Goal: Task Accomplishment & Management: Manage account settings

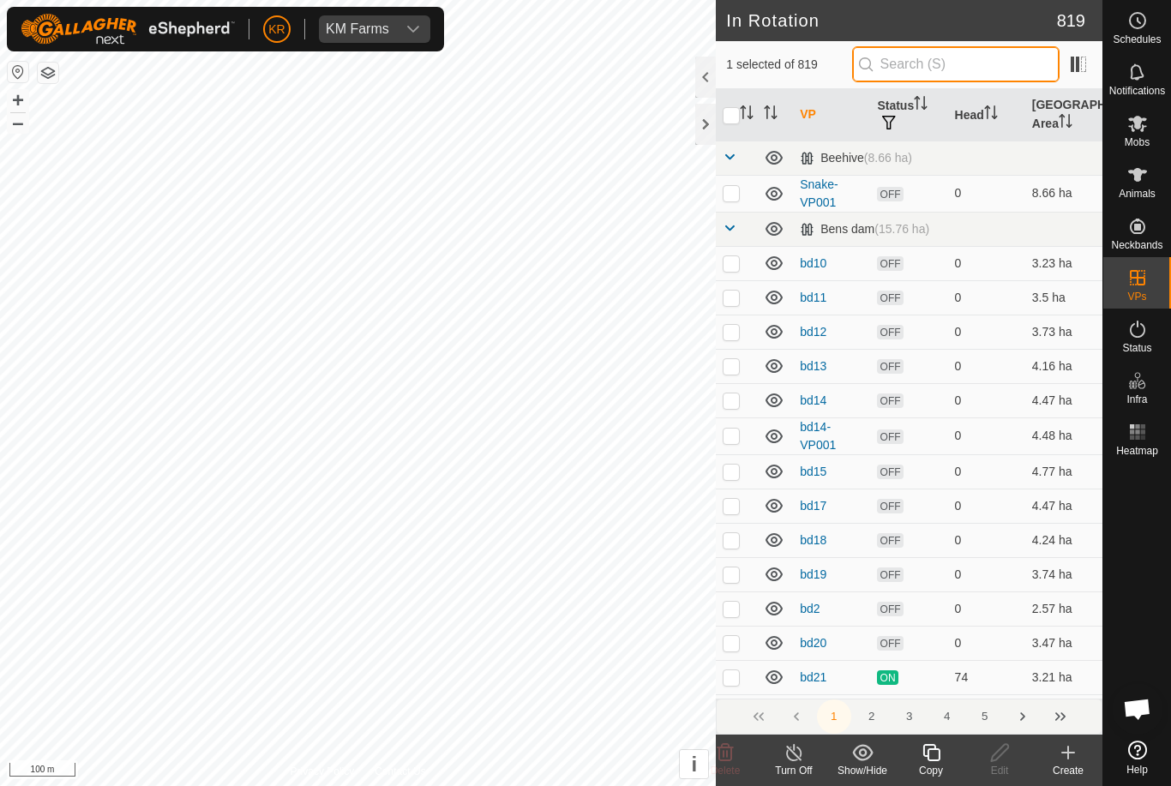
click at [1008, 74] on input "text" at bounding box center [955, 64] width 207 height 36
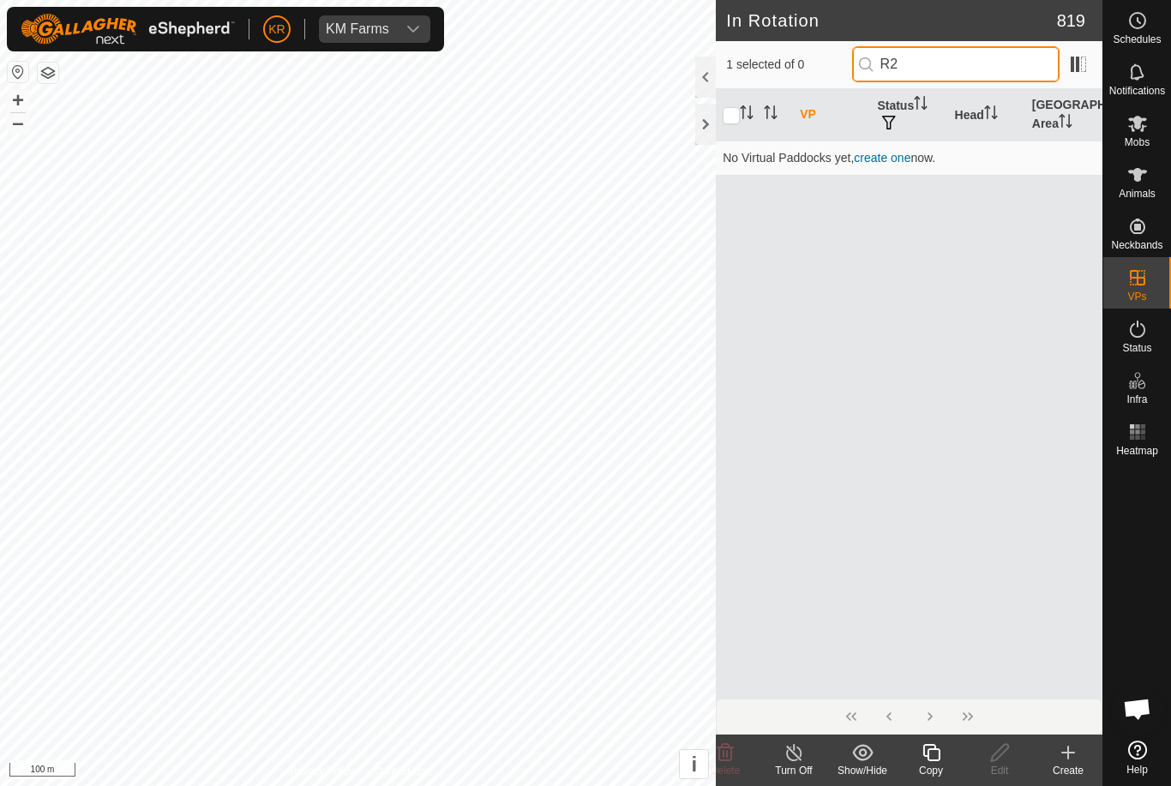
type input "R"
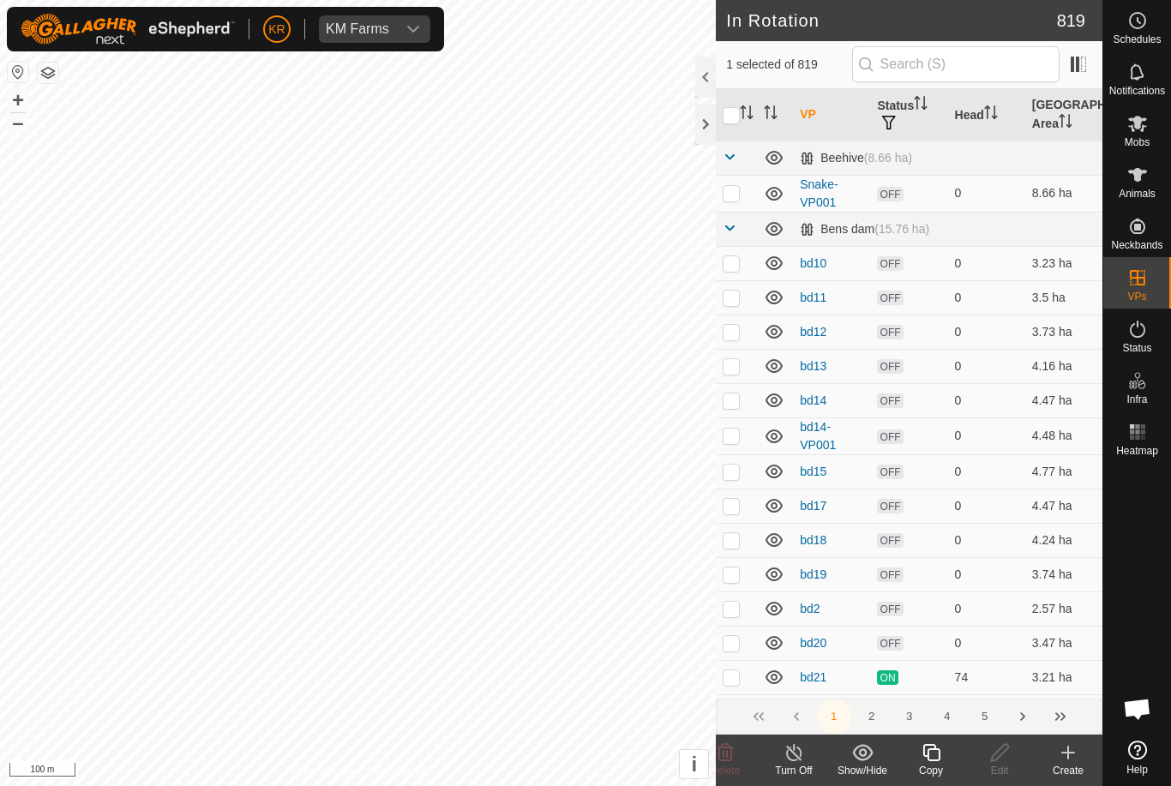
click at [732, 195] on p-checkbox at bounding box center [730, 193] width 17 height 14
click at [770, 780] on div "Turn Off" at bounding box center [793, 759] width 69 height 51
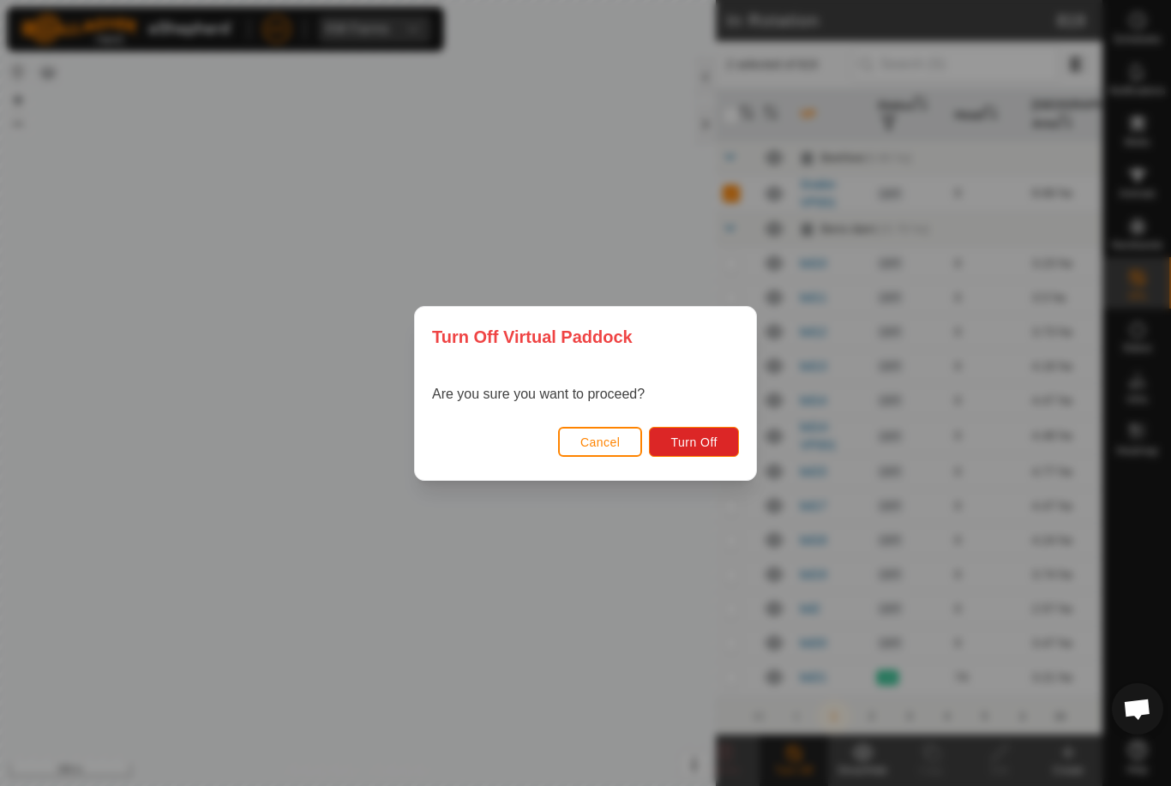
click at [613, 435] on span "Cancel" at bounding box center [600, 442] width 40 height 14
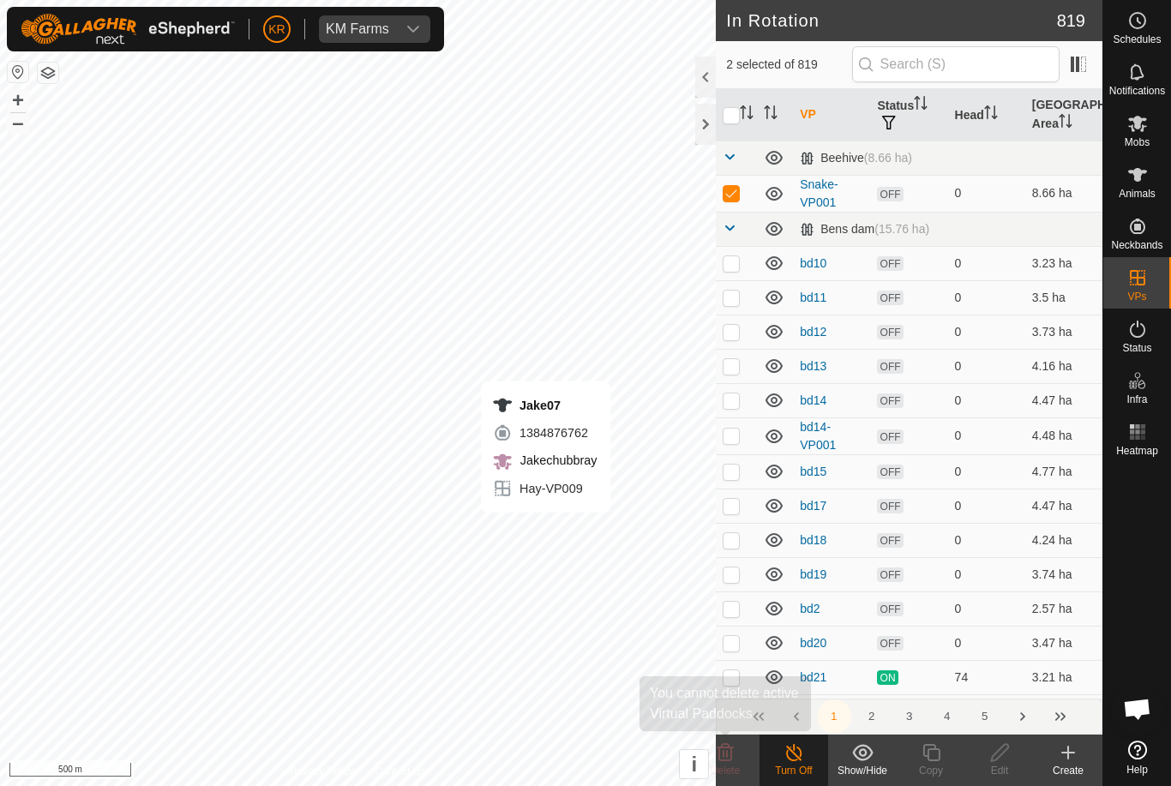
click at [730, 757] on icon at bounding box center [725, 752] width 16 height 17
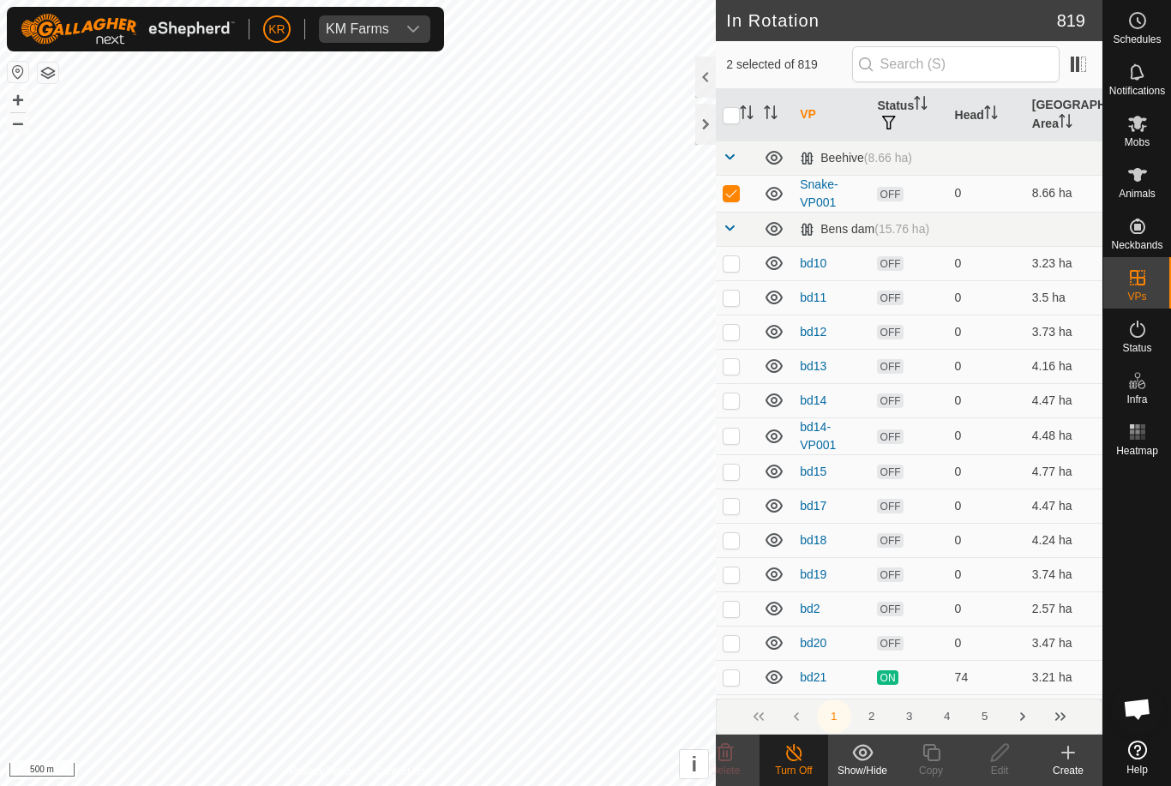
click at [734, 189] on p-checkbox at bounding box center [730, 193] width 17 height 14
checkbox input "false"
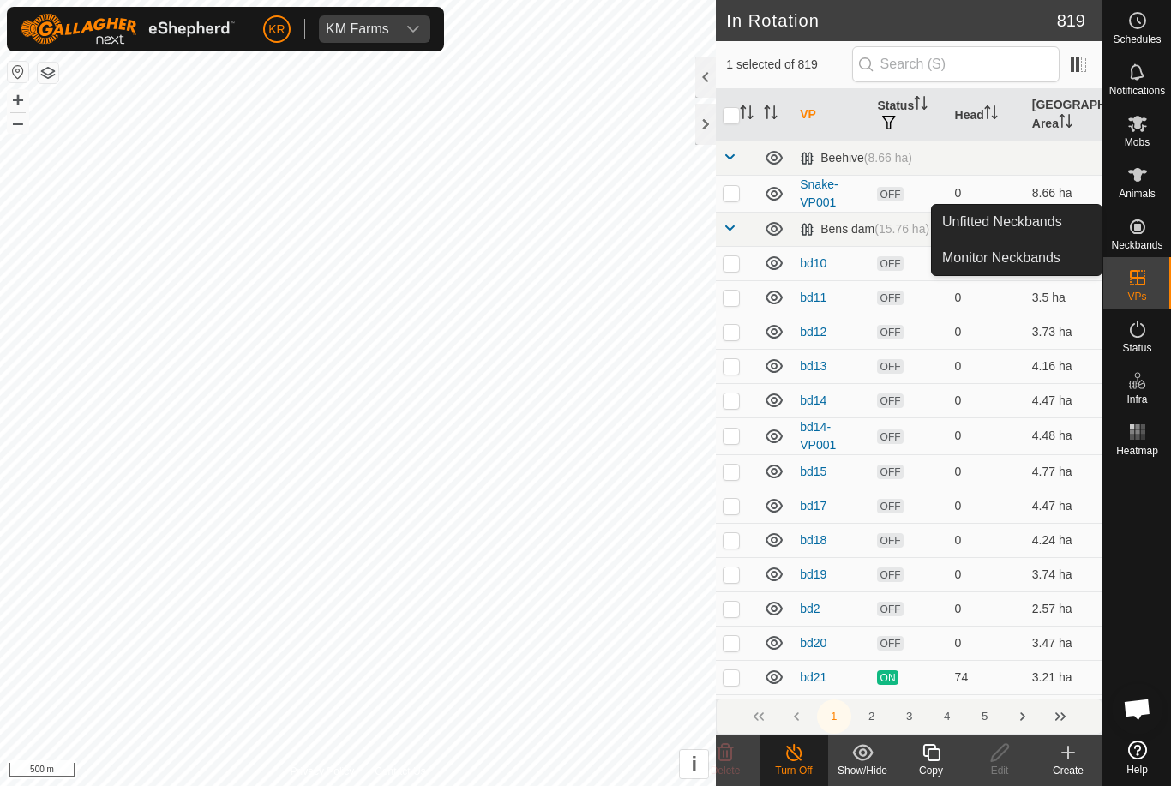
click at [1045, 225] on span "Unfitted Neckbands" at bounding box center [1002, 222] width 120 height 21
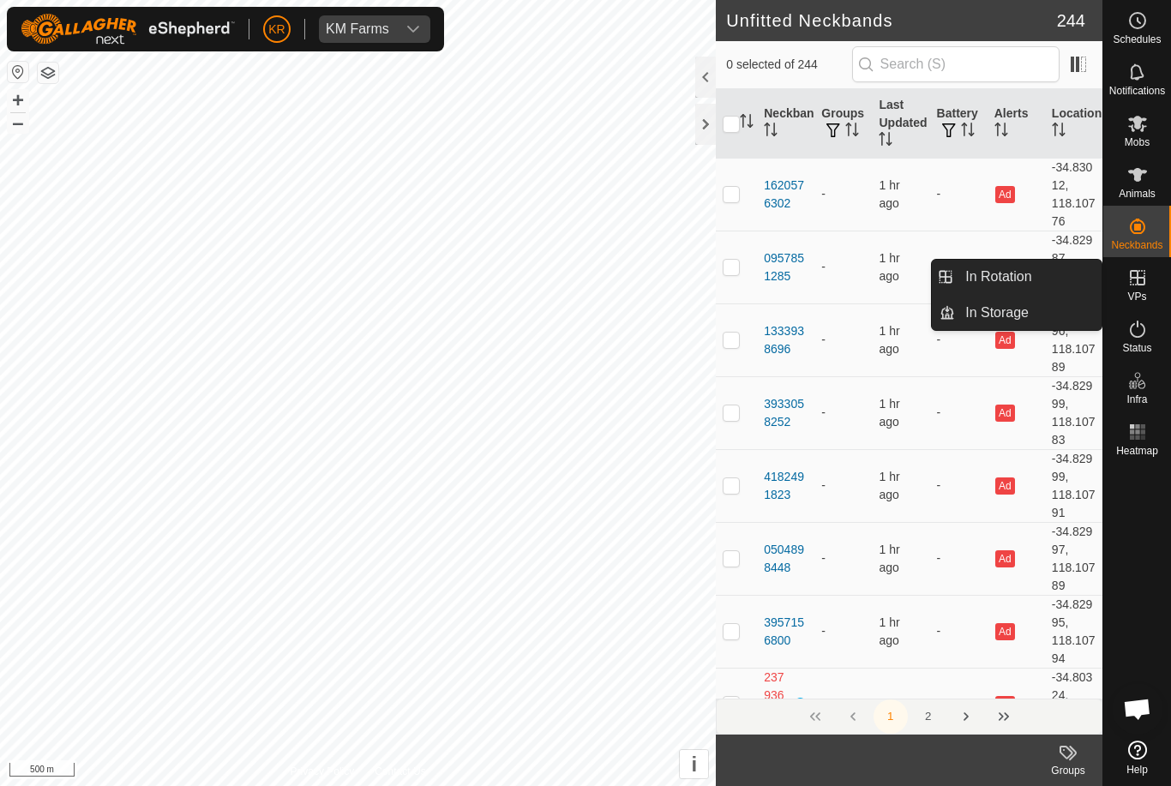
click at [1049, 278] on link "In Rotation" at bounding box center [1028, 277] width 147 height 34
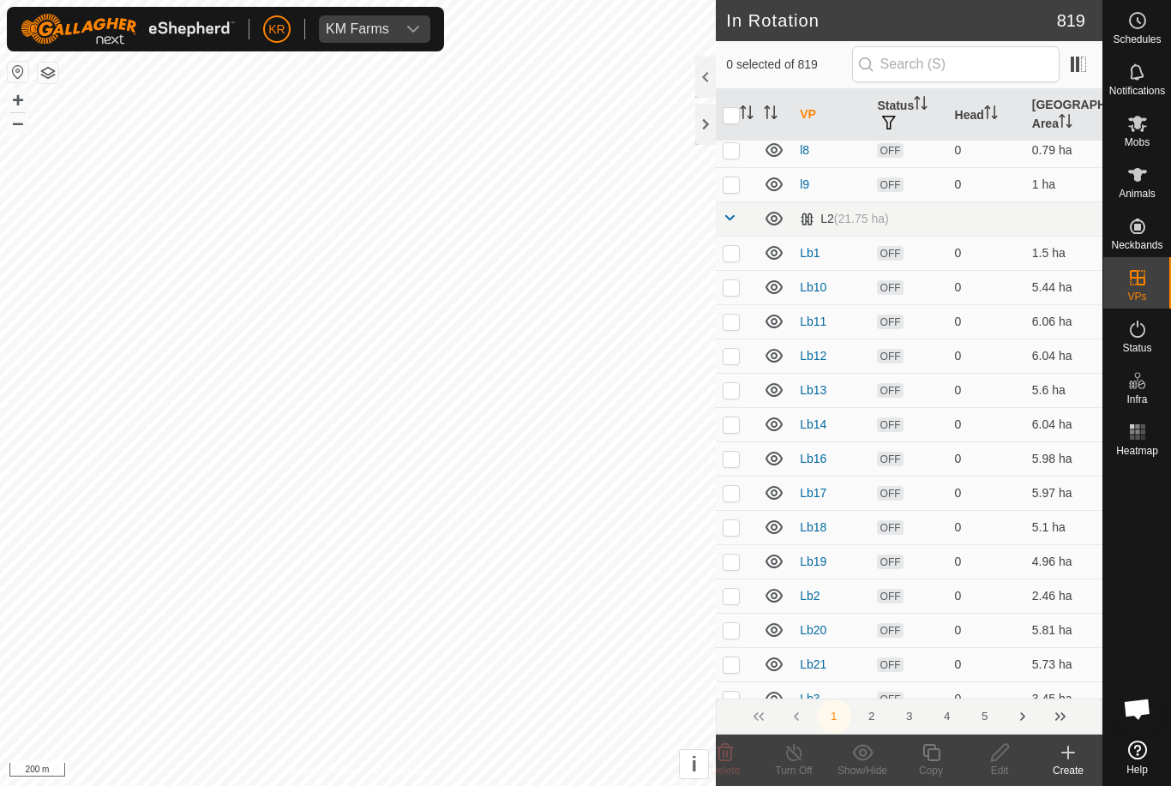
scroll to position [4581, 0]
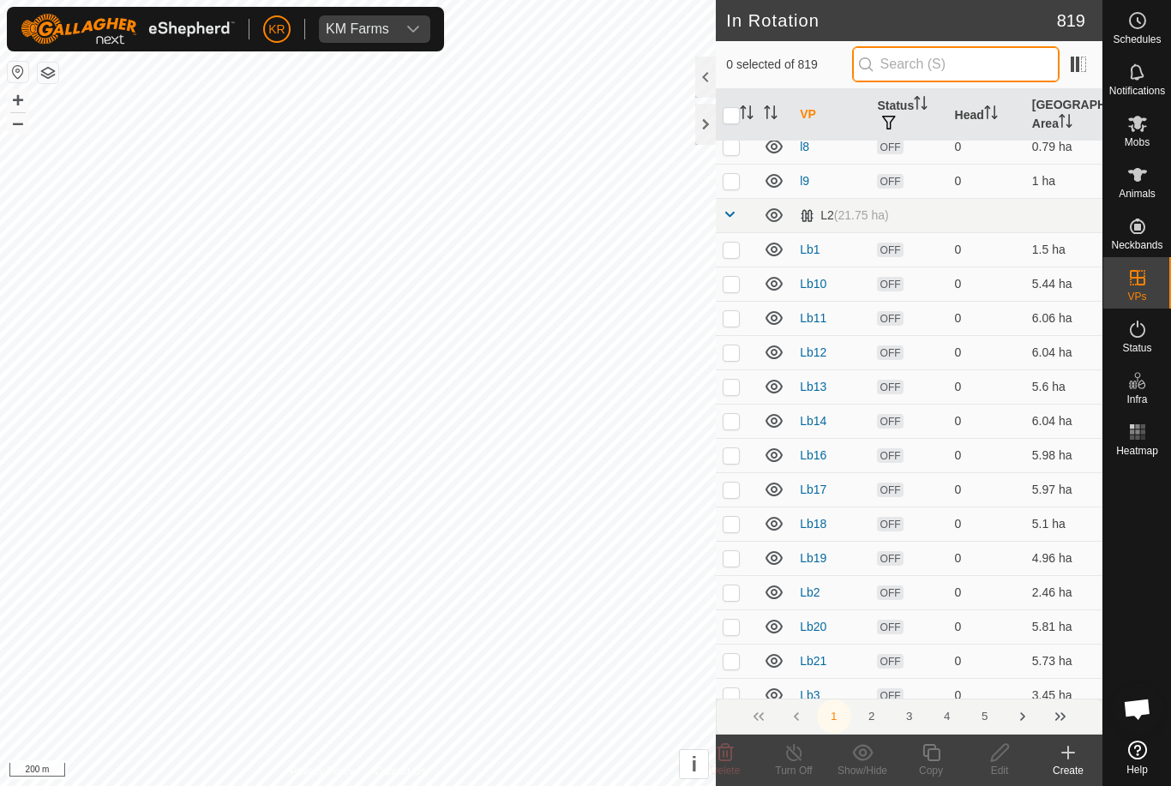
click at [967, 63] on input "text" at bounding box center [955, 64] width 207 height 36
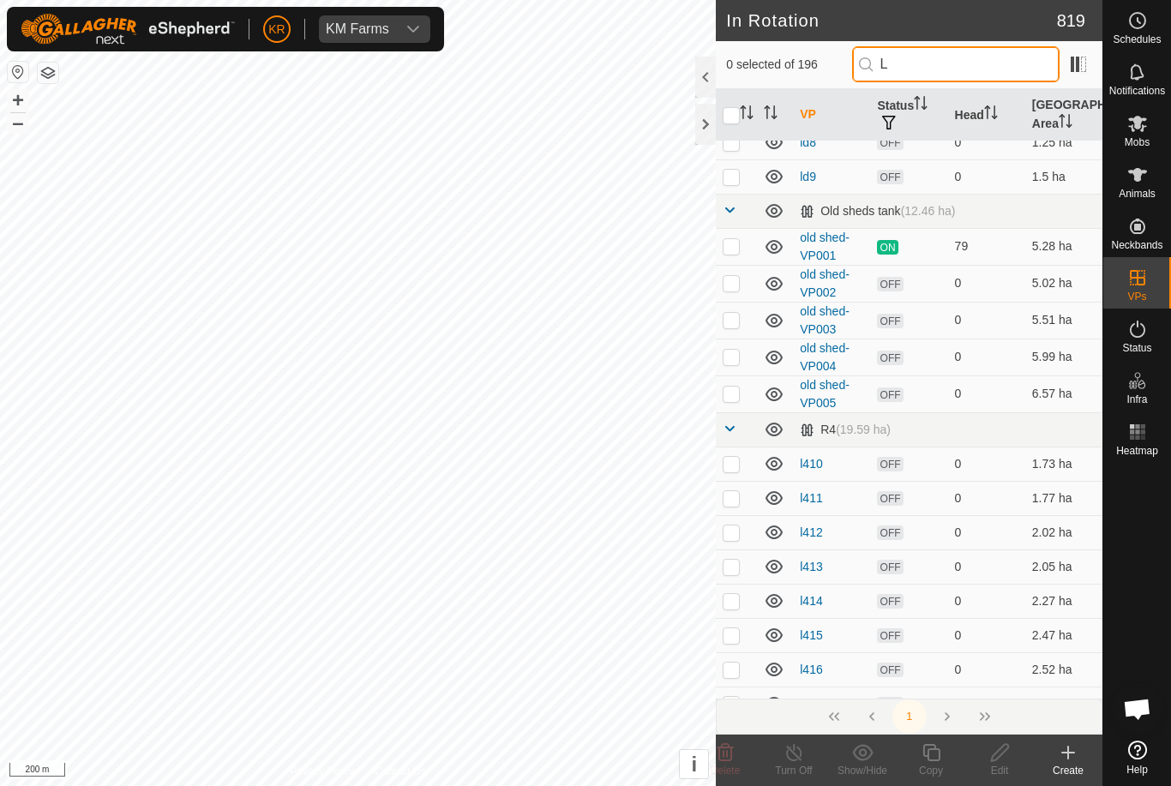
scroll to position [0, 0]
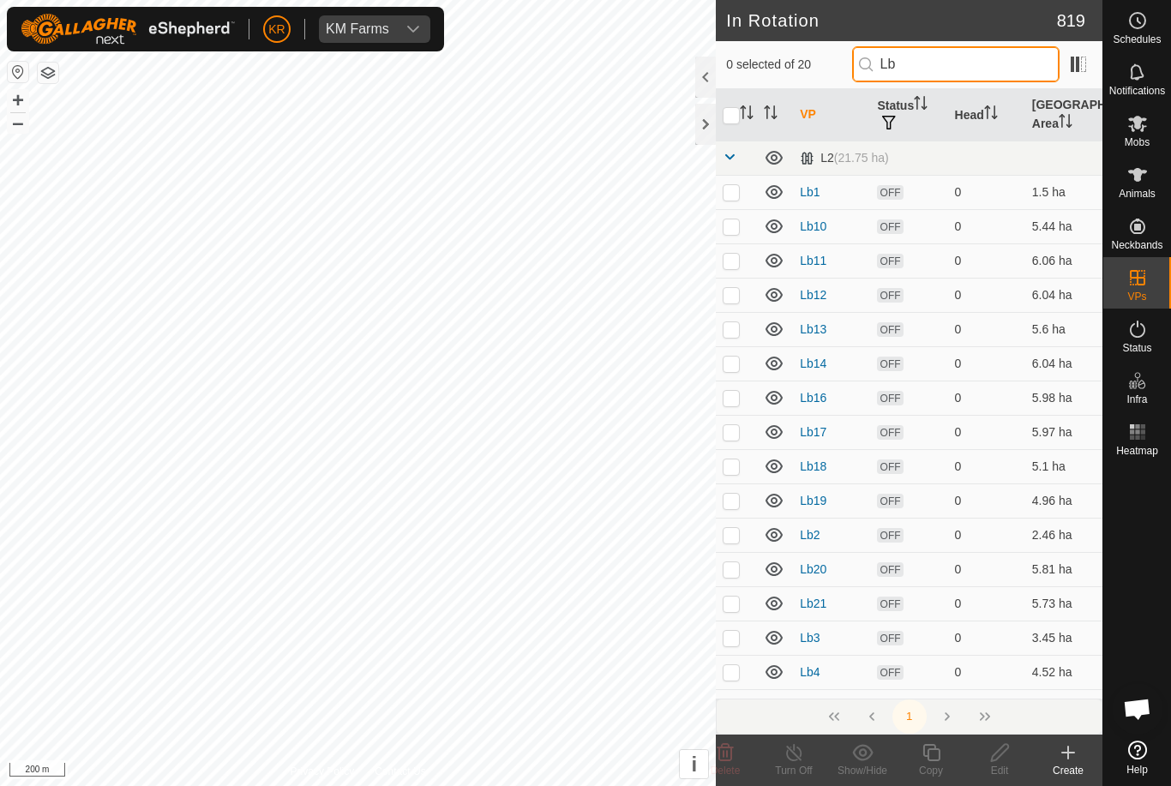
type input "Lb"
click at [730, 111] on input "checkbox" at bounding box center [730, 115] width 17 height 17
checkbox input "true"
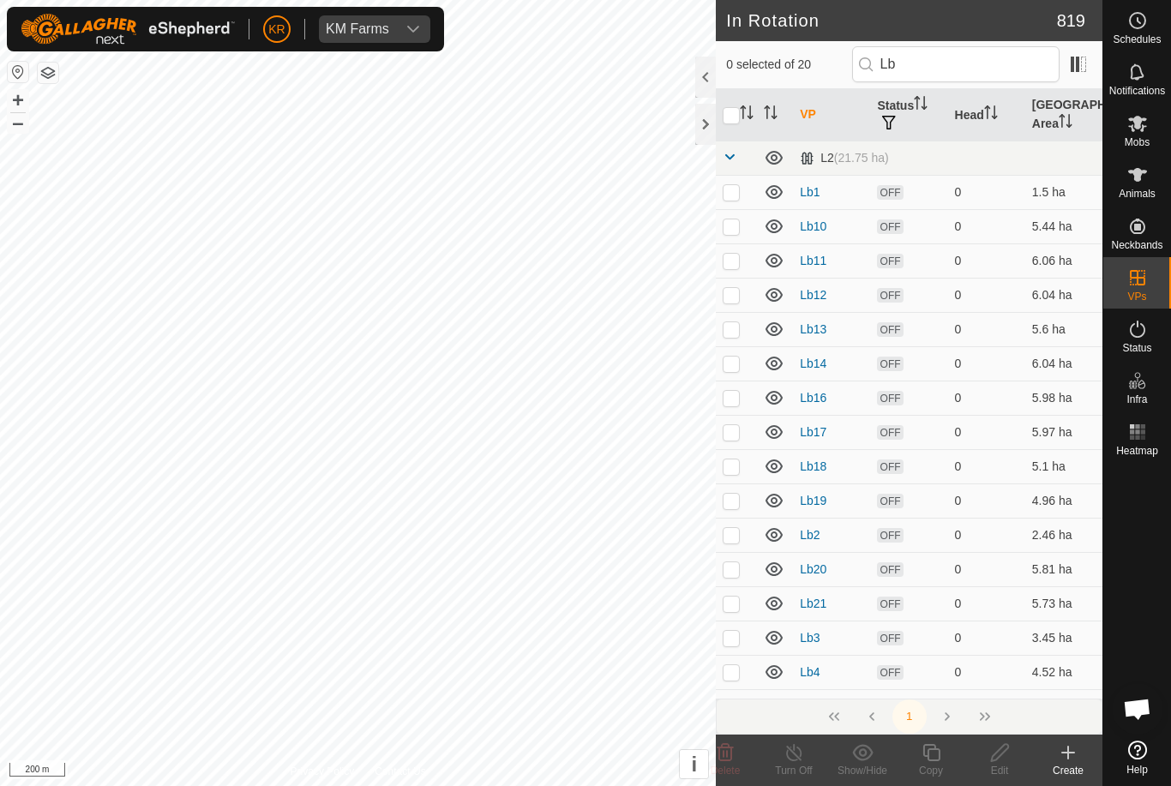
checkbox input "true"
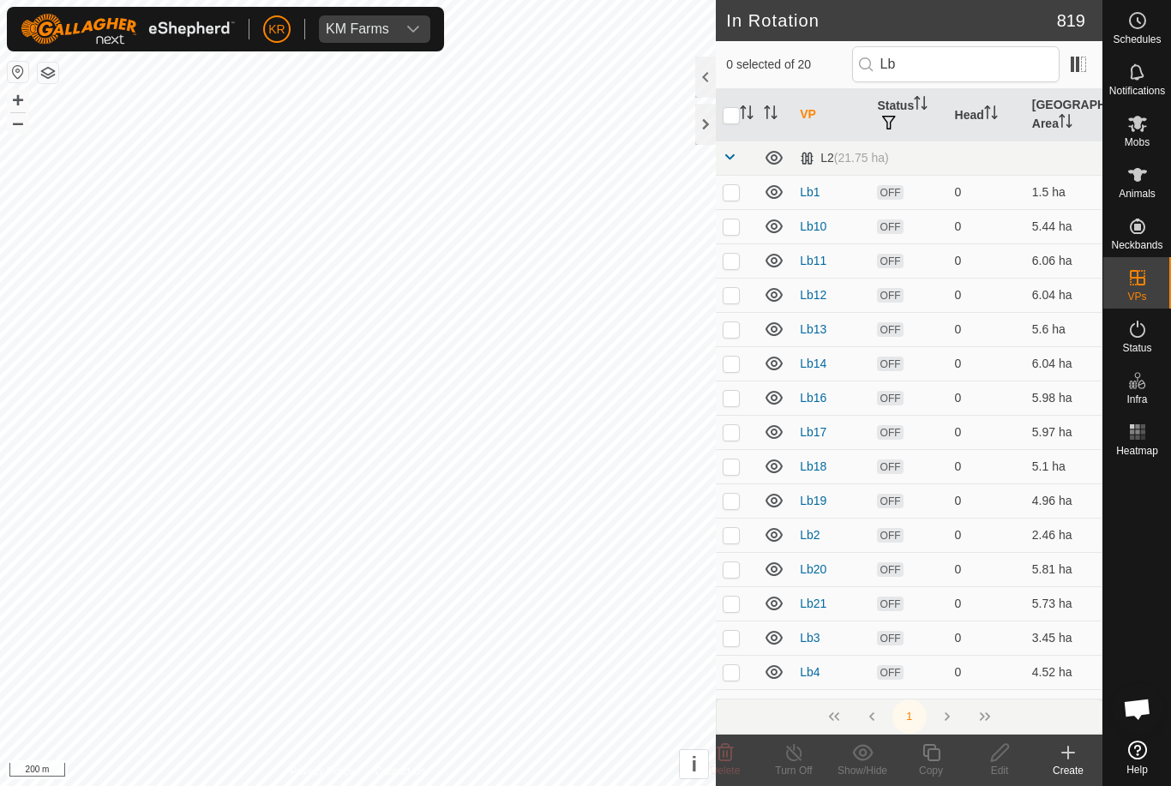
checkbox input "true"
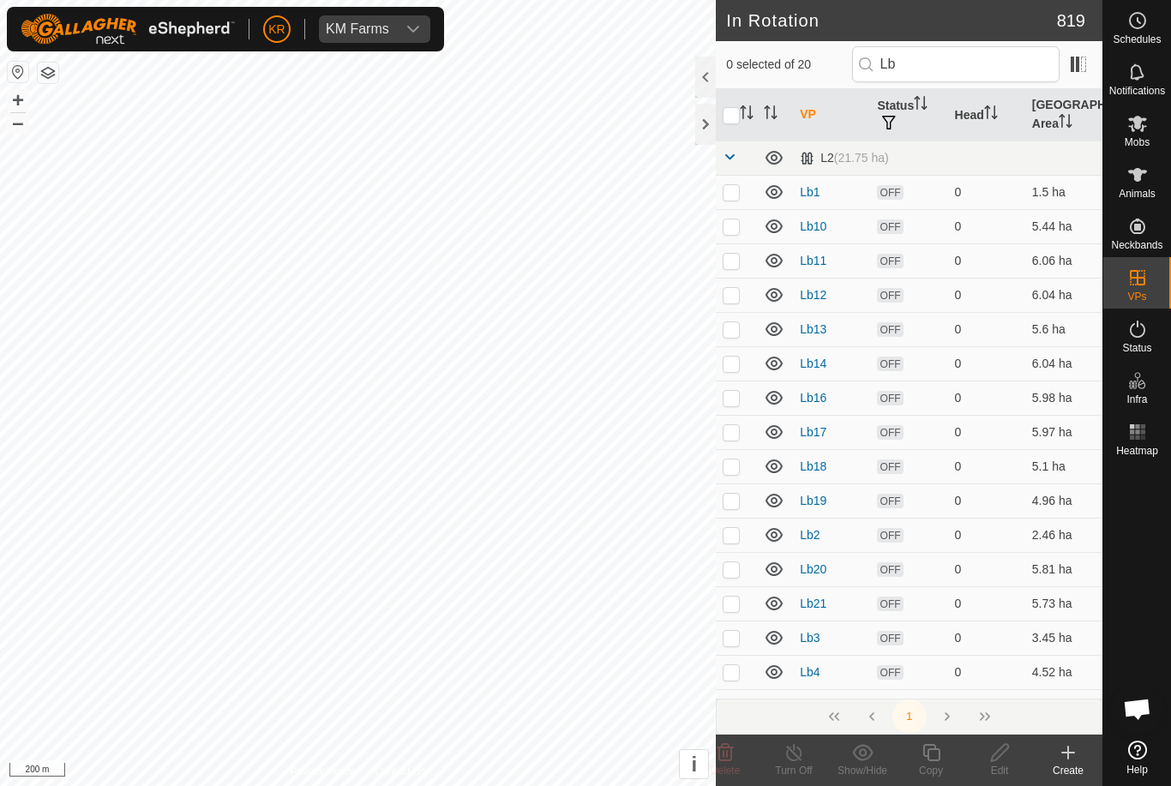
checkbox input "true"
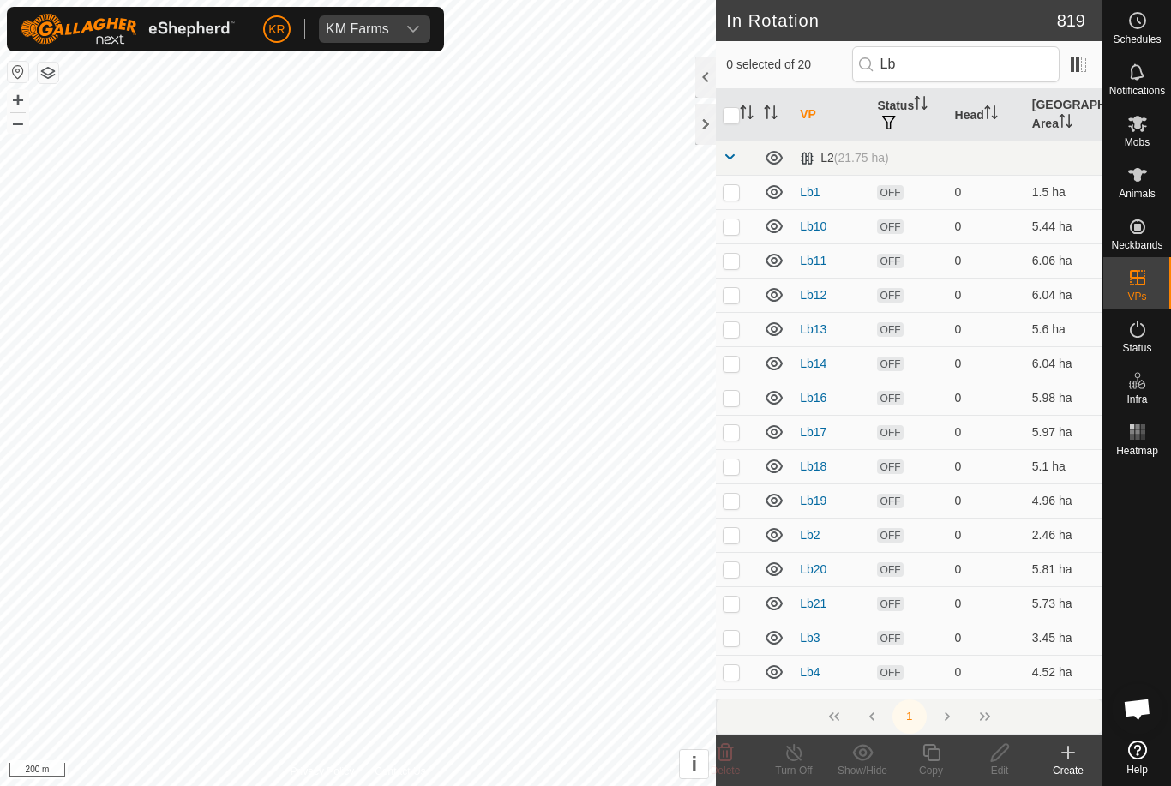
checkbox input "true"
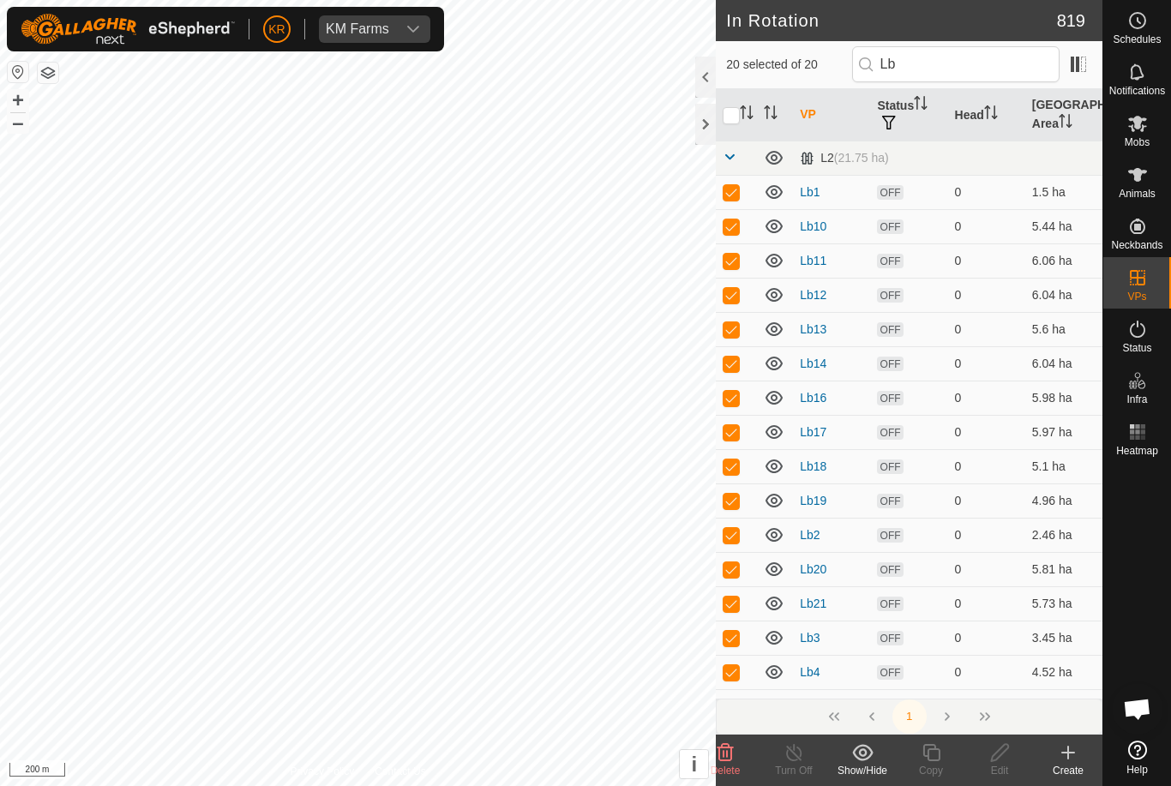
click at [728, 748] on icon at bounding box center [725, 752] width 16 height 17
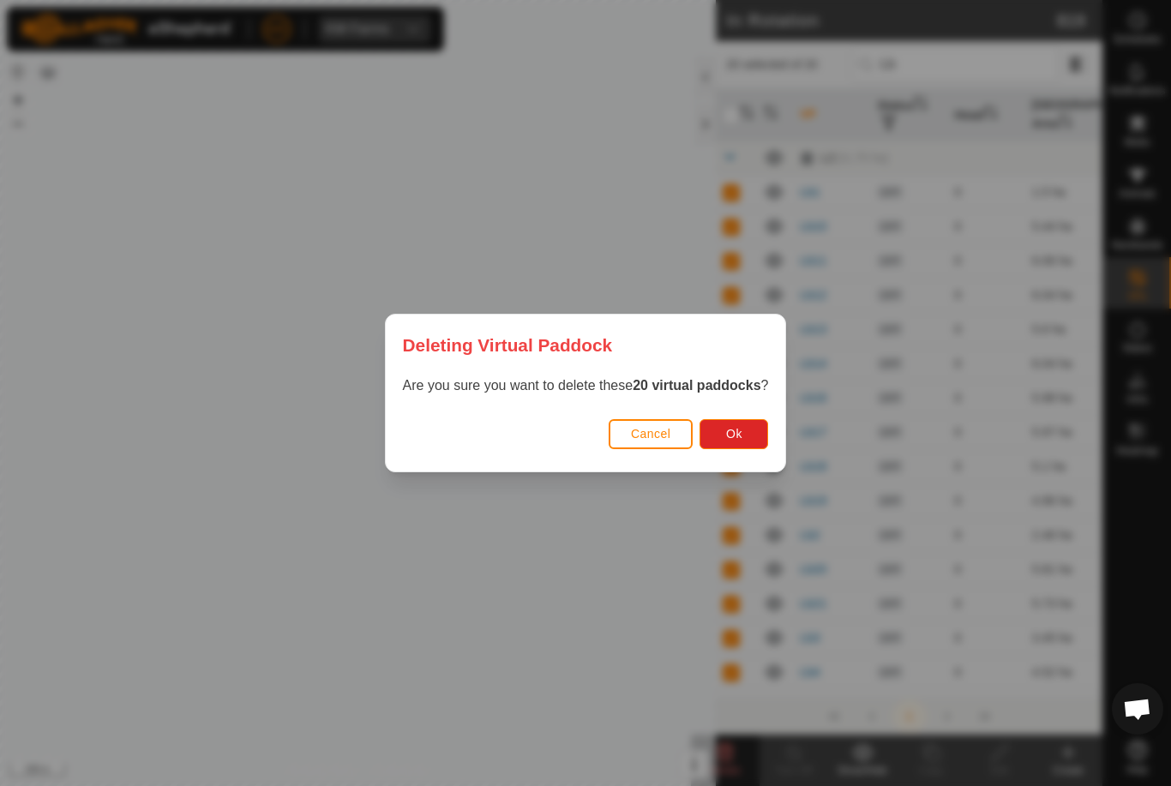
click at [758, 432] on button "Ok" at bounding box center [733, 434] width 69 height 30
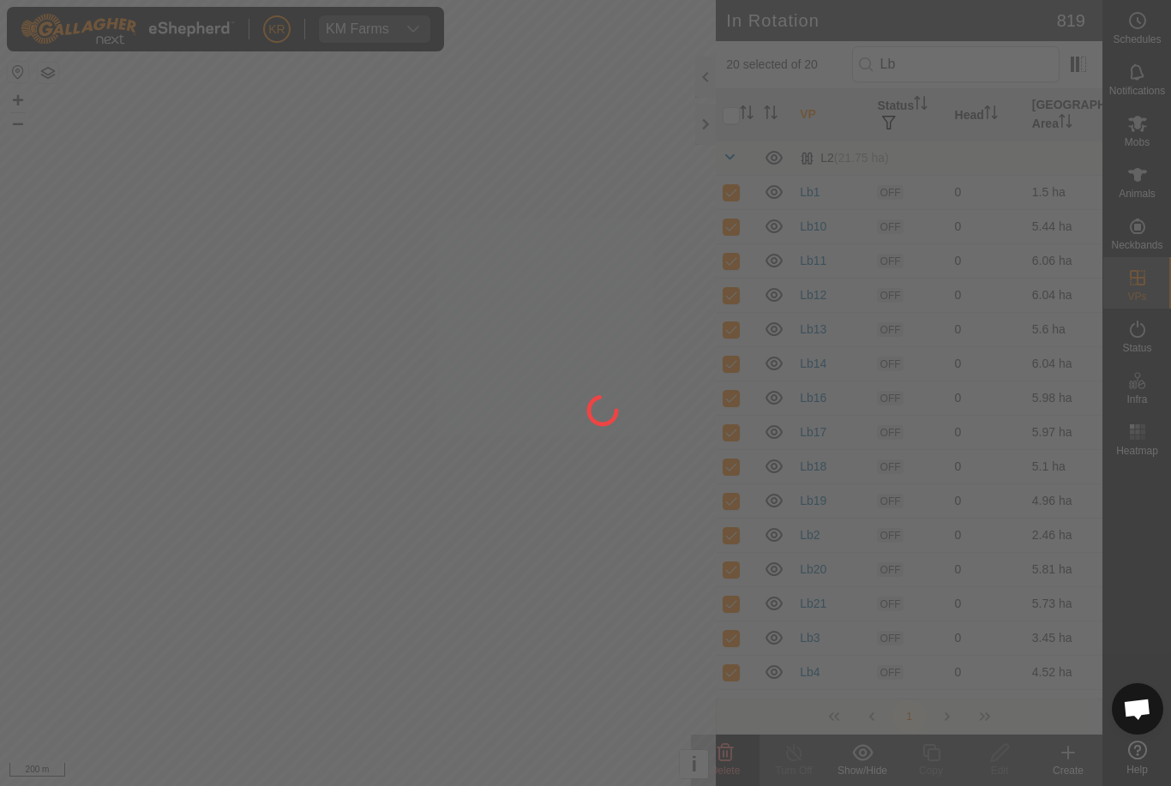
checkbox input "false"
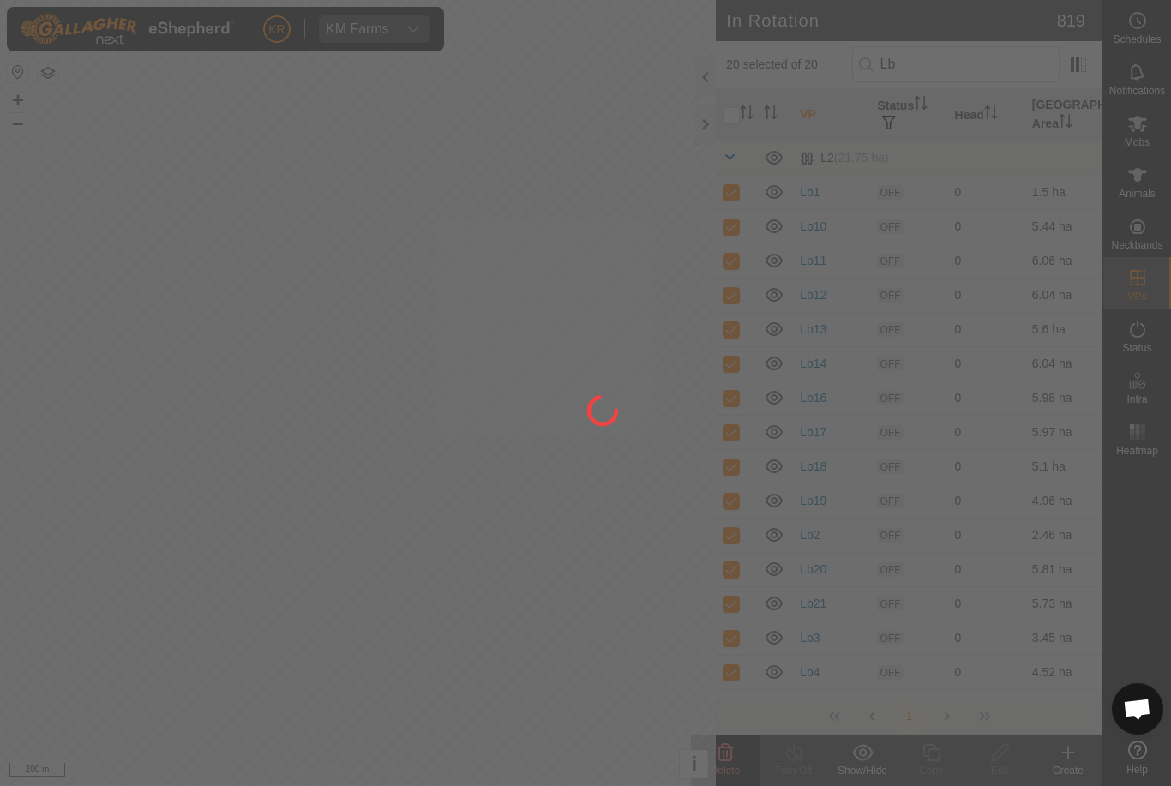
checkbox input "false"
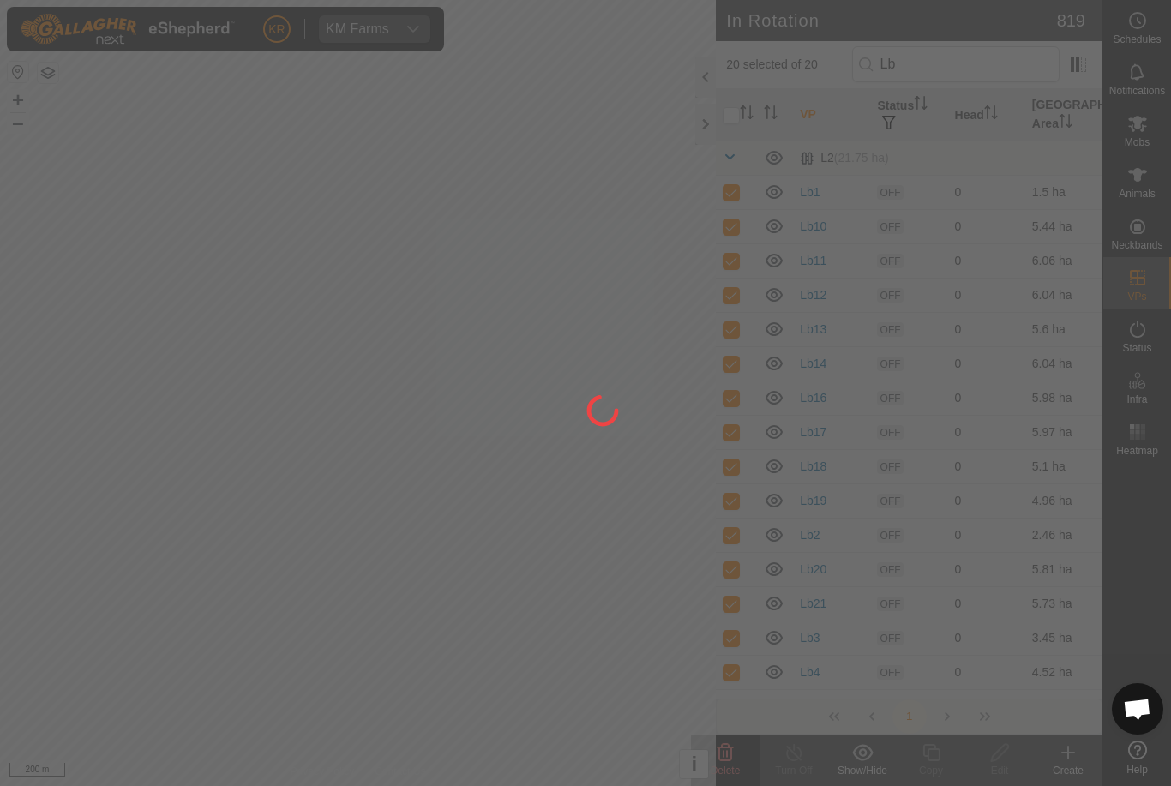
checkbox input "false"
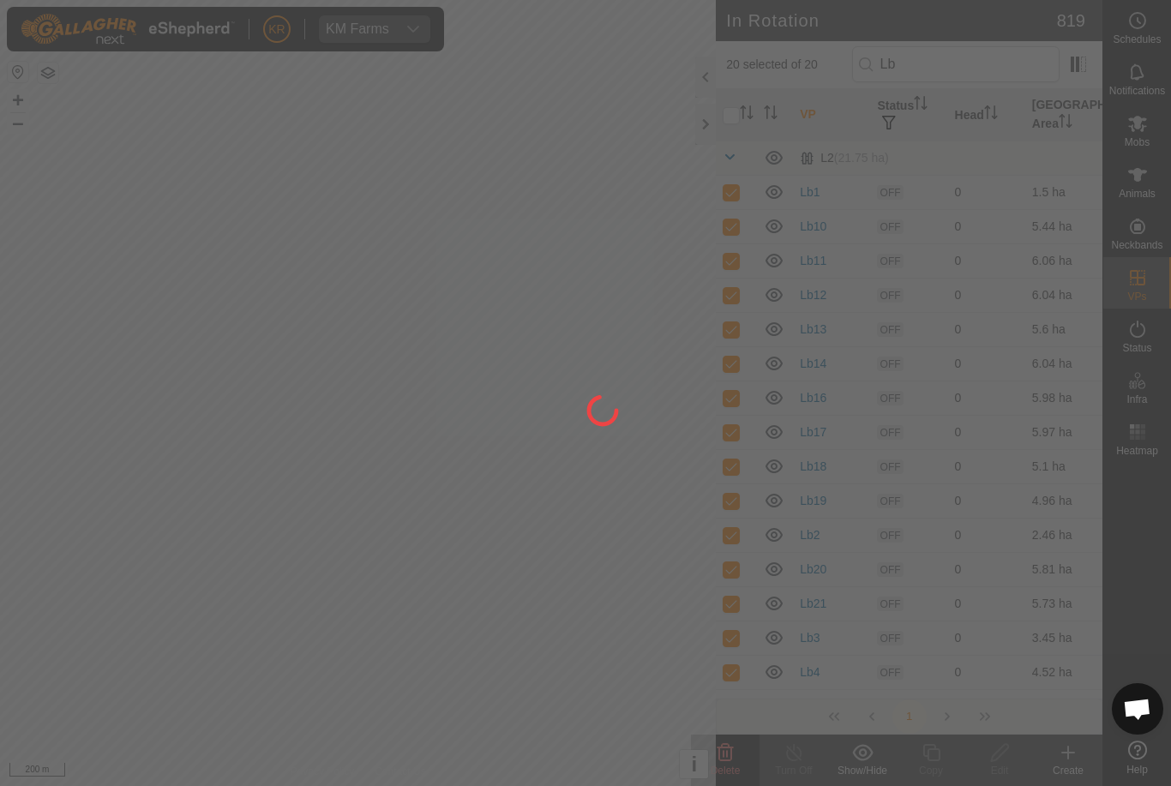
checkbox input "false"
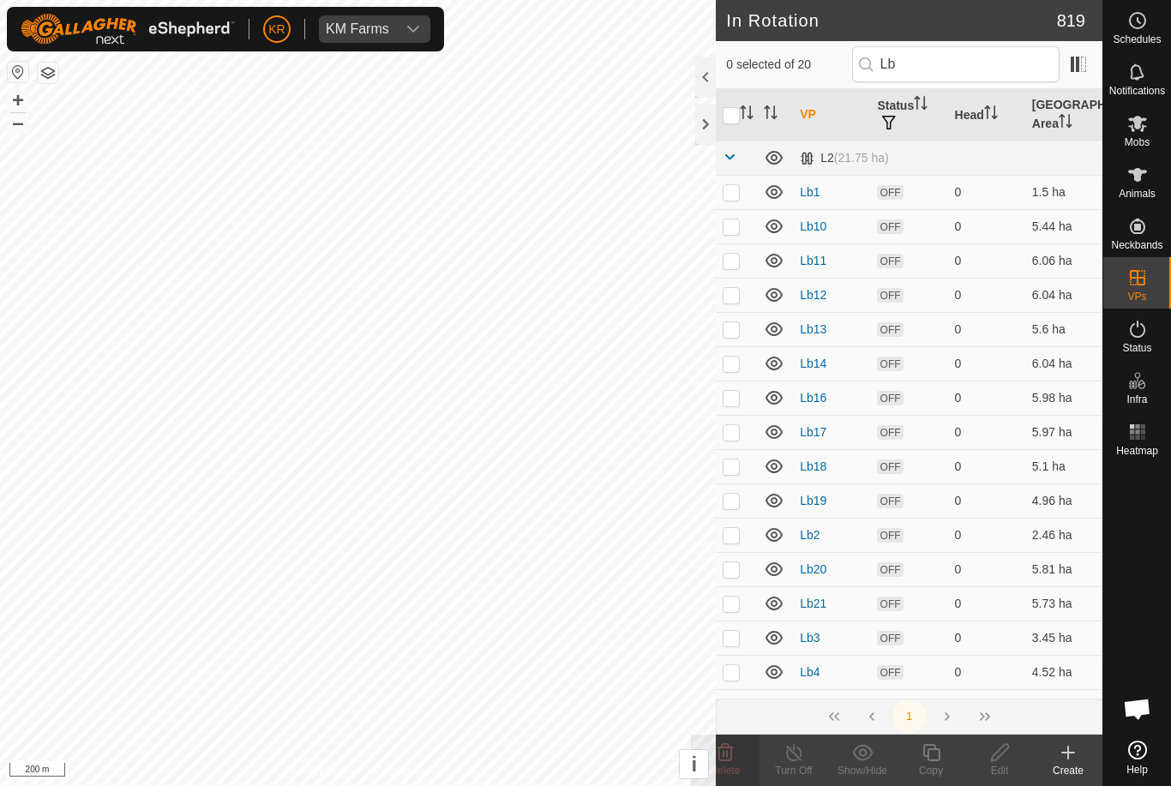
scroll to position [-1, 0]
click at [991, 61] on input "Lb" at bounding box center [955, 64] width 207 height 36
type input "L"
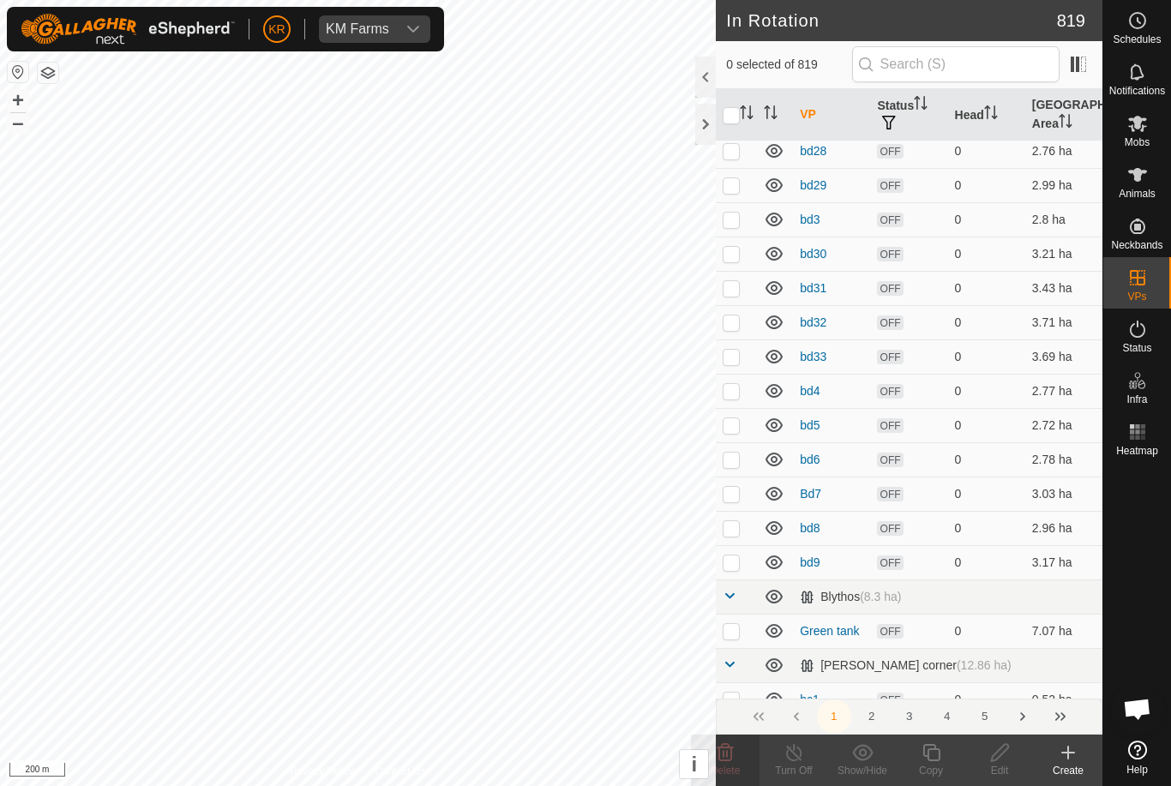
scroll to position [829, 0]
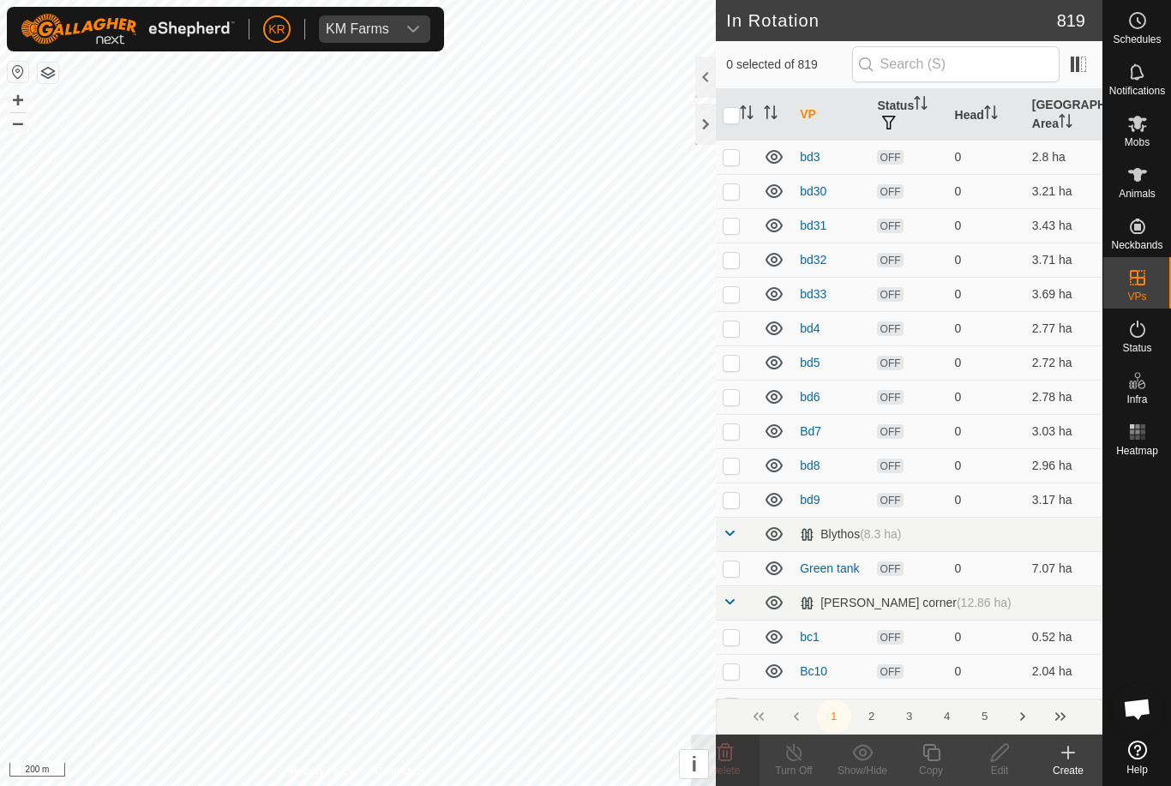
click at [887, 722] on button "2" at bounding box center [871, 716] width 34 height 34
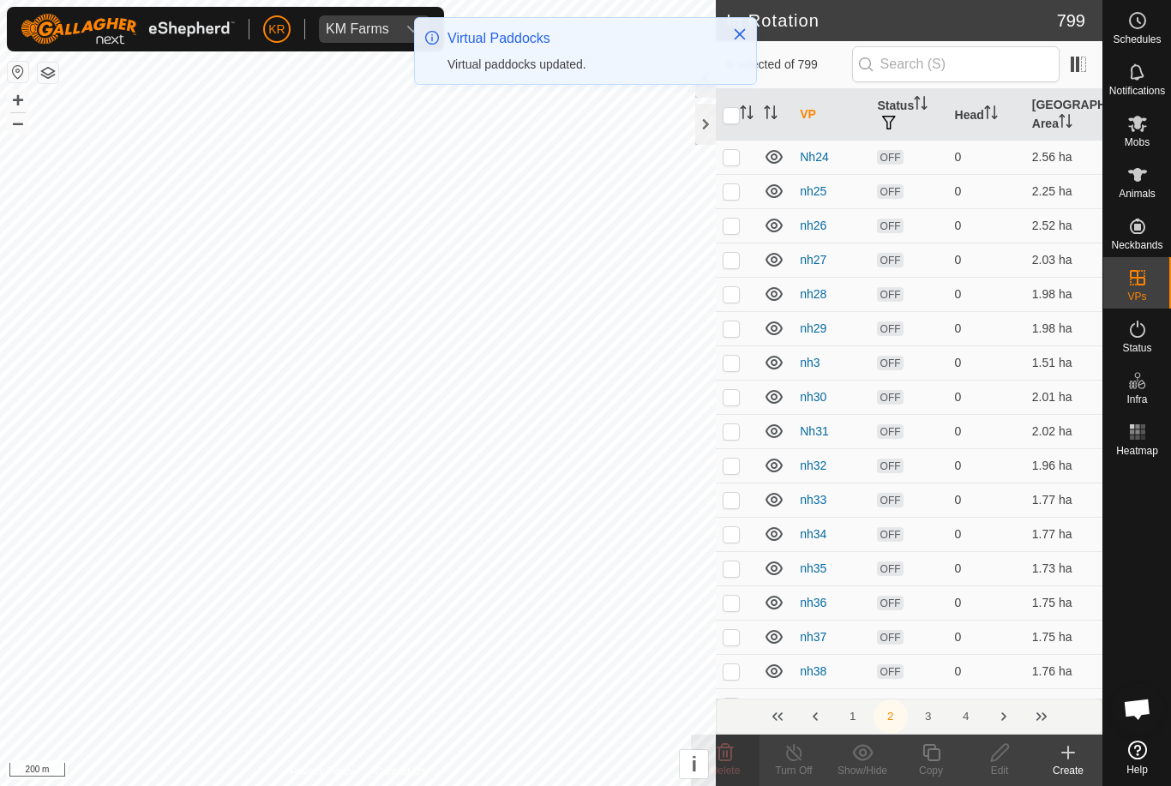
click at [880, 720] on button "2" at bounding box center [890, 716] width 34 height 34
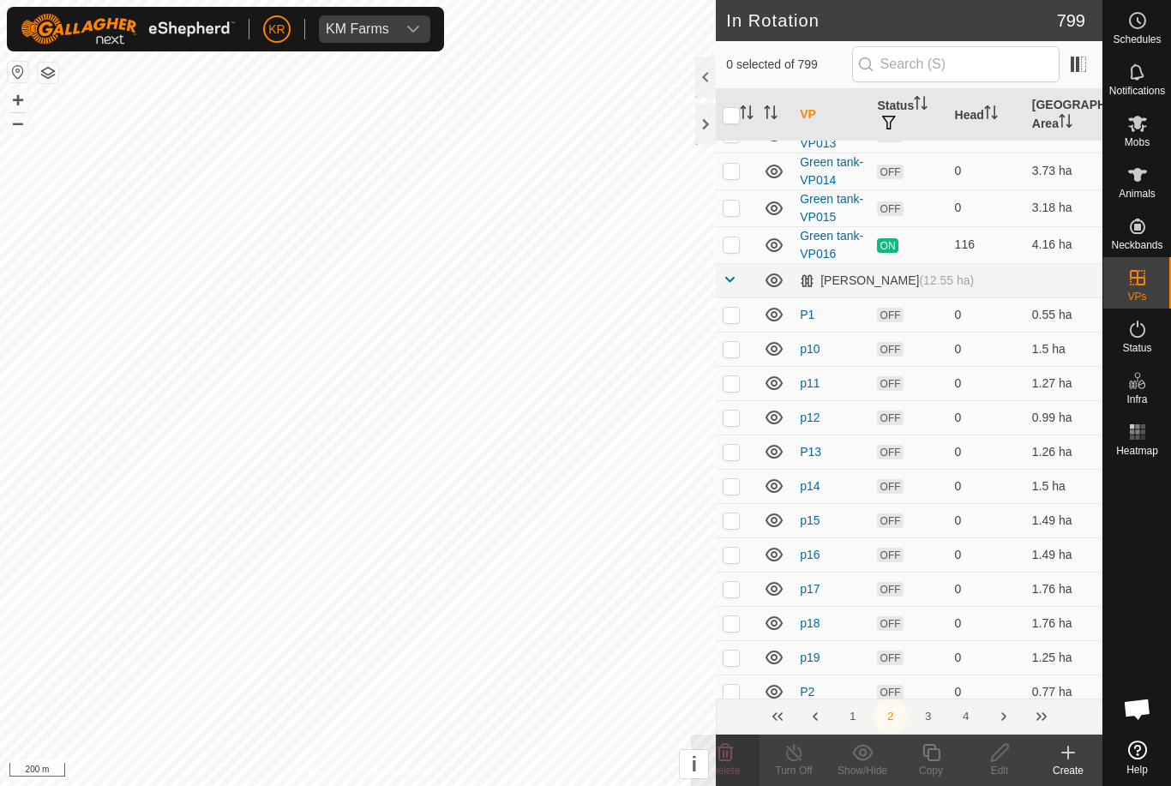
scroll to position [3783, 0]
click at [1144, 128] on icon at bounding box center [1137, 123] width 21 height 21
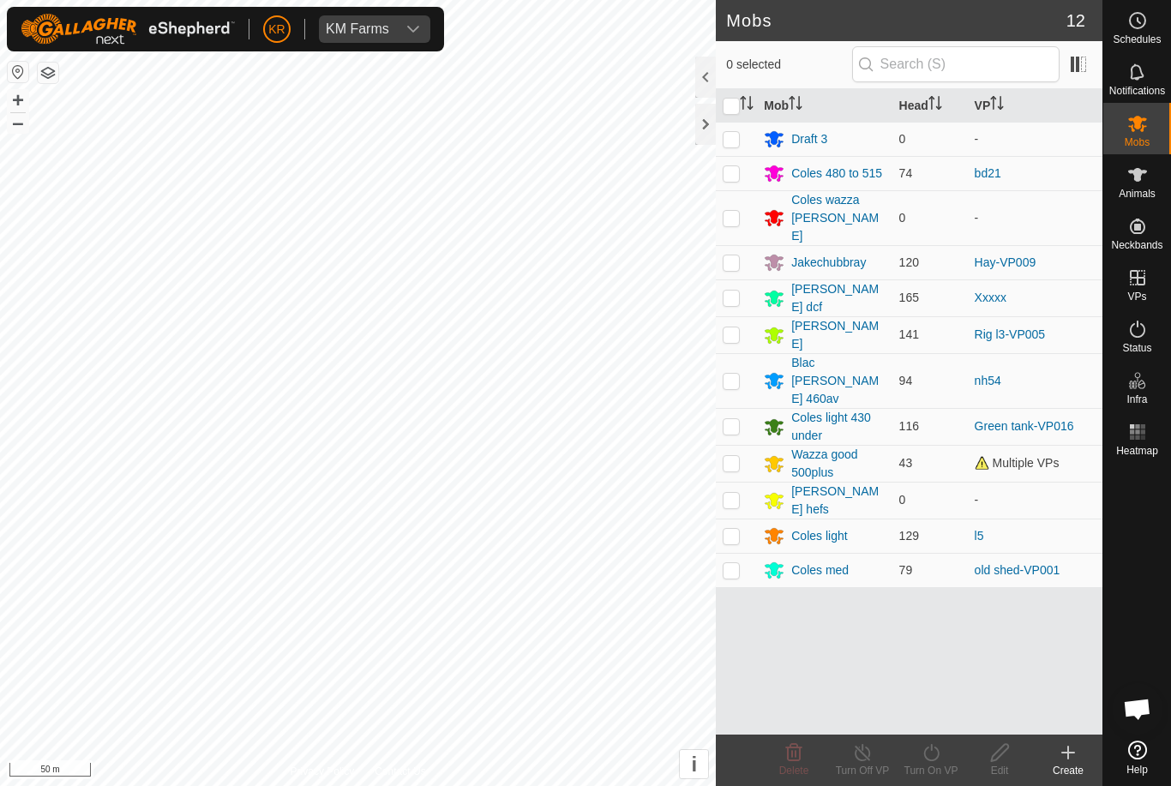
click at [736, 456] on p-checkbox at bounding box center [730, 463] width 17 height 14
checkbox input "true"
click at [939, 752] on icon at bounding box center [930, 752] width 21 height 21
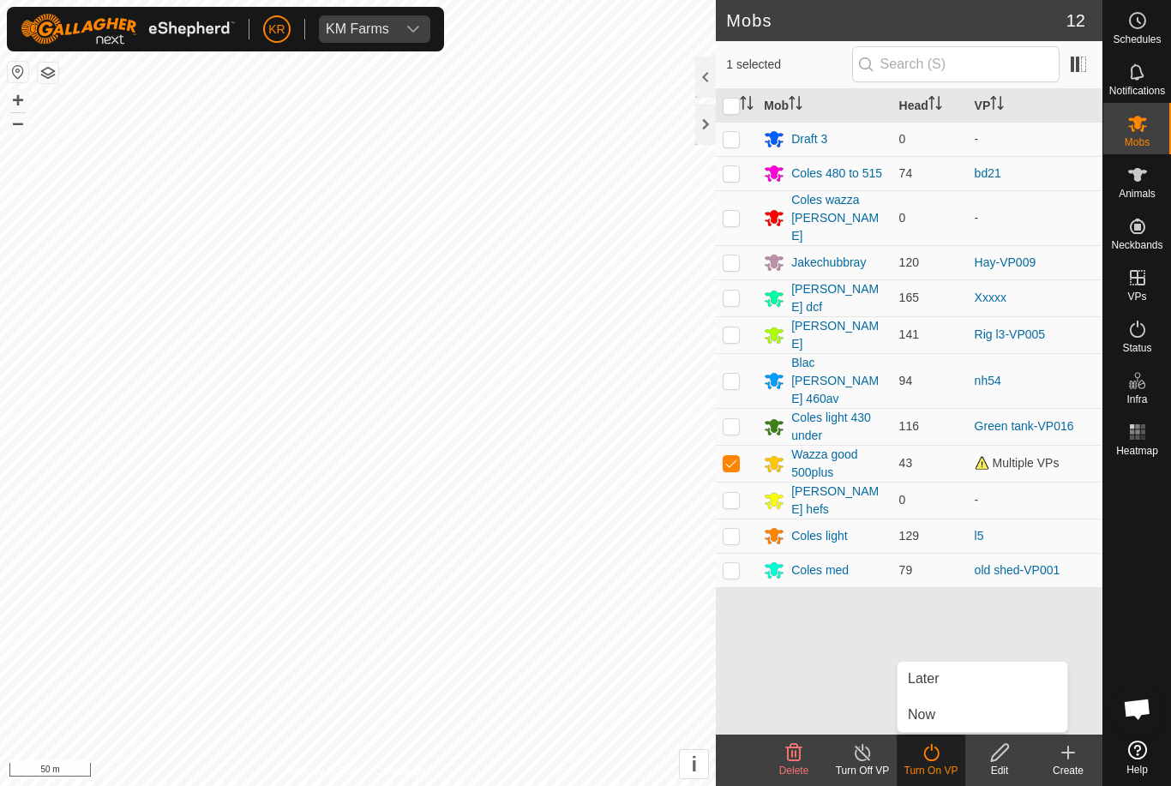
click at [939, 713] on link "Now" at bounding box center [982, 715] width 170 height 34
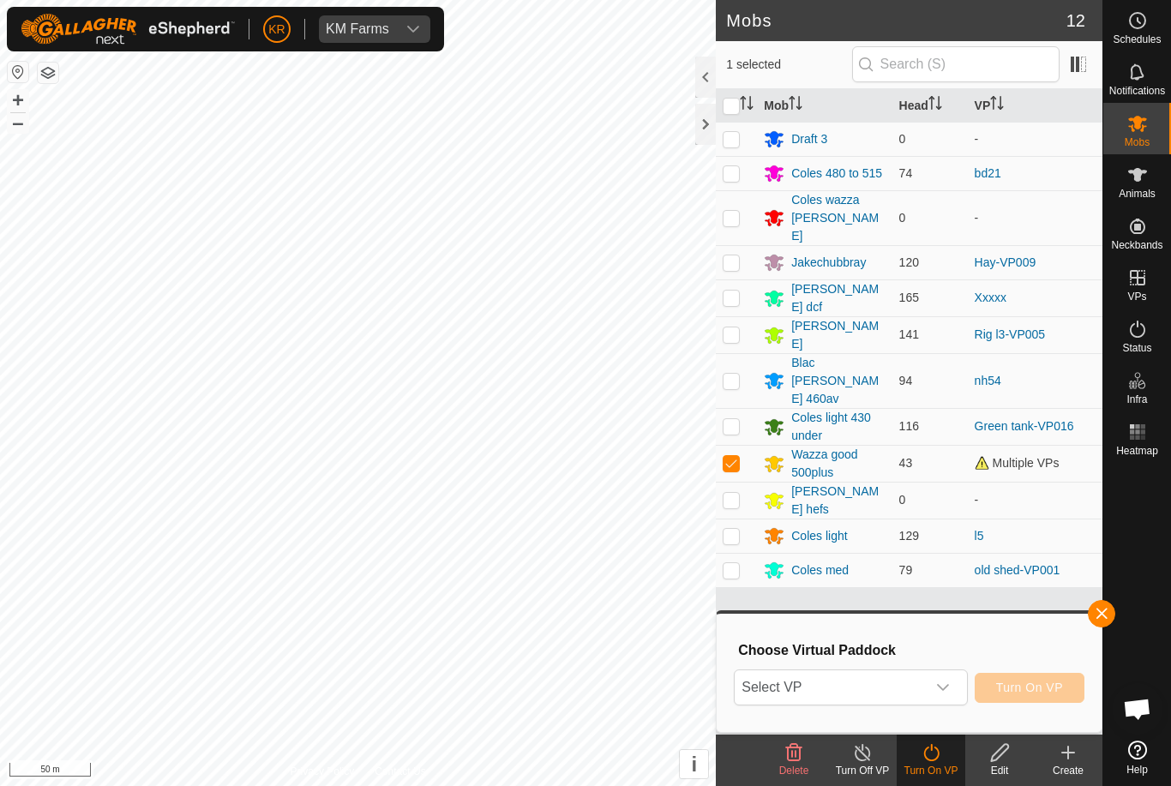
click at [906, 685] on span "Select VP" at bounding box center [829, 687] width 190 height 34
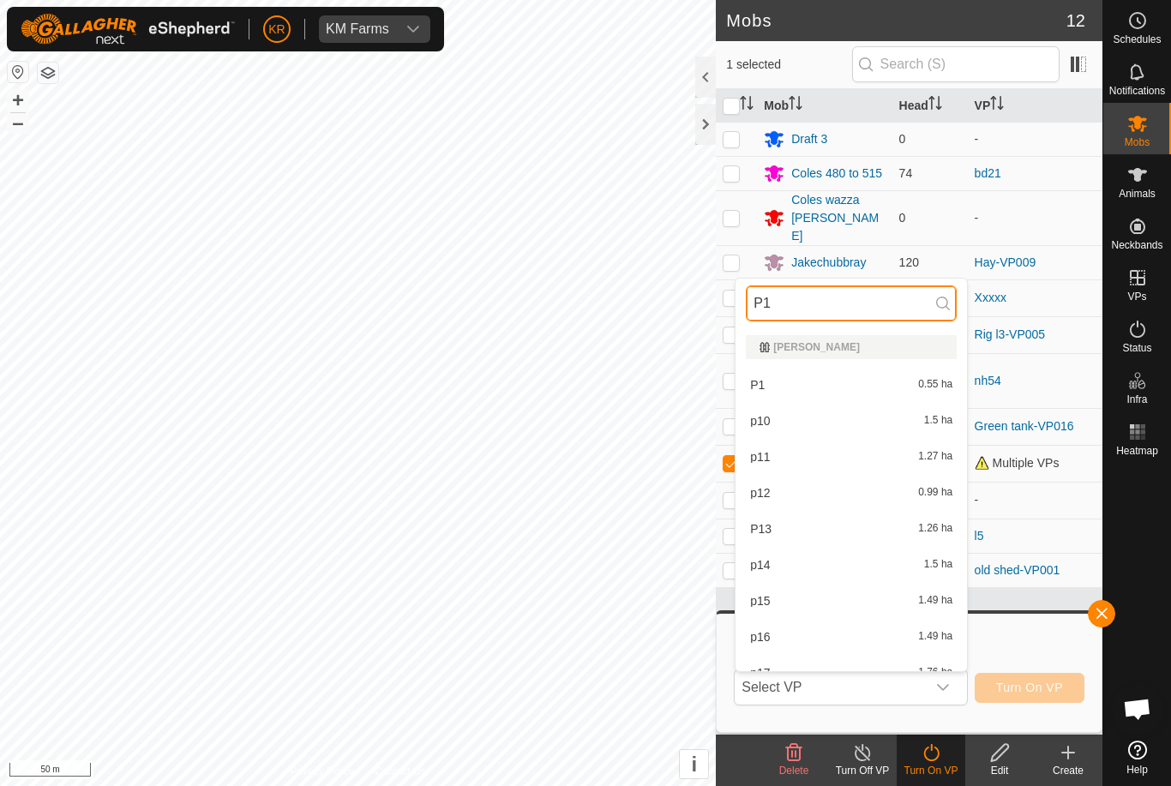
type input "P1"
click at [843, 379] on div "P1 0.55 ha" at bounding box center [851, 384] width 211 height 21
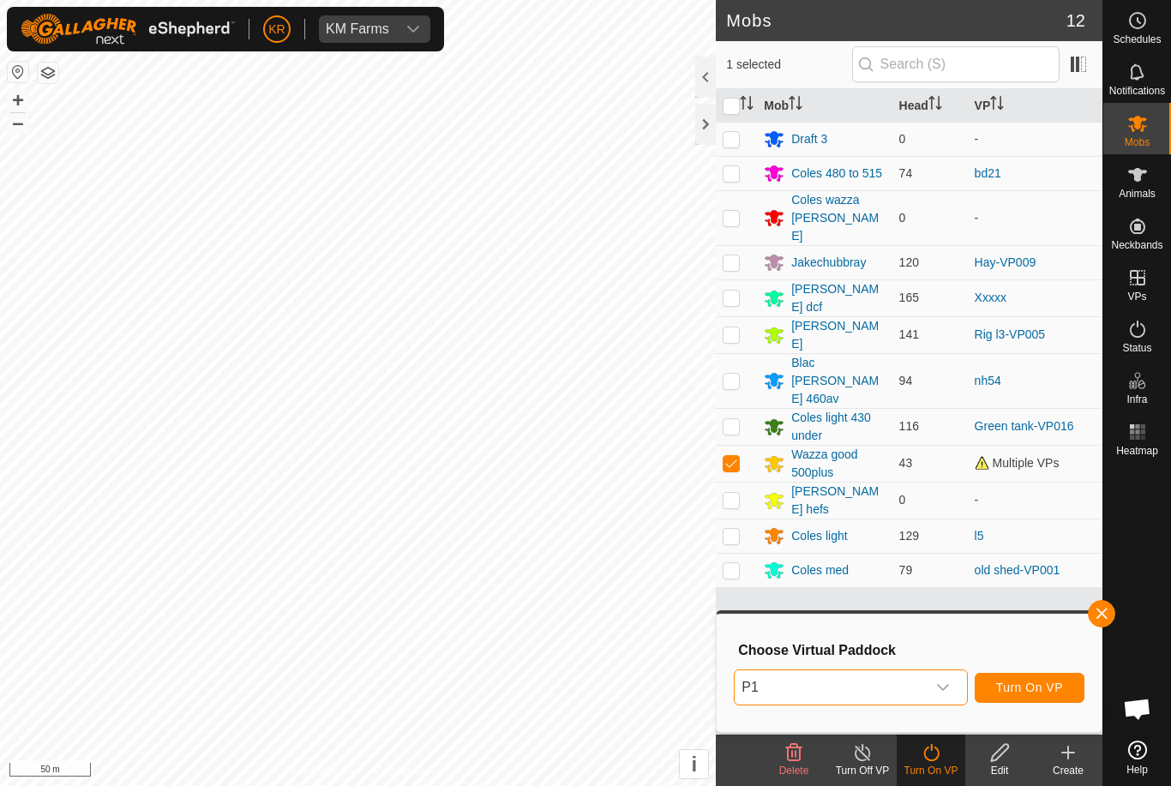
click at [1028, 685] on span "Turn On VP" at bounding box center [1029, 687] width 67 height 14
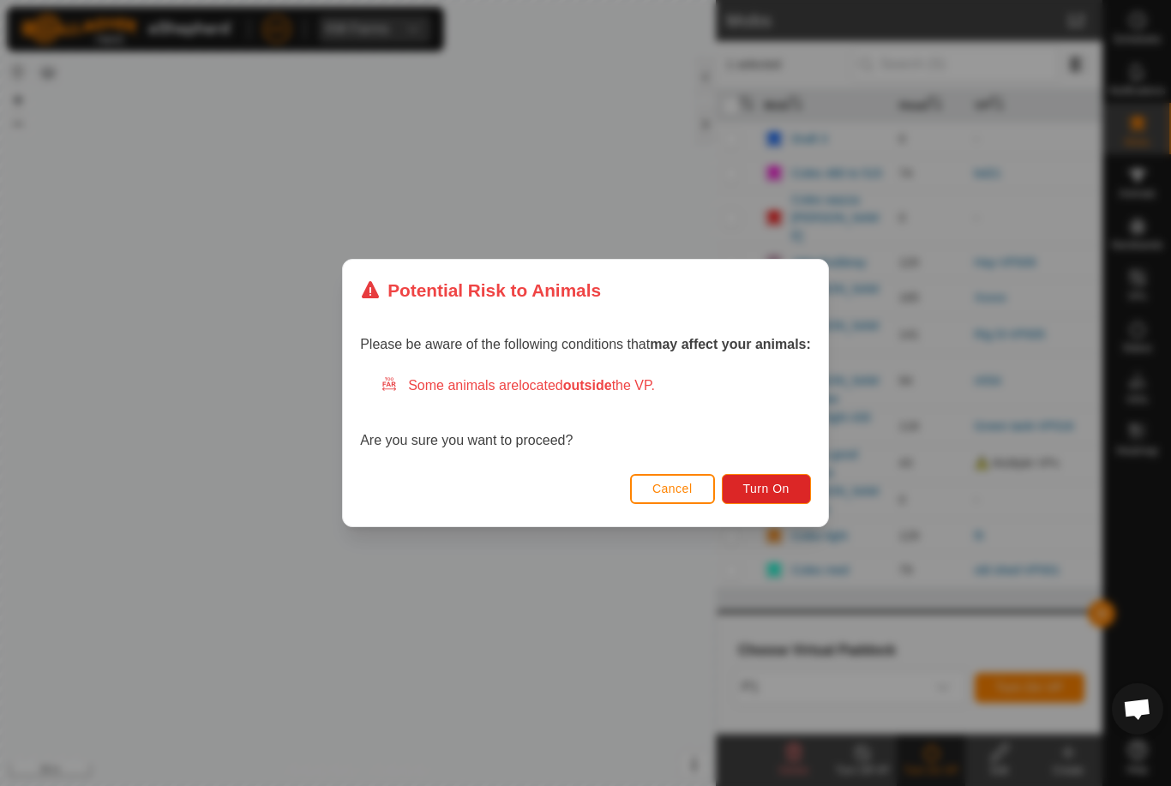
click at [766, 477] on button "Turn On" at bounding box center [766, 489] width 89 height 30
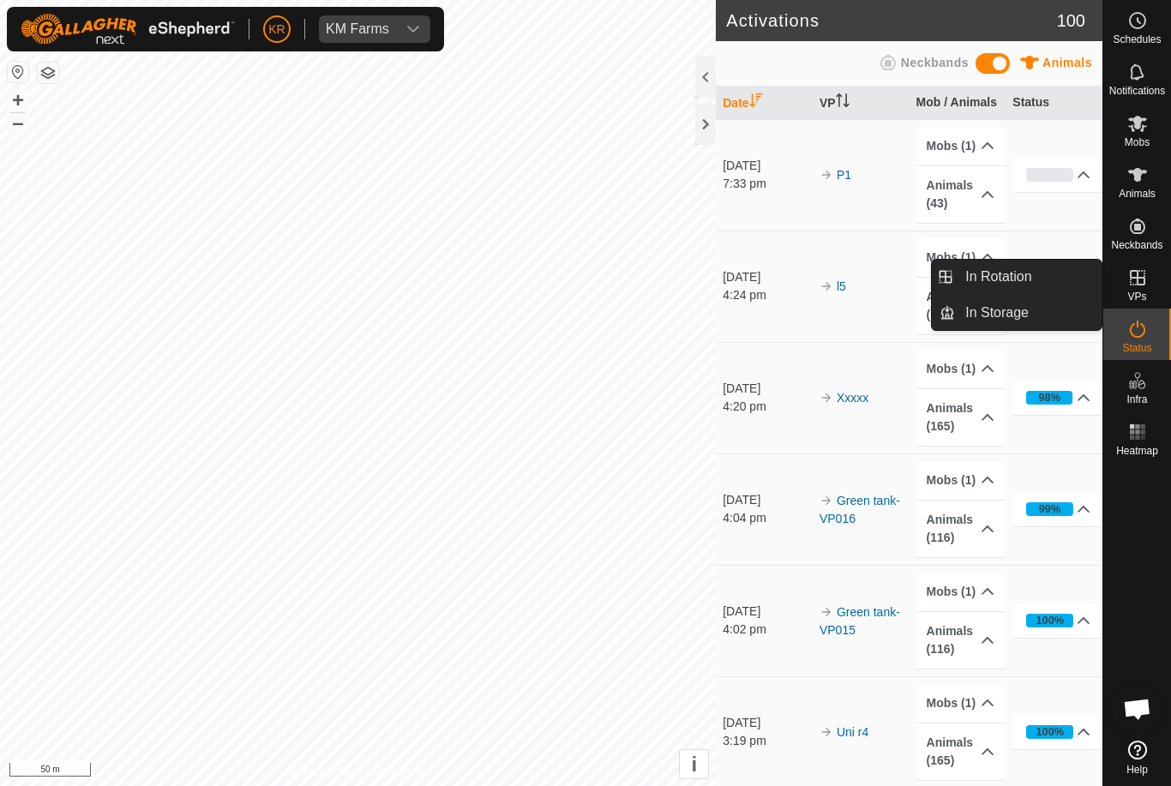
click at [1152, 286] on es-virtualpaddocks-svg-icon at bounding box center [1137, 277] width 31 height 27
click at [1046, 266] on link "In Rotation" at bounding box center [1028, 277] width 147 height 34
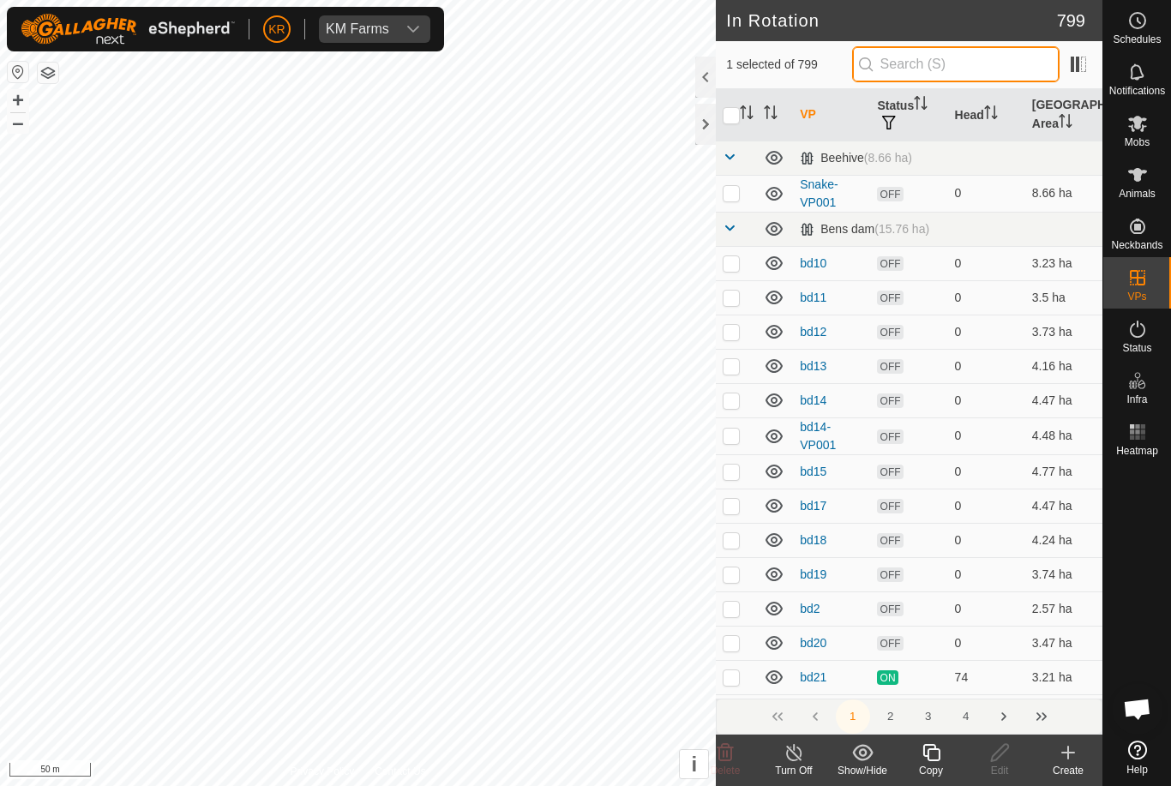
click at [984, 65] on input "text" at bounding box center [955, 64] width 207 height 36
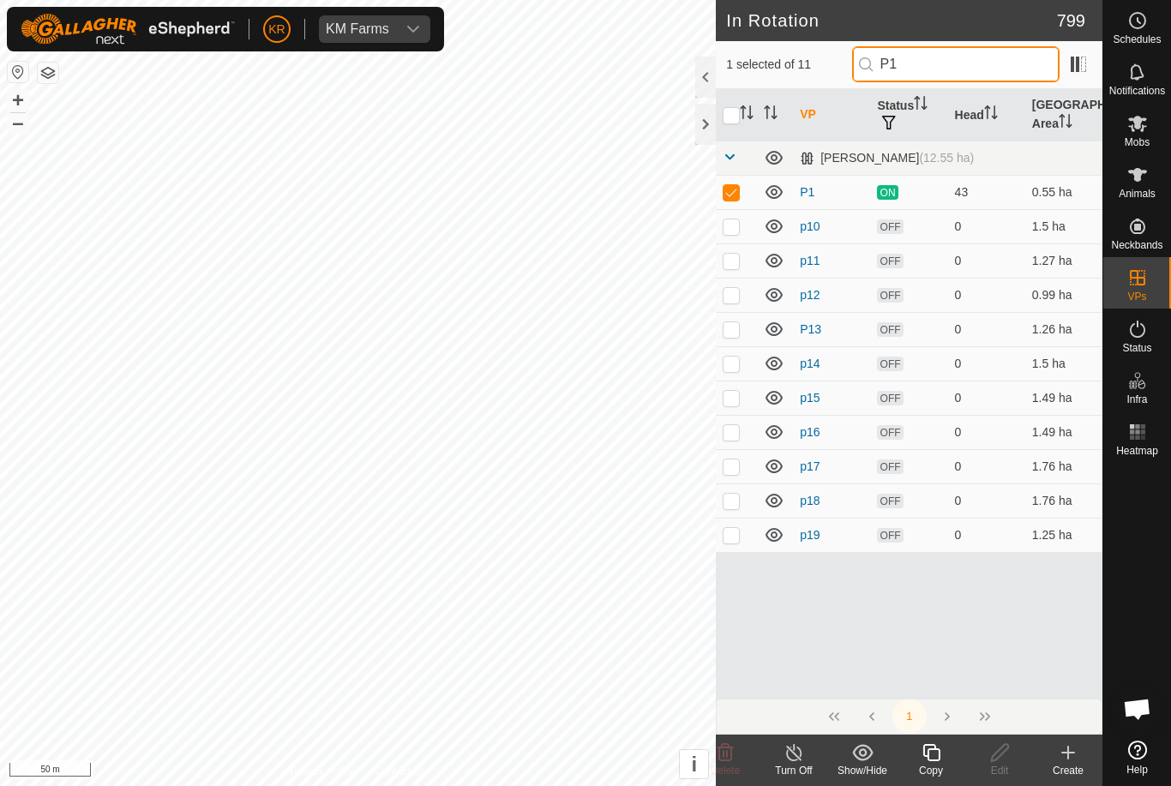
type input "P1"
click at [738, 192] on p-checkbox at bounding box center [730, 192] width 17 height 14
checkbox input "false"
click at [974, 70] on input "P1" at bounding box center [955, 64] width 207 height 36
type input "P"
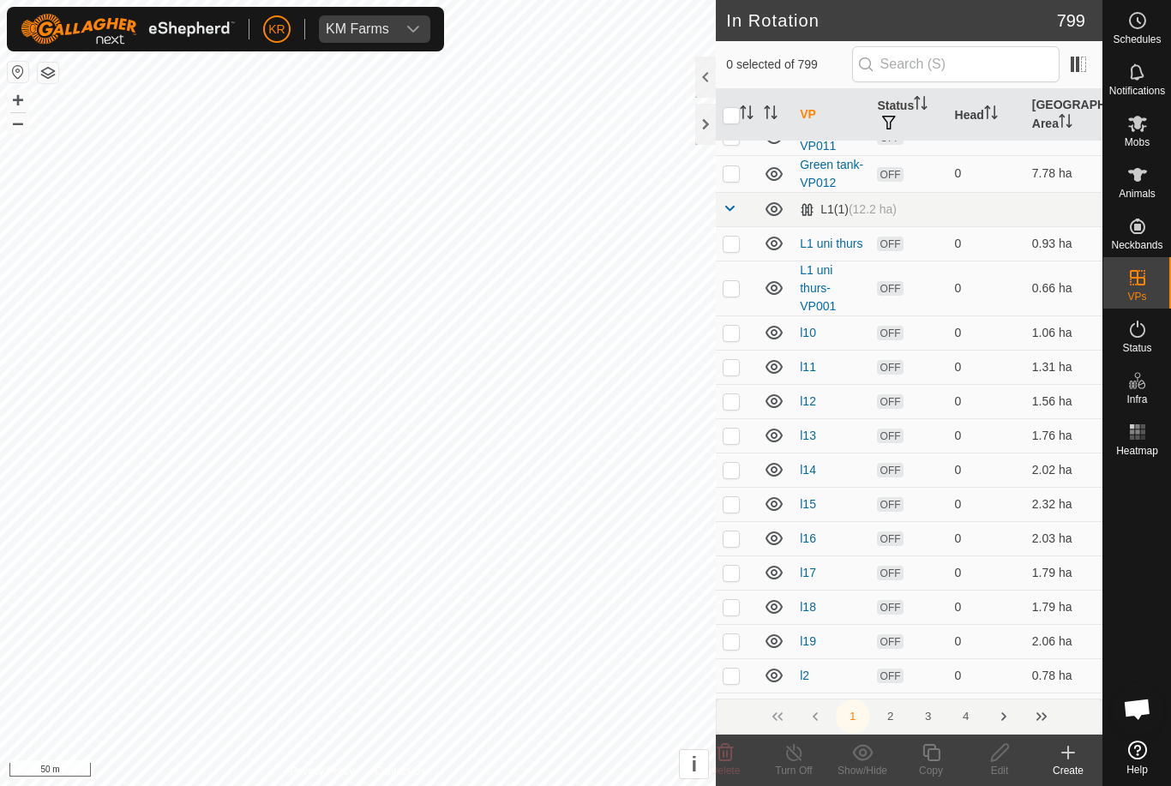
scroll to position [3127, 0]
click at [884, 719] on button "2" at bounding box center [890, 716] width 34 height 34
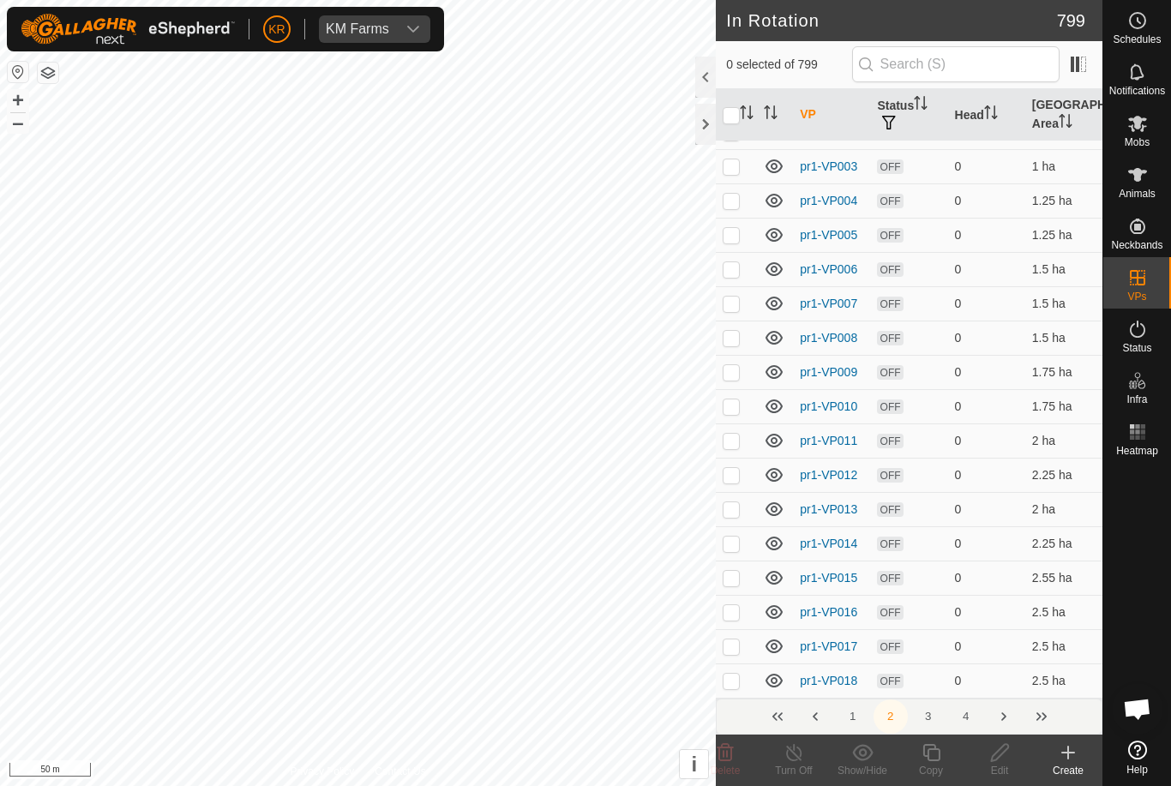
scroll to position [6603, 0]
click at [927, 709] on button "3" at bounding box center [928, 716] width 34 height 34
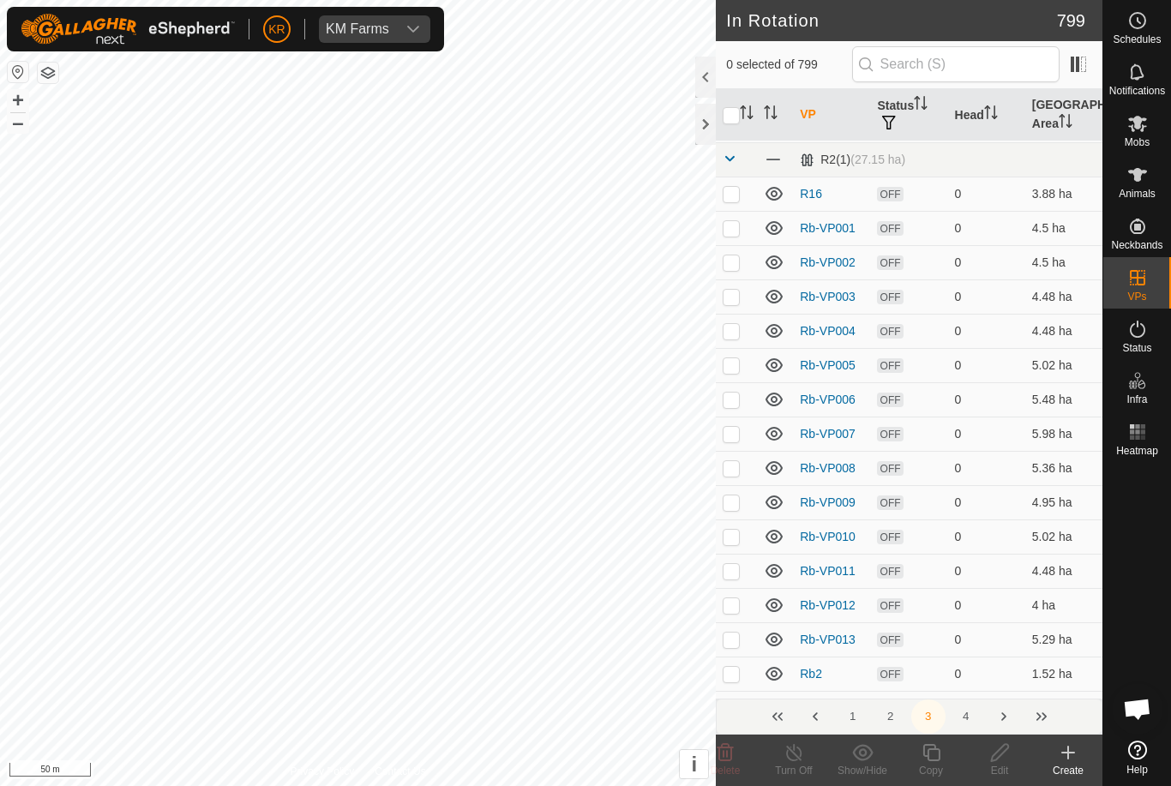
scroll to position [1849, 0]
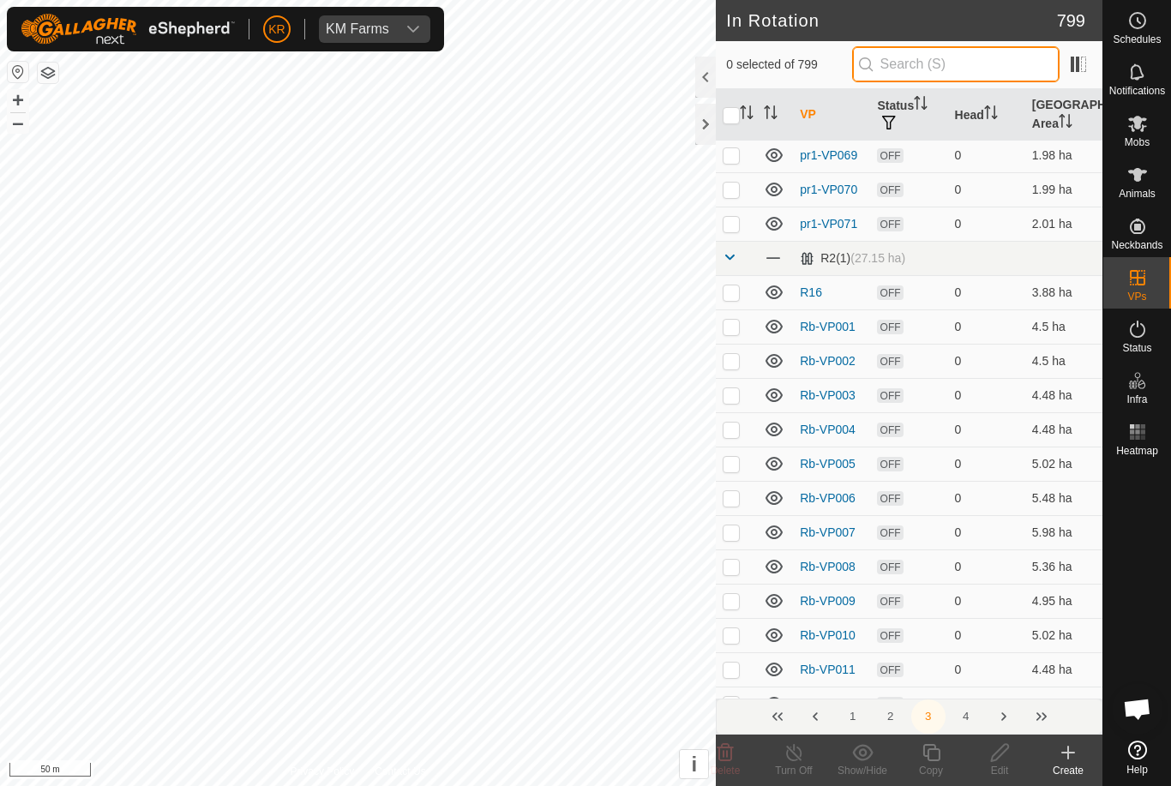
click at [968, 65] on input "text" at bounding box center [955, 64] width 207 height 36
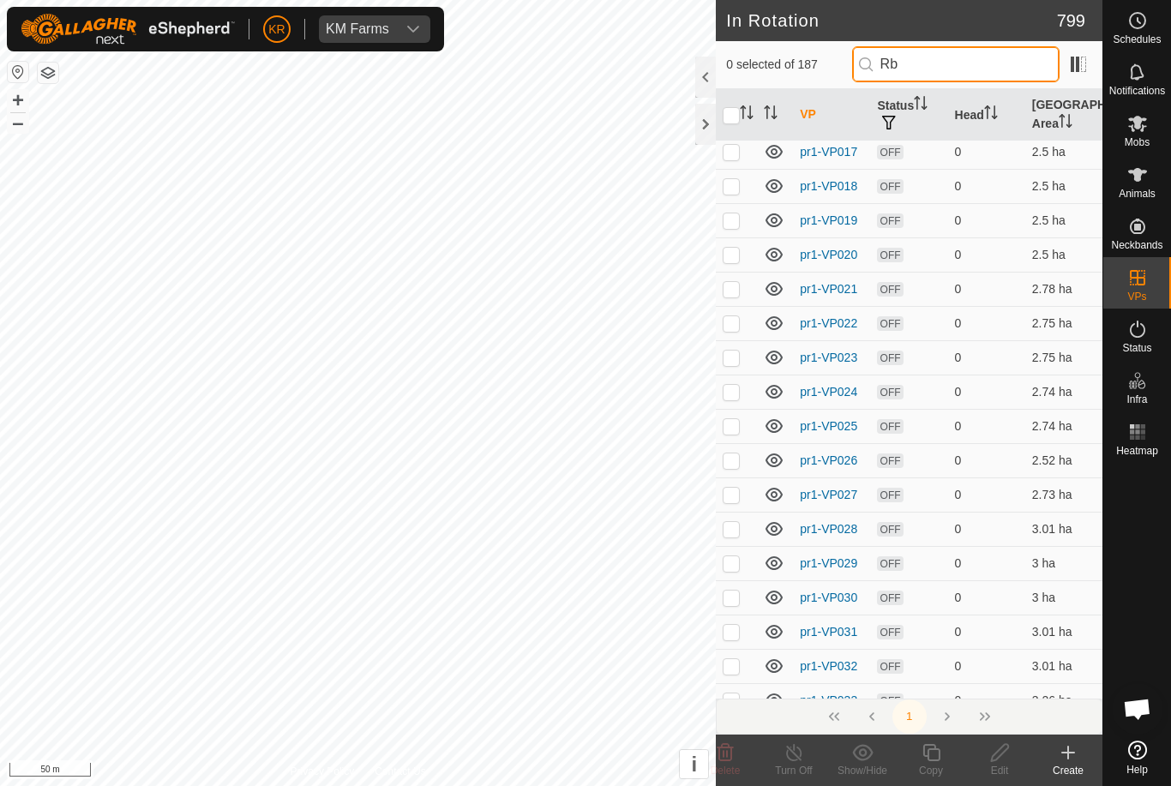
scroll to position [0, 0]
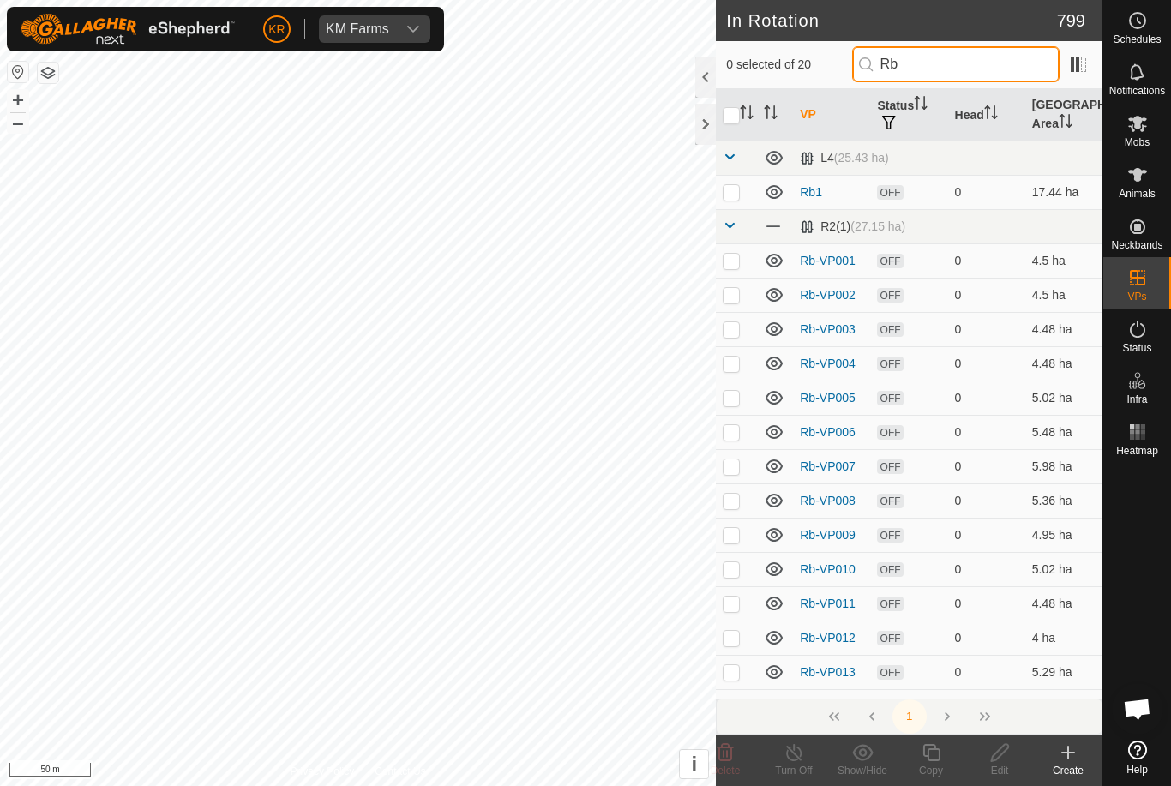
type input "Rb"
click at [732, 109] on input "checkbox" at bounding box center [730, 115] width 17 height 17
checkbox input "true"
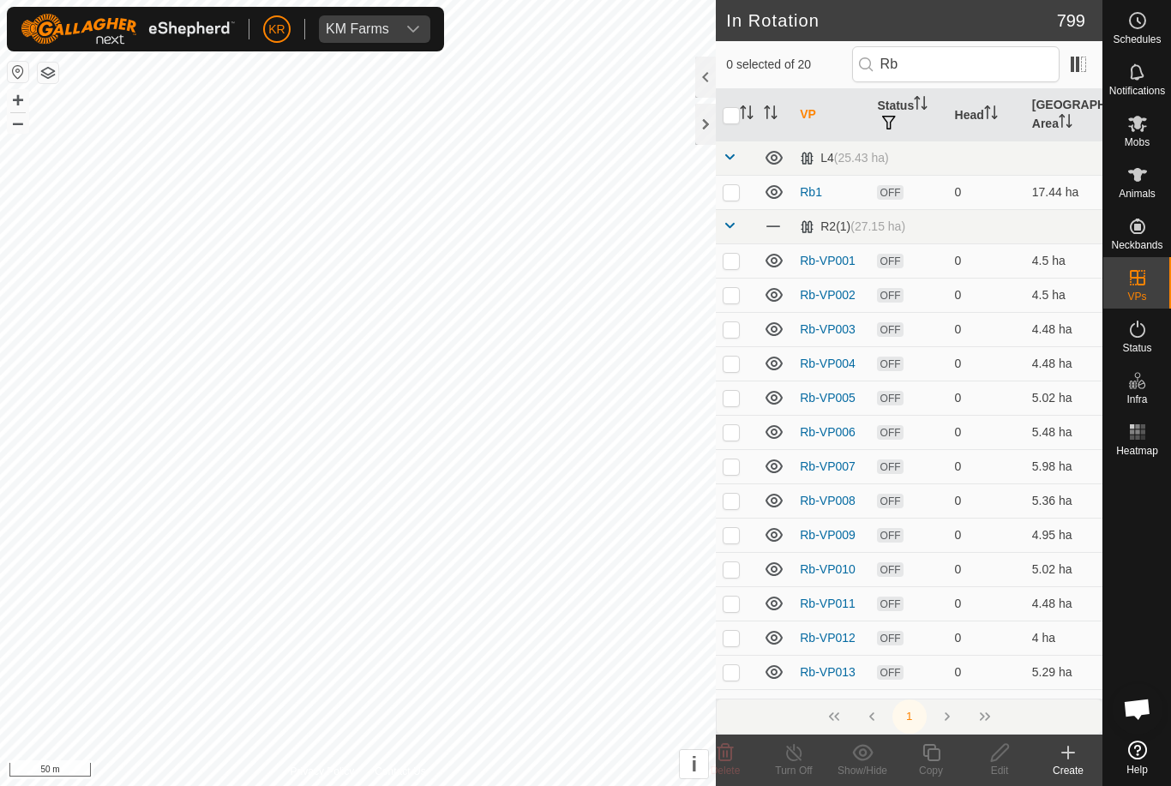
checkbox input "true"
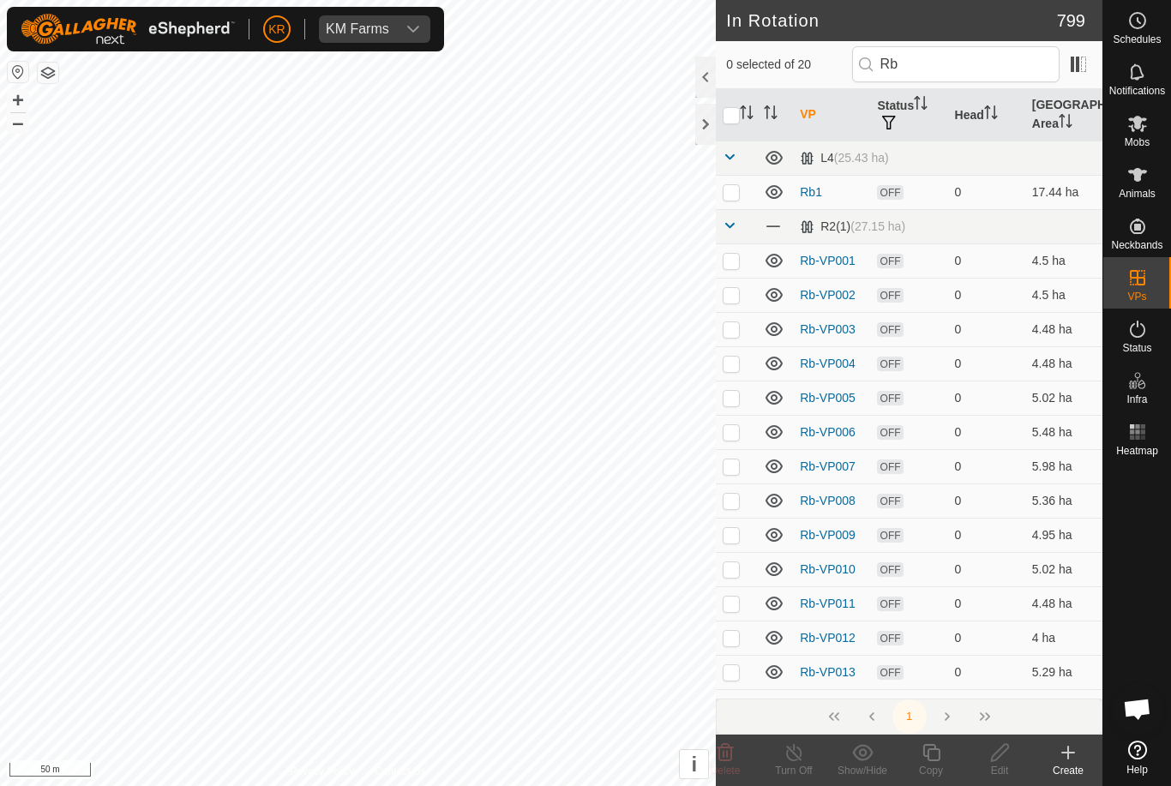
checkbox input "true"
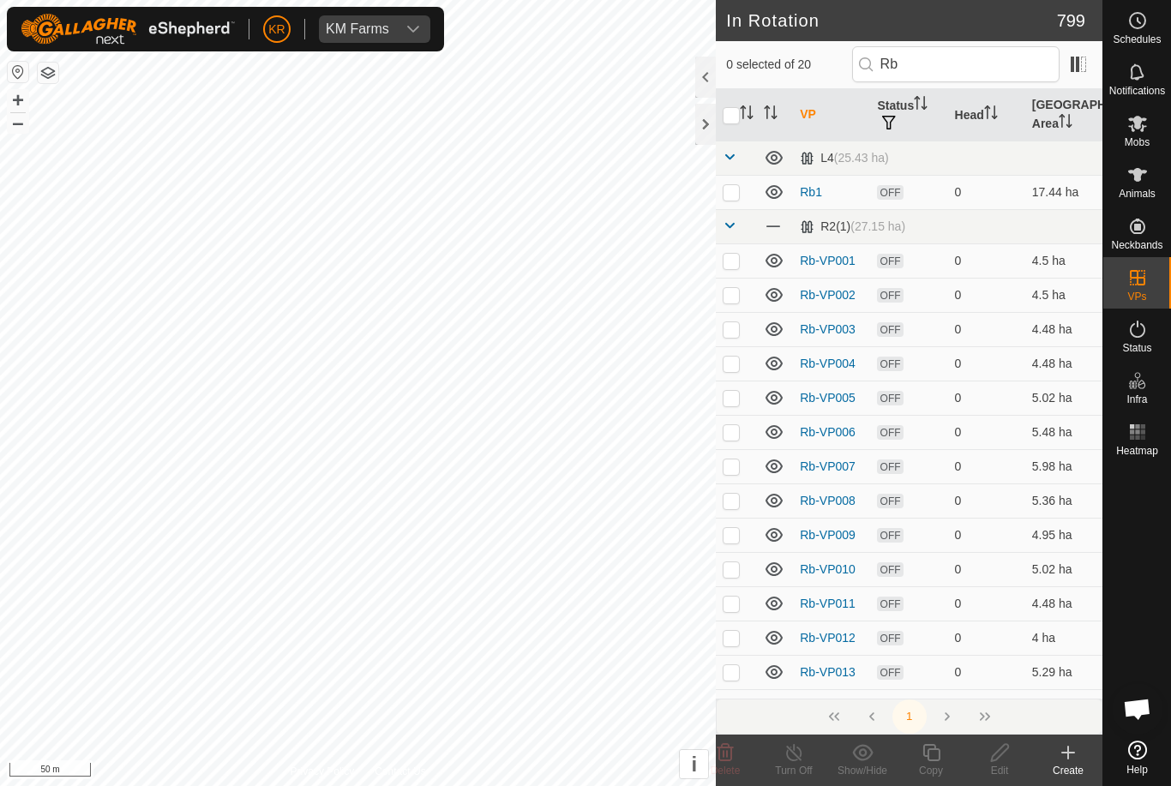
checkbox input "true"
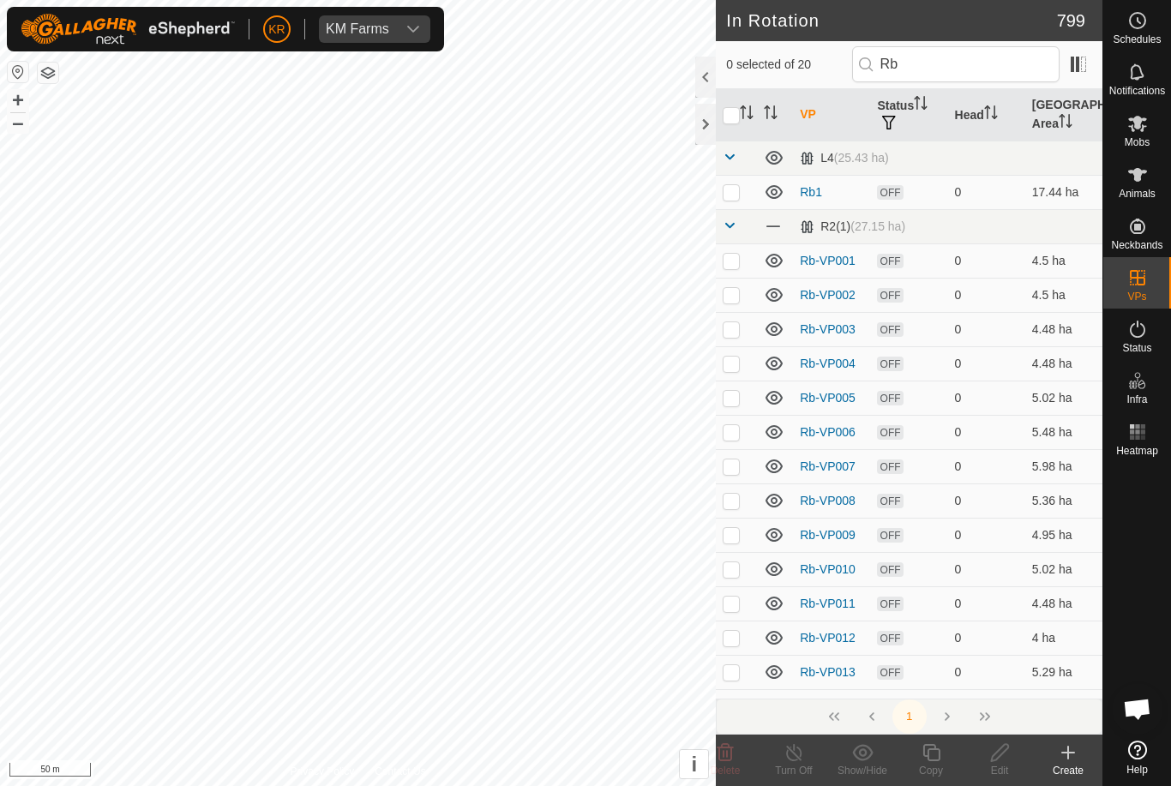
checkbox input "true"
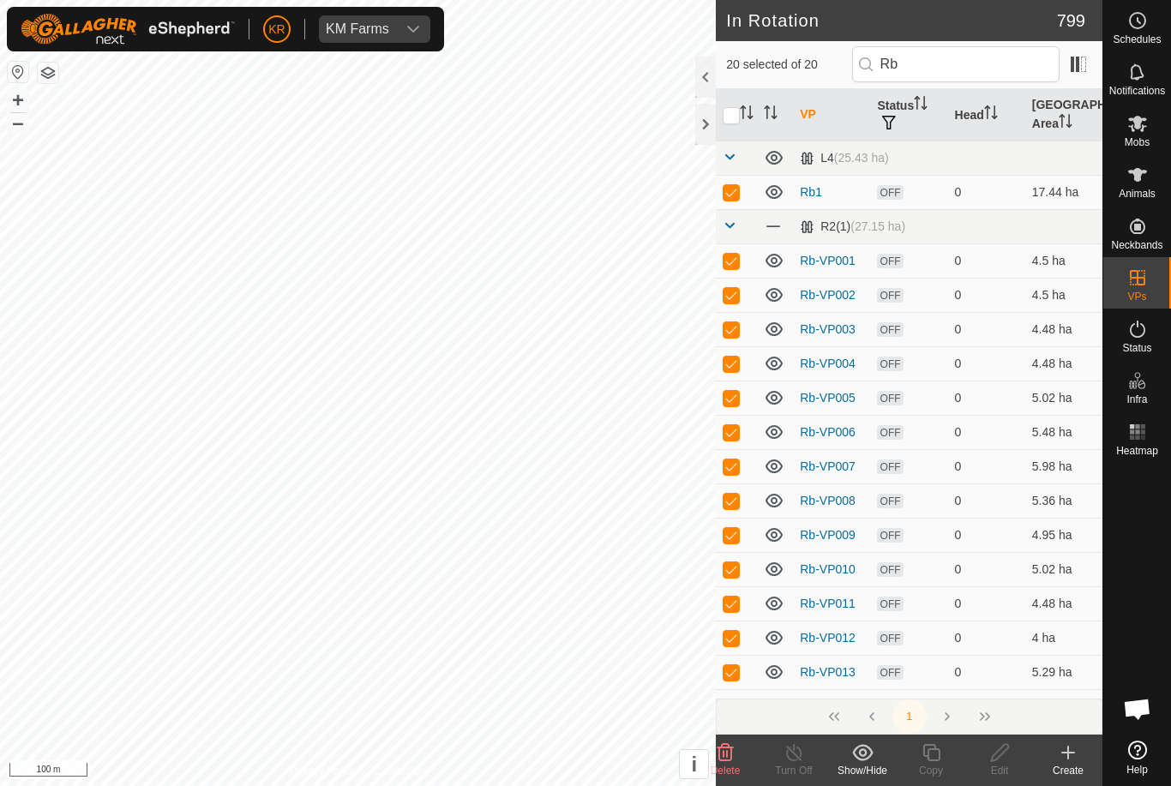
click at [727, 755] on icon at bounding box center [725, 752] width 16 height 17
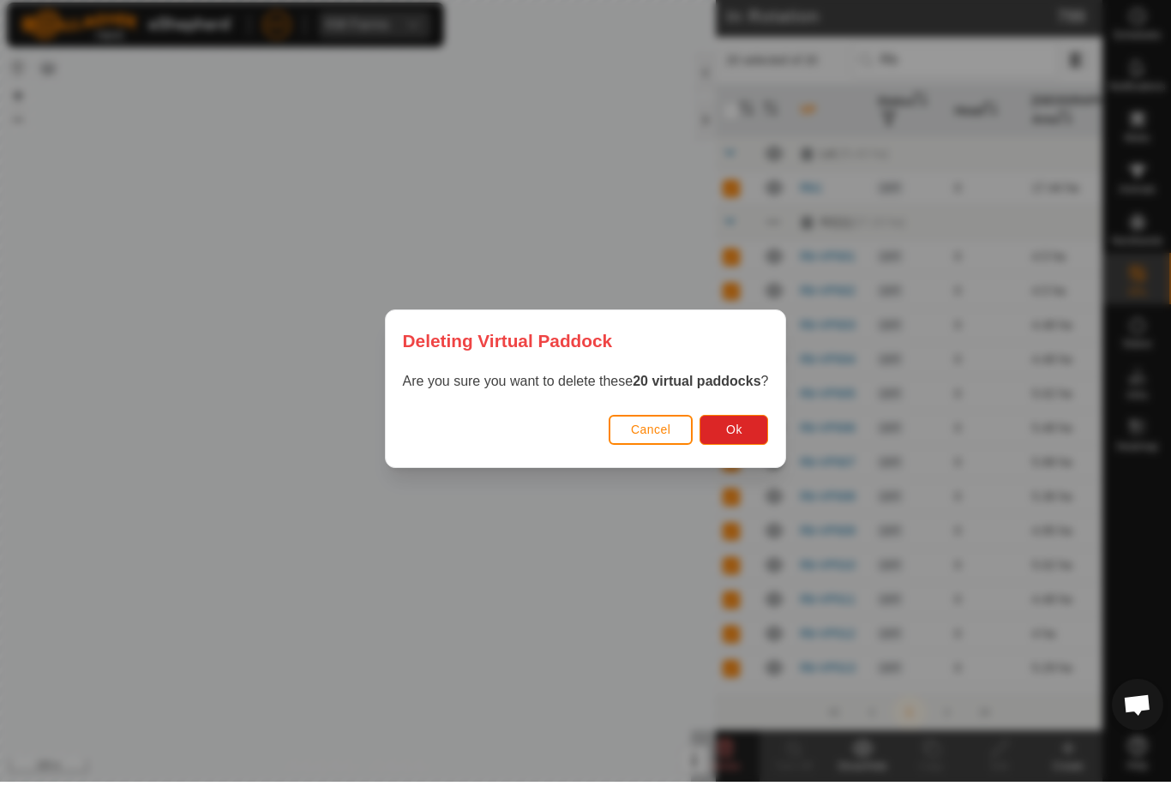
click at [736, 438] on button "Ok" at bounding box center [733, 434] width 69 height 30
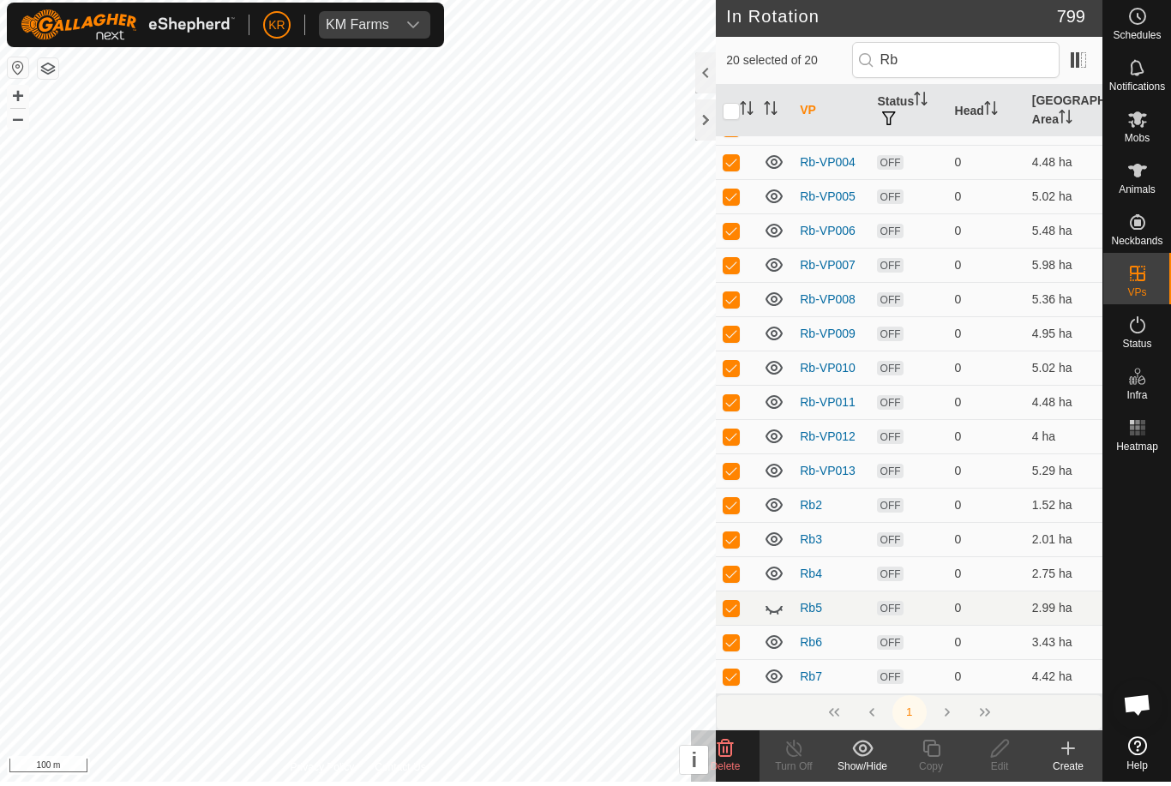
scroll to position [196, 0]
click at [779, 603] on icon at bounding box center [774, 612] width 21 height 21
click at [1079, 62] on span at bounding box center [1077, 64] width 27 height 27
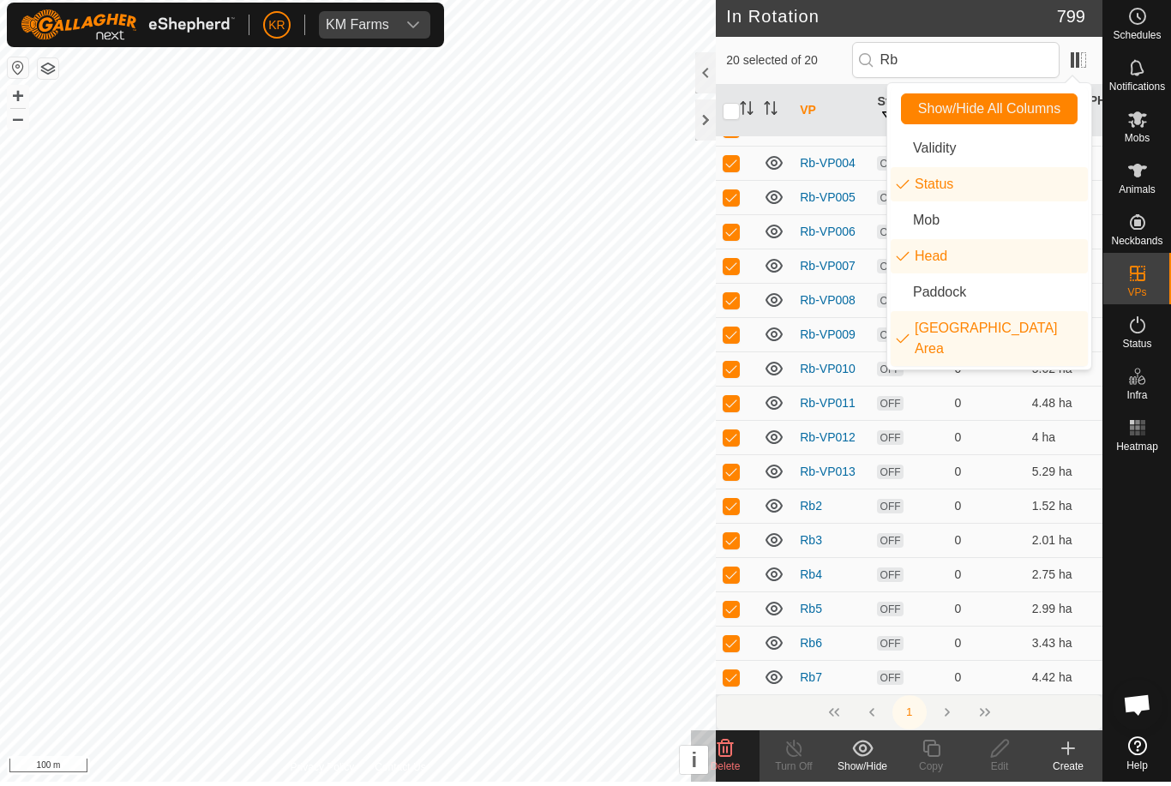
scroll to position [0, 0]
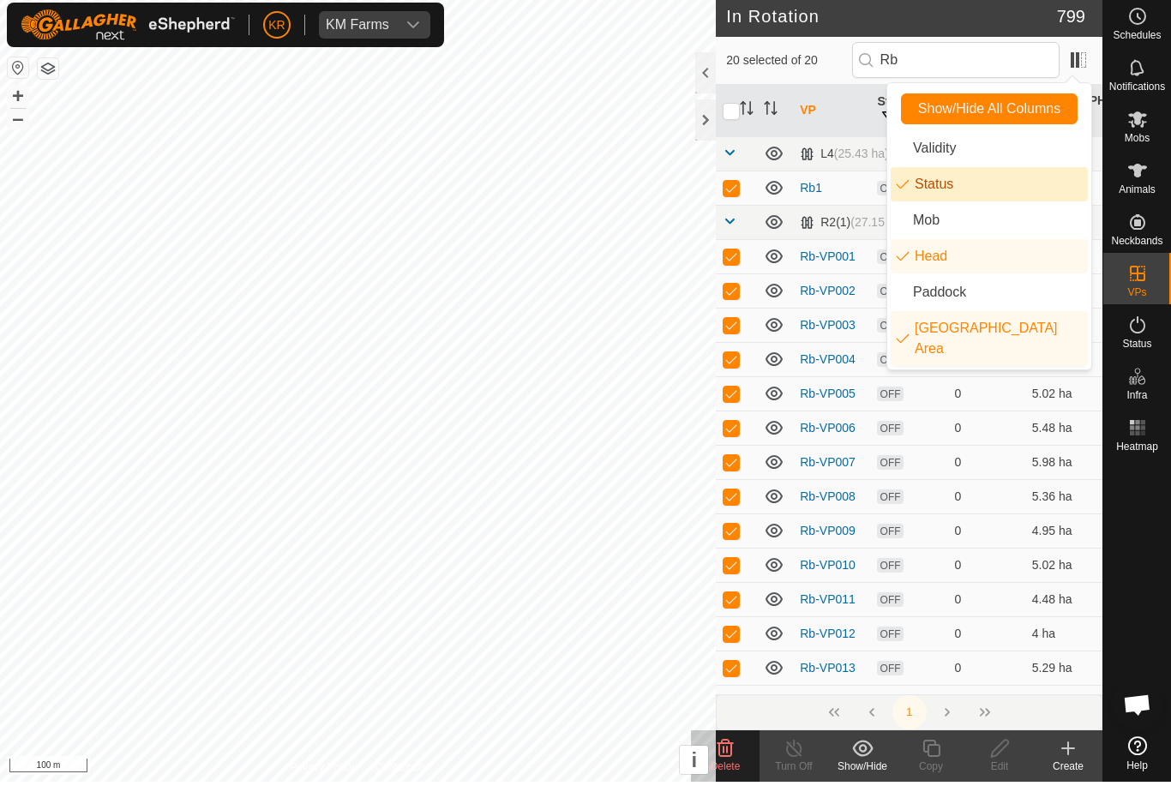
click at [977, 183] on li "Status" at bounding box center [988, 188] width 197 height 34
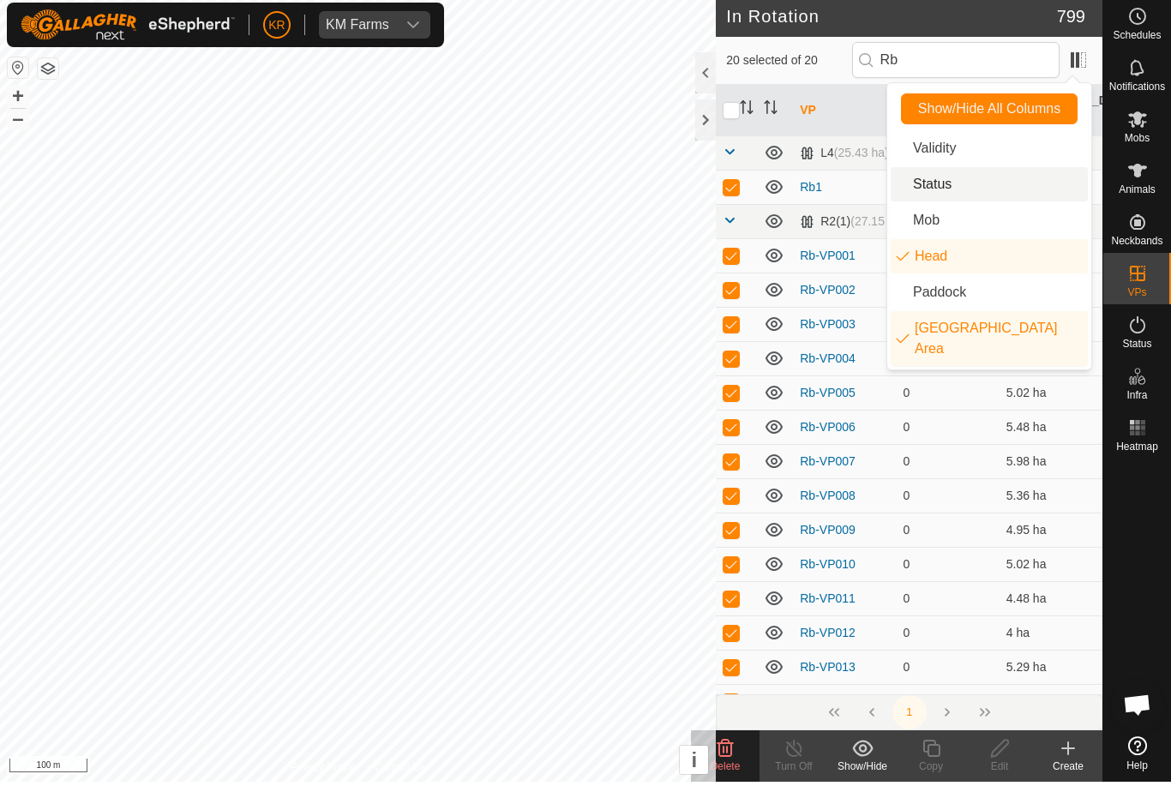
click at [979, 186] on li "Status" at bounding box center [988, 188] width 197 height 34
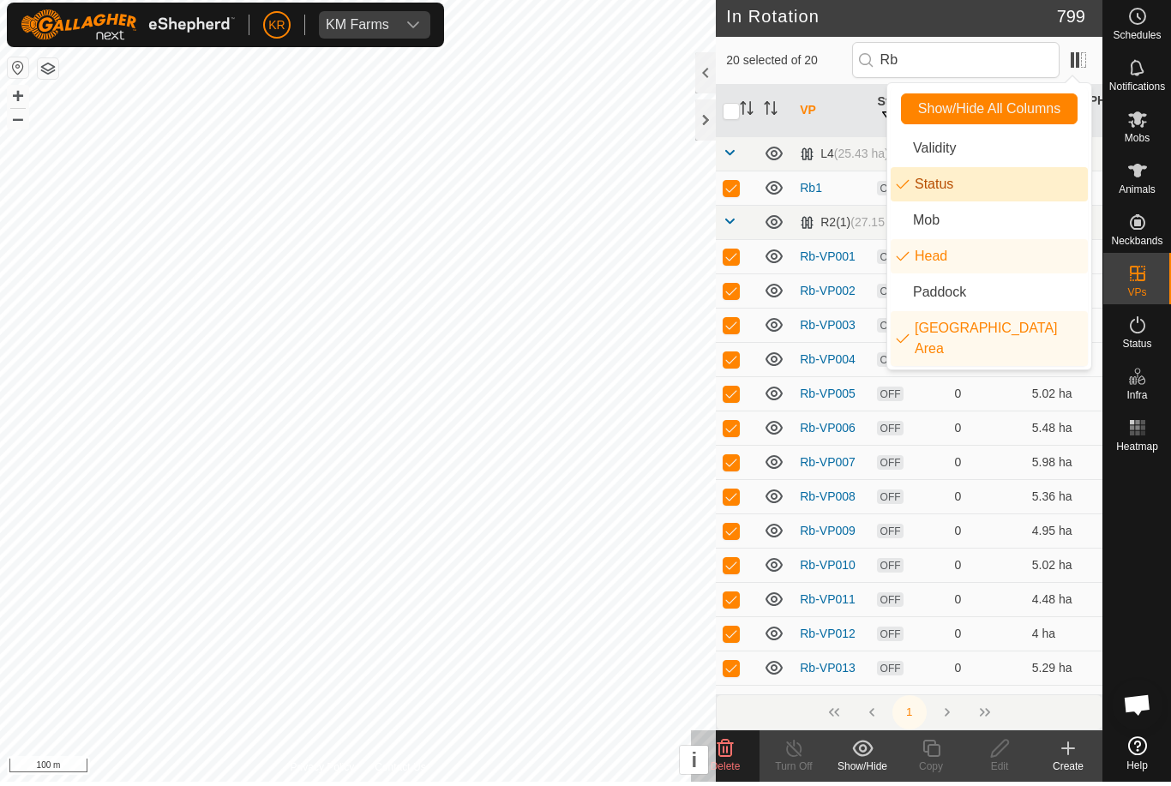
click at [842, 449] on td "Rb-VP007" at bounding box center [831, 466] width 77 height 34
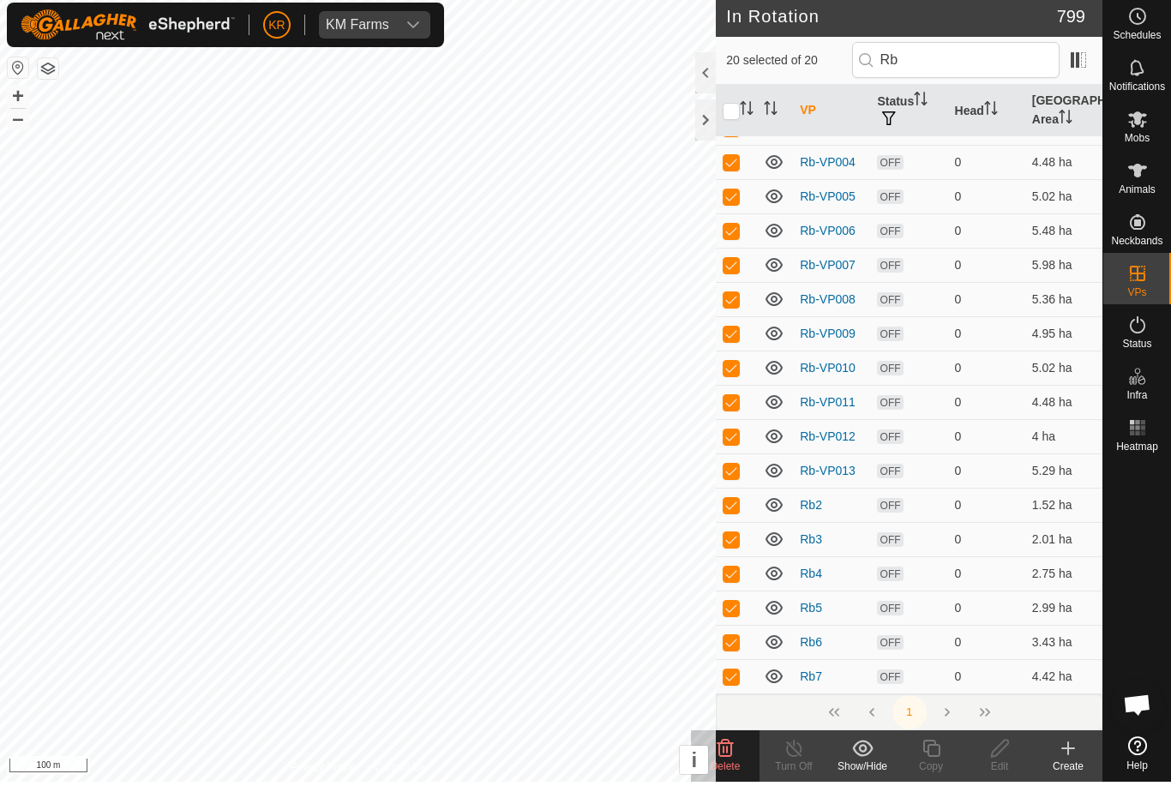
scroll to position [196, 0]
click at [738, 757] on delete-svg-icon at bounding box center [725, 752] width 69 height 21
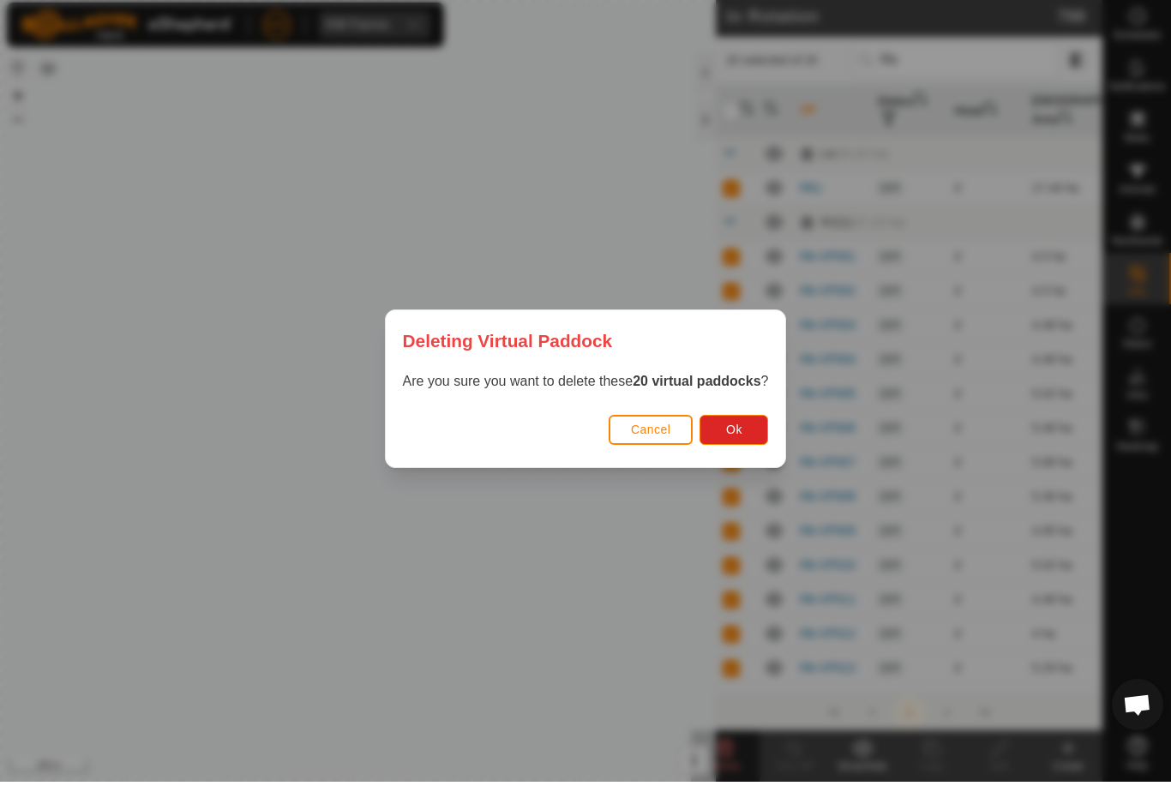
click at [734, 436] on span "Ok" at bounding box center [734, 434] width 16 height 14
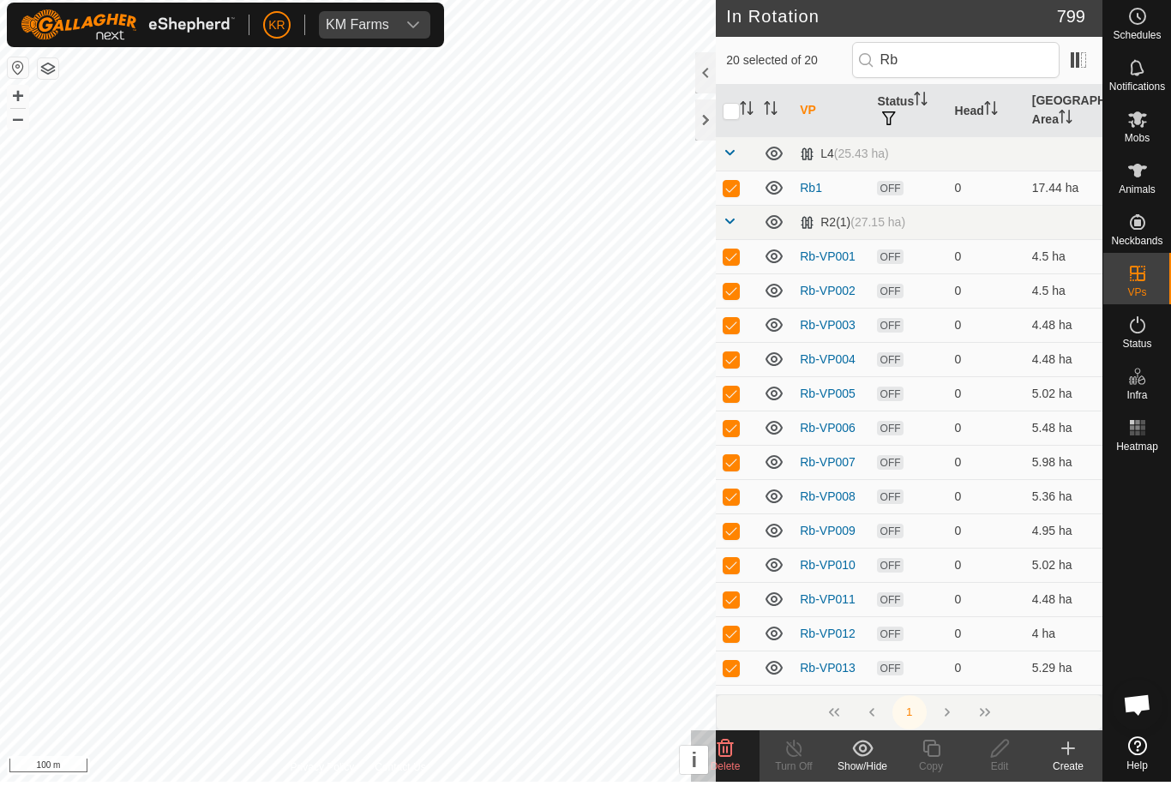
click at [730, 107] on input "checkbox" at bounding box center [730, 115] width 17 height 17
click at [728, 107] on input "checkbox" at bounding box center [730, 115] width 17 height 17
click at [726, 107] on input "checkbox" at bounding box center [730, 115] width 17 height 17
checkbox input "false"
click at [734, 97] on th at bounding box center [736, 115] width 41 height 52
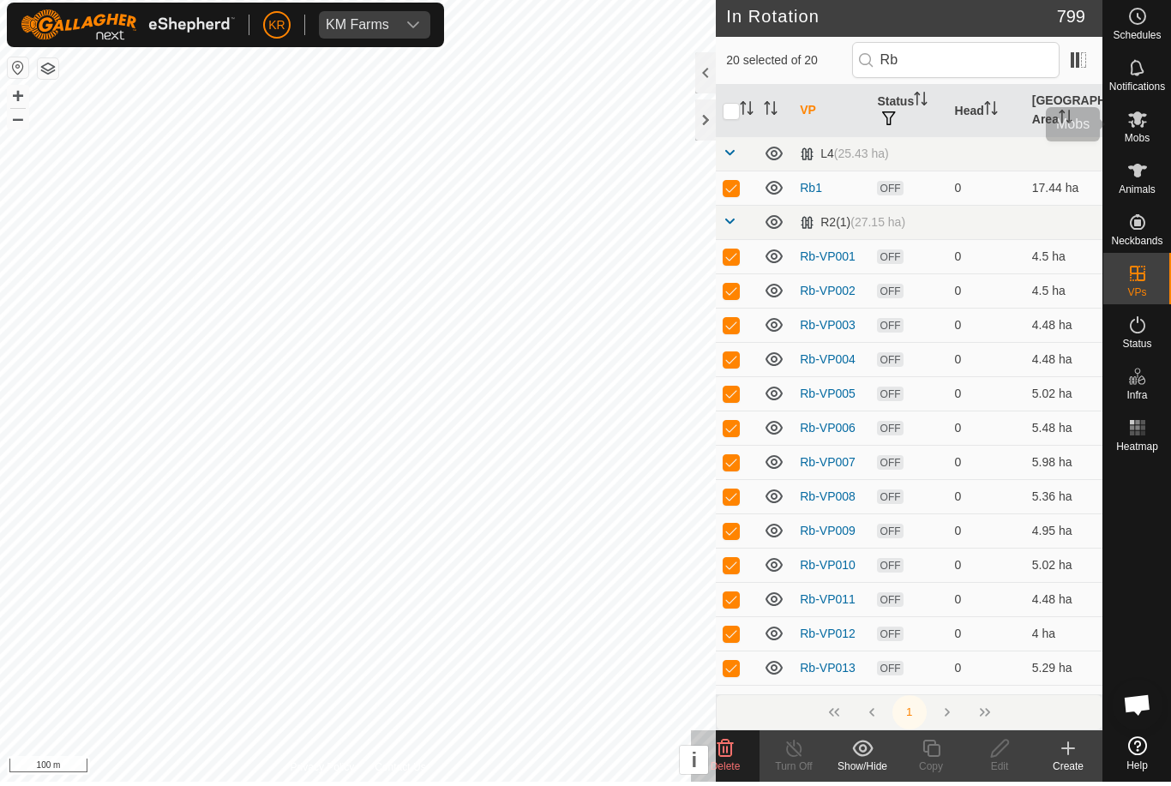
click at [1127, 122] on icon at bounding box center [1137, 123] width 21 height 21
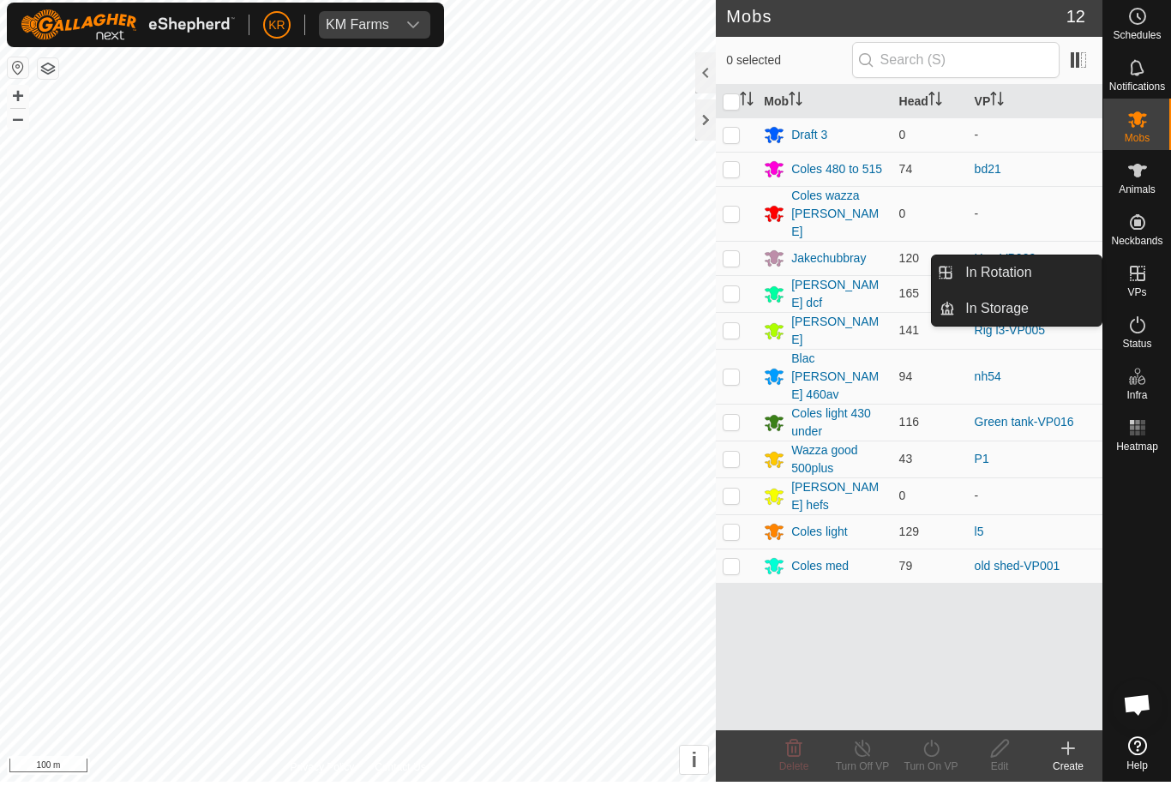
click at [955, 268] on link "In Rotation" at bounding box center [1028, 277] width 147 height 34
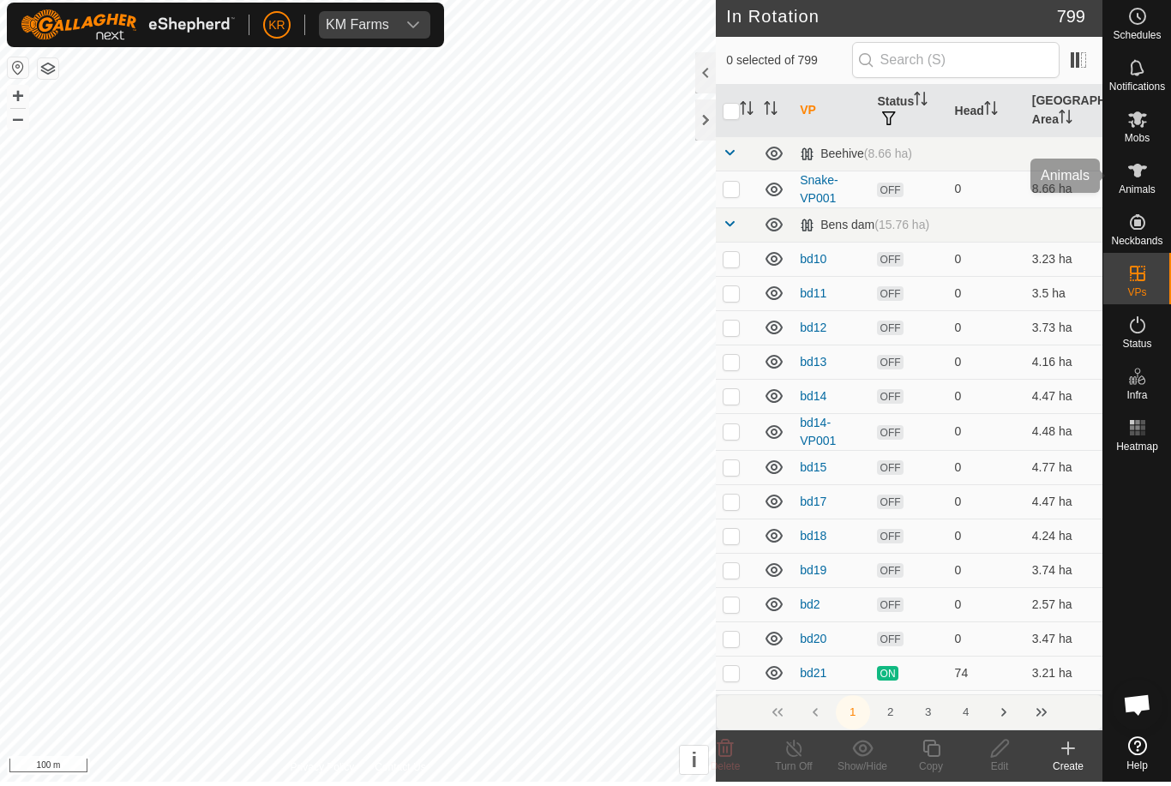
click at [1138, 201] on div "Animals" at bounding box center [1137, 179] width 68 height 51
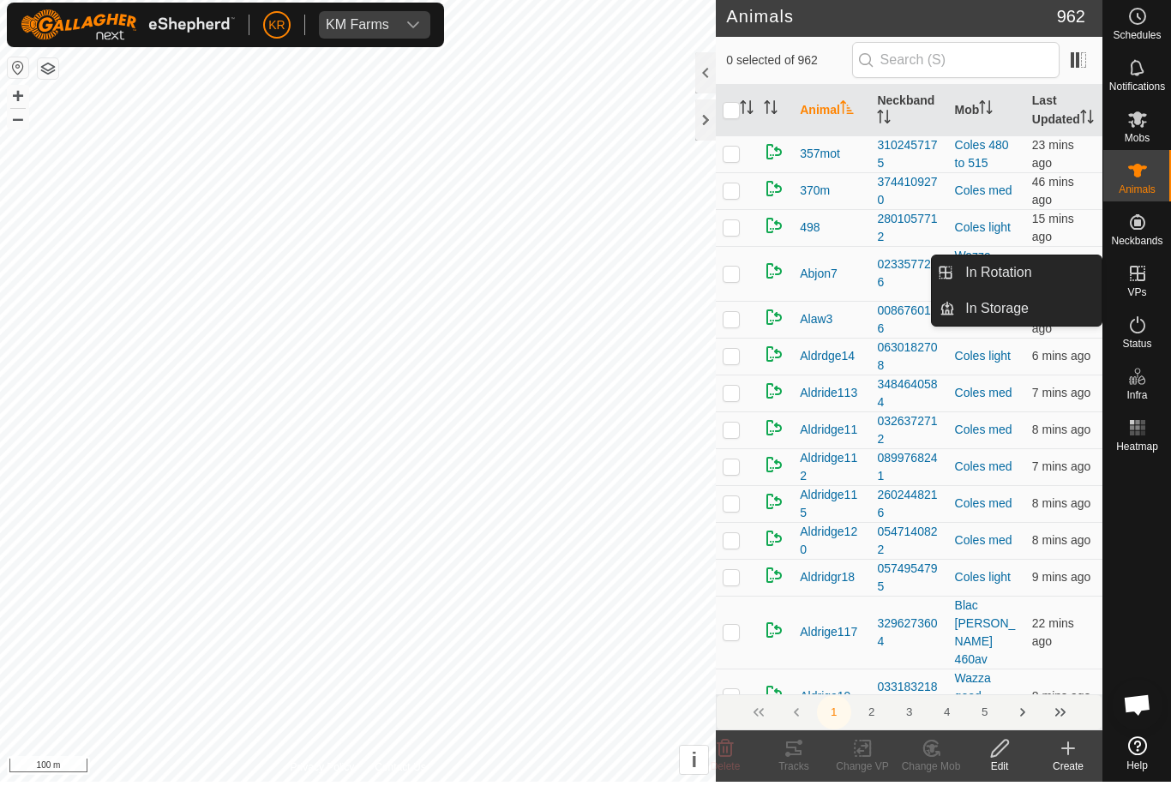
click at [1039, 275] on link "In Rotation" at bounding box center [1028, 277] width 147 height 34
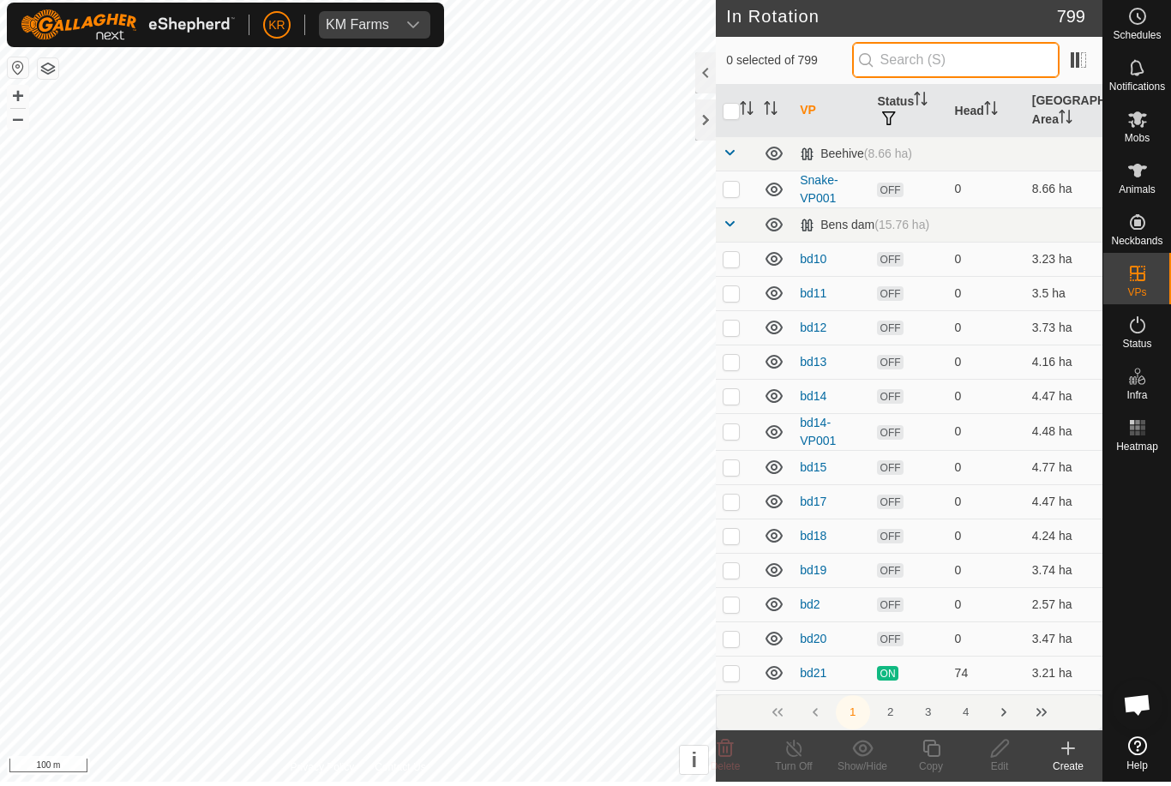
click at [974, 78] on input "text" at bounding box center [955, 64] width 207 height 36
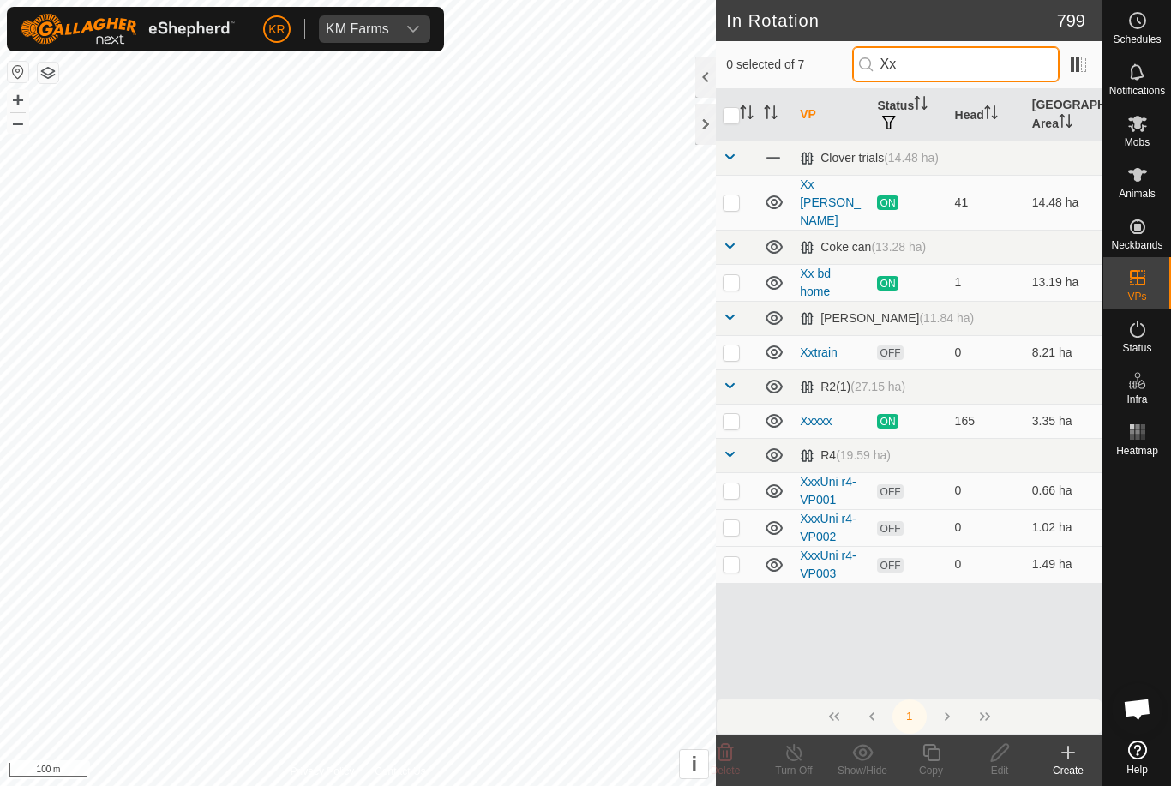
type input "Xx"
click at [726, 410] on td at bounding box center [736, 421] width 41 height 34
checkbox input "true"
click at [930, 755] on icon at bounding box center [930, 752] width 21 height 21
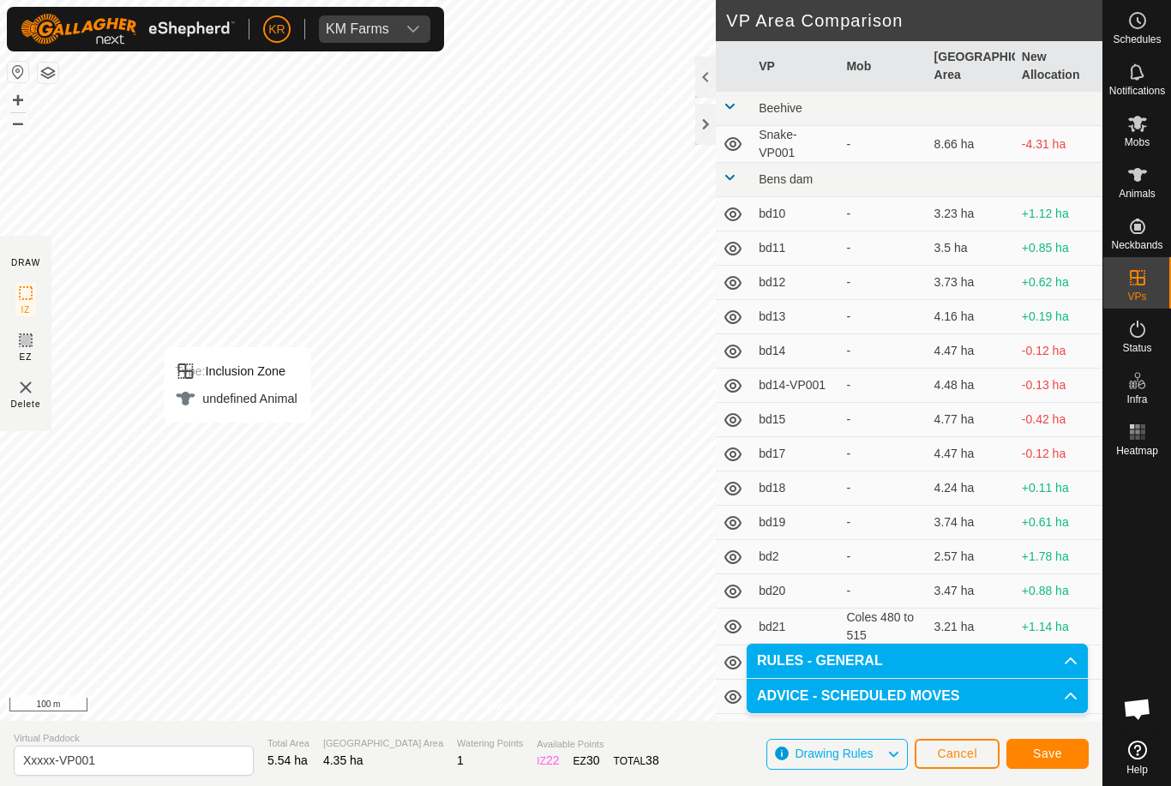
click at [1048, 766] on button "Save" at bounding box center [1047, 754] width 82 height 30
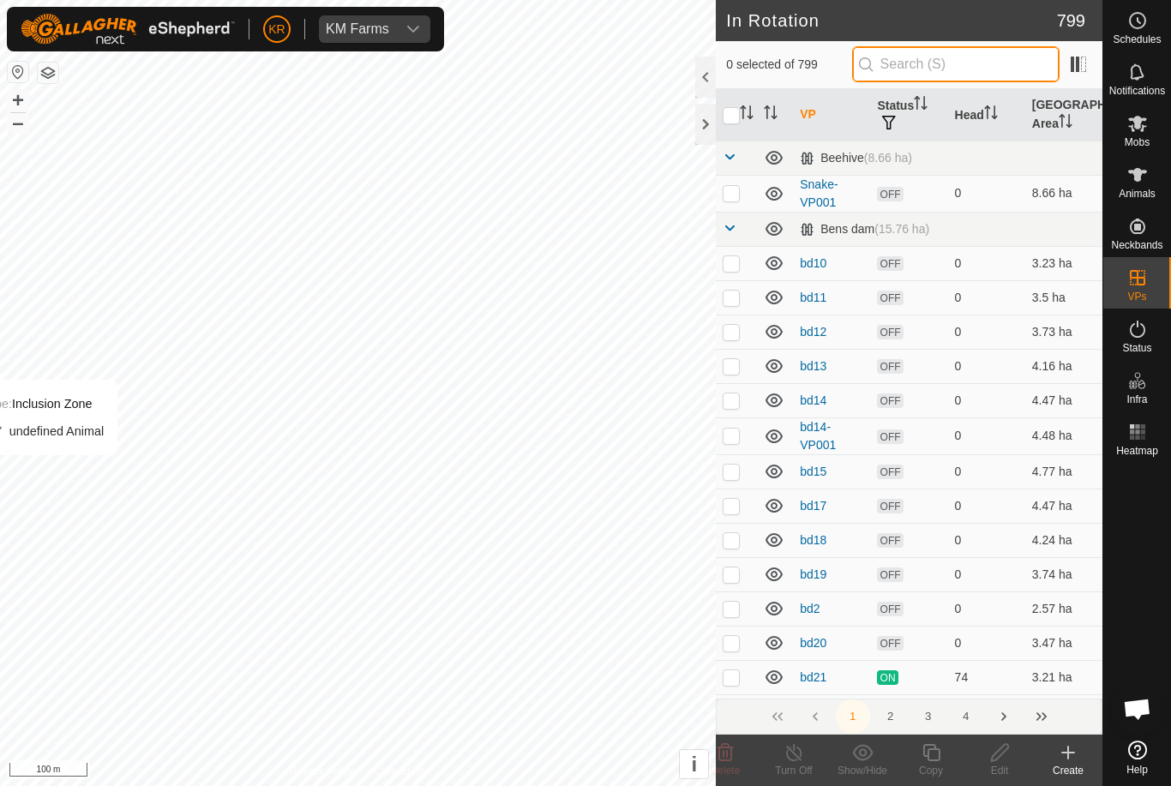
click at [951, 66] on input "text" at bounding box center [955, 64] width 207 height 36
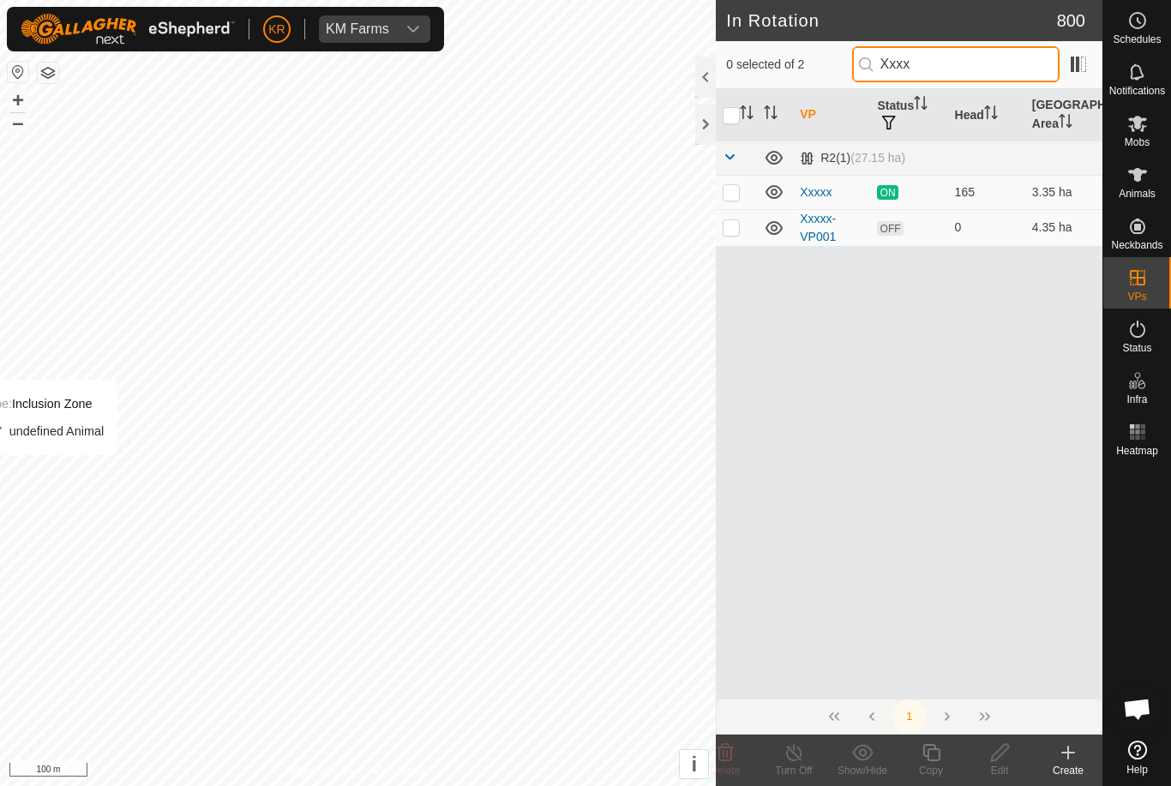
type input "Xxxx"
click at [734, 232] on p-checkbox at bounding box center [730, 227] width 17 height 14
checkbox input "true"
click at [936, 759] on icon at bounding box center [930, 752] width 17 height 17
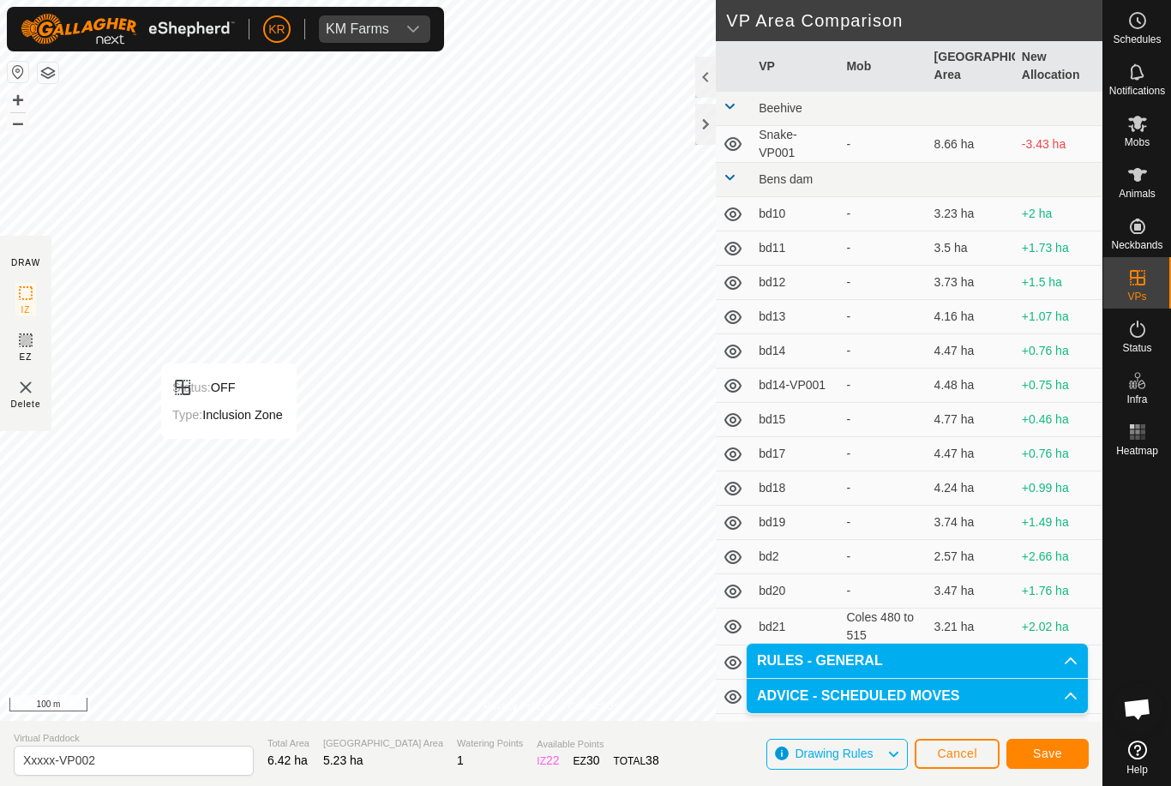
click at [1065, 758] on button "Save" at bounding box center [1047, 754] width 82 height 30
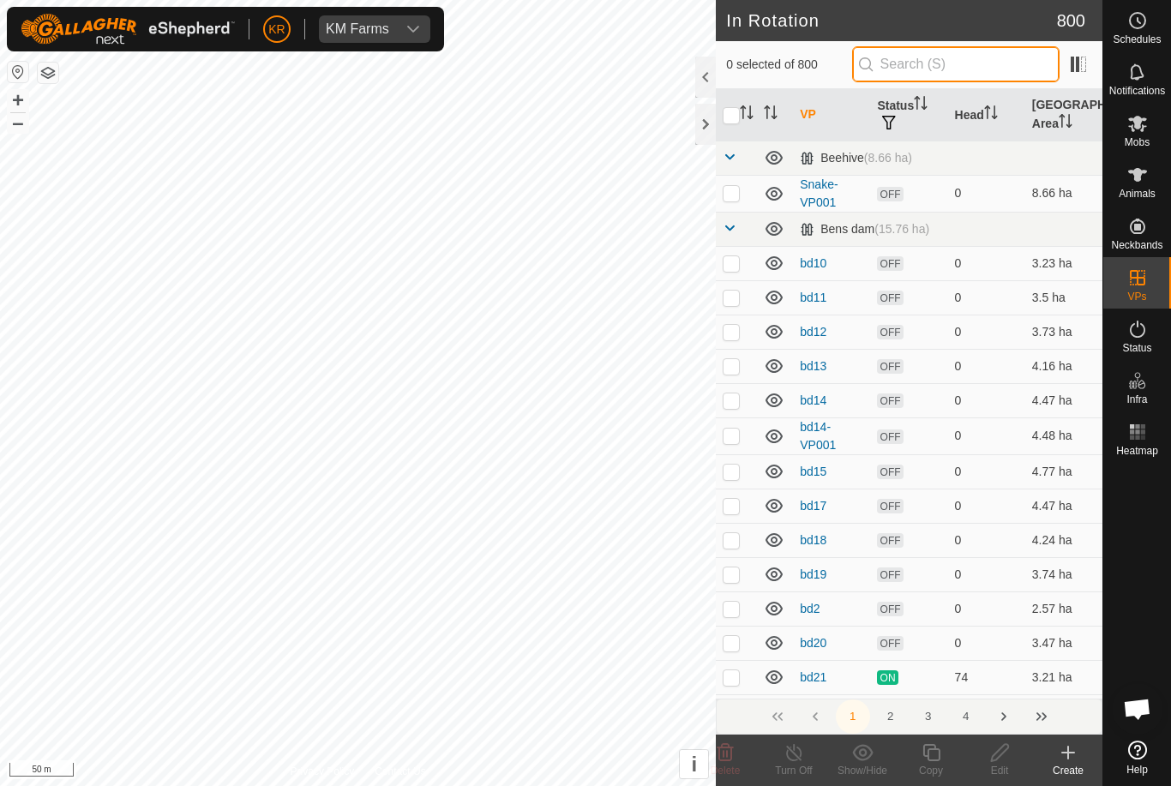
click at [1035, 69] on input "text" at bounding box center [955, 64] width 207 height 36
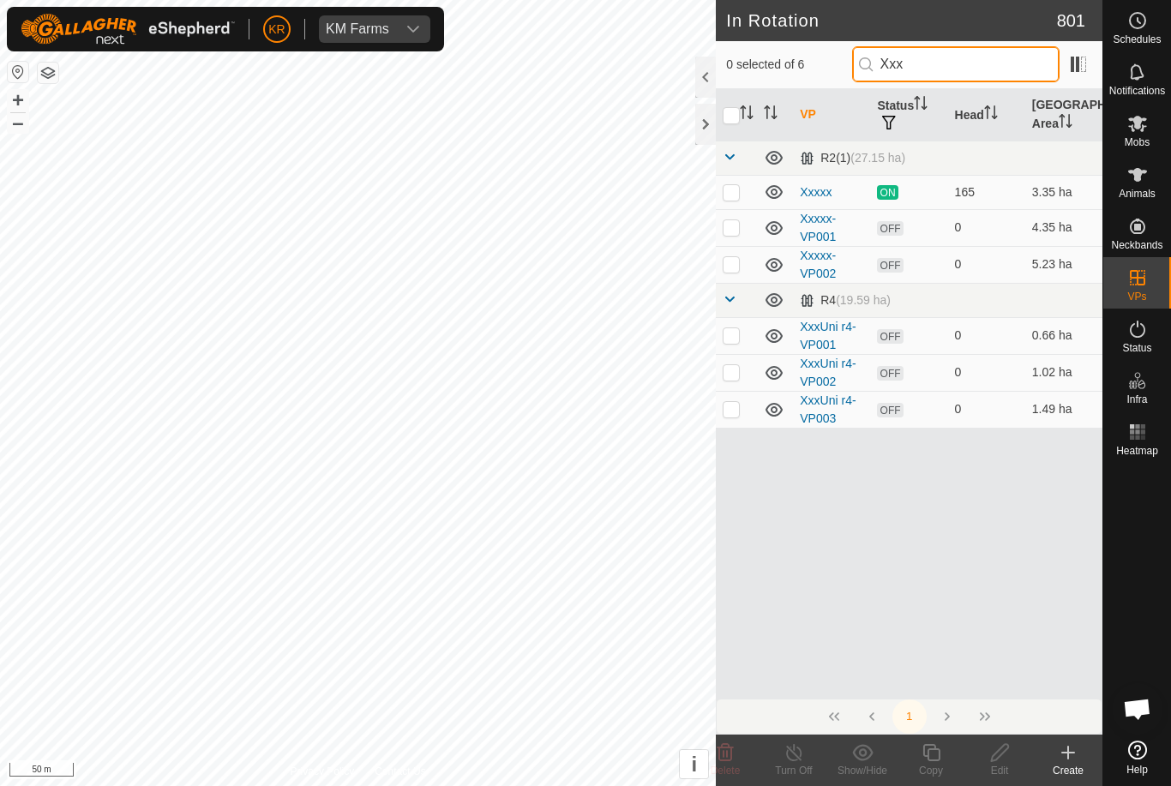
type input "Xxx"
click at [734, 273] on td at bounding box center [736, 264] width 41 height 37
checkbox input "true"
click at [938, 760] on icon at bounding box center [930, 752] width 17 height 17
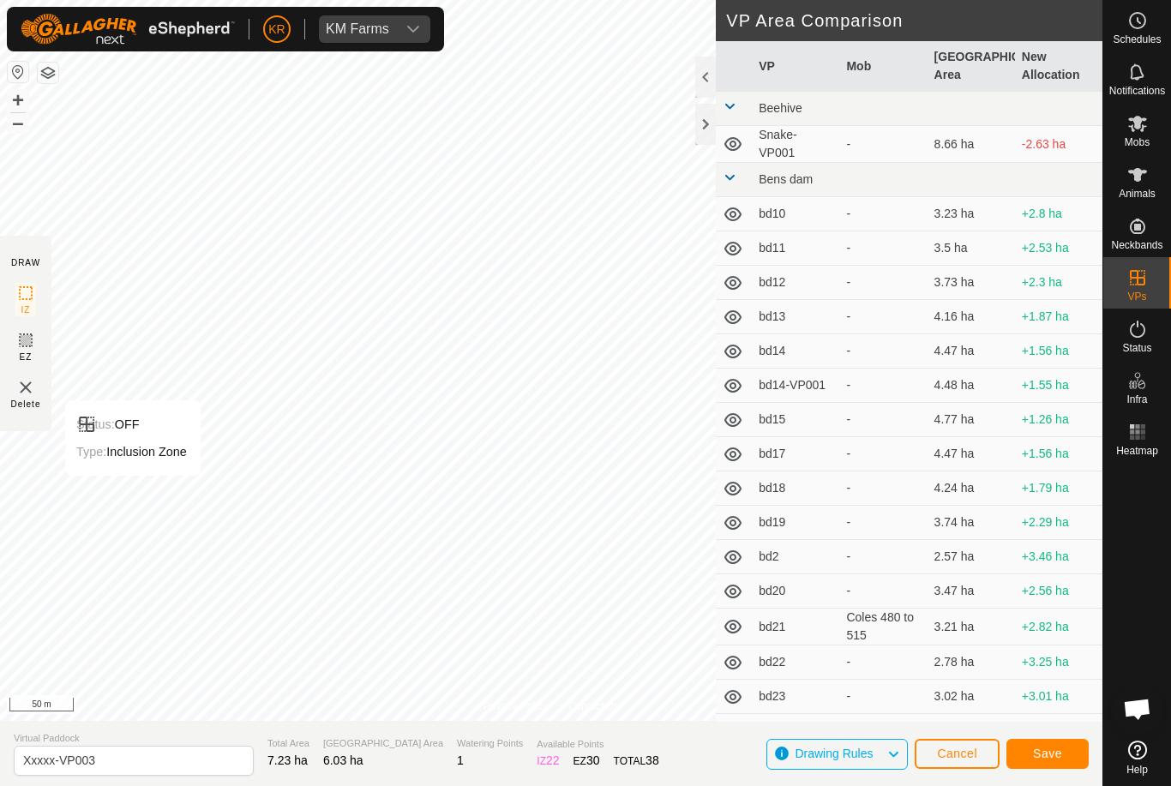
click at [1061, 758] on span "Save" at bounding box center [1047, 753] width 29 height 14
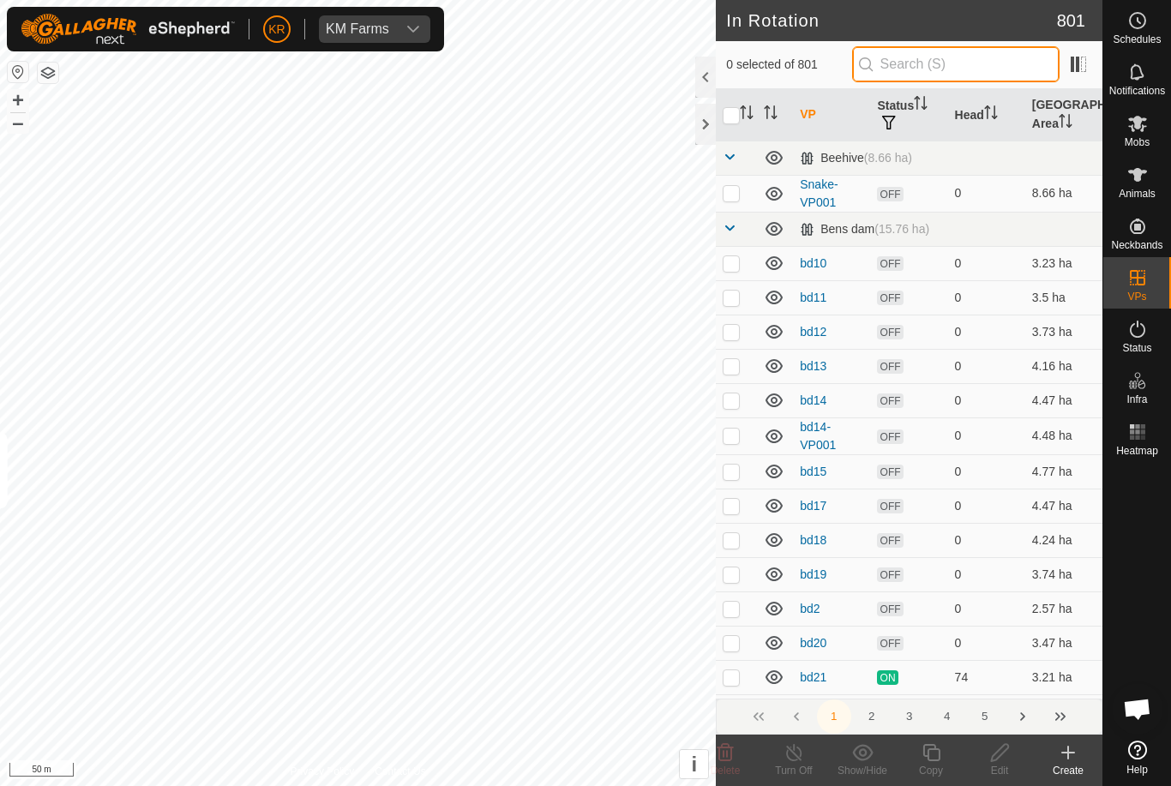
click at [999, 76] on input "text" at bounding box center [955, 64] width 207 height 36
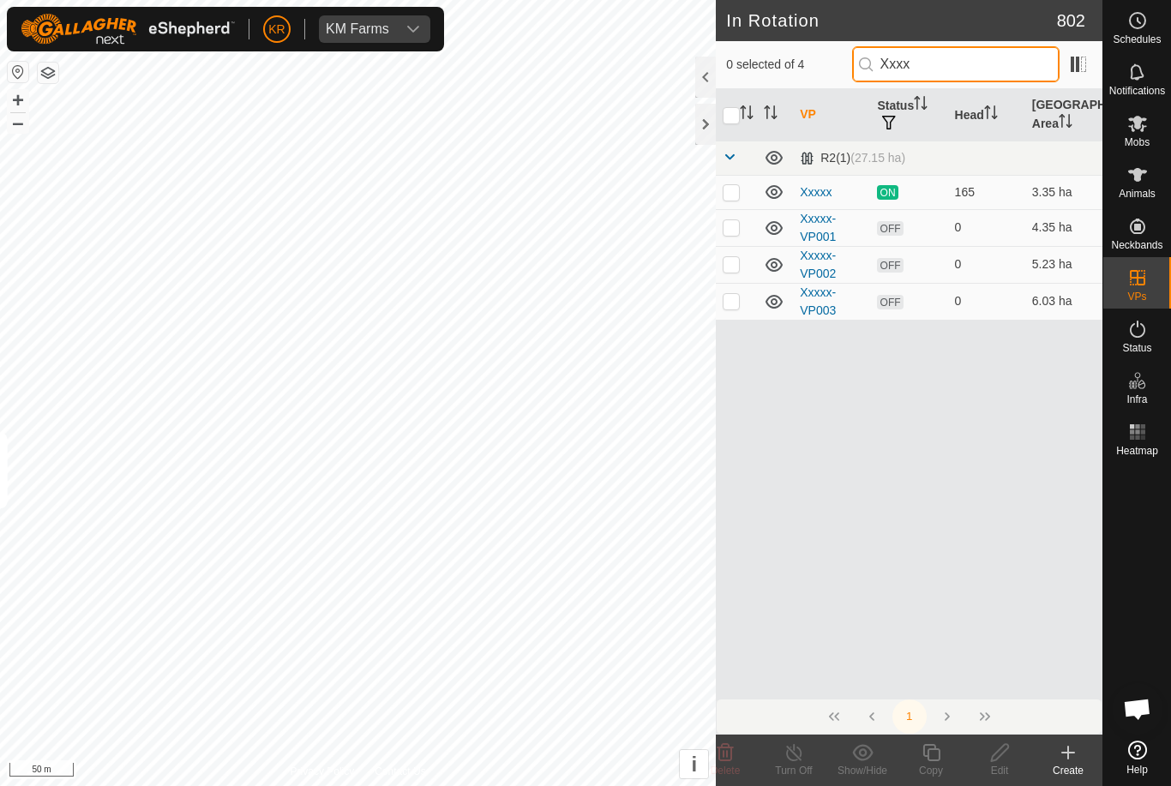
type input "Xxxx"
click at [730, 306] on p-checkbox at bounding box center [730, 301] width 17 height 14
checkbox input "true"
click at [934, 758] on icon at bounding box center [930, 752] width 21 height 21
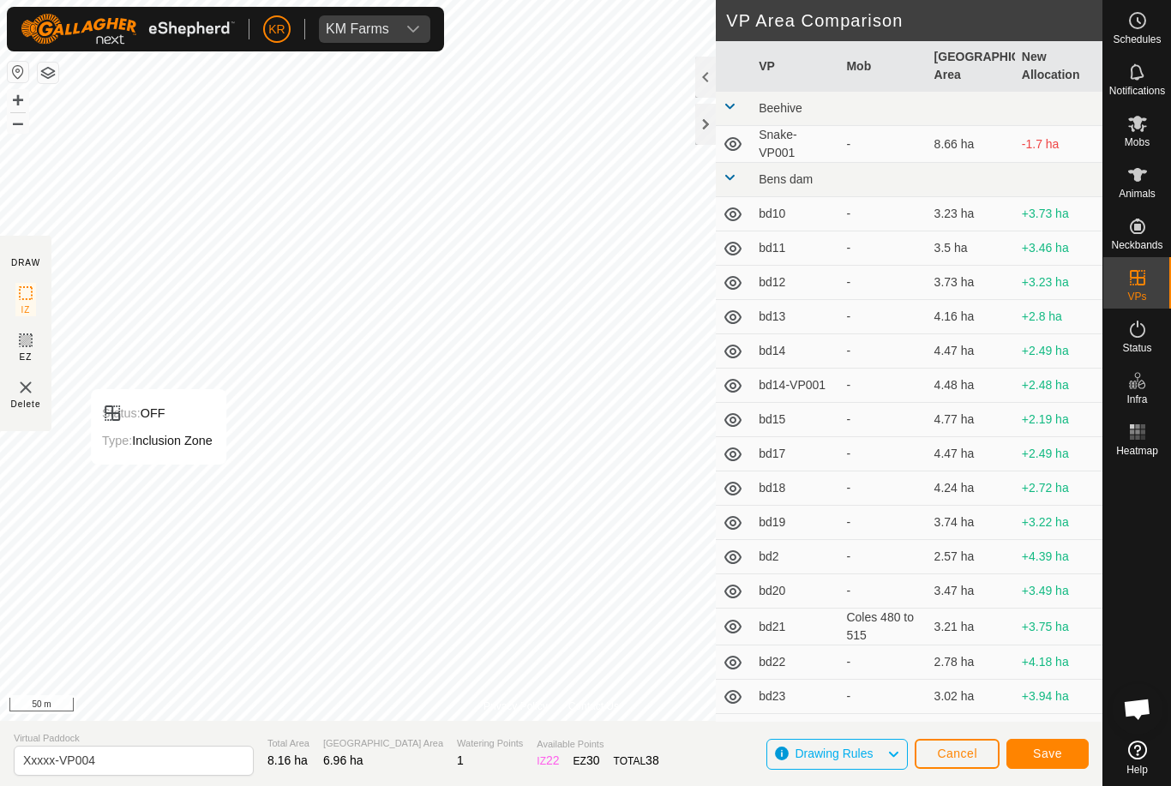
click at [1045, 752] on span "Save" at bounding box center [1047, 753] width 29 height 14
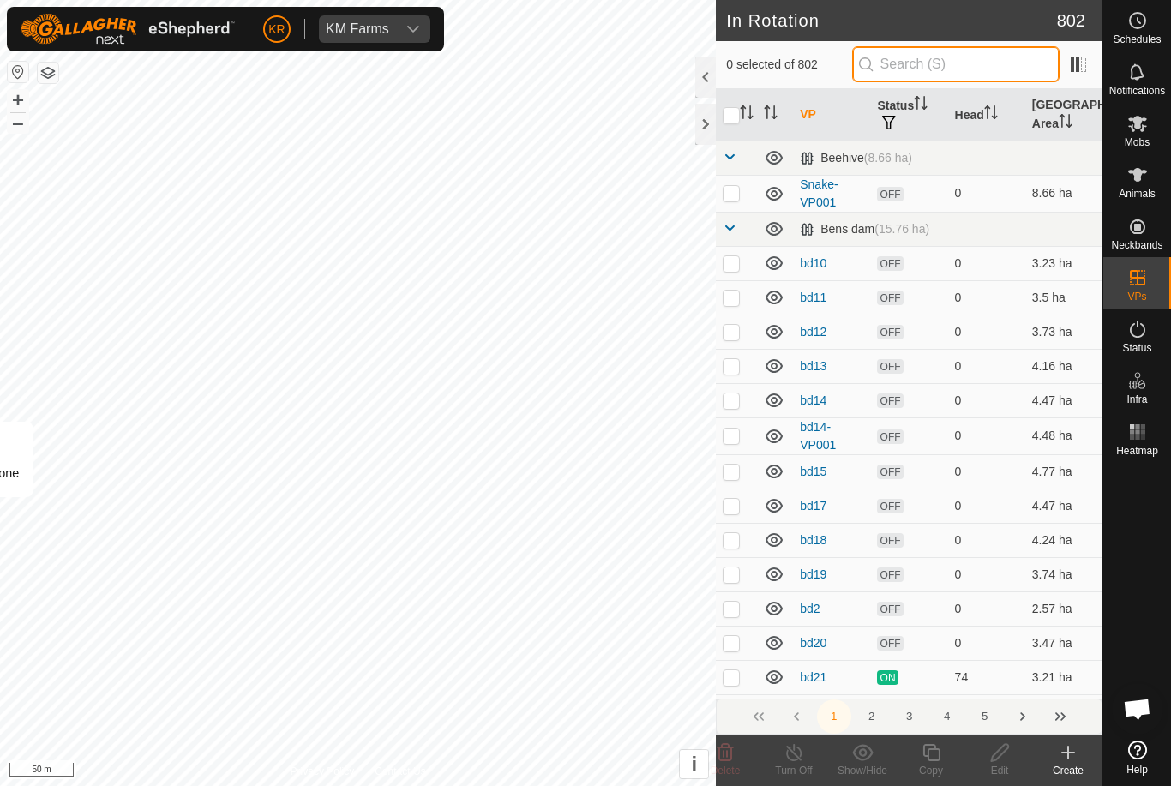
click at [1015, 69] on input "text" at bounding box center [955, 64] width 207 height 36
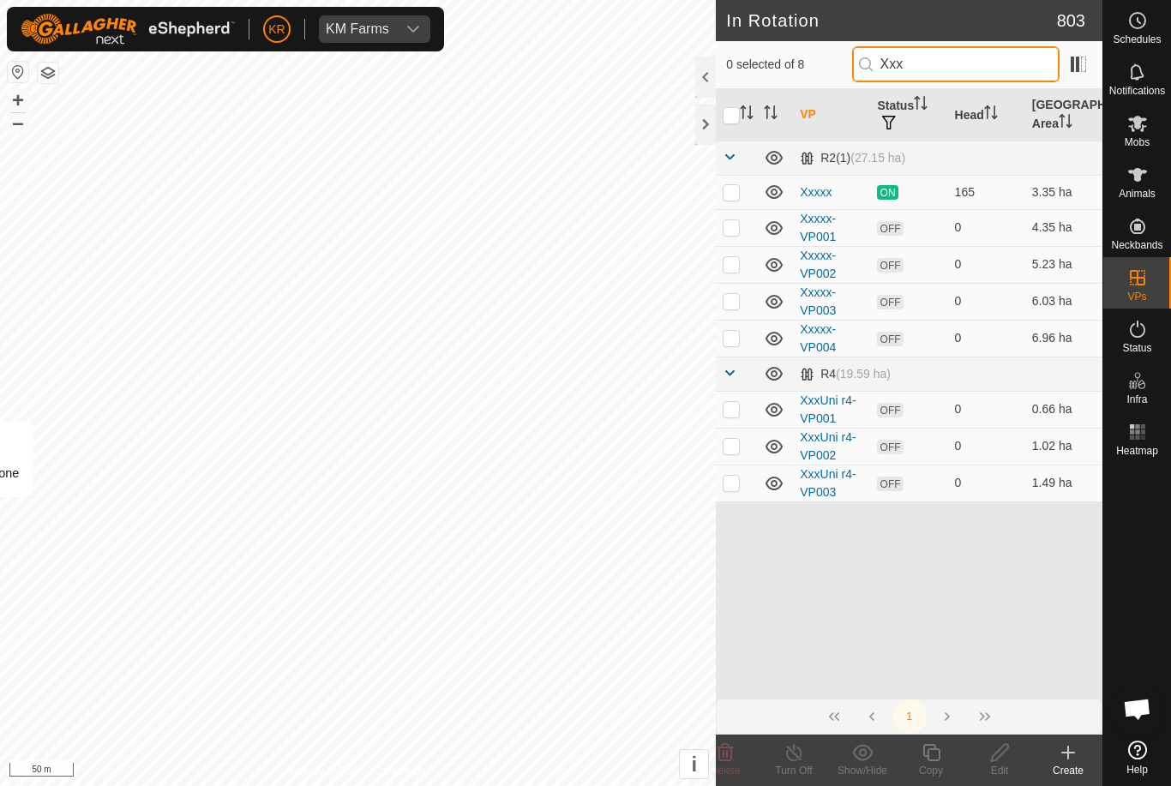
type input "Xxx"
click at [728, 484] on p-checkbox at bounding box center [730, 483] width 17 height 14
click at [733, 488] on p-checkbox at bounding box center [730, 483] width 17 height 14
checkbox input "false"
click at [728, 343] on p-checkbox at bounding box center [730, 338] width 17 height 14
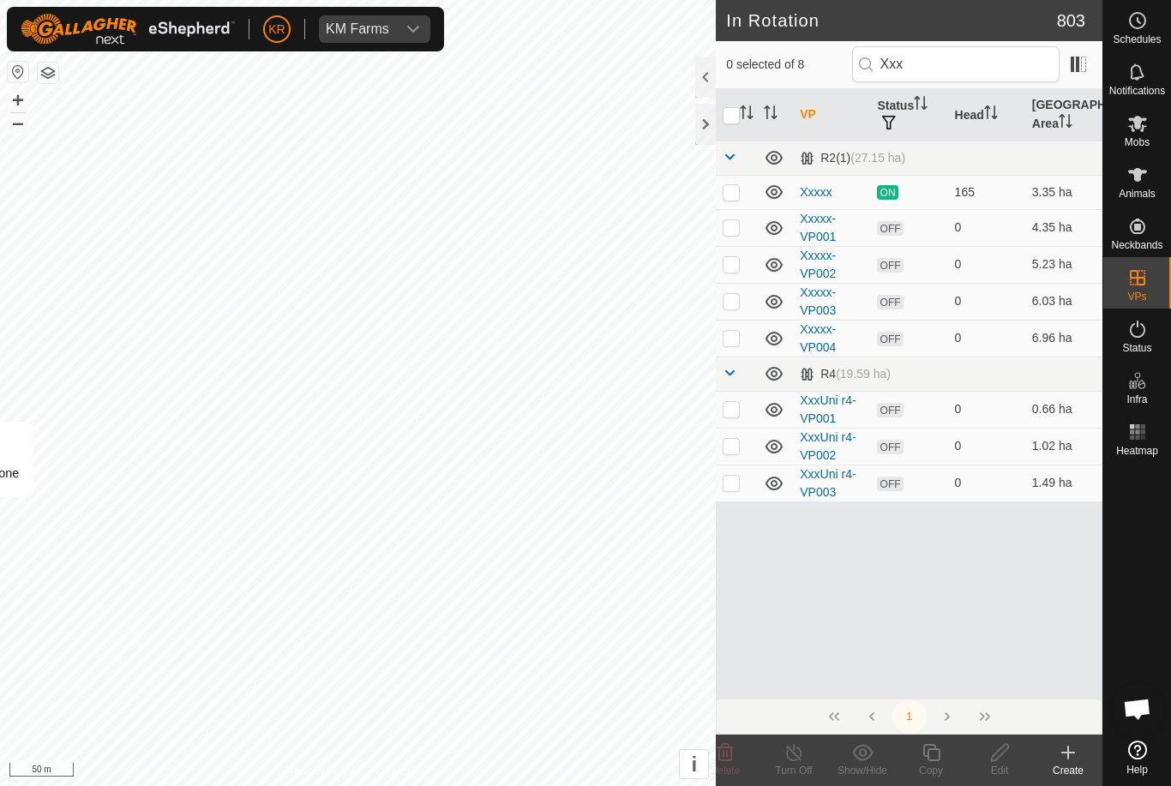
checkbox input "true"
click at [934, 758] on icon at bounding box center [930, 752] width 21 height 21
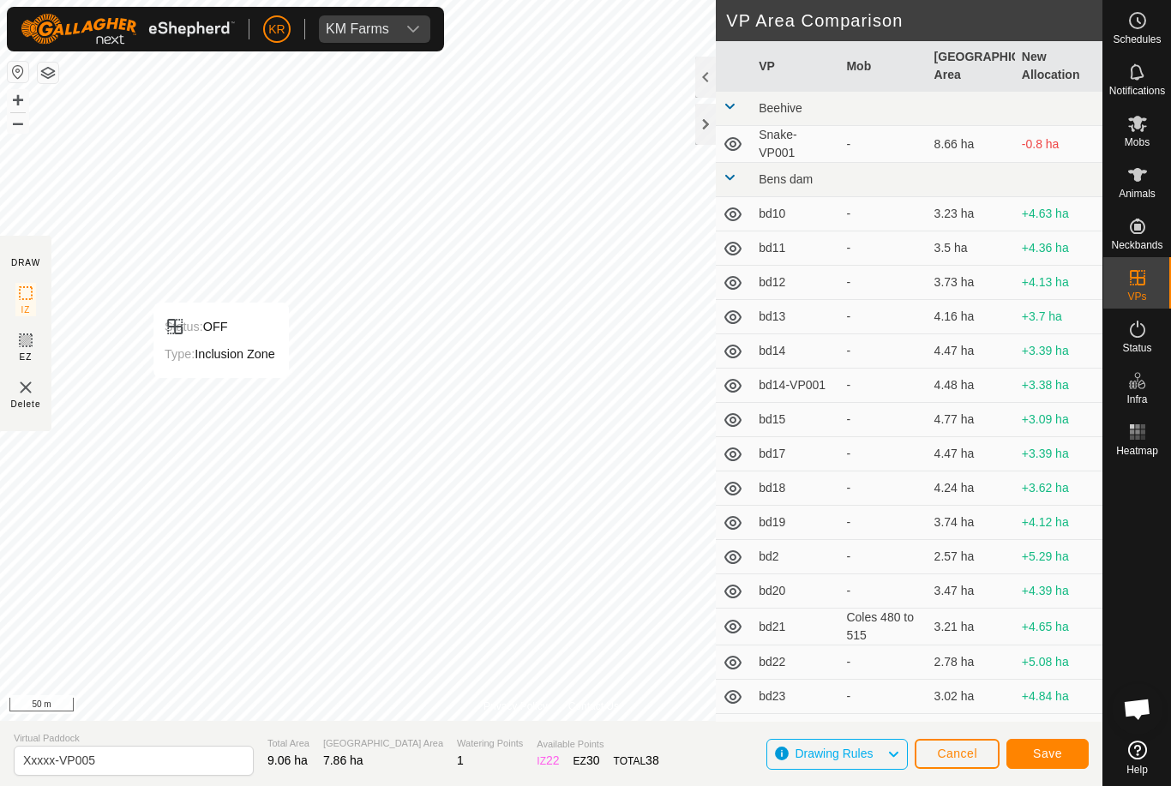
click at [1075, 751] on button "Save" at bounding box center [1047, 754] width 82 height 30
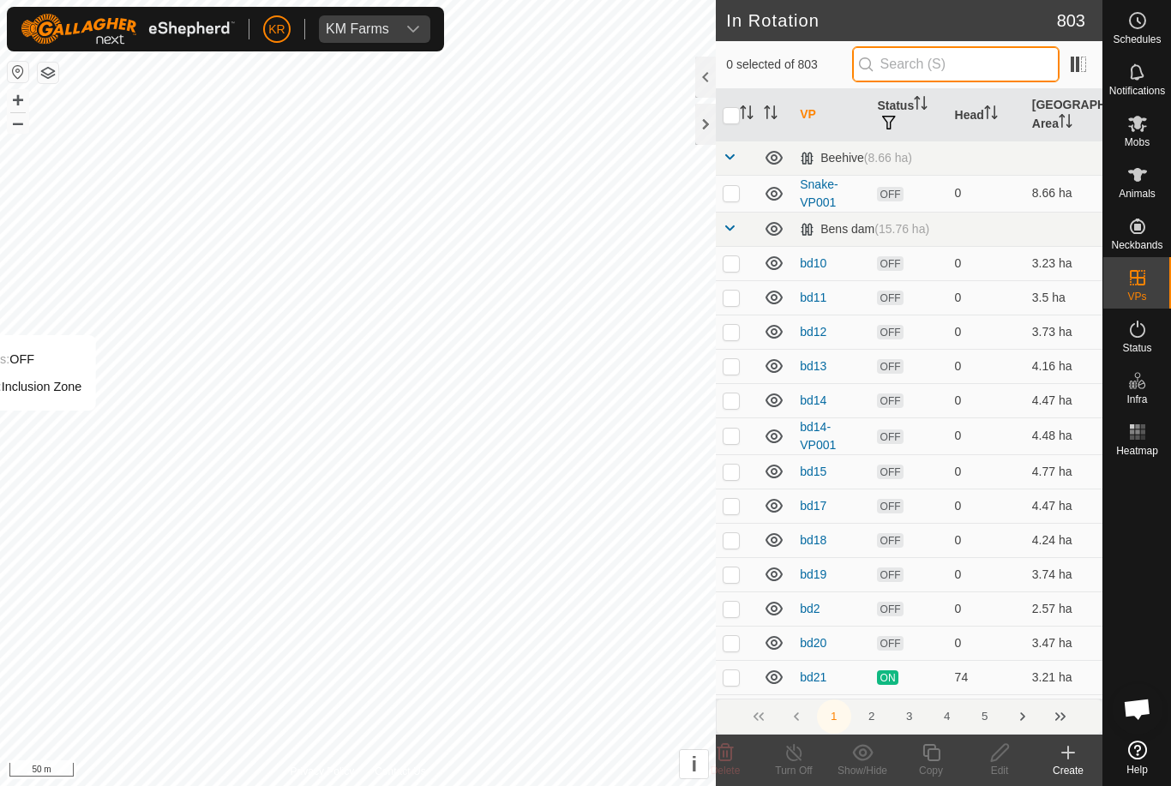
click at [957, 73] on input "text" at bounding box center [955, 64] width 207 height 36
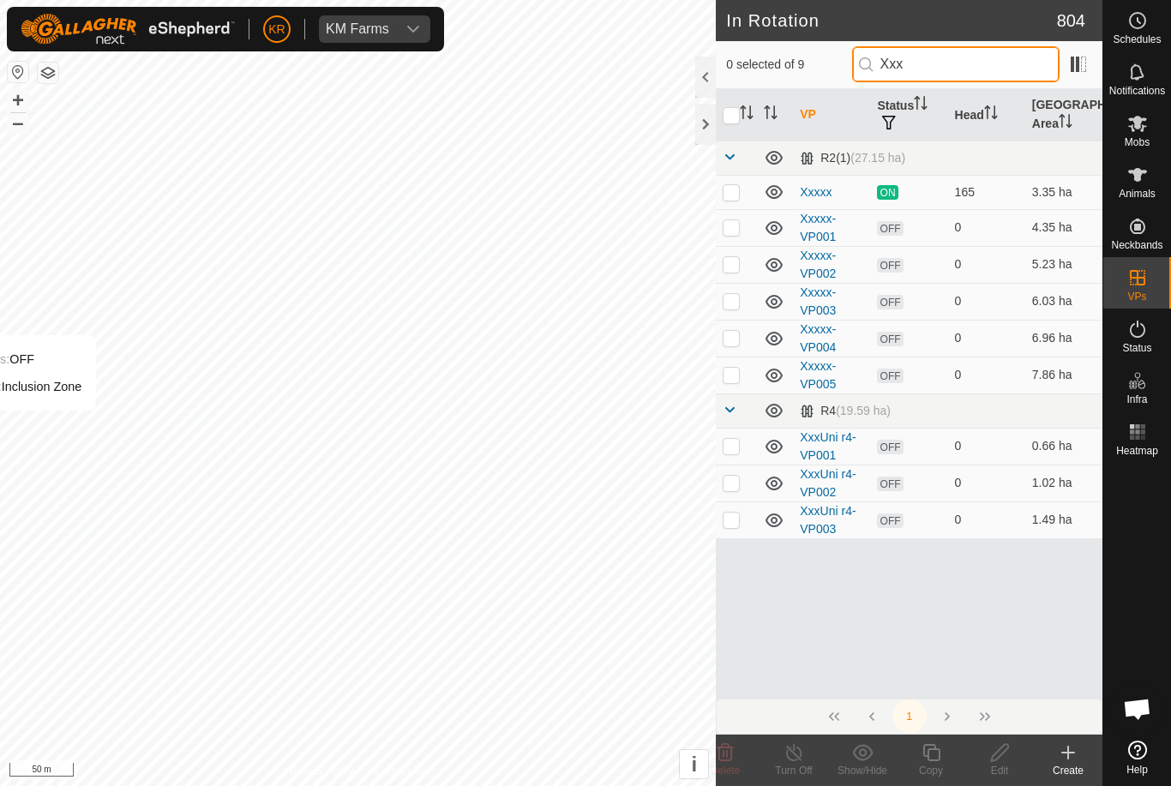
type input "Xxx"
click at [729, 375] on p-checkbox at bounding box center [730, 375] width 17 height 14
checkbox input "true"
click at [938, 764] on div "Copy" at bounding box center [930, 770] width 69 height 15
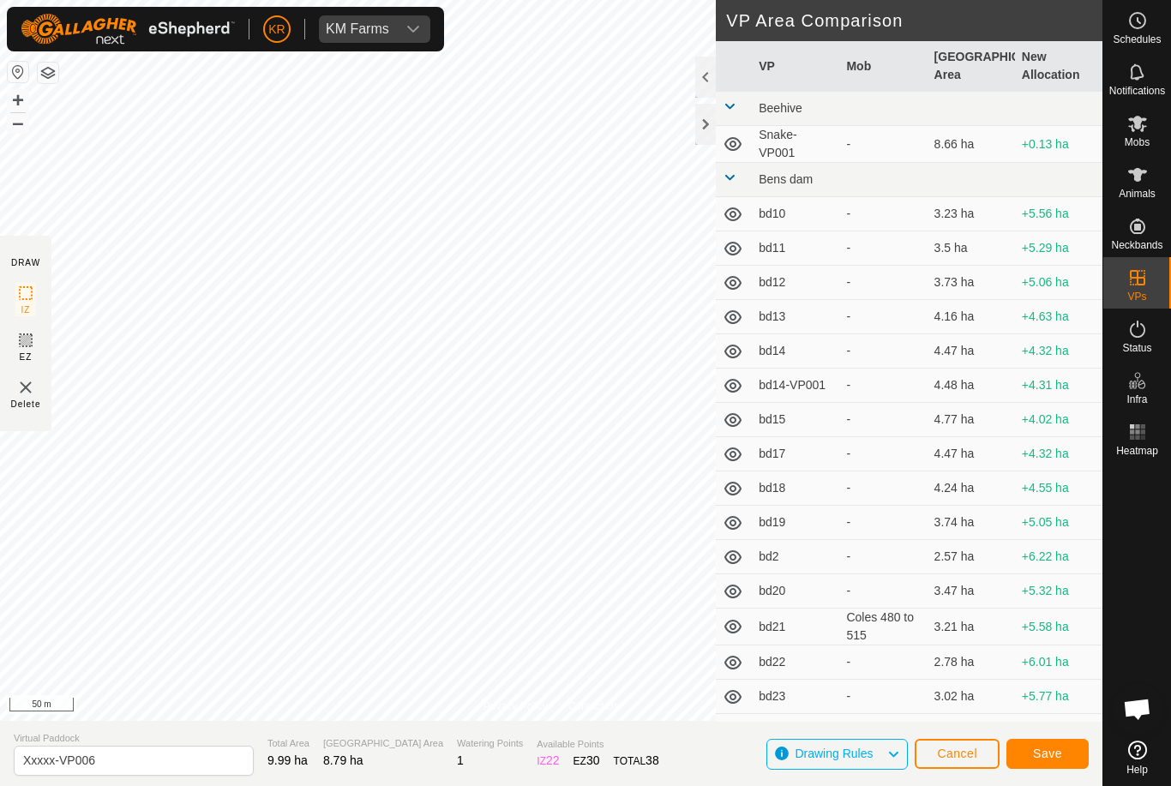
click at [1047, 759] on span "Save" at bounding box center [1047, 753] width 29 height 14
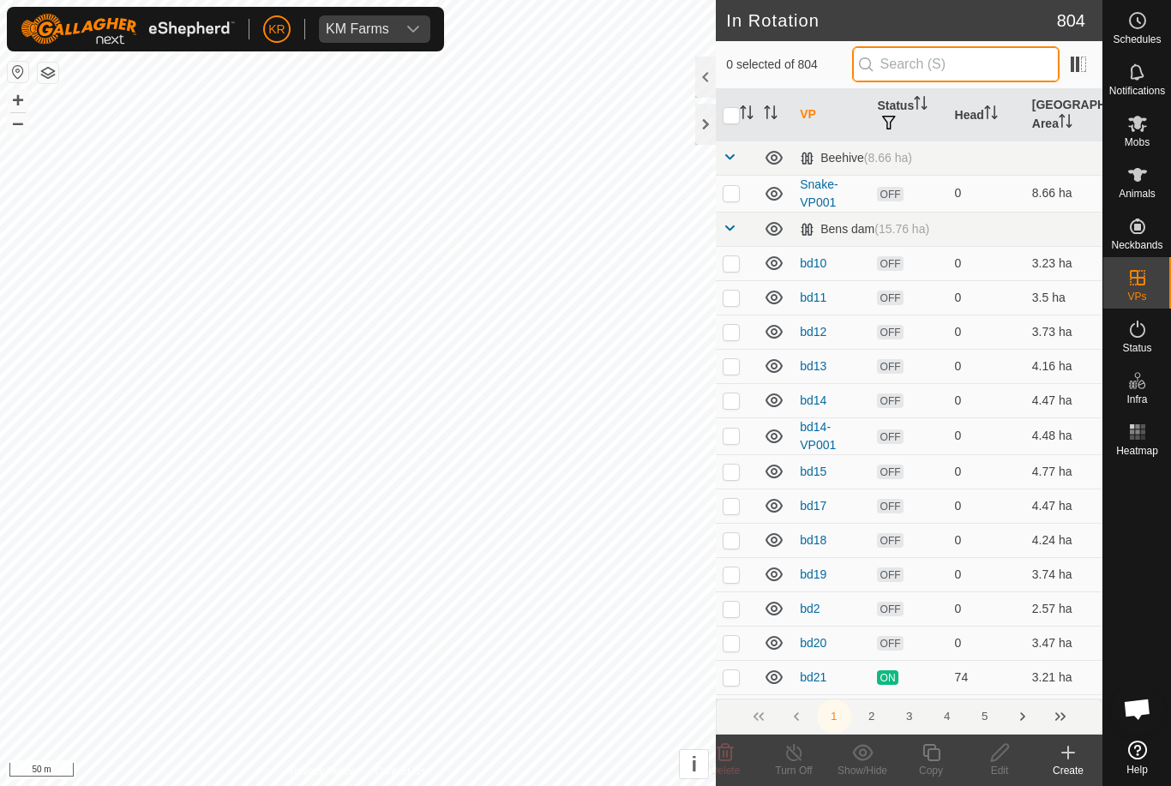
click at [937, 69] on input "text" at bounding box center [955, 64] width 207 height 36
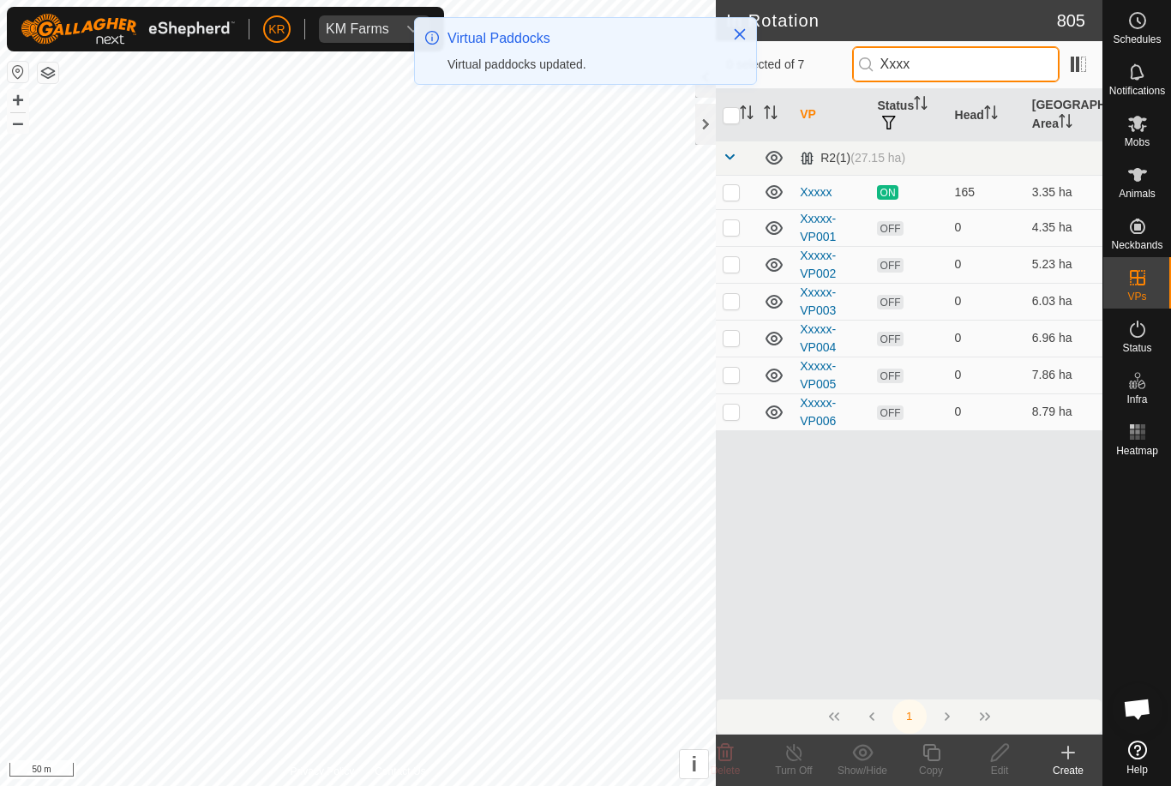
type input "Xxxx"
click at [740, 414] on p-checkbox at bounding box center [730, 411] width 17 height 14
checkbox input "true"
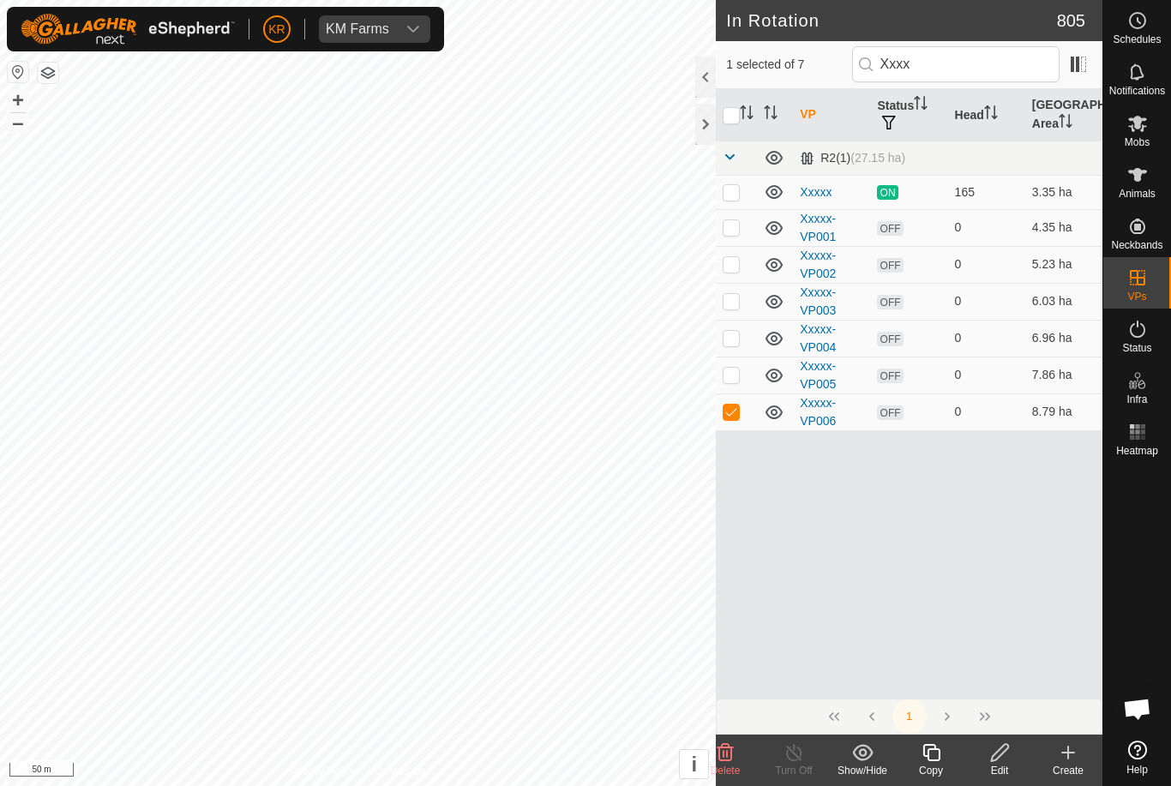
click at [937, 762] on icon at bounding box center [930, 752] width 21 height 21
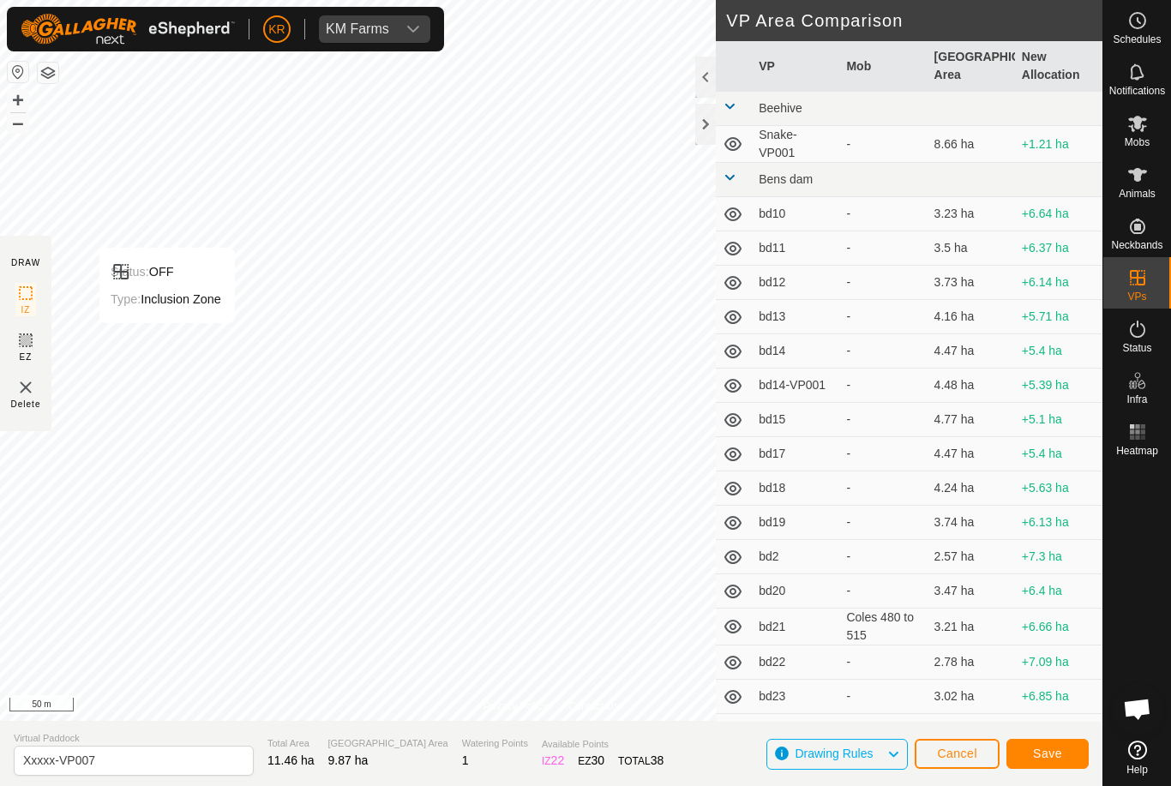
click at [1045, 761] on button "Save" at bounding box center [1047, 754] width 82 height 30
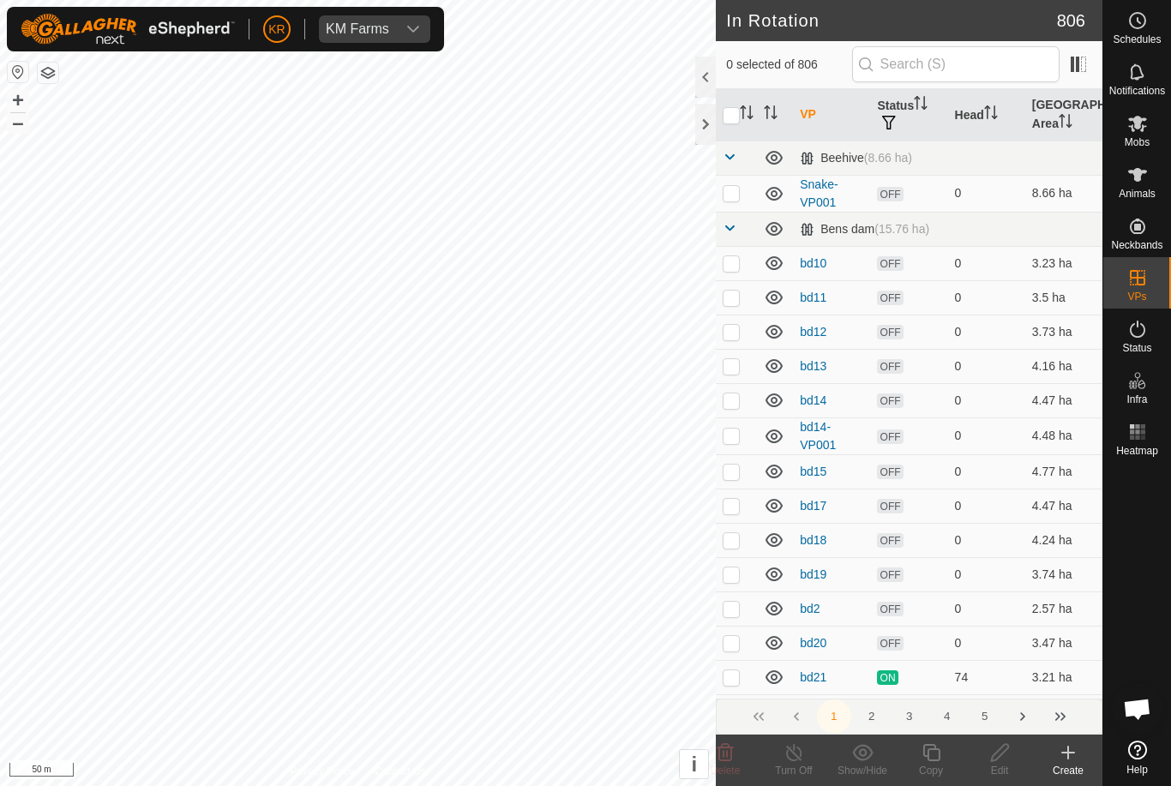
click at [938, 722] on button "4" at bounding box center [947, 716] width 34 height 34
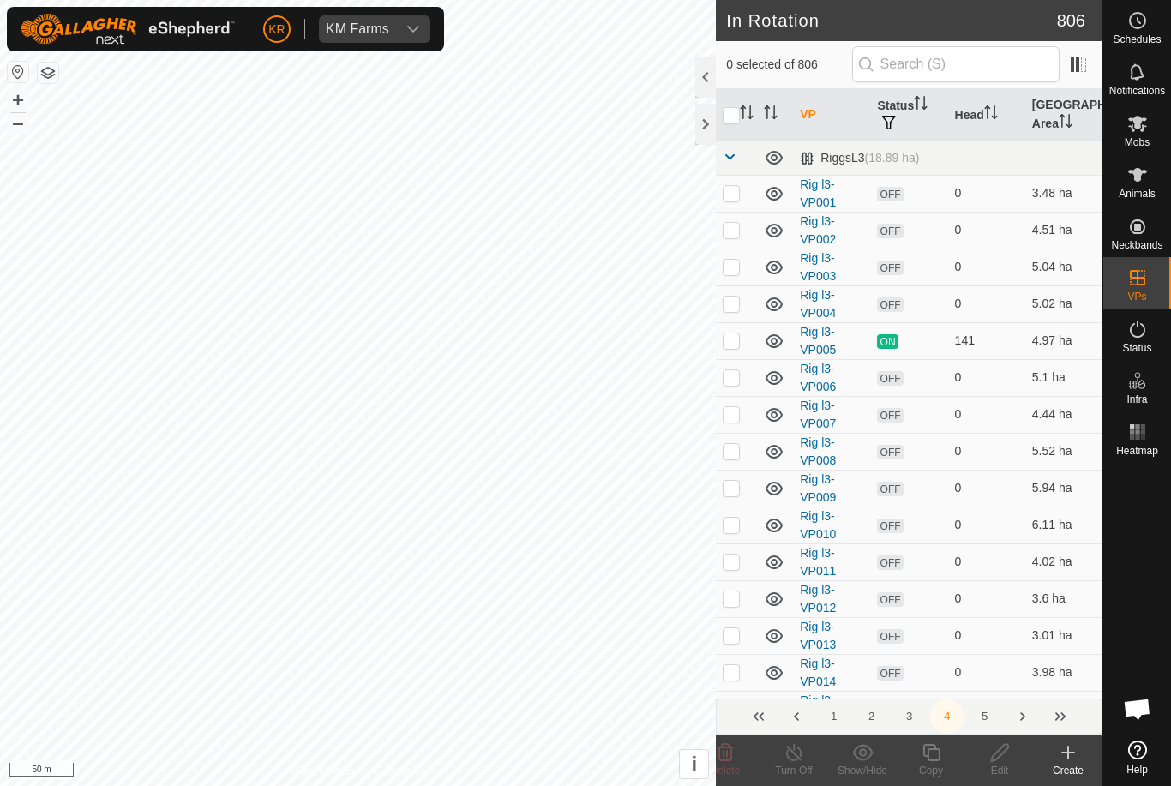
click at [907, 722] on button "3" at bounding box center [909, 716] width 34 height 34
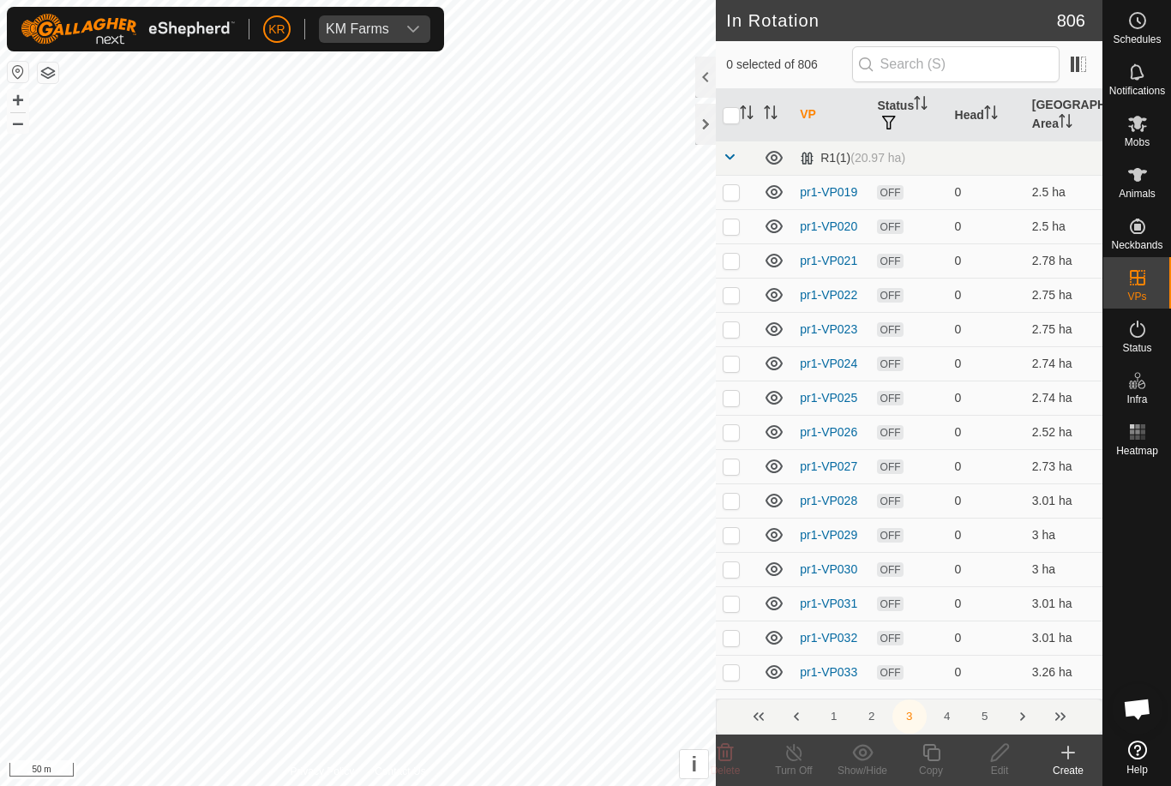
click at [866, 712] on button "2" at bounding box center [871, 716] width 34 height 34
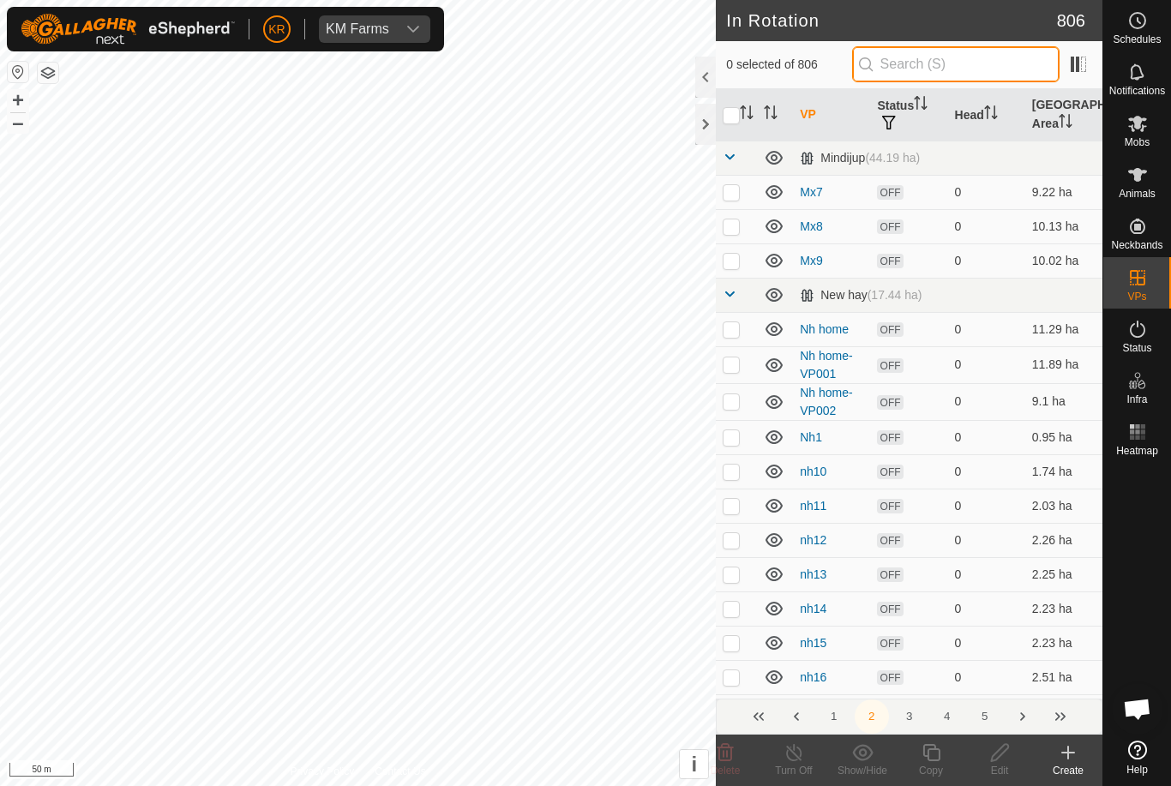
click at [960, 74] on input "text" at bounding box center [955, 64] width 207 height 36
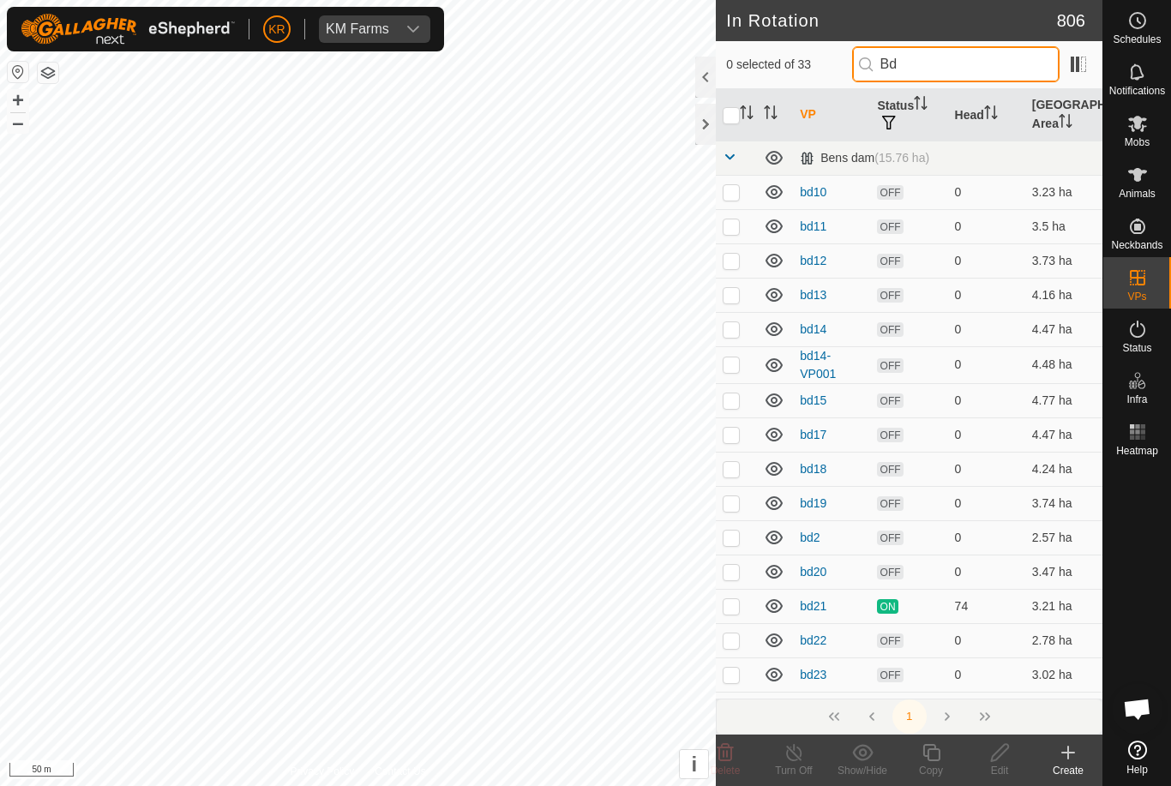
type input "Bd"
click at [734, 195] on p-checkbox at bounding box center [730, 192] width 17 height 14
click at [737, 195] on p-checkbox at bounding box center [730, 192] width 17 height 14
checkbox input "false"
click at [999, 73] on input "Bd" at bounding box center [955, 64] width 207 height 36
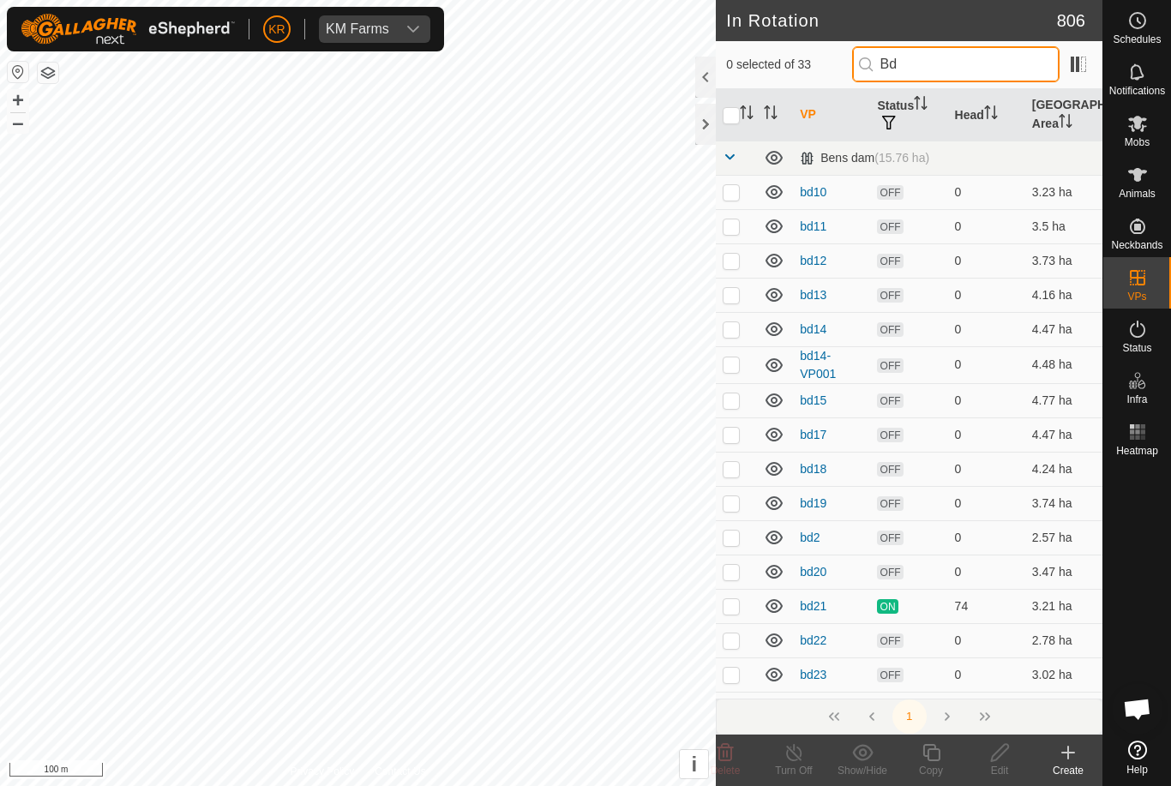
type input "B"
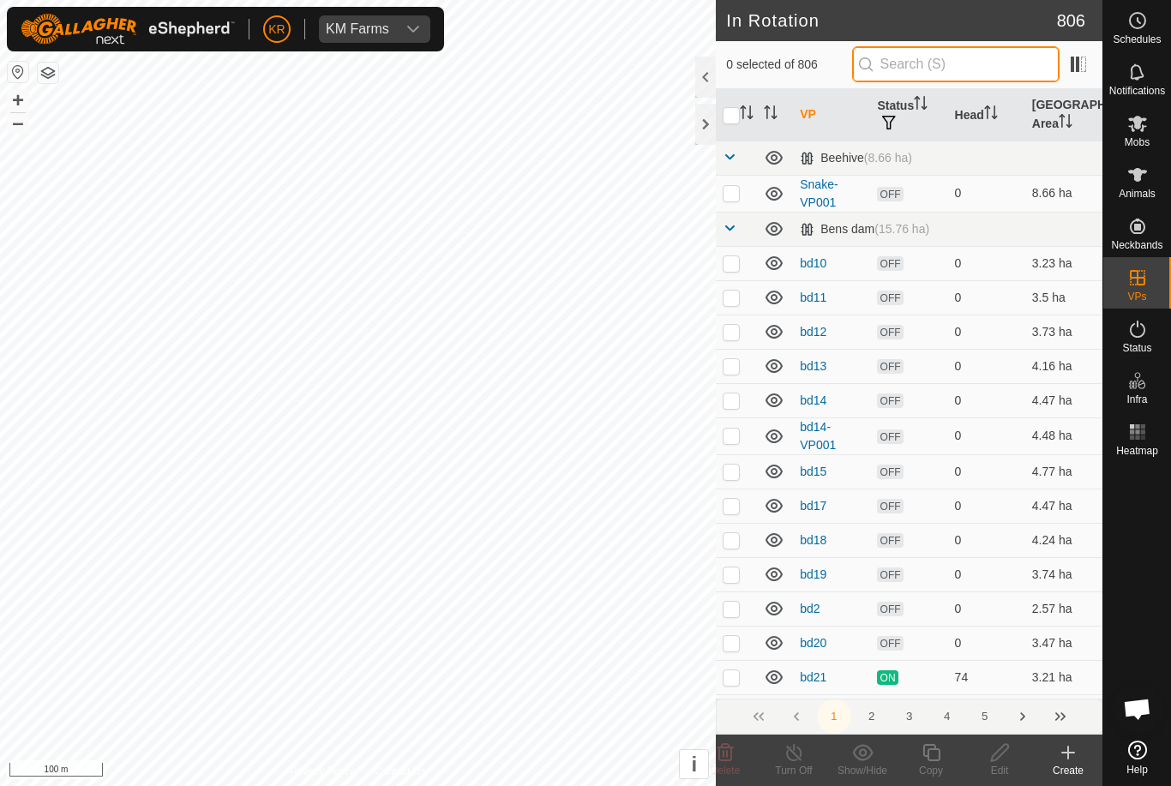
type input "T"
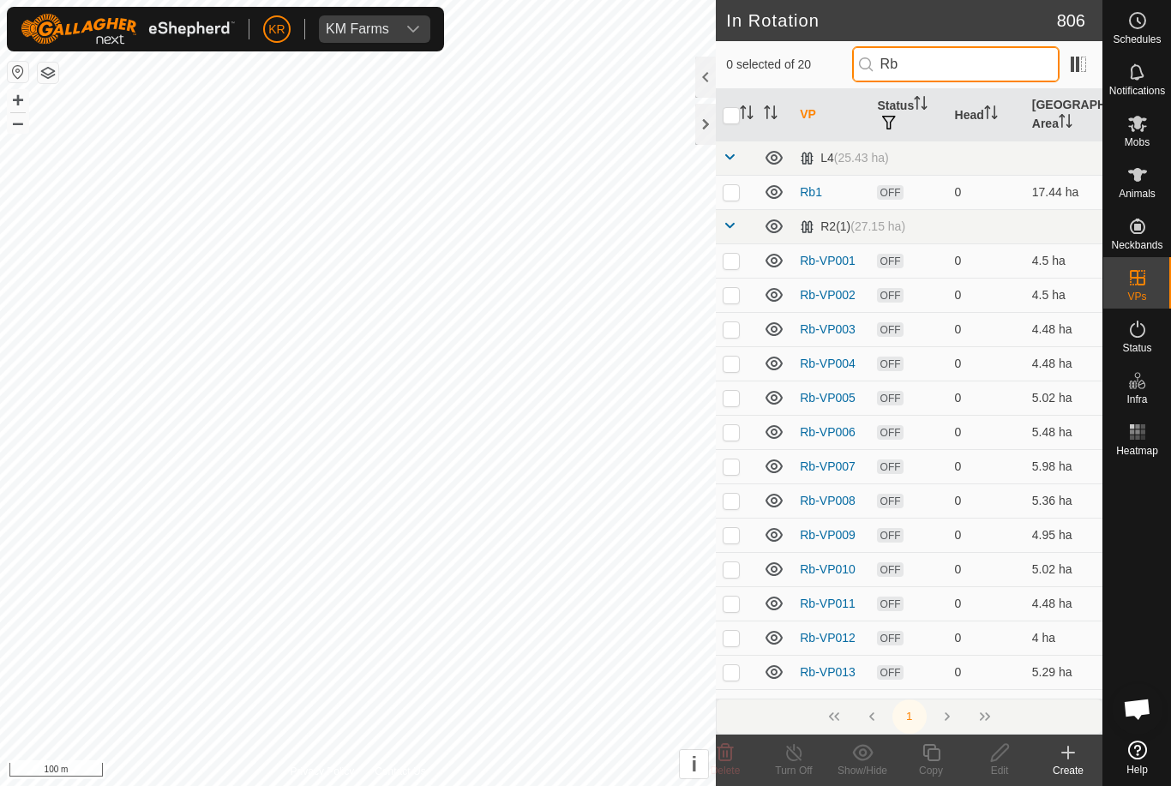
type input "Rb"
click at [734, 195] on p-checkbox at bounding box center [730, 192] width 17 height 14
checkbox input "true"
click at [733, 259] on p-checkbox at bounding box center [730, 261] width 17 height 14
checkbox input "true"
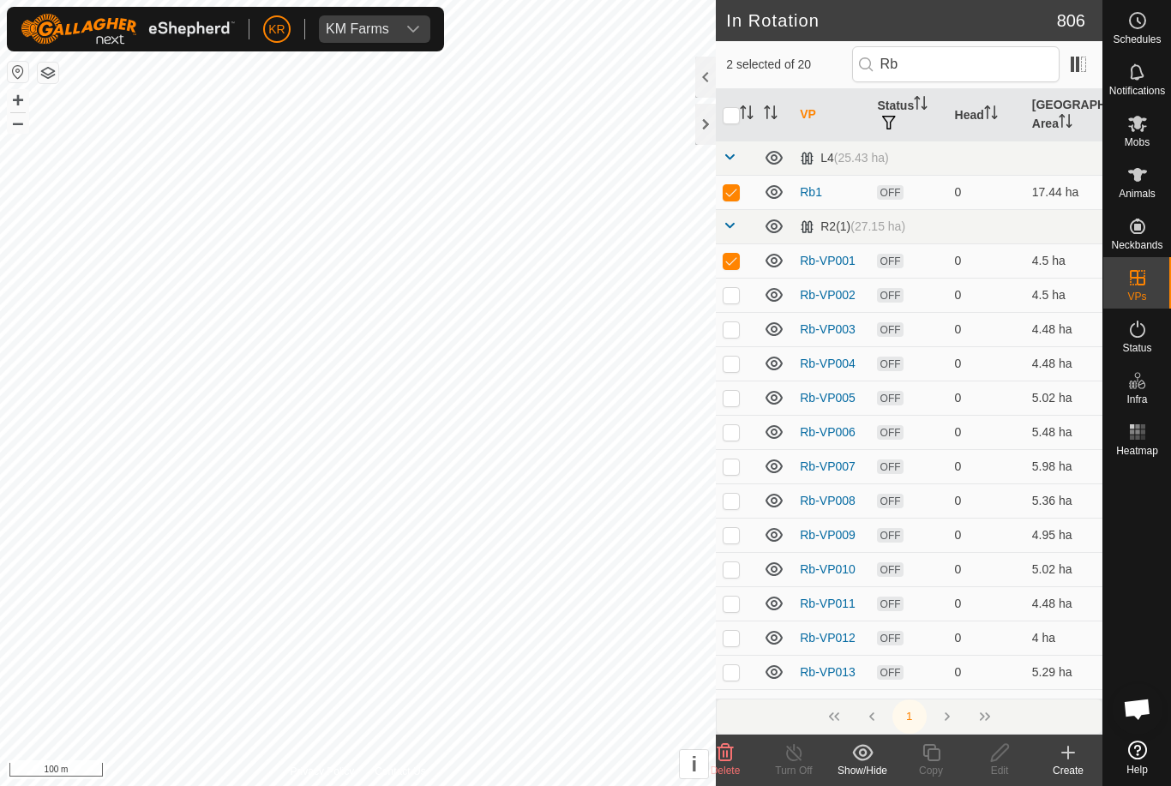
click at [734, 337] on td at bounding box center [736, 329] width 41 height 34
checkbox input "true"
click at [730, 306] on td at bounding box center [736, 295] width 41 height 34
checkbox input "true"
click at [733, 350] on td at bounding box center [736, 363] width 41 height 34
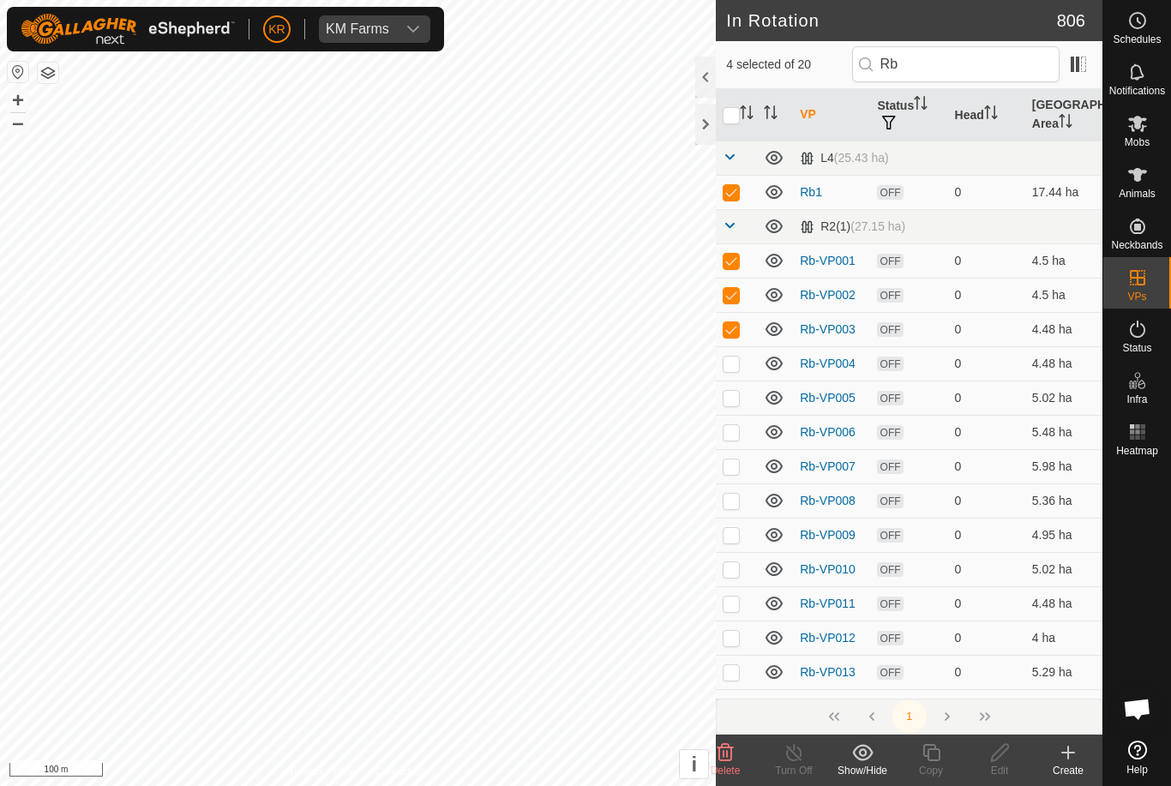
checkbox input "true"
click at [732, 396] on p-checkbox at bounding box center [730, 398] width 17 height 14
checkbox input "true"
click at [731, 433] on p-checkbox at bounding box center [730, 432] width 17 height 14
checkbox input "true"
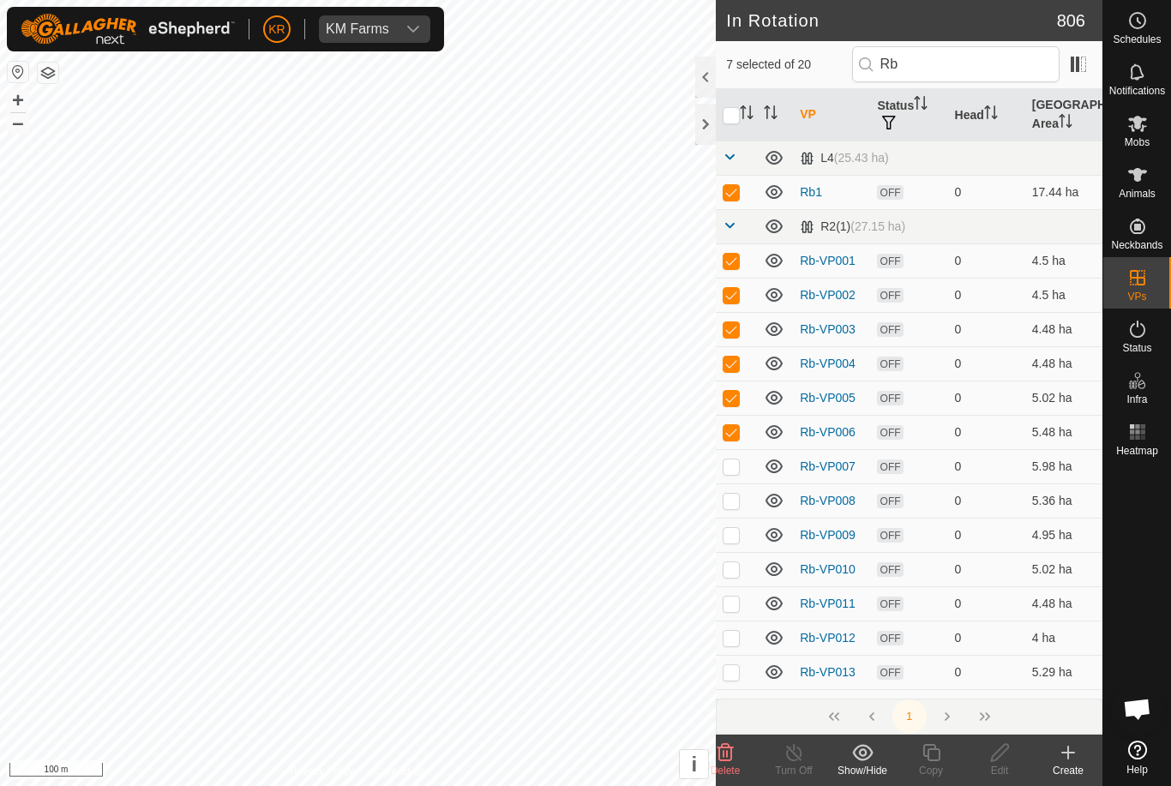
click at [737, 470] on p-checkbox at bounding box center [730, 466] width 17 height 14
checkbox input "true"
click at [730, 499] on p-checkbox at bounding box center [730, 501] width 17 height 14
checkbox input "true"
click at [736, 540] on p-checkbox at bounding box center [730, 535] width 17 height 14
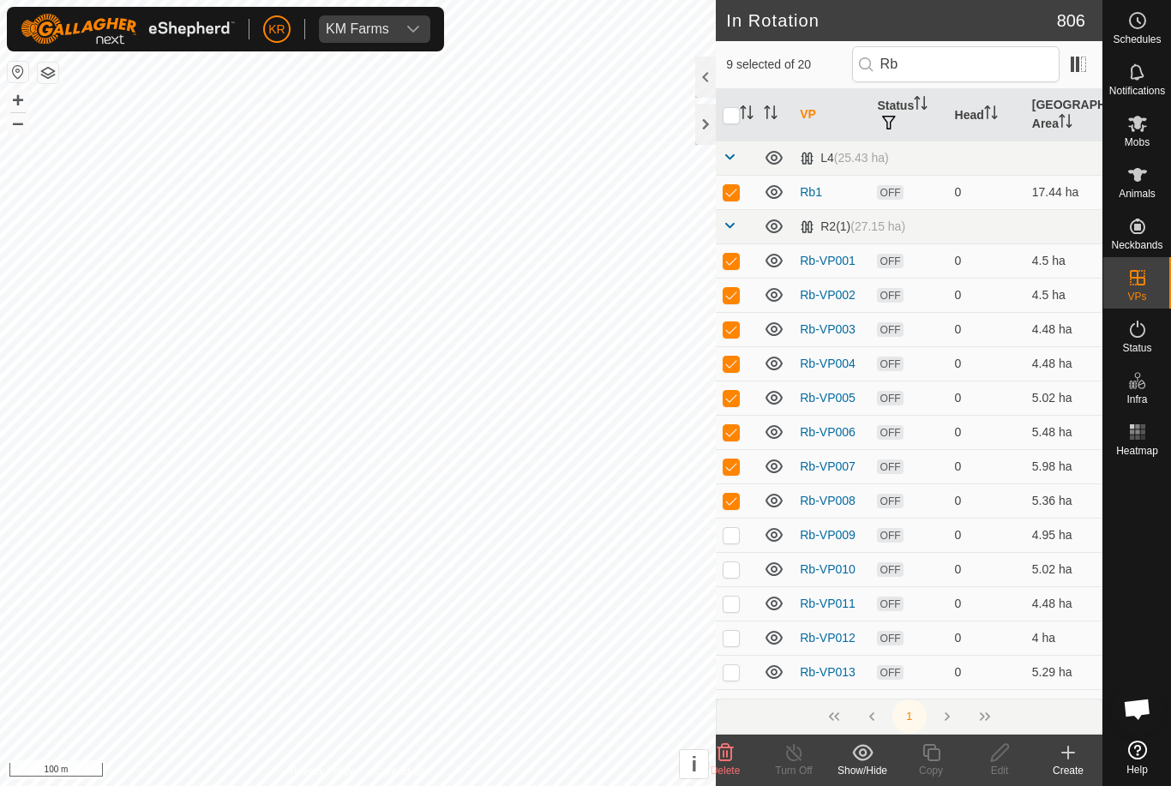
checkbox input "true"
click at [737, 567] on p-checkbox at bounding box center [730, 569] width 17 height 14
checkbox input "true"
click at [732, 603] on p-checkbox at bounding box center [730, 603] width 17 height 14
checkbox input "true"
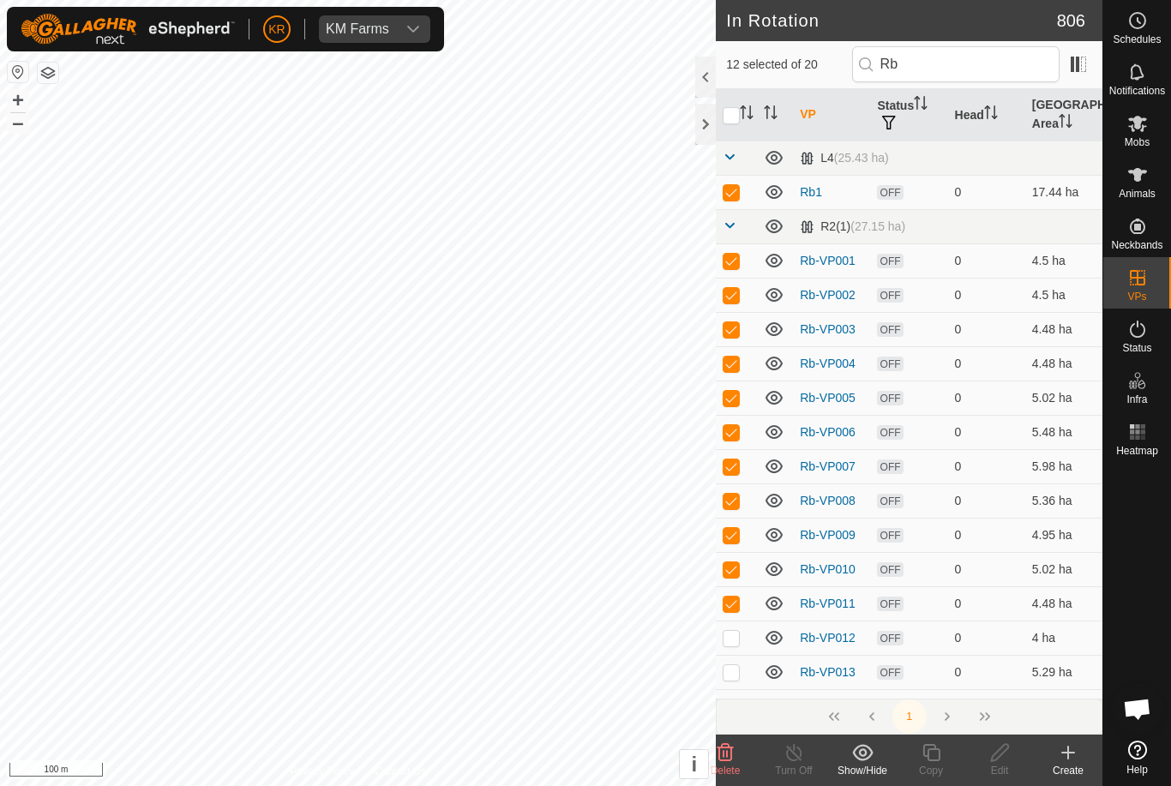
click at [735, 631] on p-checkbox at bounding box center [730, 638] width 17 height 14
checkbox input "true"
click at [738, 670] on p-checkbox at bounding box center [730, 672] width 17 height 14
checkbox input "true"
click at [733, 754] on icon at bounding box center [725, 752] width 21 height 21
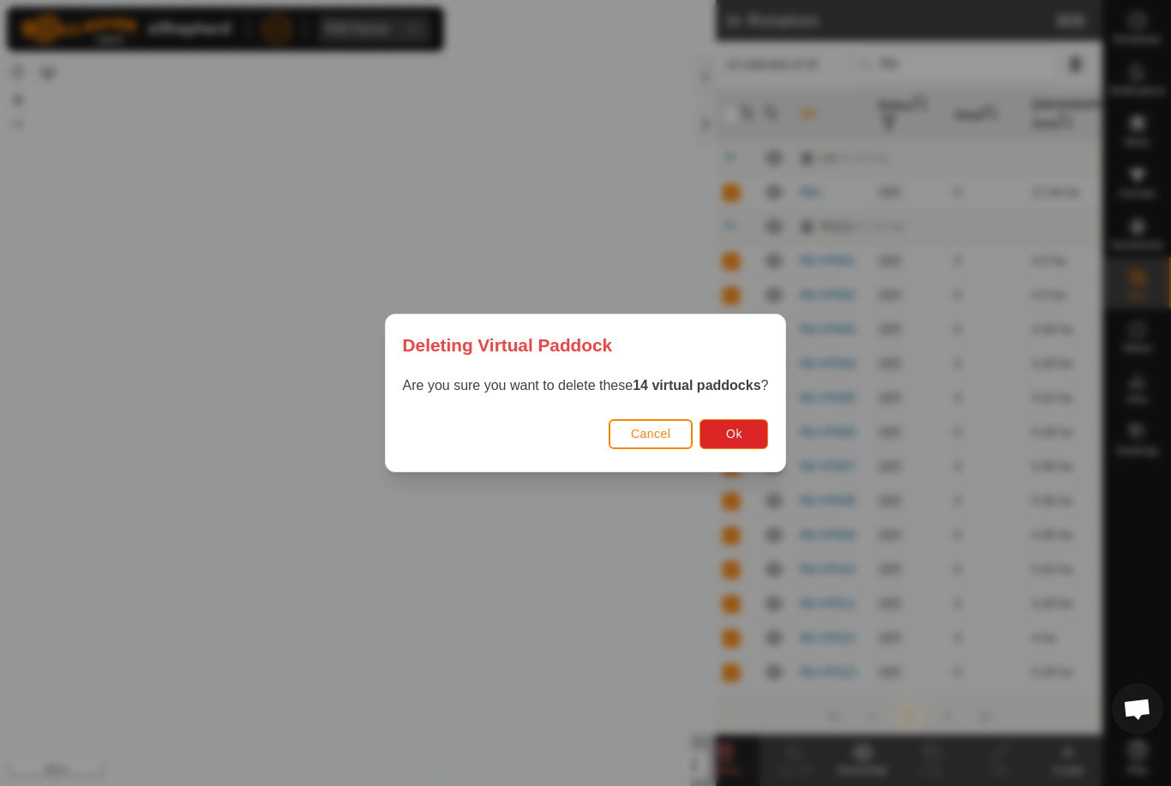
click at [736, 447] on button "Ok" at bounding box center [733, 434] width 69 height 30
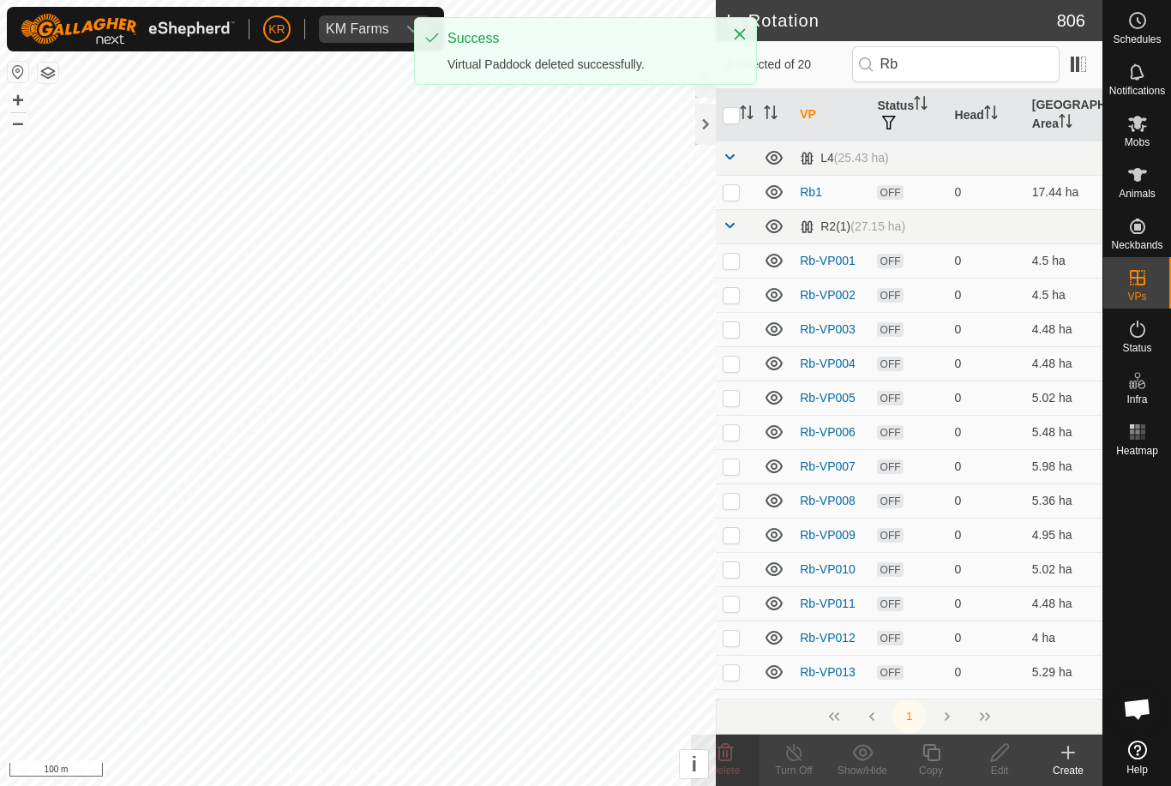
checkbox input "false"
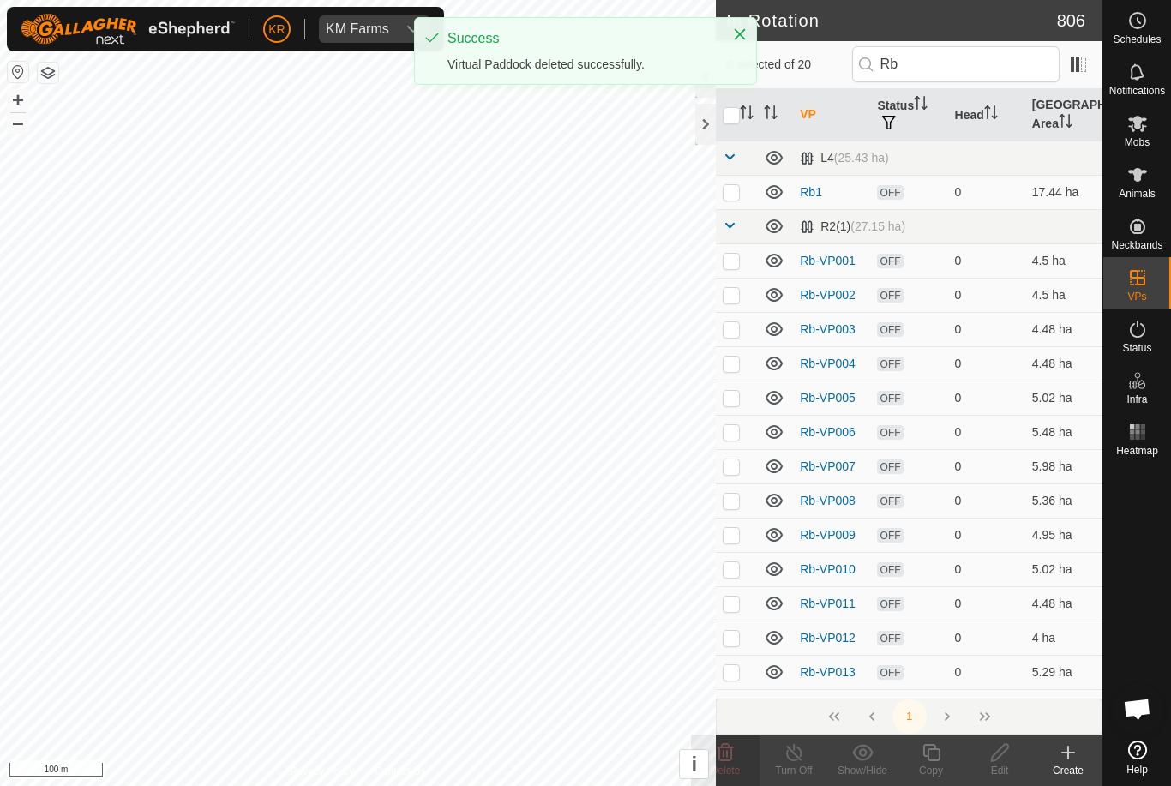
checkbox input "false"
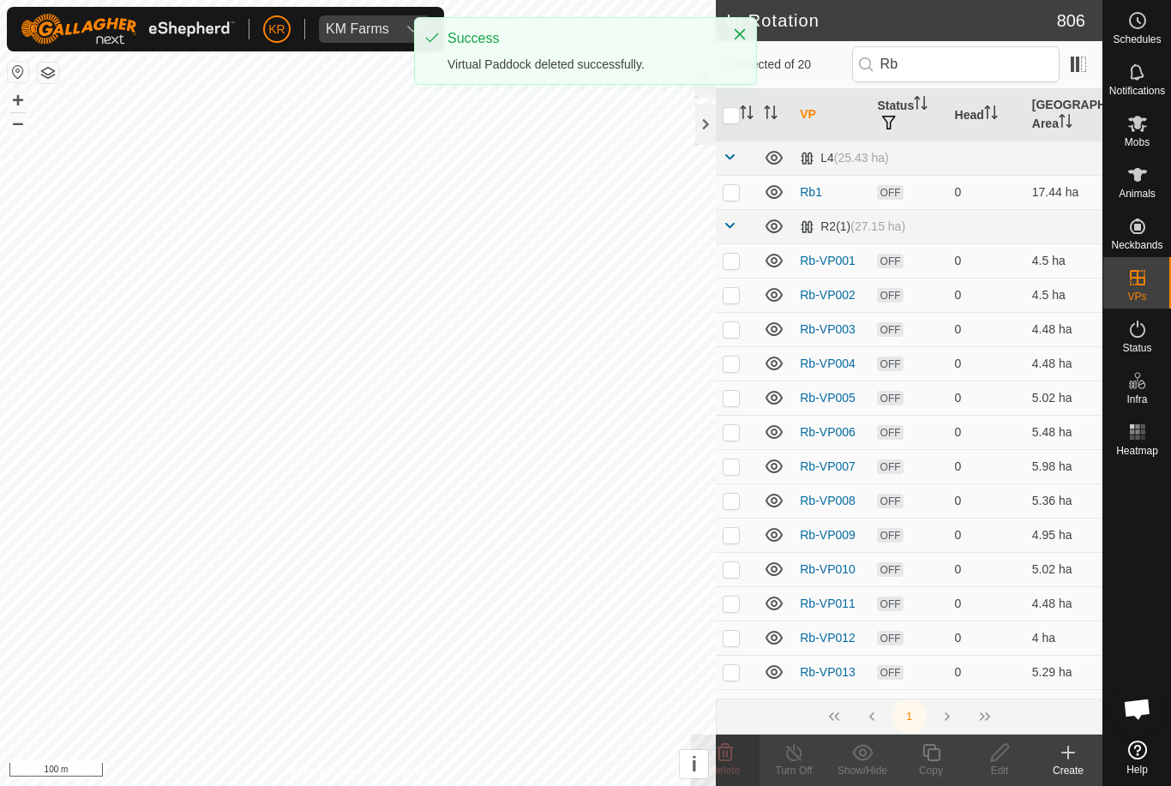
checkbox input "false"
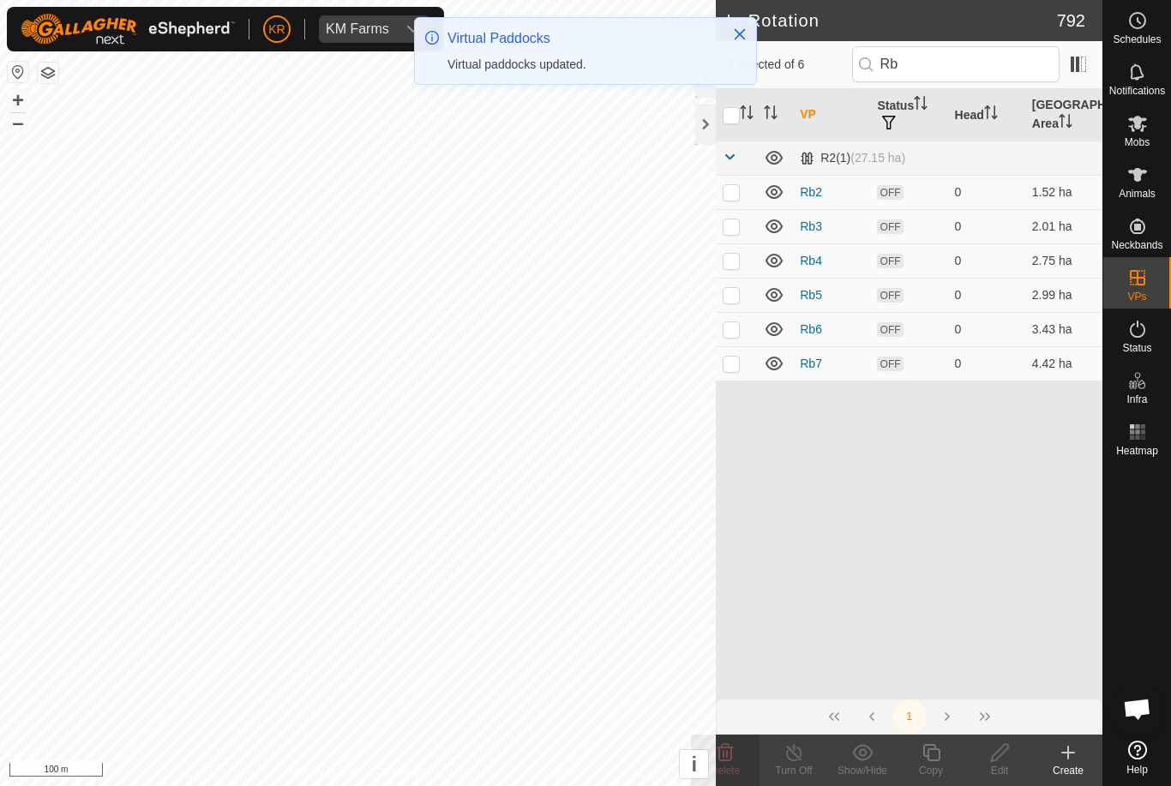
click at [733, 194] on p-checkbox at bounding box center [730, 192] width 17 height 14
checkbox input "true"
click at [733, 230] on p-checkbox at bounding box center [730, 226] width 17 height 14
checkbox input "true"
click at [733, 261] on p-checkbox at bounding box center [730, 261] width 17 height 14
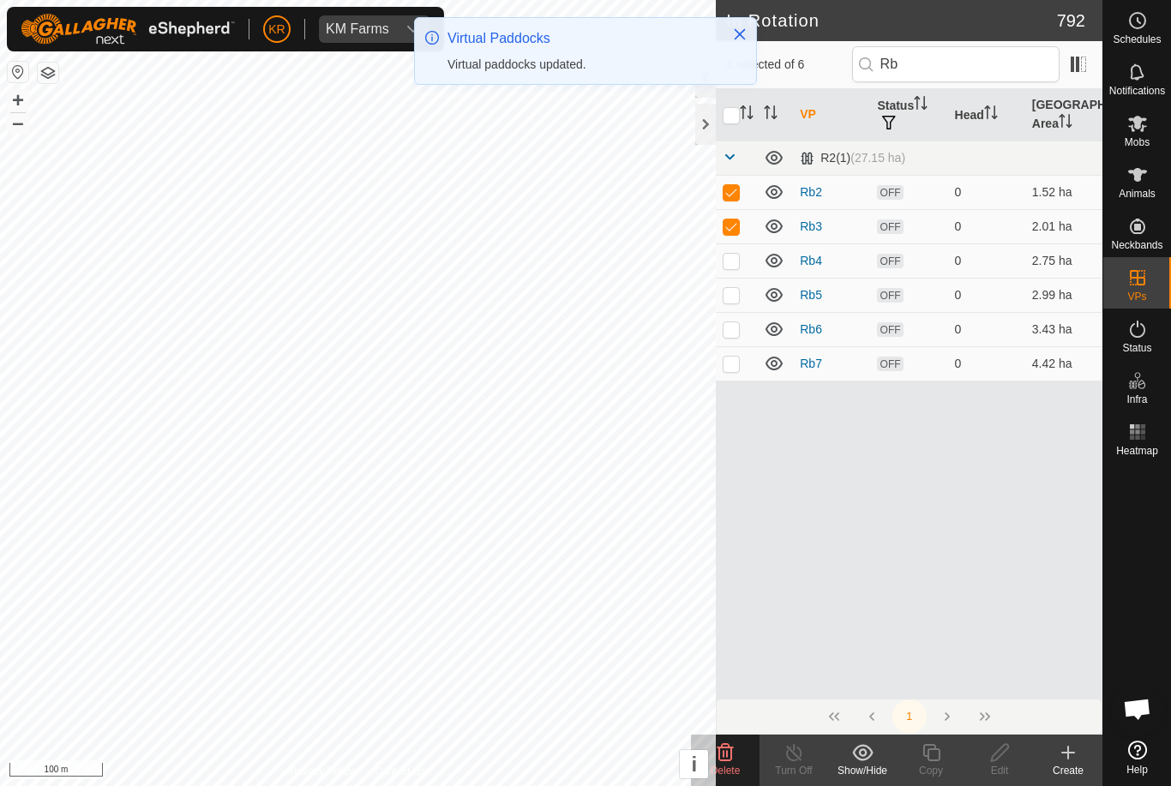
checkbox input "true"
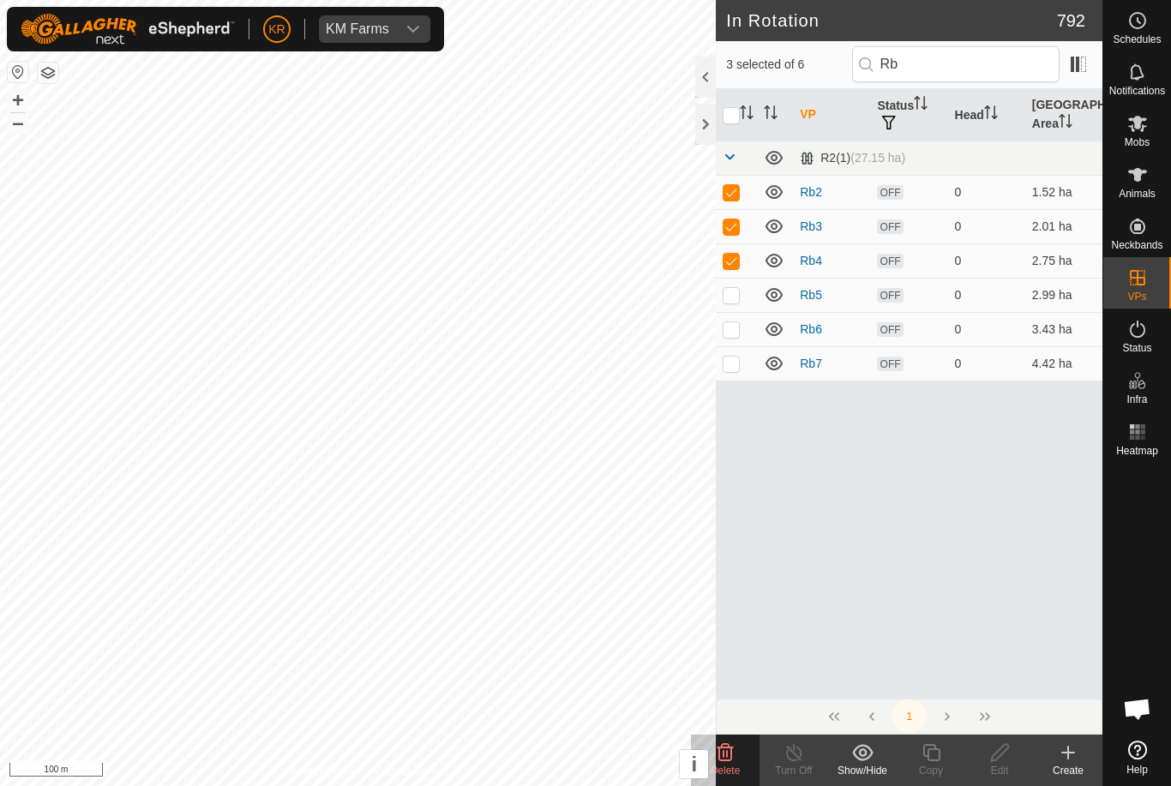
click at [733, 289] on p-checkbox at bounding box center [730, 295] width 17 height 14
checkbox input "true"
click at [731, 332] on p-checkbox at bounding box center [730, 329] width 17 height 14
checkbox input "true"
click at [735, 369] on p-checkbox at bounding box center [730, 363] width 17 height 14
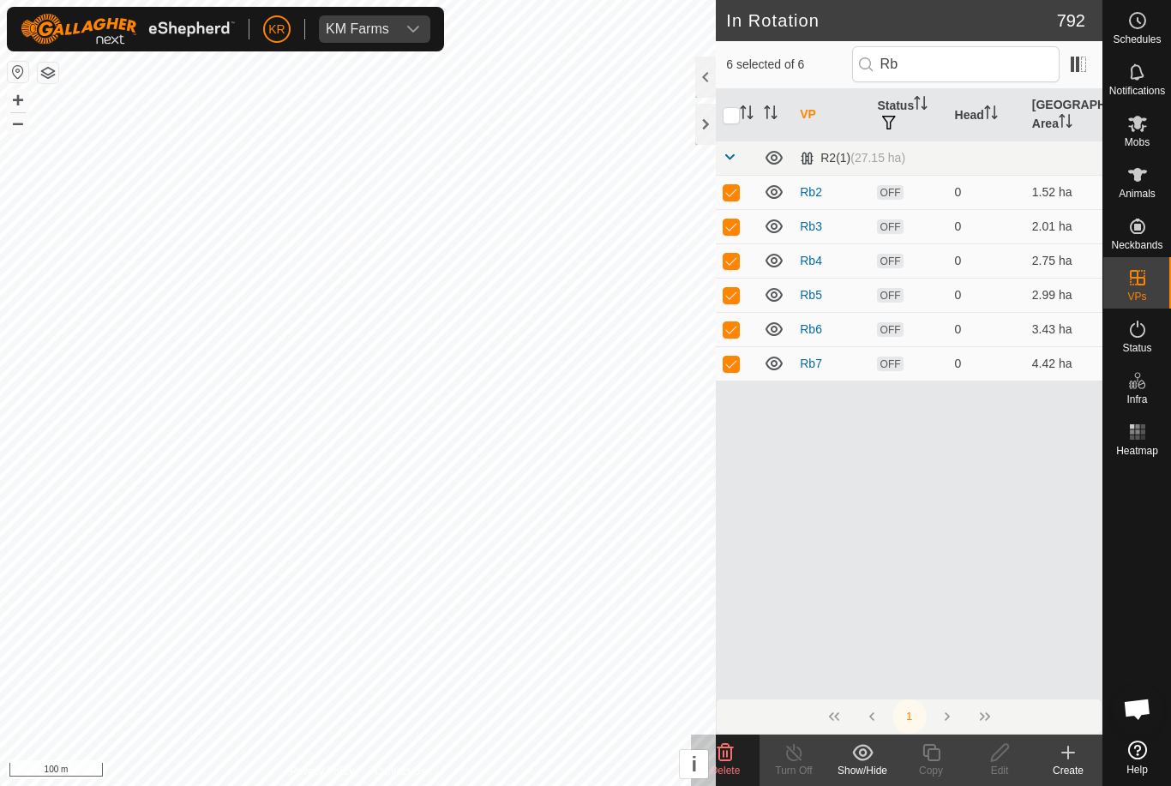
click at [731, 762] on icon at bounding box center [725, 752] width 21 height 21
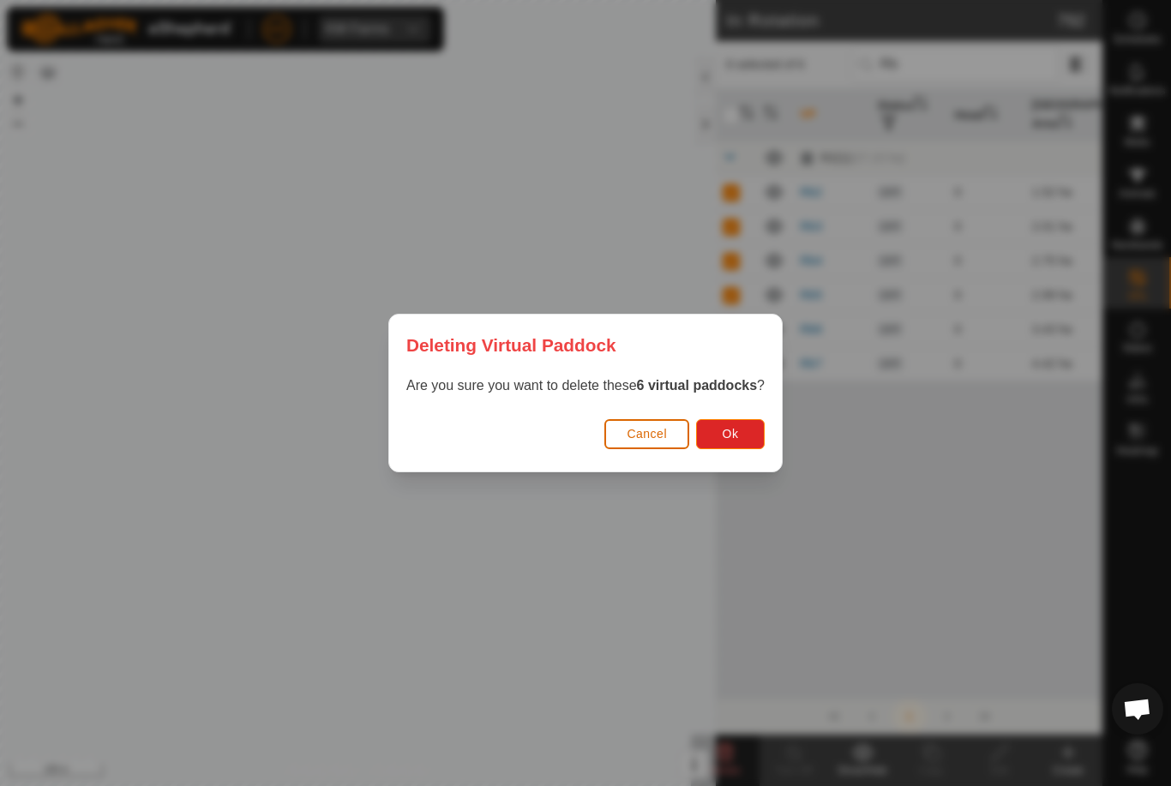
click at [726, 442] on button "Ok" at bounding box center [730, 434] width 69 height 30
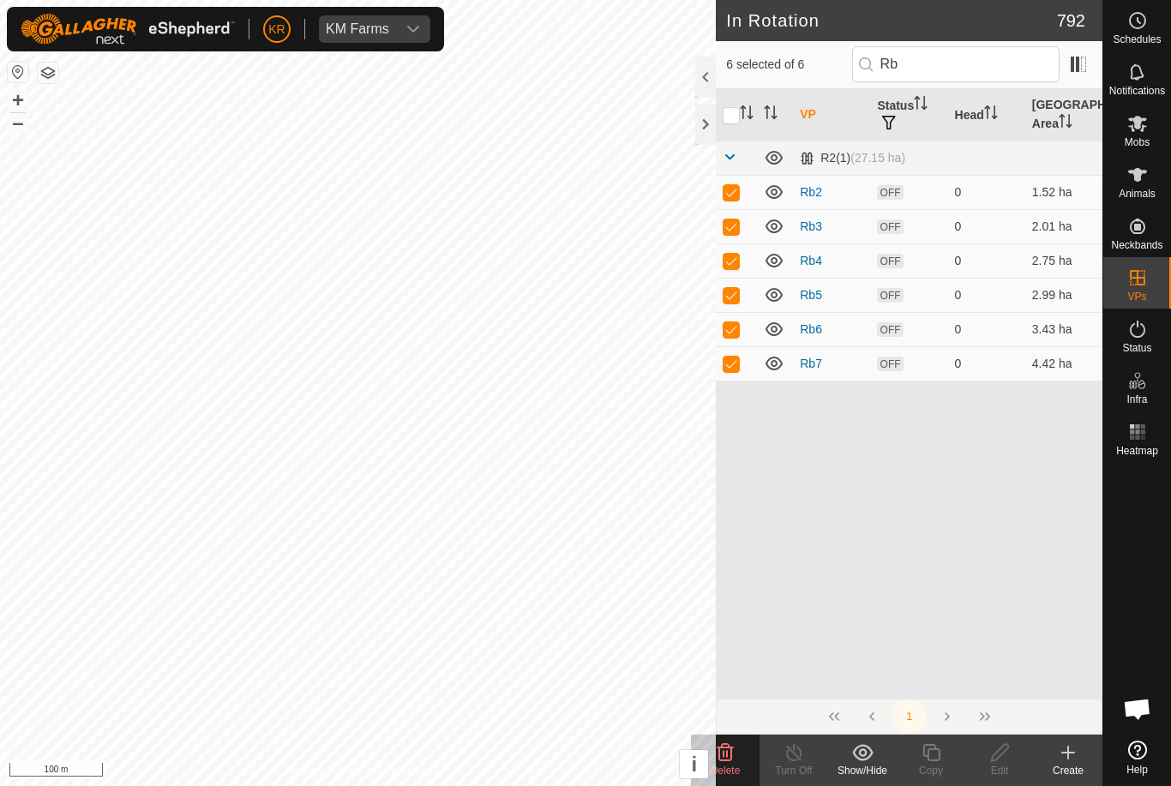
click at [727, 368] on p-checkbox at bounding box center [730, 363] width 17 height 14
checkbox input "false"
click at [734, 332] on p-checkbox at bounding box center [730, 329] width 17 height 14
checkbox input "false"
click at [736, 288] on p-checkbox at bounding box center [730, 295] width 17 height 14
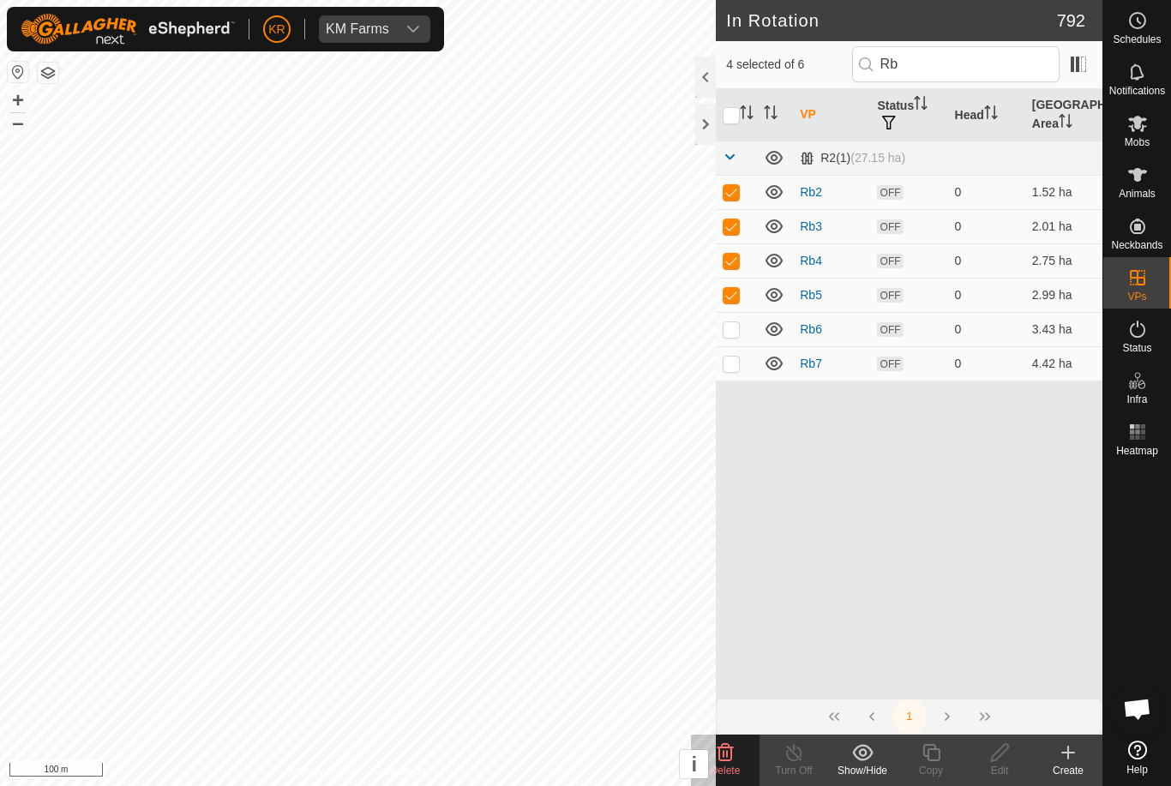
checkbox input "false"
click at [734, 270] on td at bounding box center [736, 260] width 41 height 34
checkbox input "false"
click at [738, 235] on td at bounding box center [736, 226] width 41 height 34
checkbox input "false"
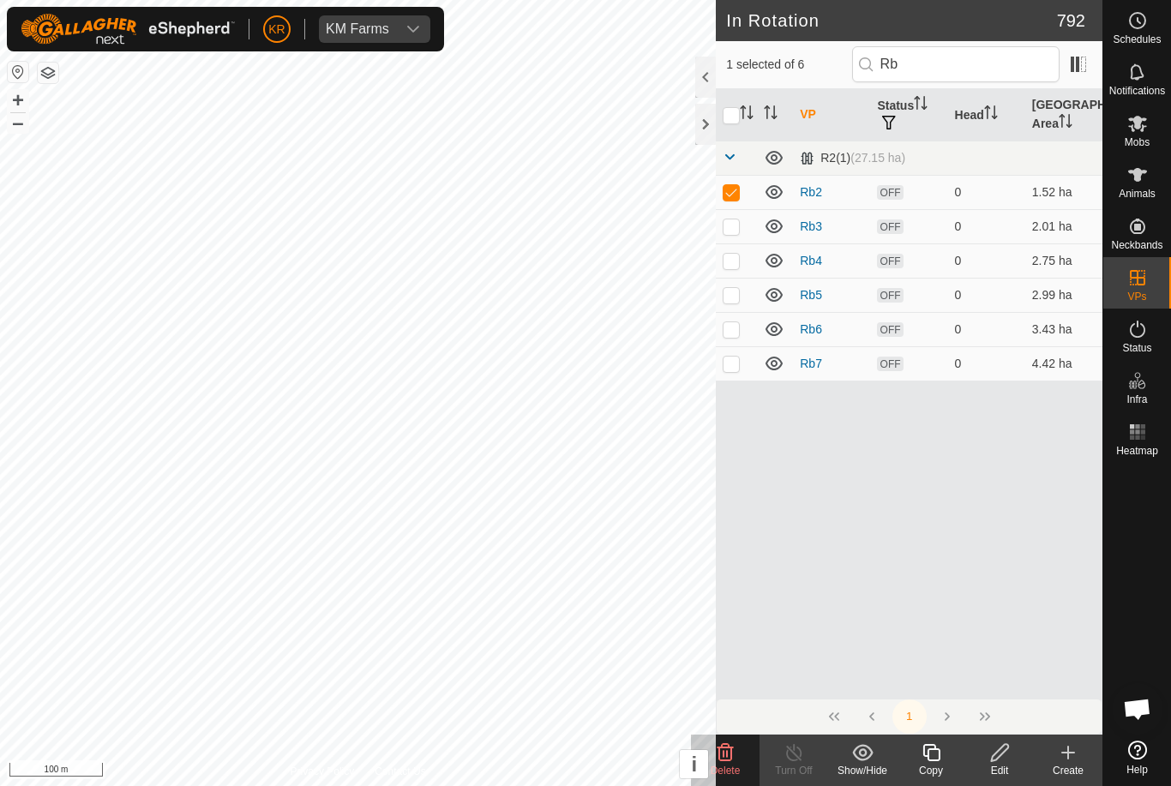
click at [738, 191] on p-checkbox at bounding box center [730, 192] width 17 height 14
checkbox input "false"
click at [734, 364] on p-checkbox at bounding box center [730, 363] width 17 height 14
click at [731, 753] on icon at bounding box center [725, 752] width 16 height 17
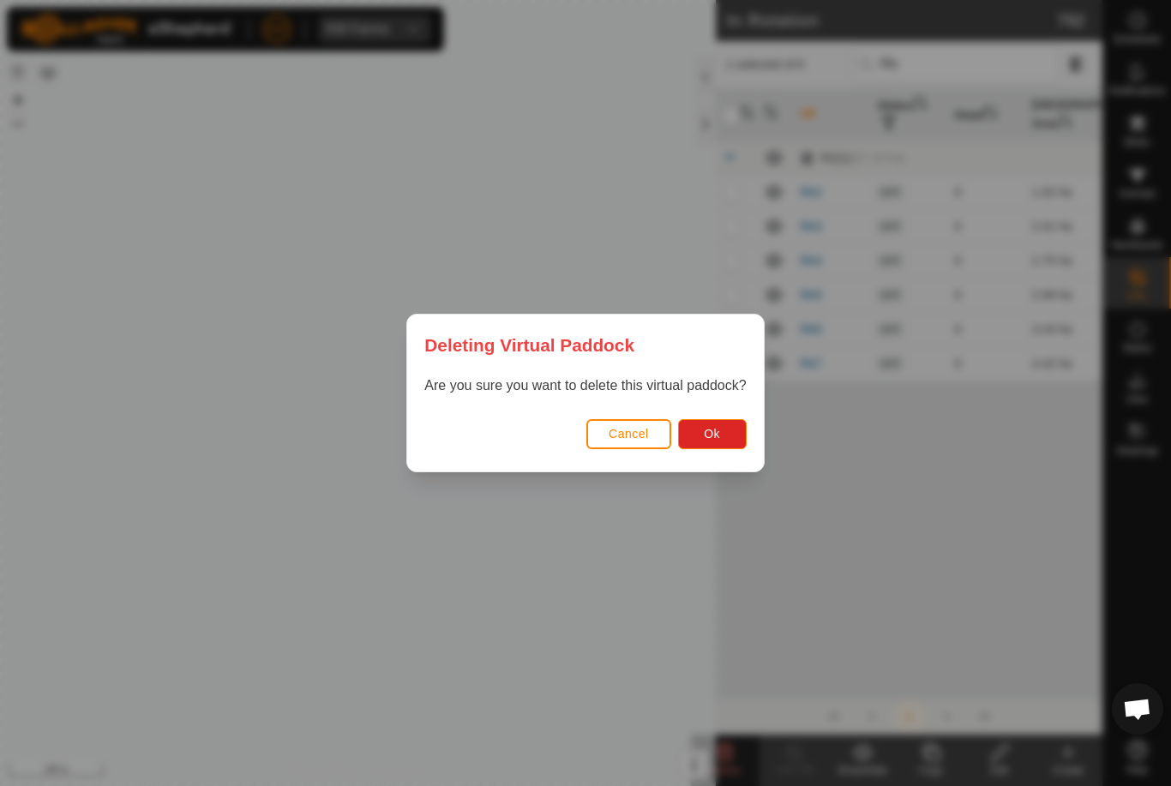
click at [702, 442] on button "Ok" at bounding box center [712, 434] width 69 height 30
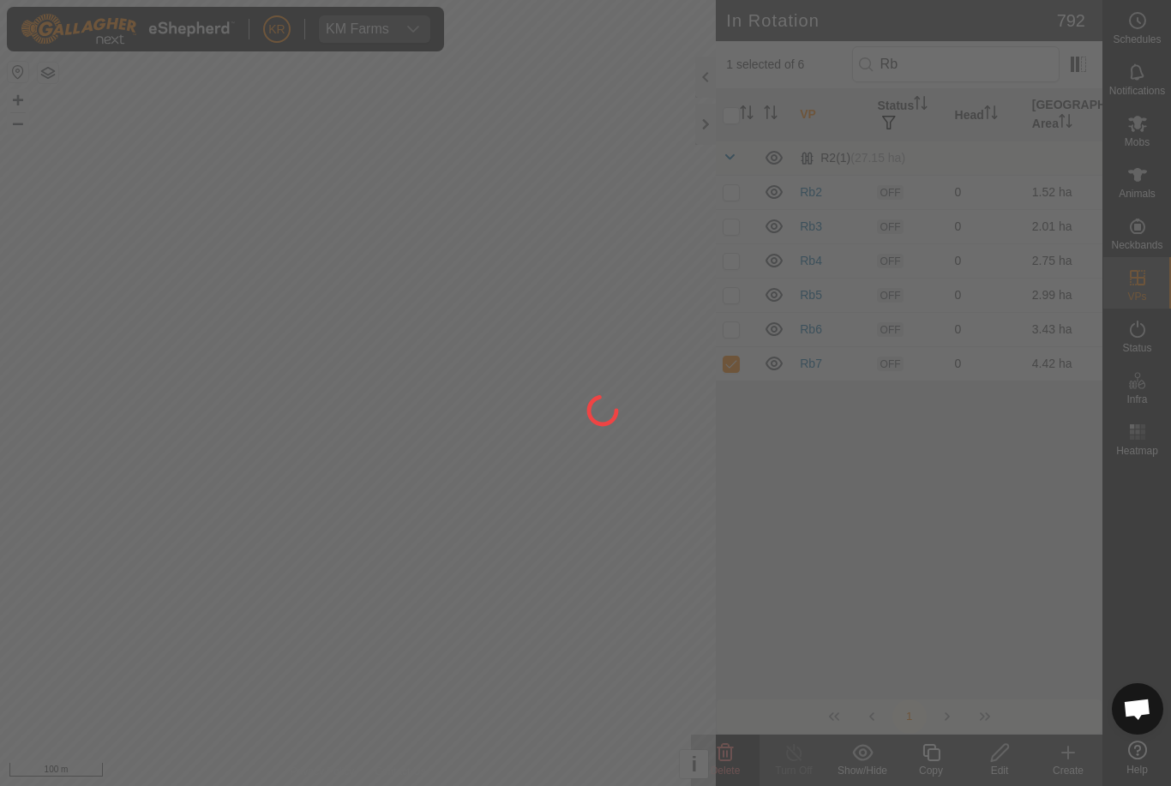
checkbox input "false"
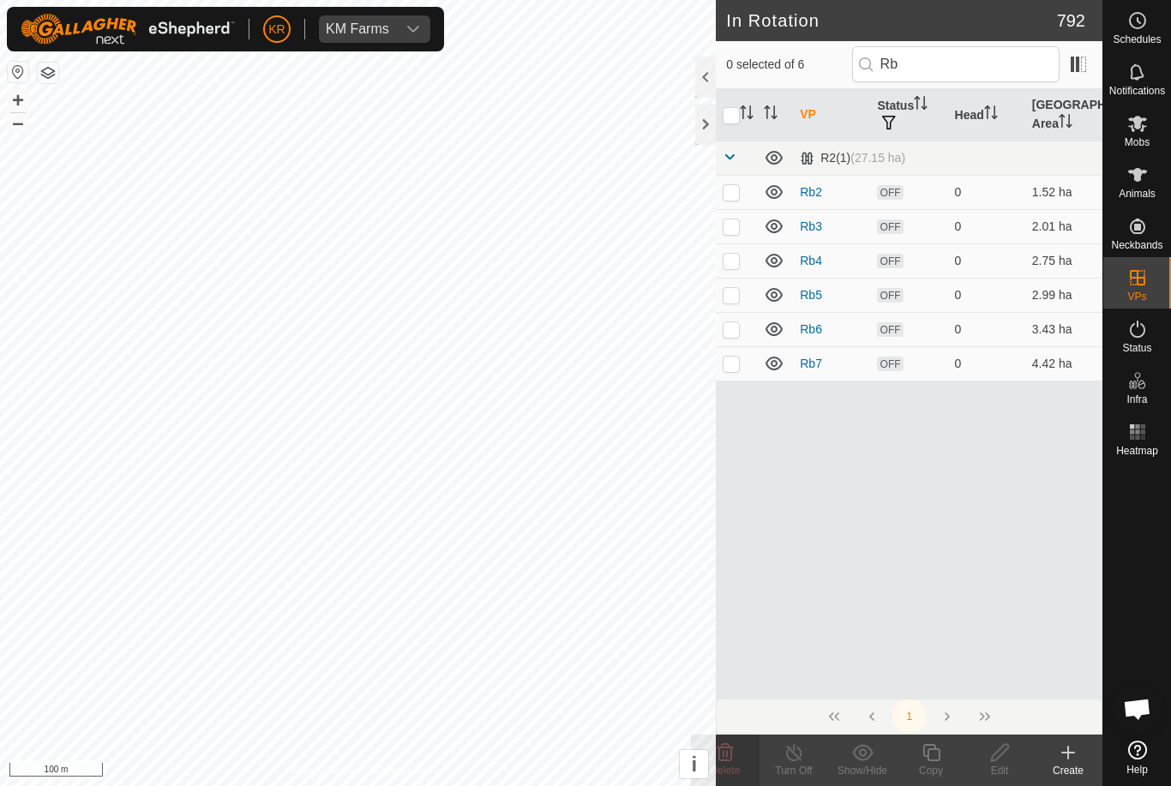
click at [738, 198] on p-checkbox at bounding box center [730, 192] width 17 height 14
checkbox input "true"
click at [738, 755] on delete-svg-icon at bounding box center [725, 752] width 69 height 21
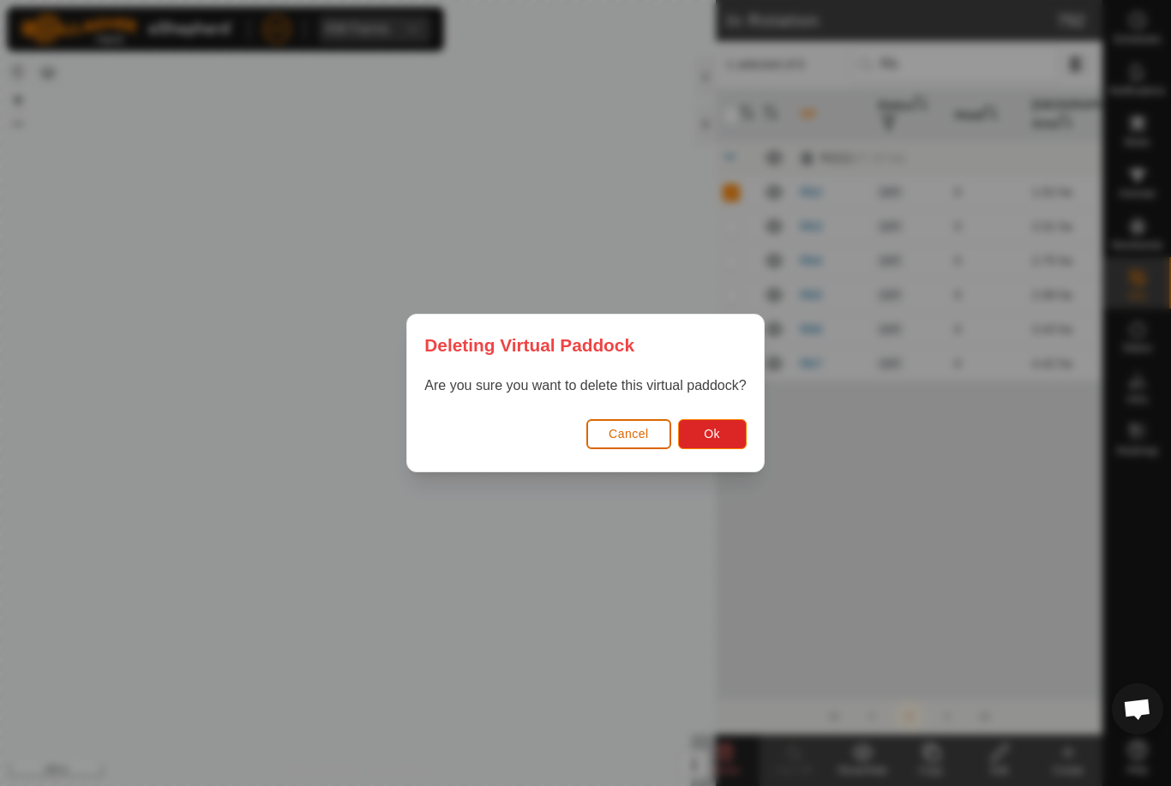
click at [710, 428] on span "Ok" at bounding box center [712, 434] width 16 height 14
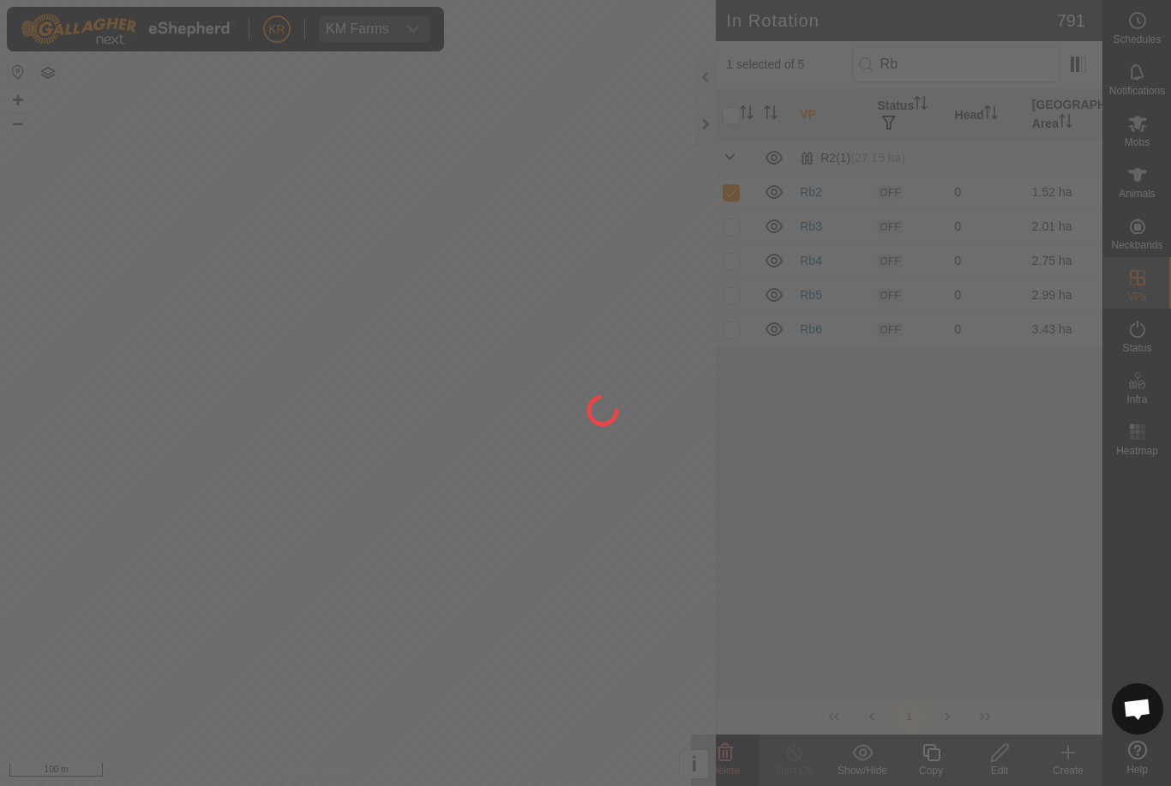
checkbox input "false"
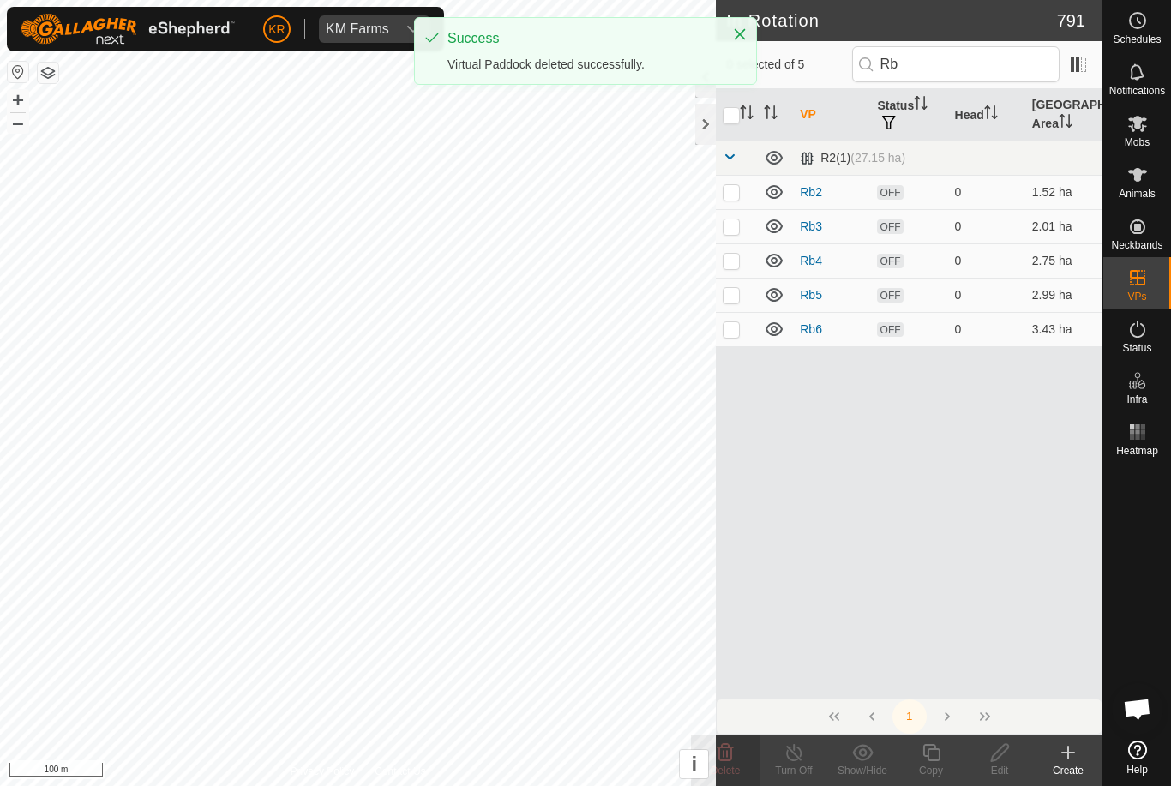
click at [736, 229] on p-checkbox at bounding box center [730, 226] width 17 height 14
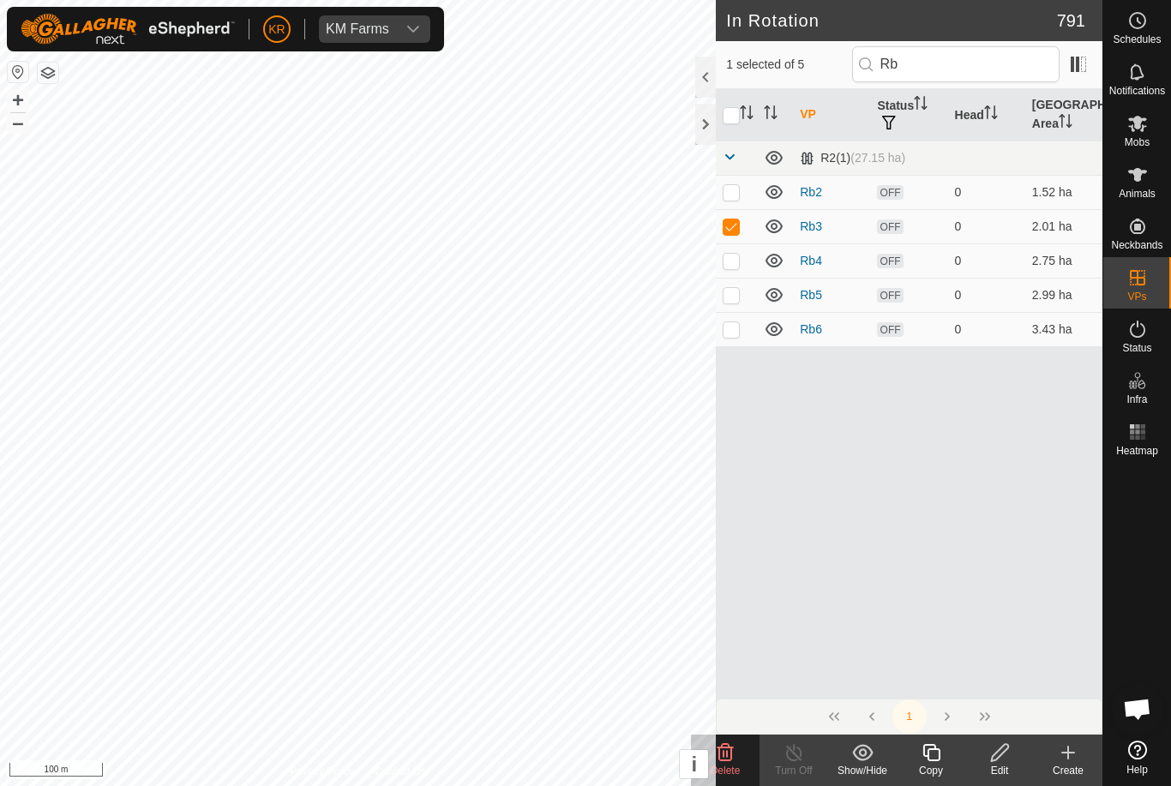
click at [734, 756] on icon at bounding box center [725, 752] width 21 height 21
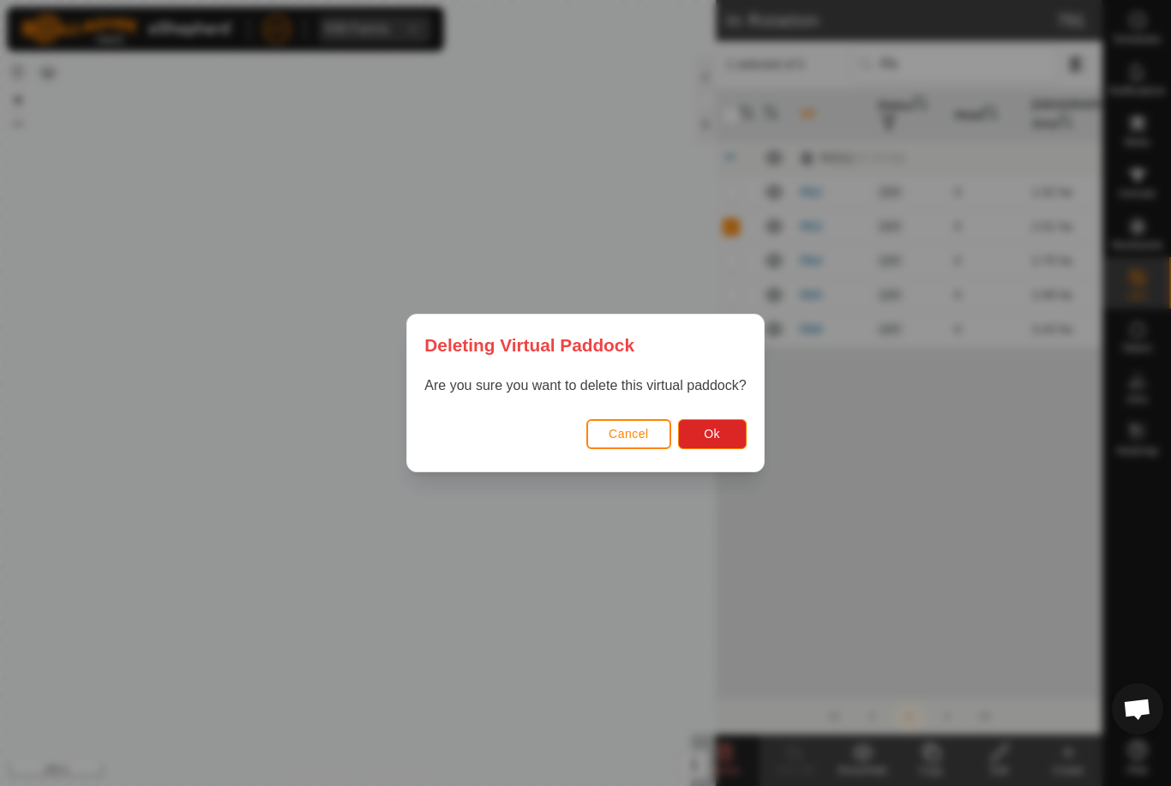
click at [725, 445] on button "Ok" at bounding box center [712, 434] width 69 height 30
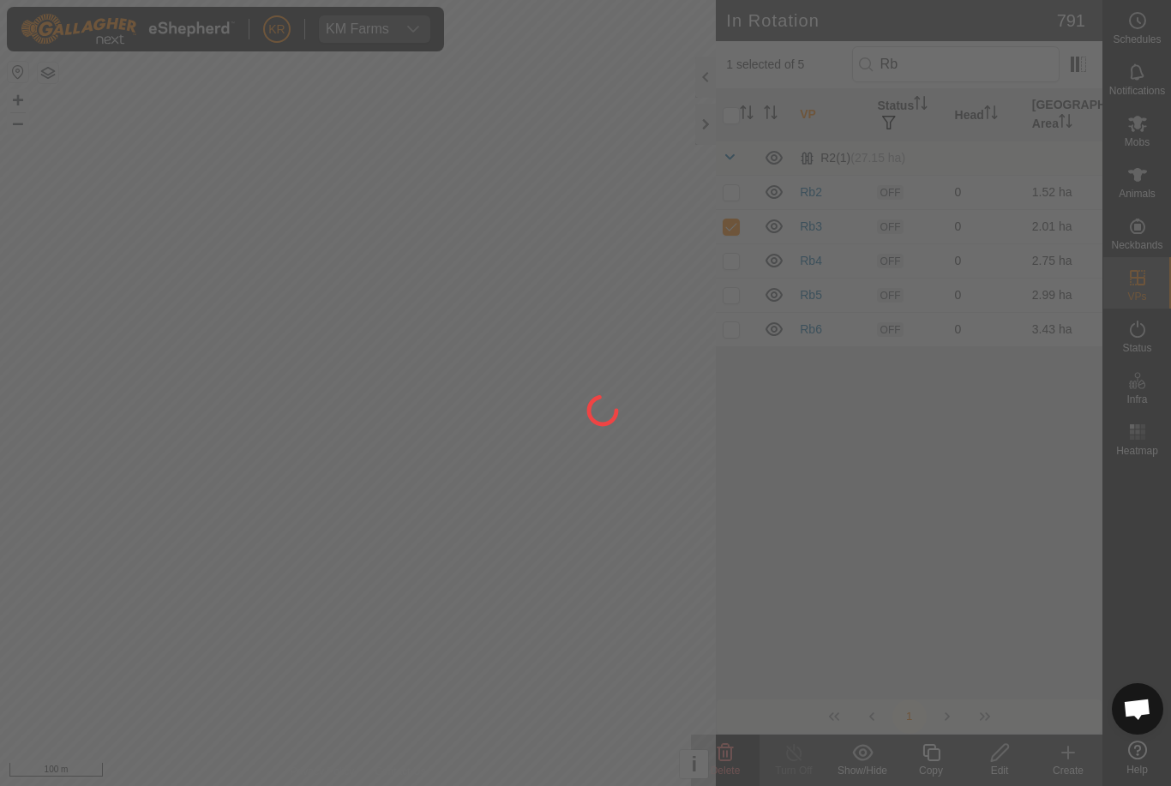
checkbox input "false"
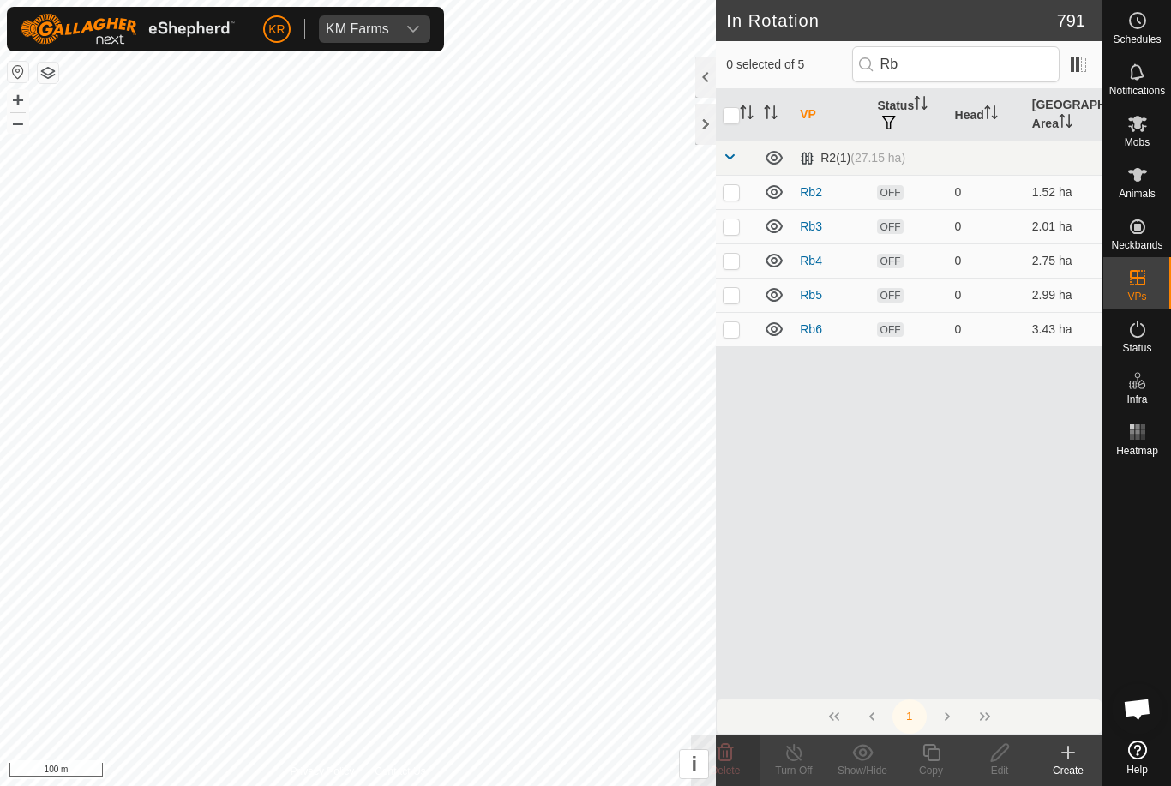
click at [737, 261] on p-checkbox at bounding box center [730, 261] width 17 height 14
click at [735, 758] on delete-svg-icon at bounding box center [725, 752] width 69 height 21
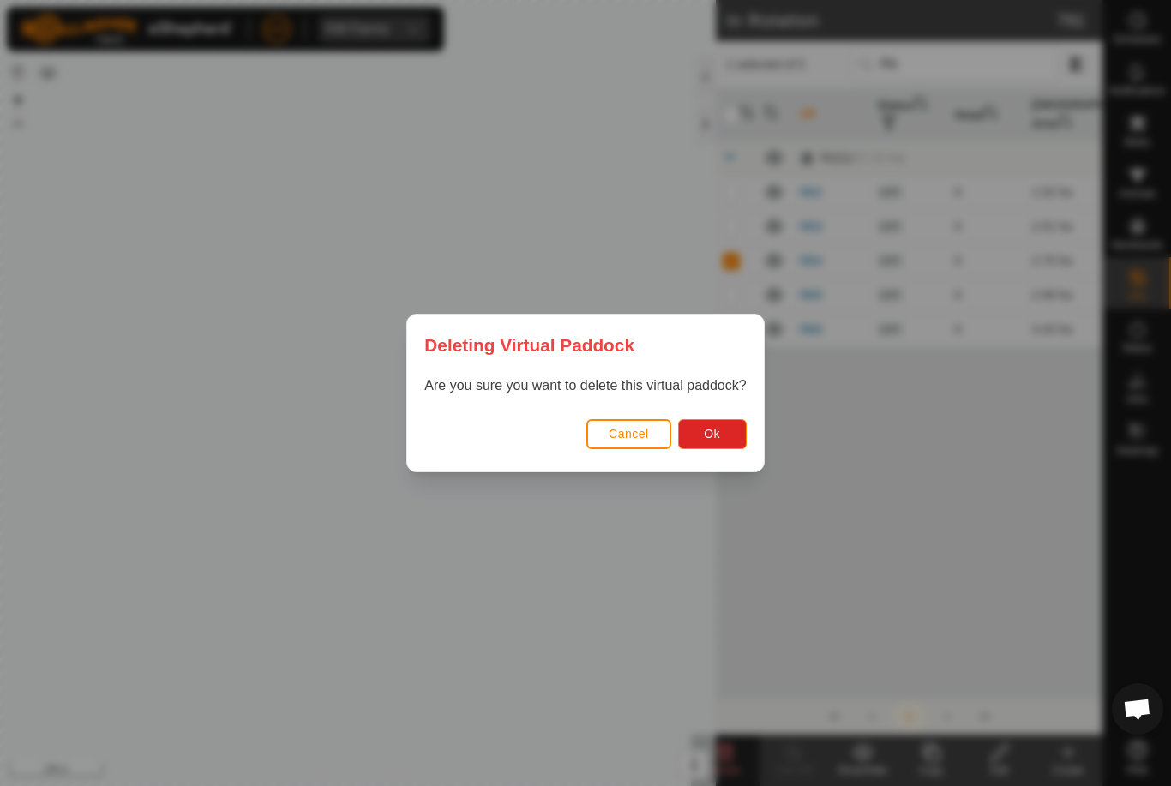
click at [727, 439] on button "Ok" at bounding box center [712, 434] width 69 height 30
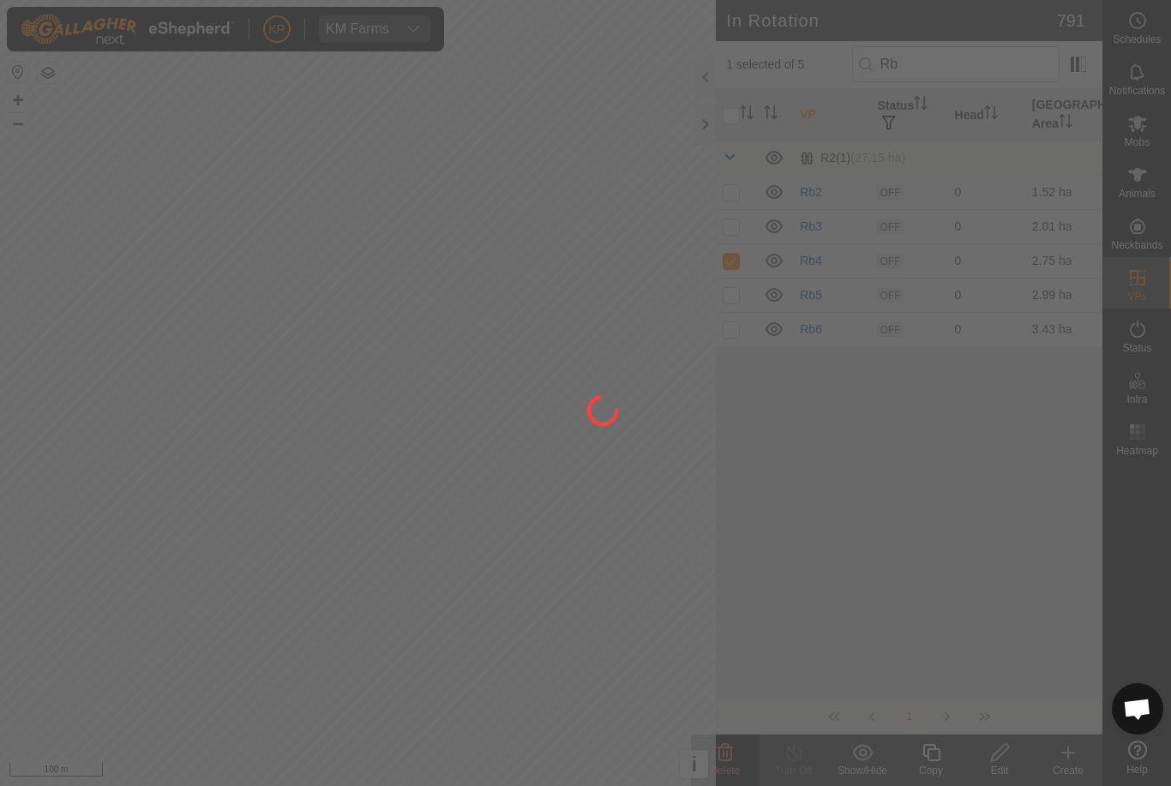
checkbox input "false"
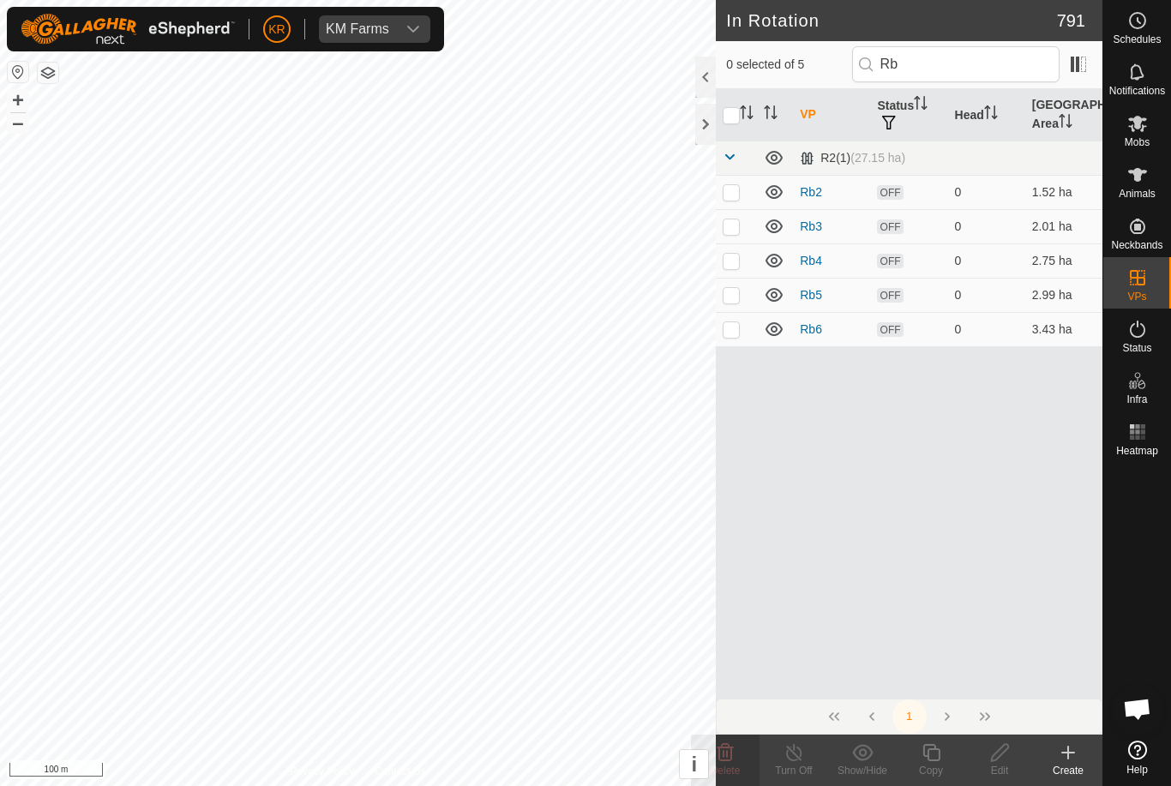
click at [737, 297] on p-checkbox at bounding box center [730, 295] width 17 height 14
checkbox input "true"
click at [733, 752] on icon at bounding box center [725, 752] width 21 height 21
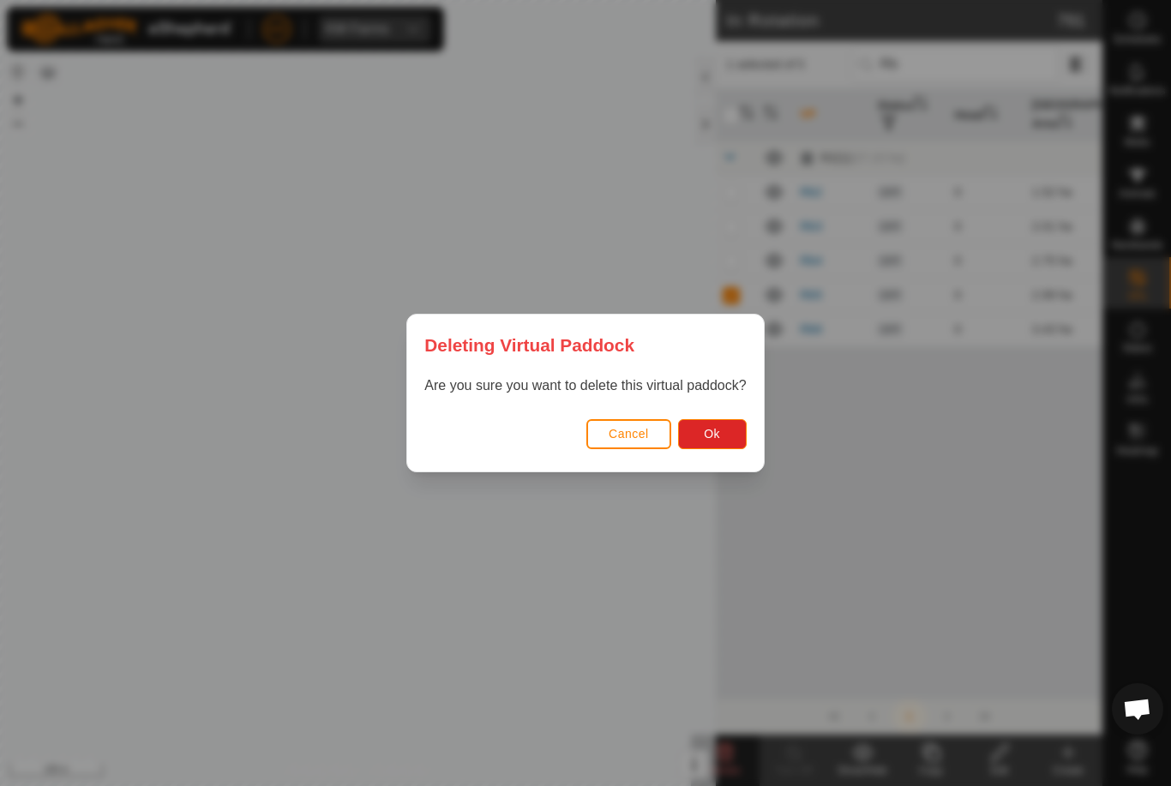
click at [710, 443] on button "Ok" at bounding box center [712, 434] width 69 height 30
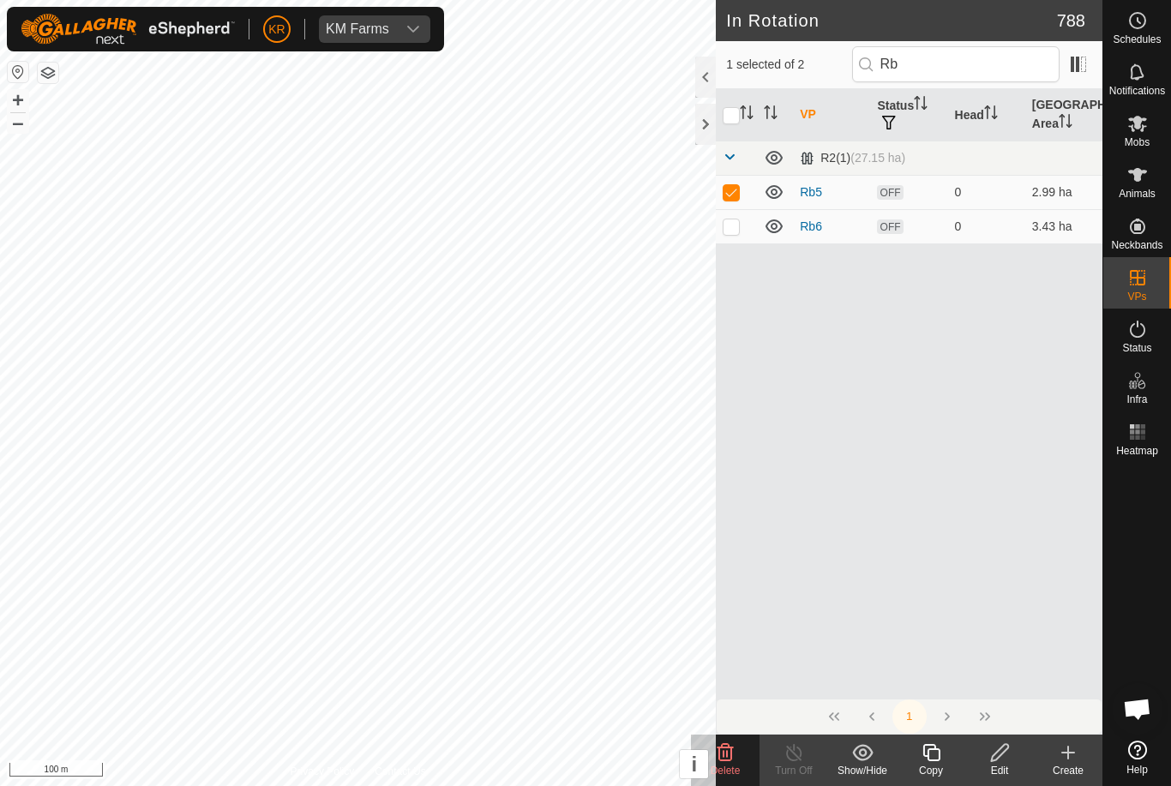
click at [740, 195] on p-checkbox at bounding box center [730, 192] width 17 height 14
checkbox input "false"
click at [730, 231] on p-checkbox at bounding box center [730, 226] width 17 height 14
click at [736, 764] on span "Delete" at bounding box center [725, 770] width 30 height 12
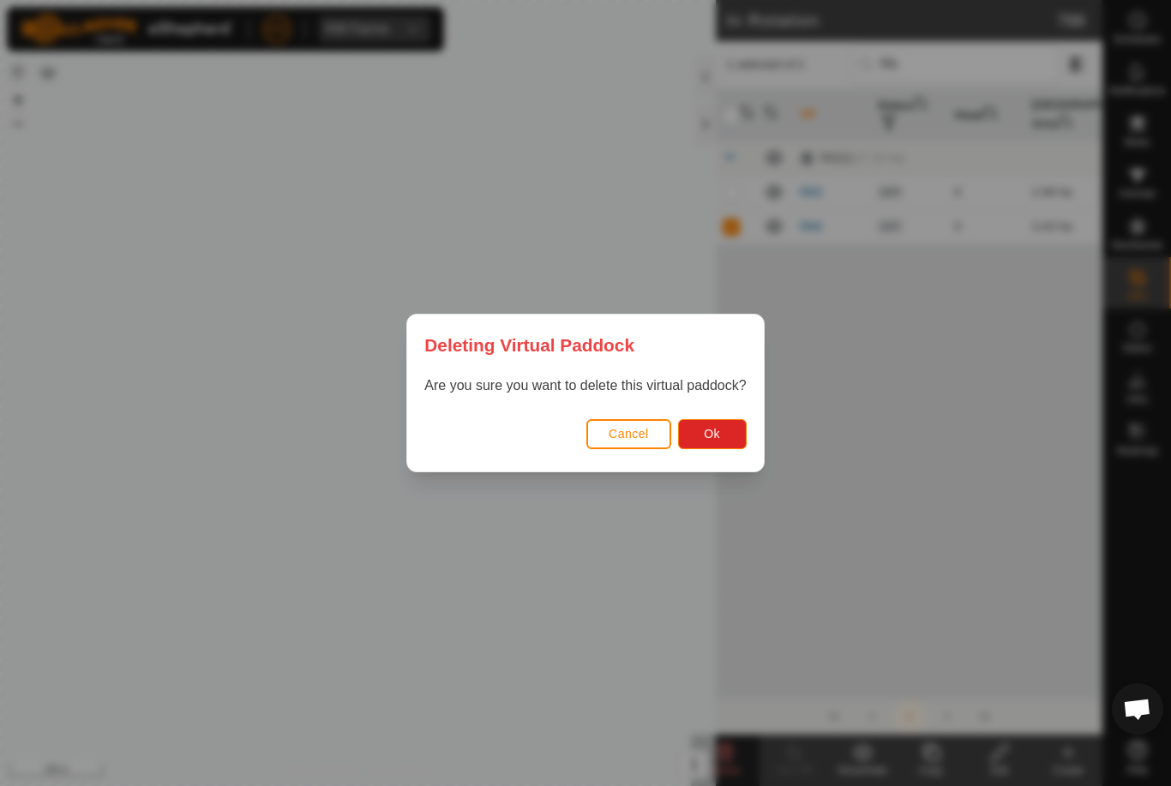
click at [698, 442] on button "Ok" at bounding box center [712, 434] width 69 height 30
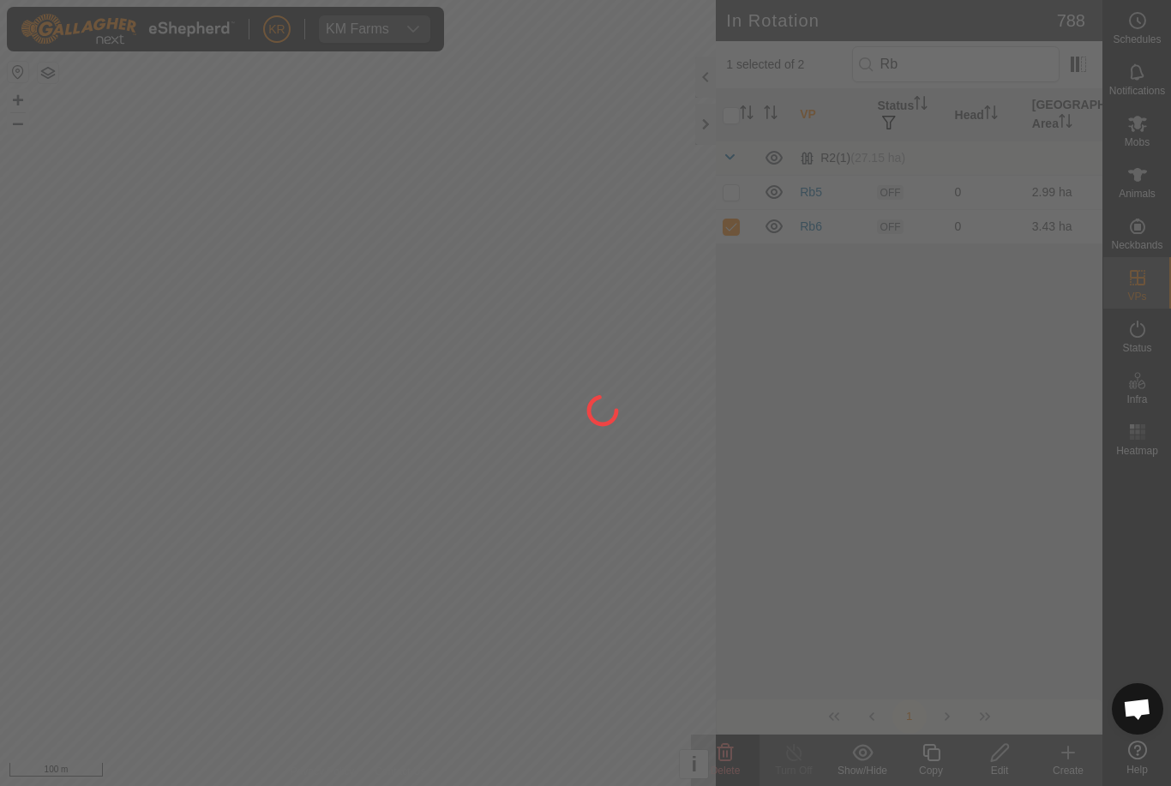
checkbox input "false"
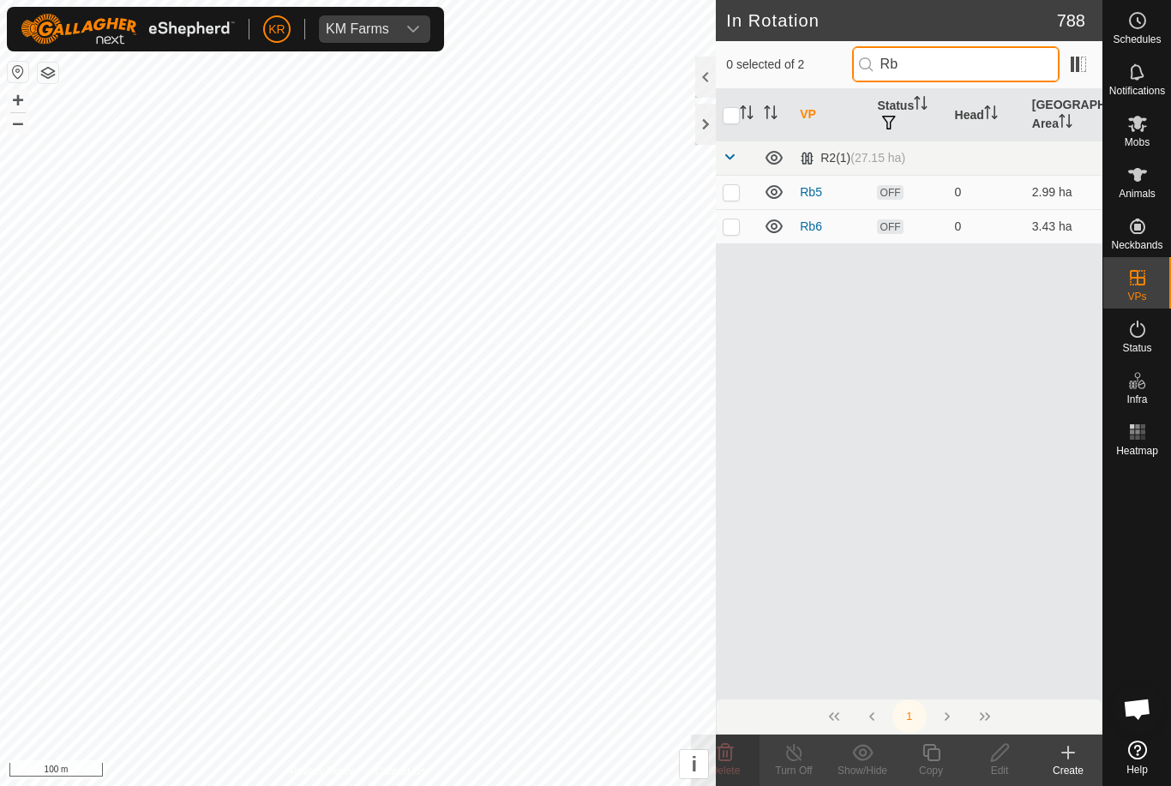
type input "R"
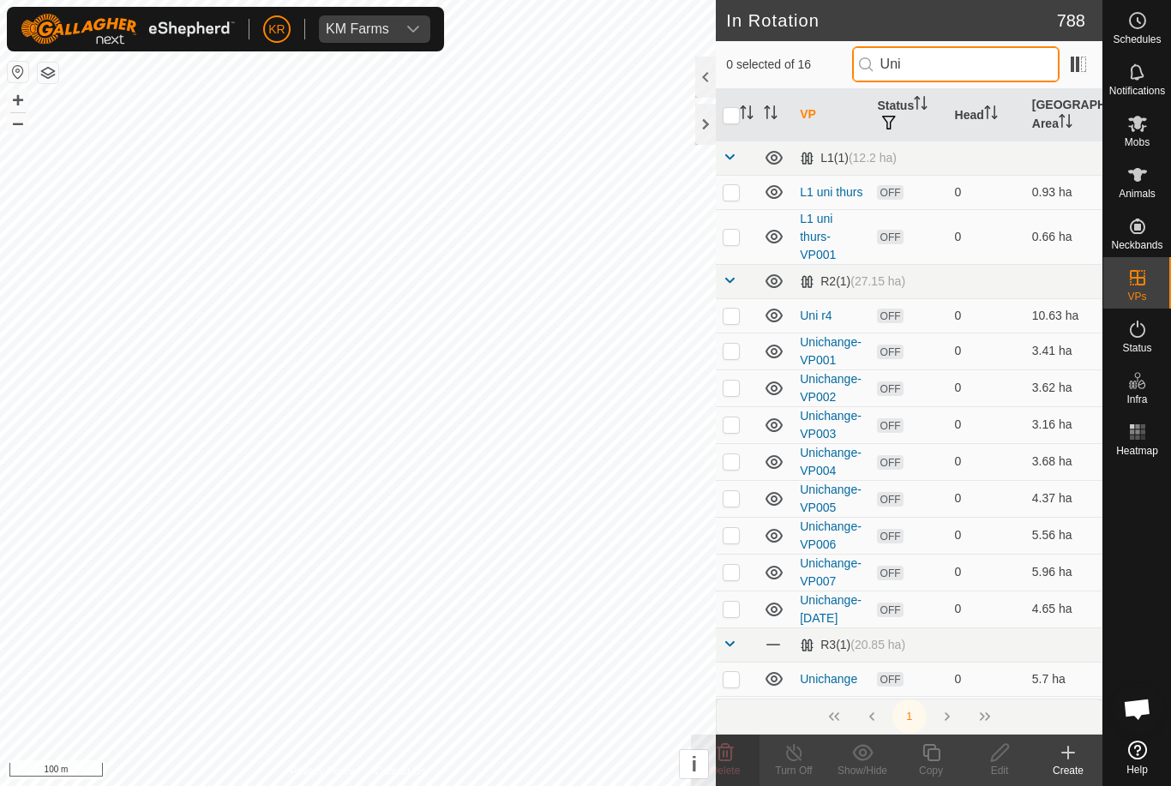
type input "Uni"
click at [733, 196] on p-checkbox at bounding box center [730, 192] width 17 height 14
checkbox input "true"
click at [734, 231] on p-checkbox at bounding box center [730, 237] width 17 height 14
checkbox input "true"
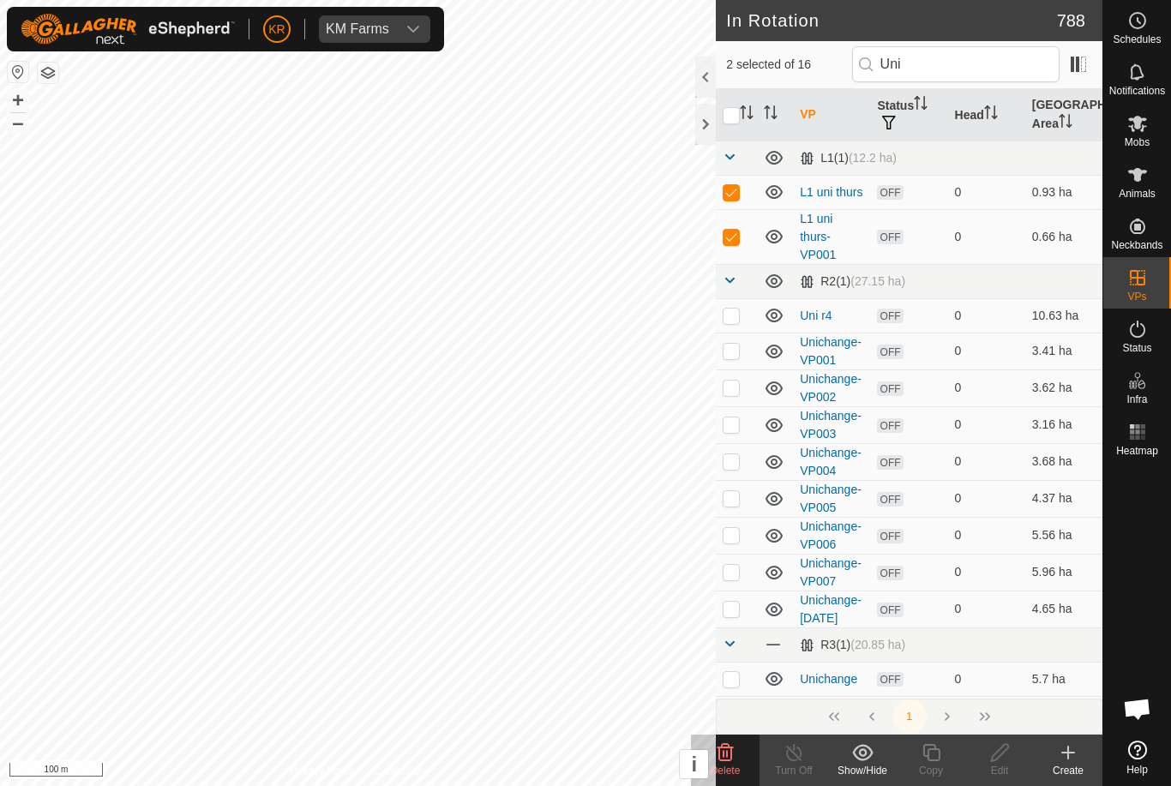
click at [735, 317] on p-checkbox at bounding box center [730, 316] width 17 height 14
checkbox input "true"
click at [731, 354] on p-checkbox at bounding box center [730, 351] width 17 height 14
checkbox input "true"
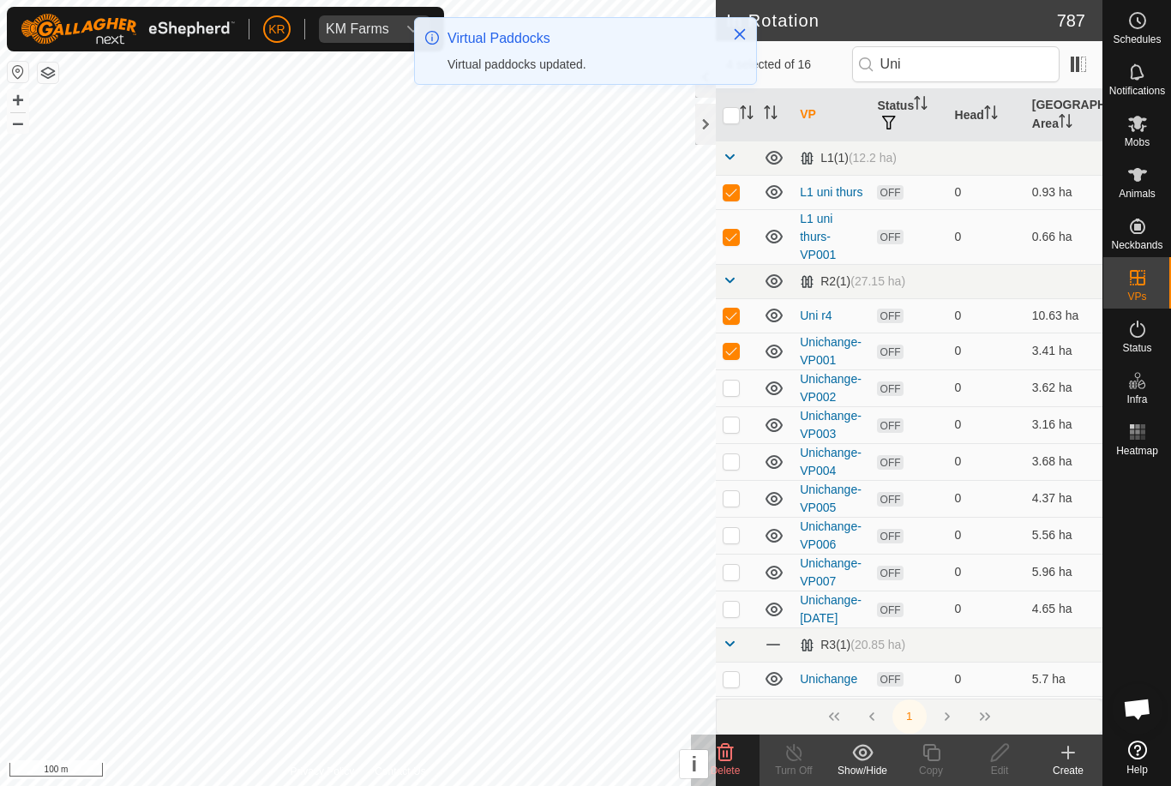
click at [728, 386] on p-checkbox at bounding box center [730, 387] width 17 height 14
checkbox input "true"
click at [734, 423] on p-checkbox at bounding box center [730, 424] width 17 height 14
checkbox input "true"
click at [731, 456] on p-checkbox at bounding box center [730, 461] width 17 height 14
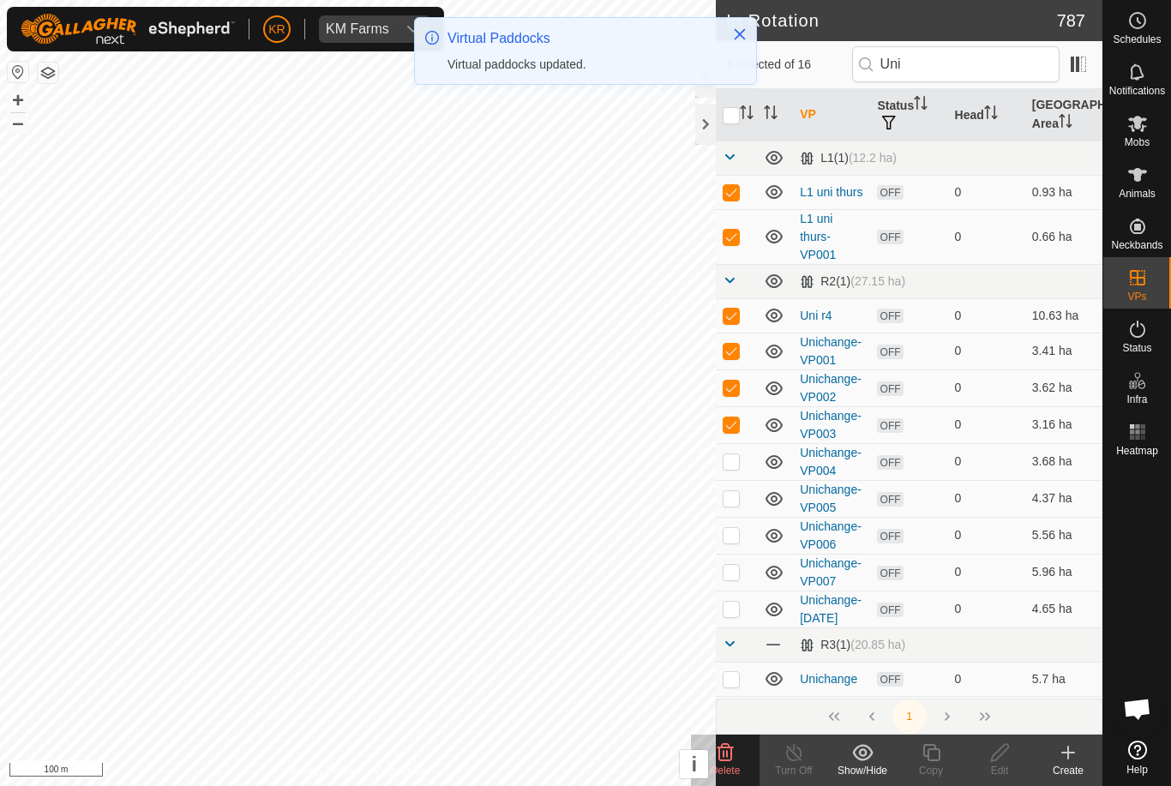
checkbox input "true"
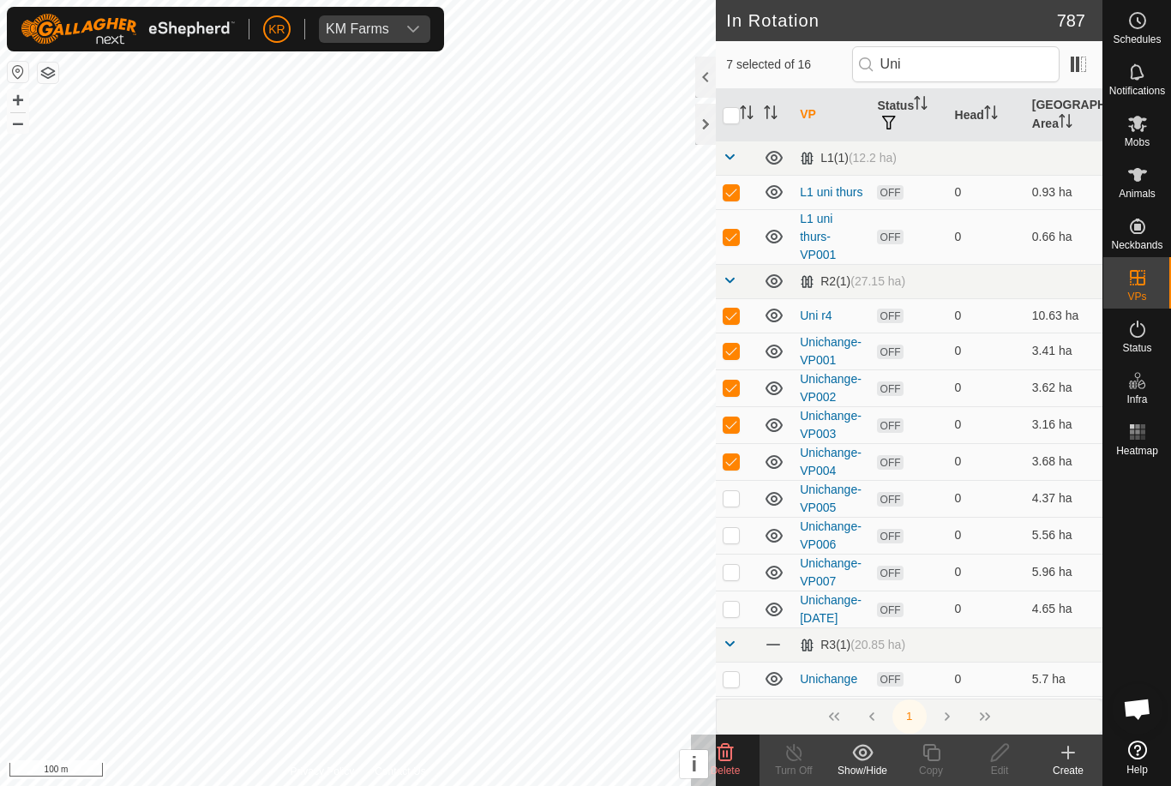
click at [733, 497] on p-checkbox at bounding box center [730, 498] width 17 height 14
checkbox input "true"
click at [733, 536] on p-checkbox at bounding box center [730, 535] width 17 height 14
checkbox input "true"
click at [733, 573] on p-checkbox at bounding box center [730, 572] width 17 height 14
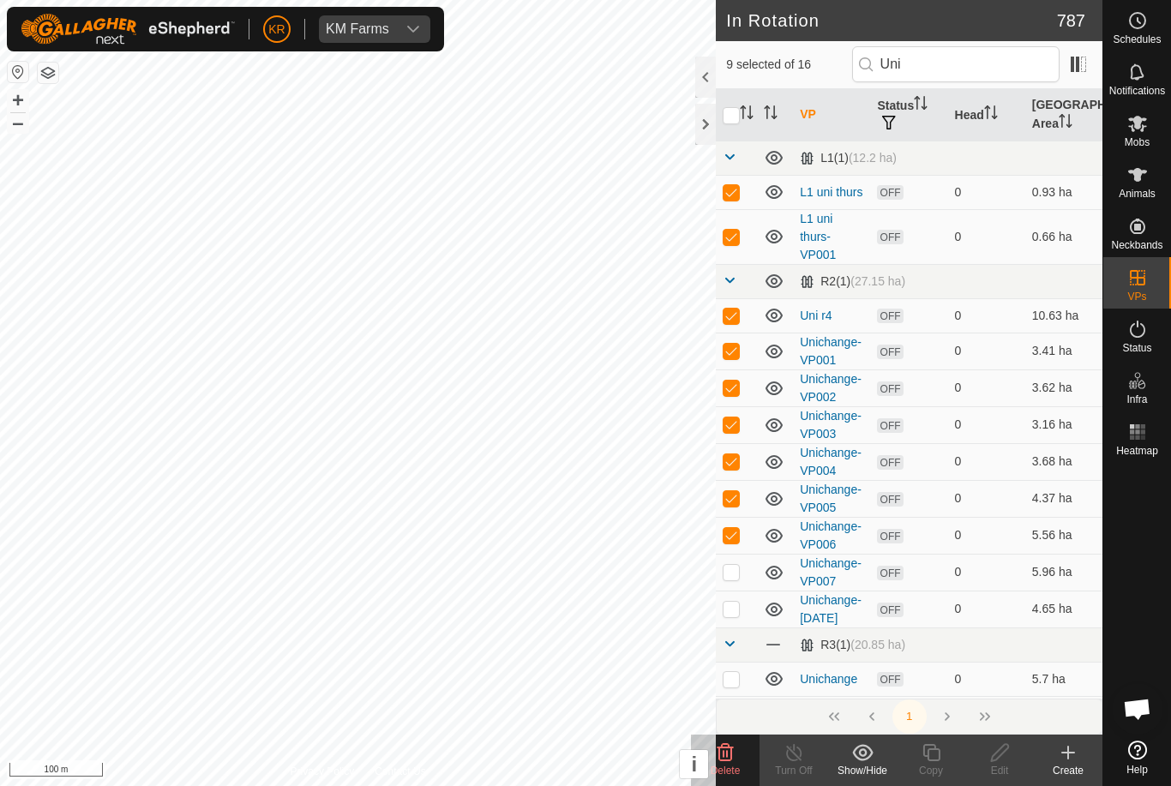
checkbox input "true"
click at [735, 617] on td at bounding box center [736, 608] width 41 height 37
checkbox input "true"
click at [729, 681] on p-checkbox at bounding box center [730, 679] width 17 height 14
checkbox input "true"
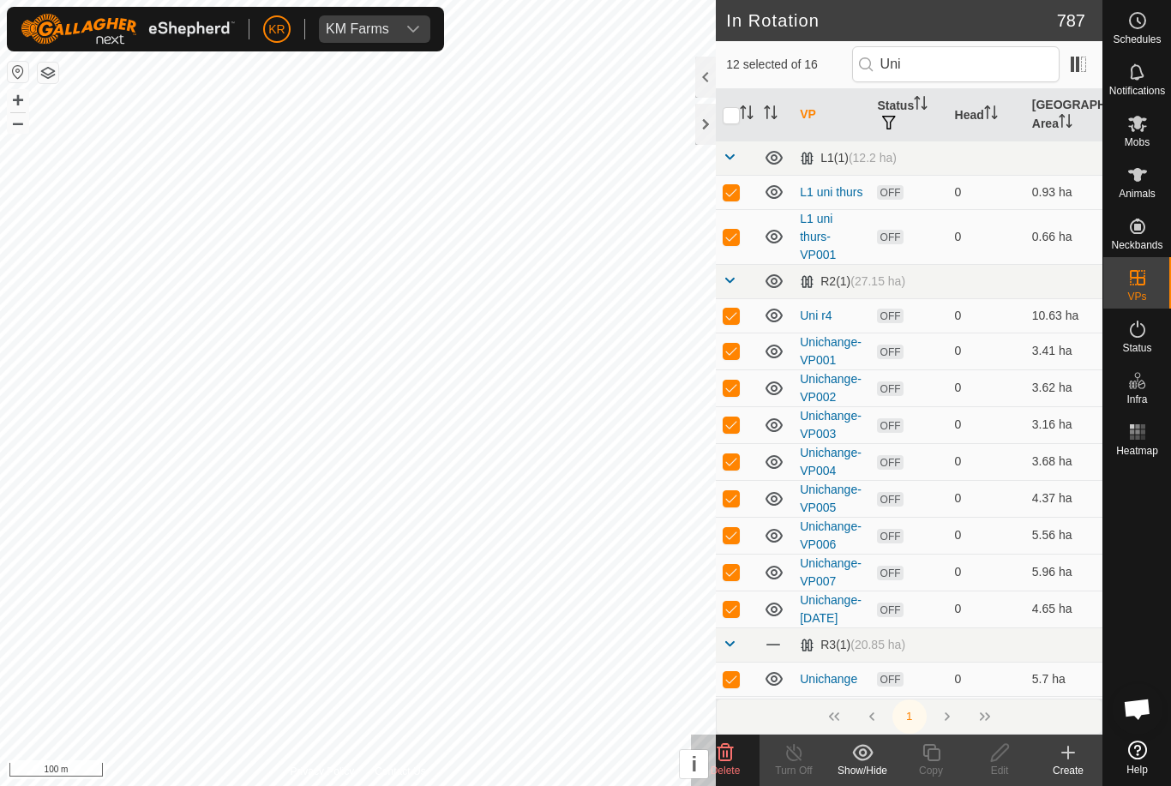
click at [735, 750] on delete-svg-icon at bounding box center [725, 752] width 69 height 21
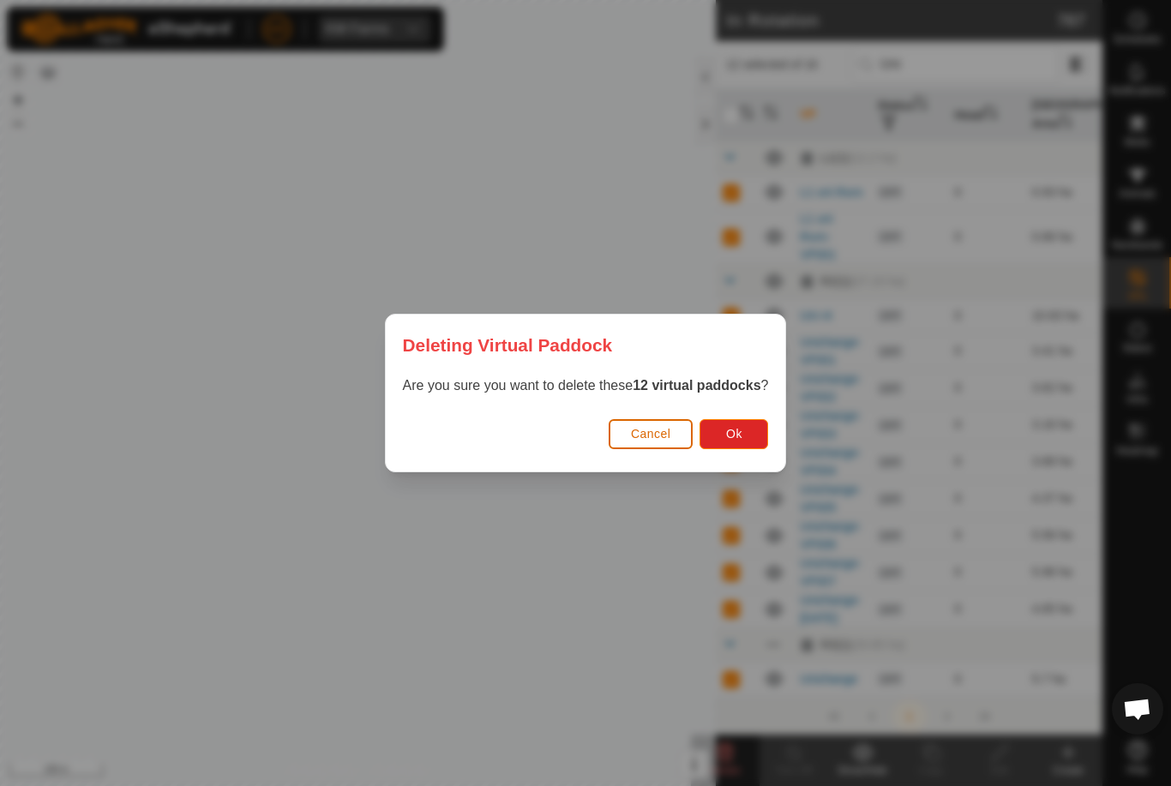
click at [752, 440] on button "Ok" at bounding box center [733, 434] width 69 height 30
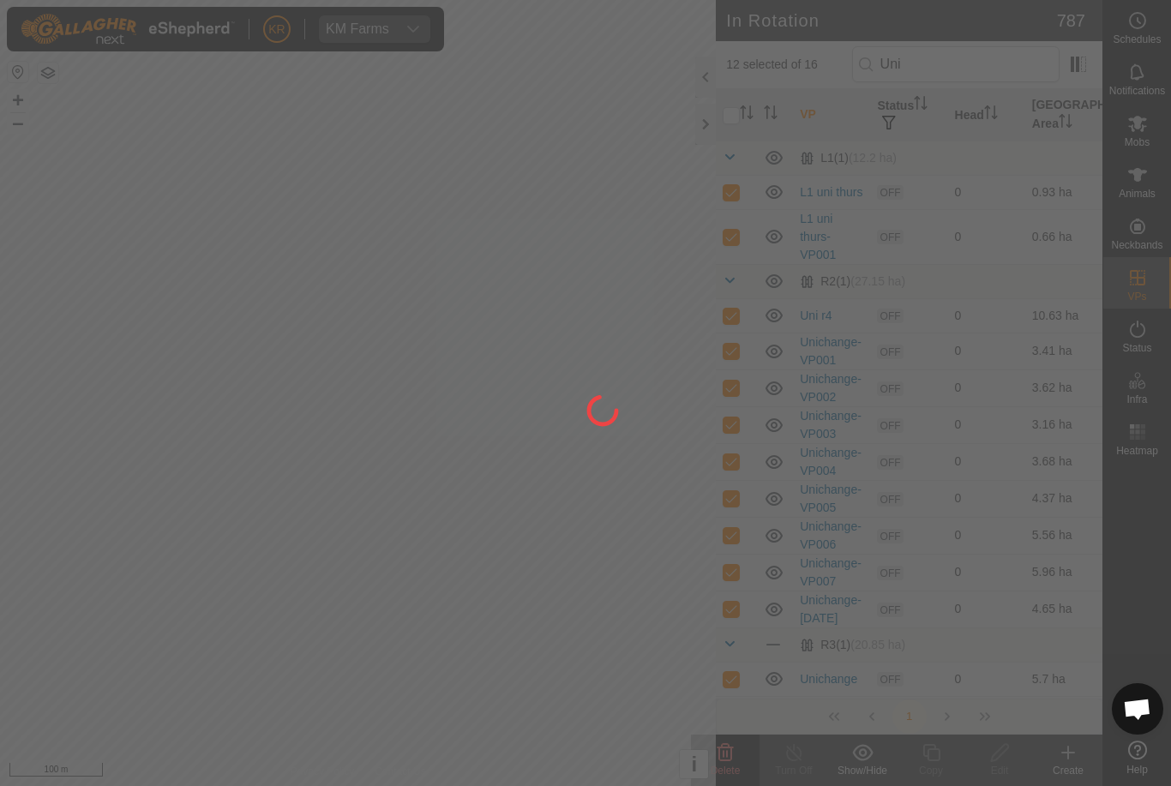
checkbox input "false"
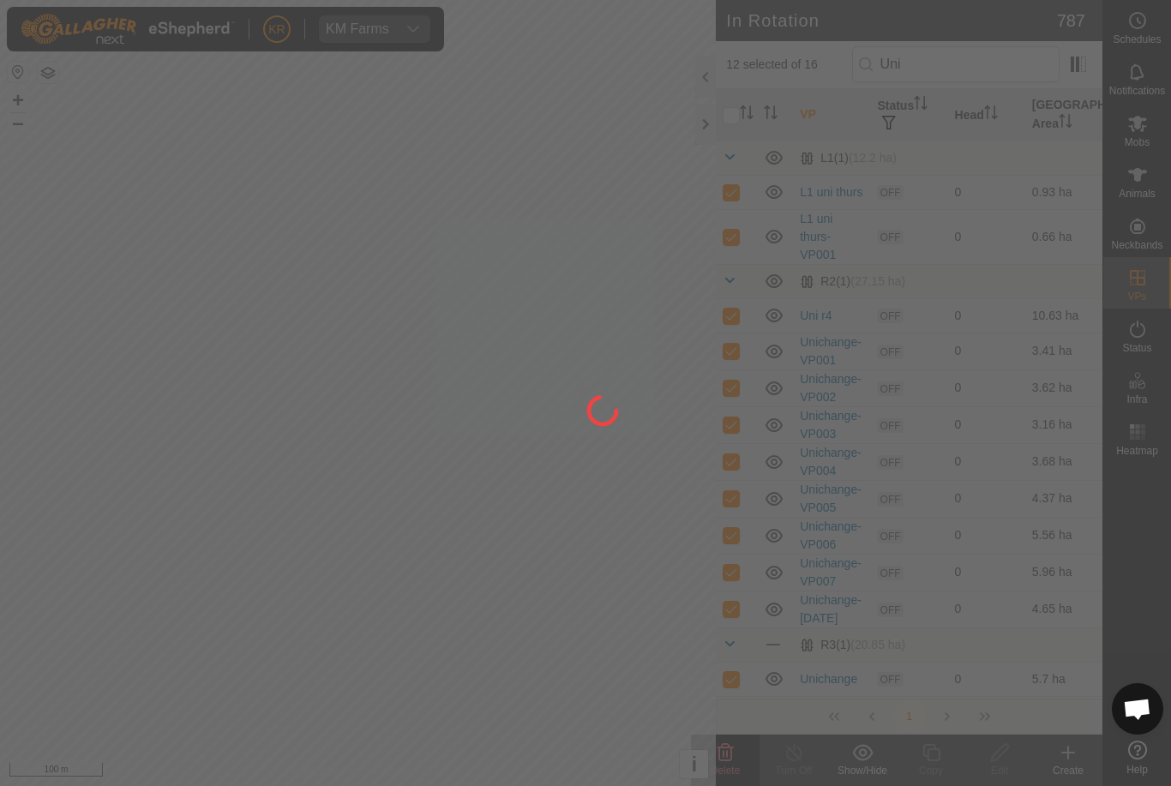
checkbox input "false"
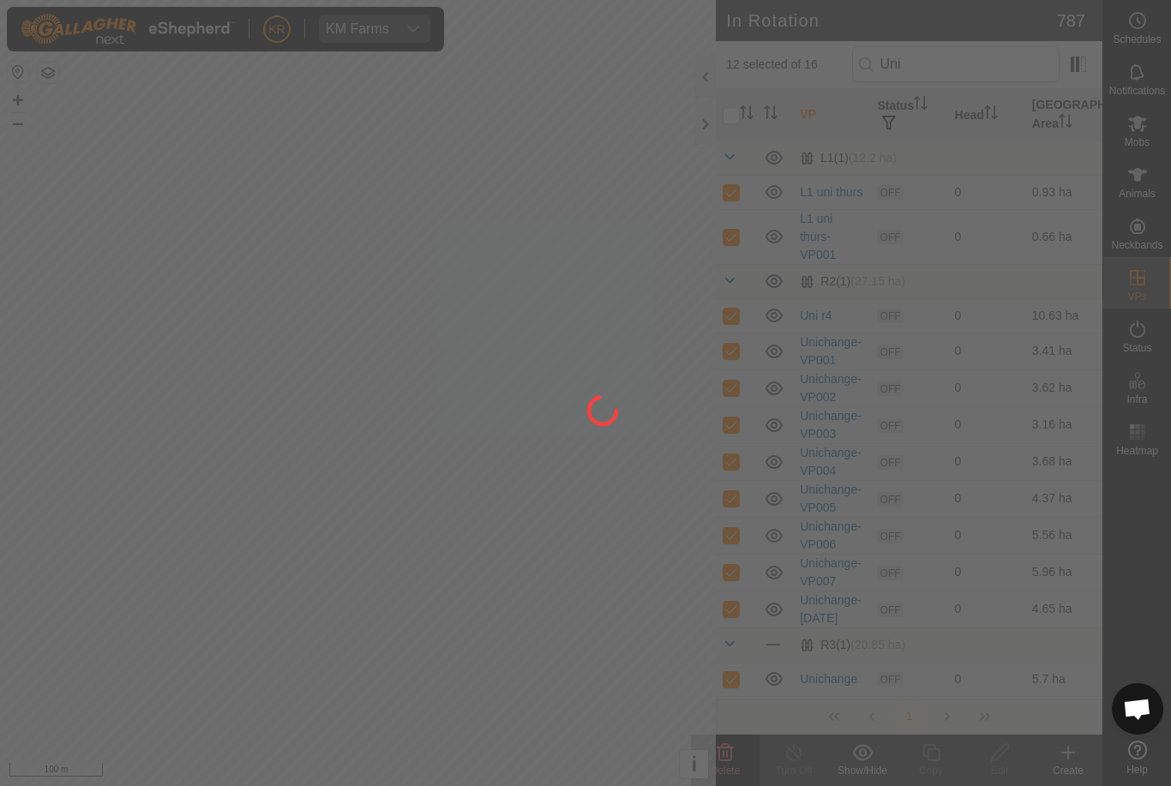
checkbox input "false"
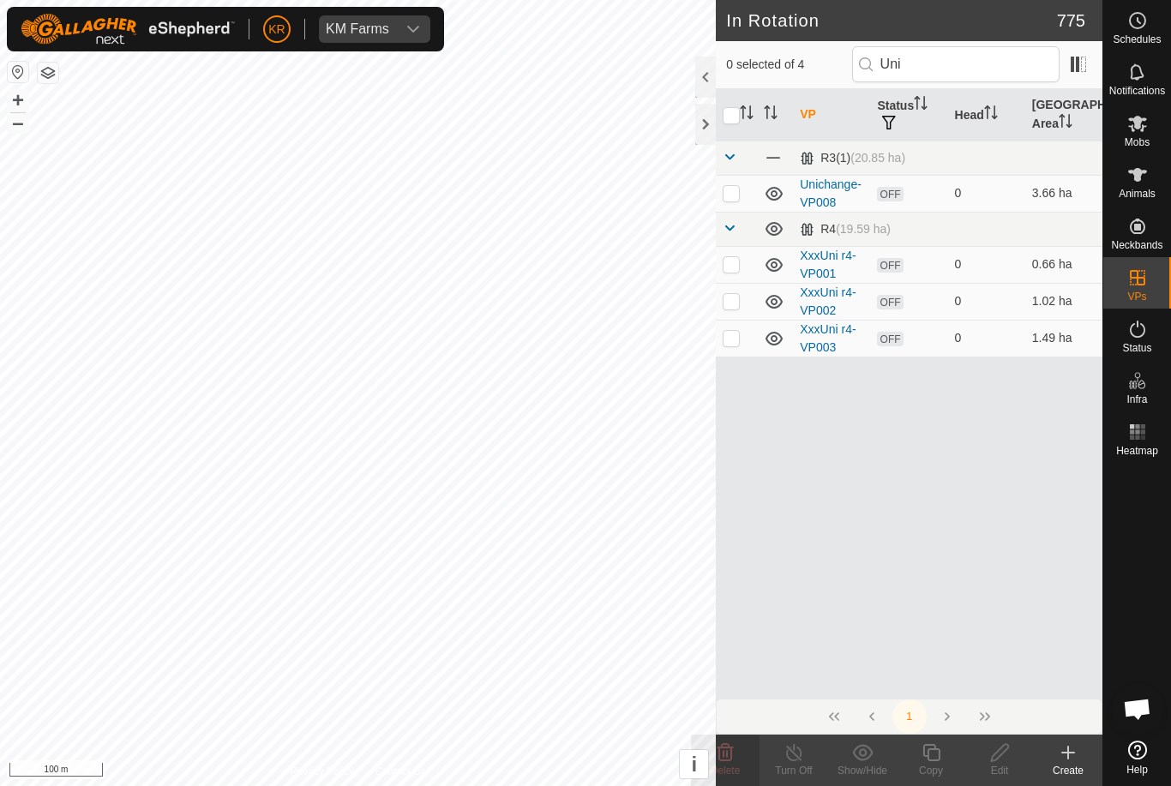
click at [736, 197] on p-checkbox at bounding box center [730, 193] width 17 height 14
checkbox input "true"
click at [721, 270] on td at bounding box center [736, 264] width 41 height 37
checkbox input "true"
click at [733, 294] on p-checkbox at bounding box center [730, 301] width 17 height 14
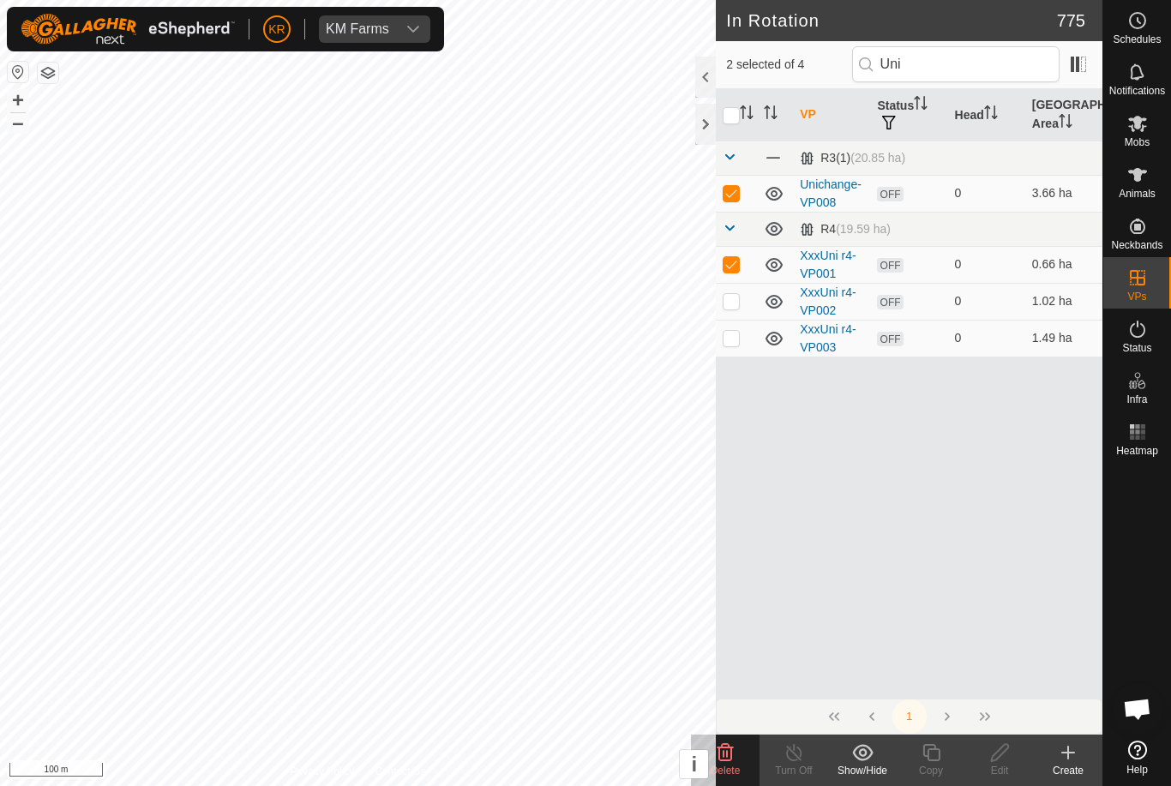
checkbox input "true"
click at [732, 335] on p-checkbox at bounding box center [730, 338] width 17 height 14
checkbox input "true"
click at [734, 752] on icon at bounding box center [725, 752] width 21 height 21
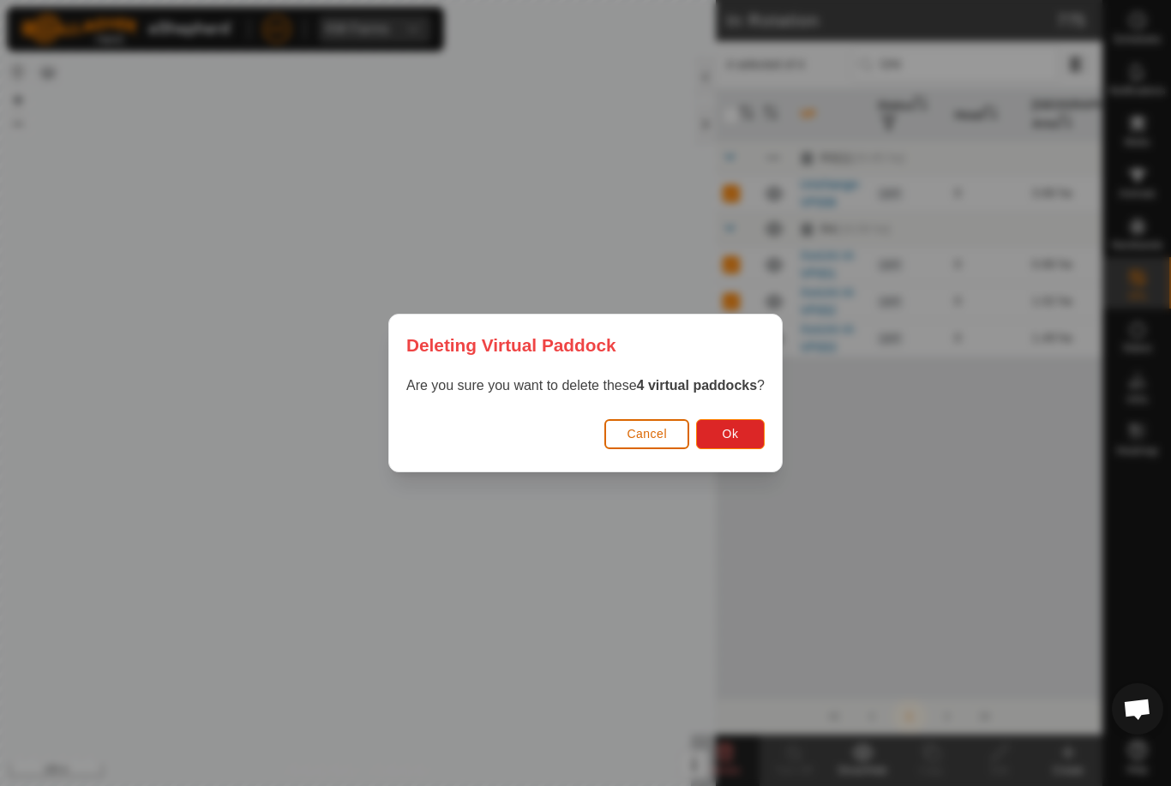
click at [746, 433] on button "Ok" at bounding box center [730, 434] width 69 height 30
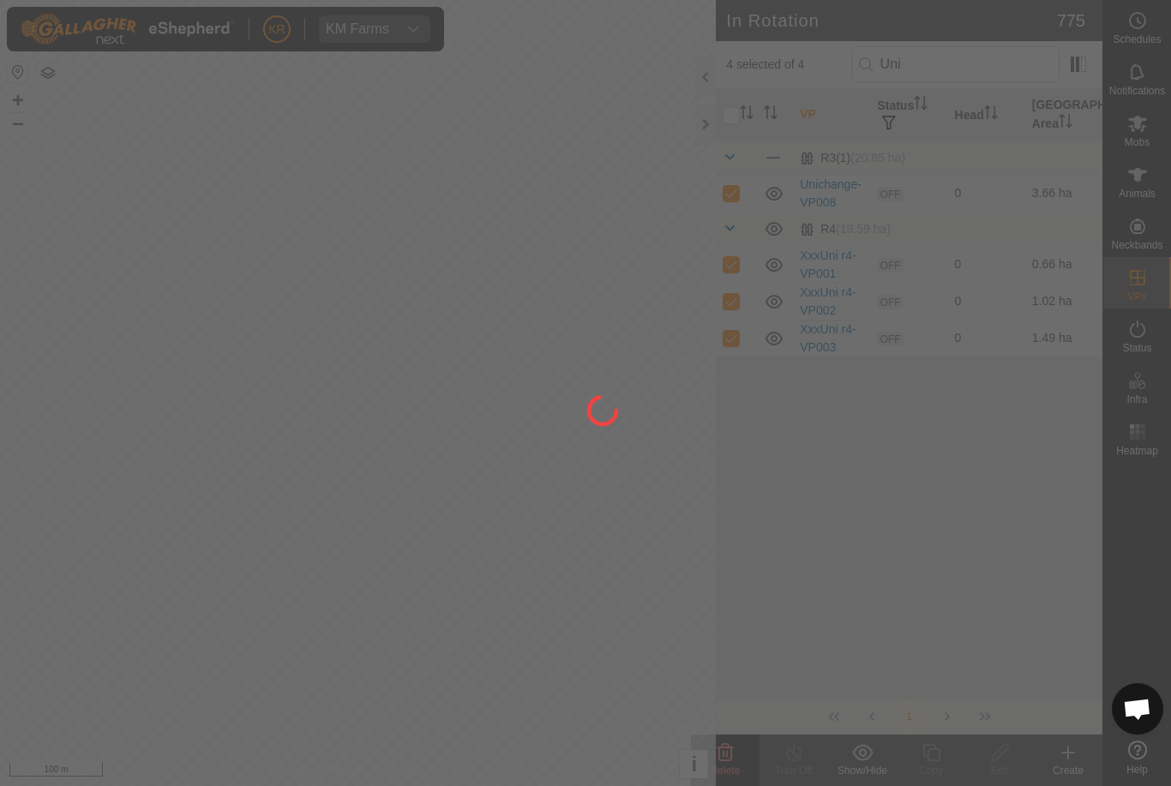
checkbox input "false"
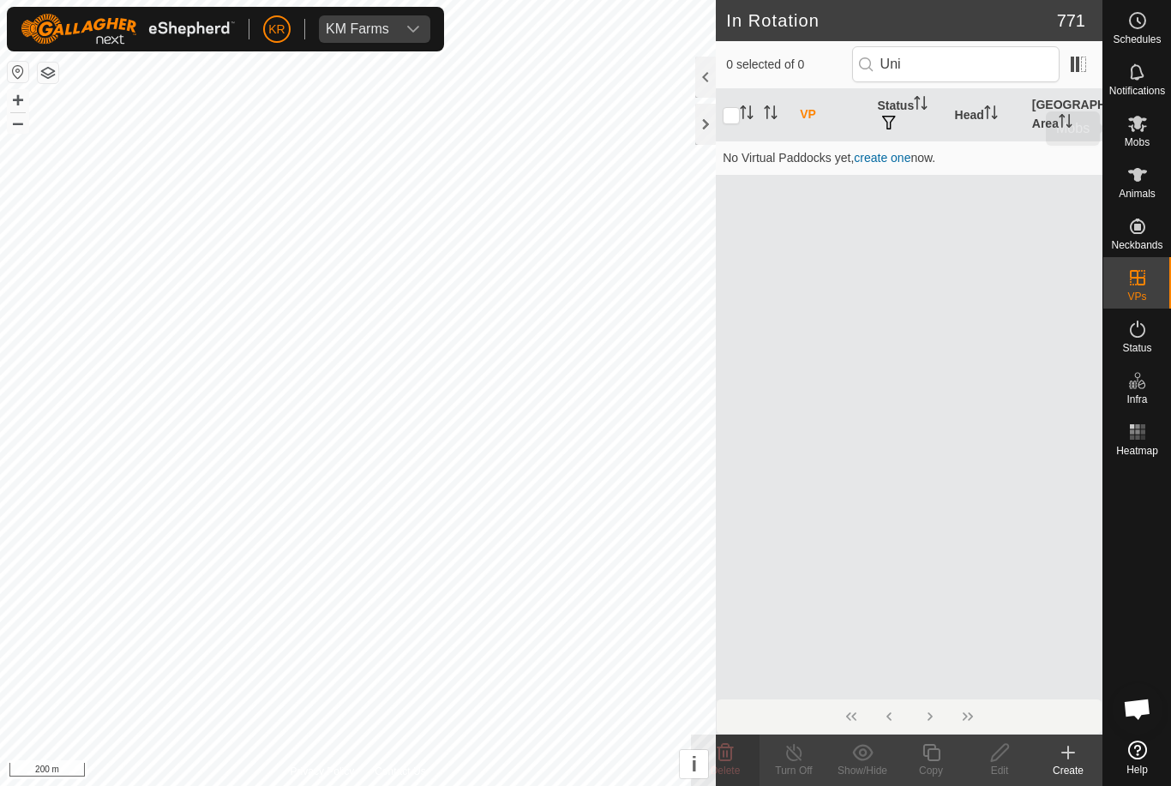
click at [1136, 123] on icon at bounding box center [1137, 124] width 19 height 16
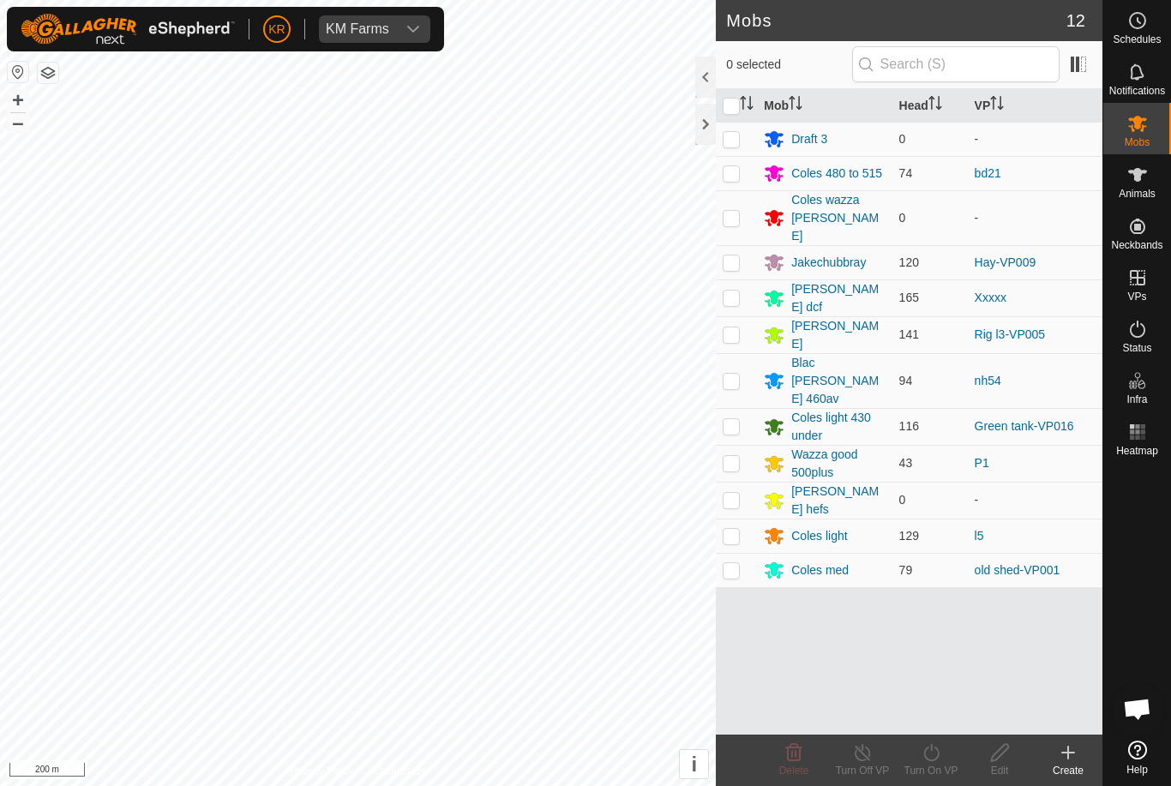
click at [736, 563] on p-checkbox at bounding box center [730, 570] width 17 height 14
checkbox input "true"
click at [934, 765] on div "Turn On VP" at bounding box center [930, 770] width 69 height 15
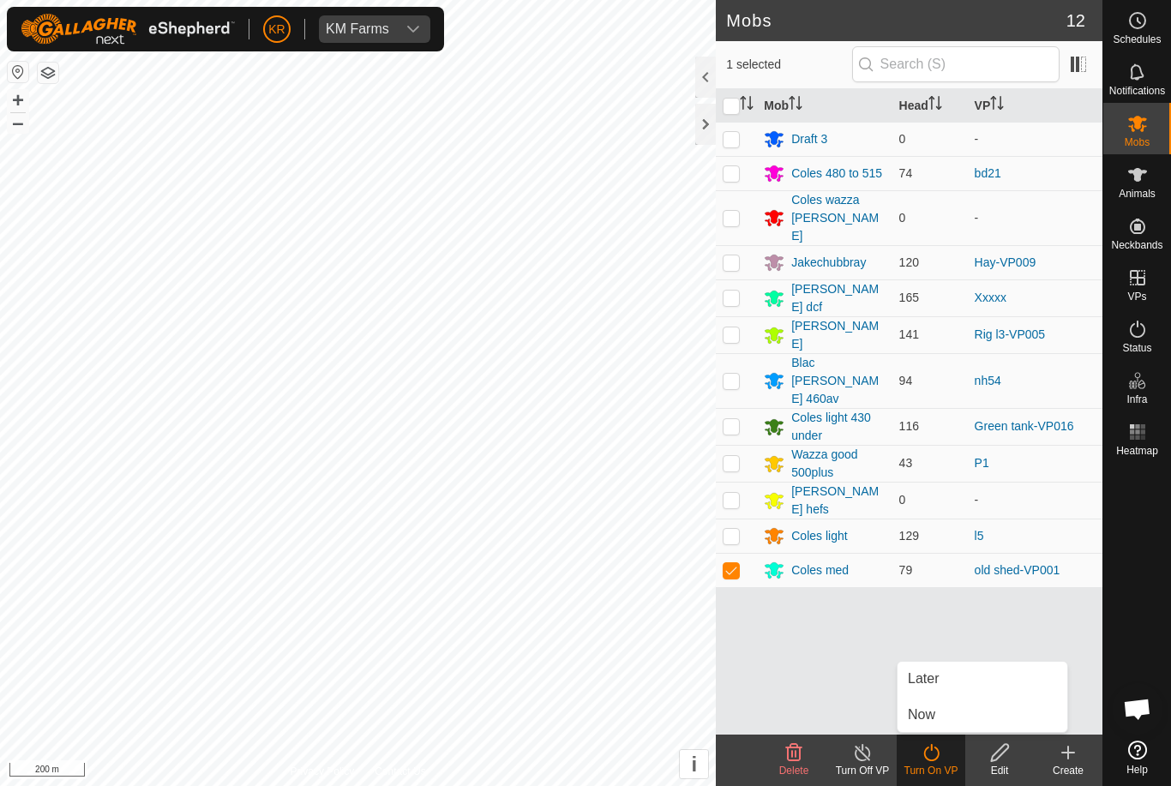
click at [935, 681] on span "Later" at bounding box center [923, 678] width 31 height 21
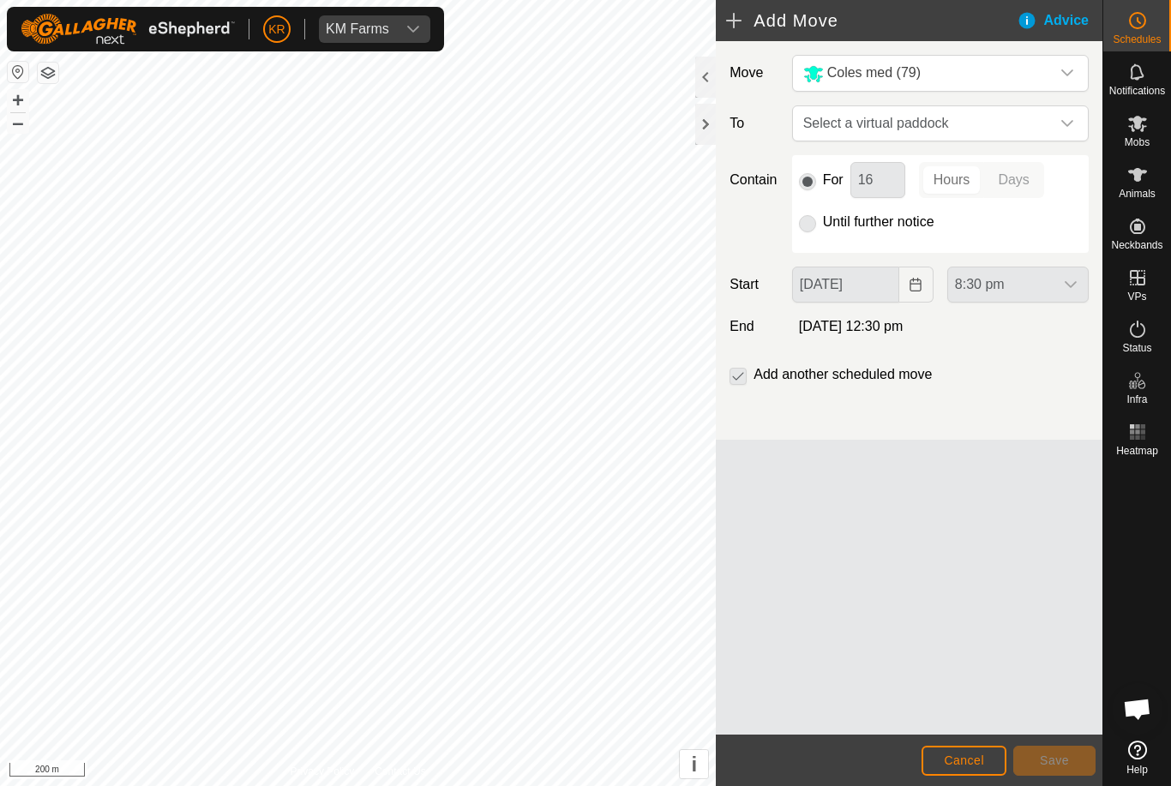
click at [1047, 124] on span "Select a virtual paddock" at bounding box center [923, 123] width 254 height 34
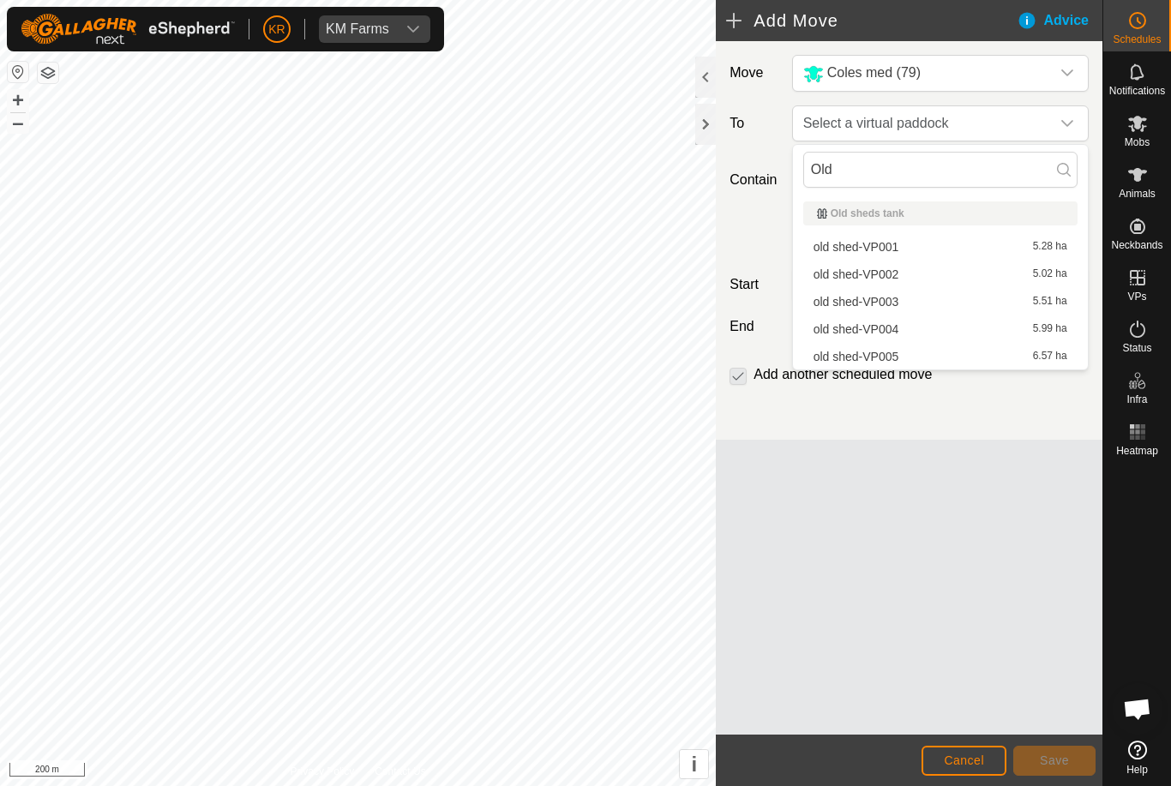
type input "Old"
click at [895, 277] on span "old shed-VP002" at bounding box center [856, 274] width 86 height 12
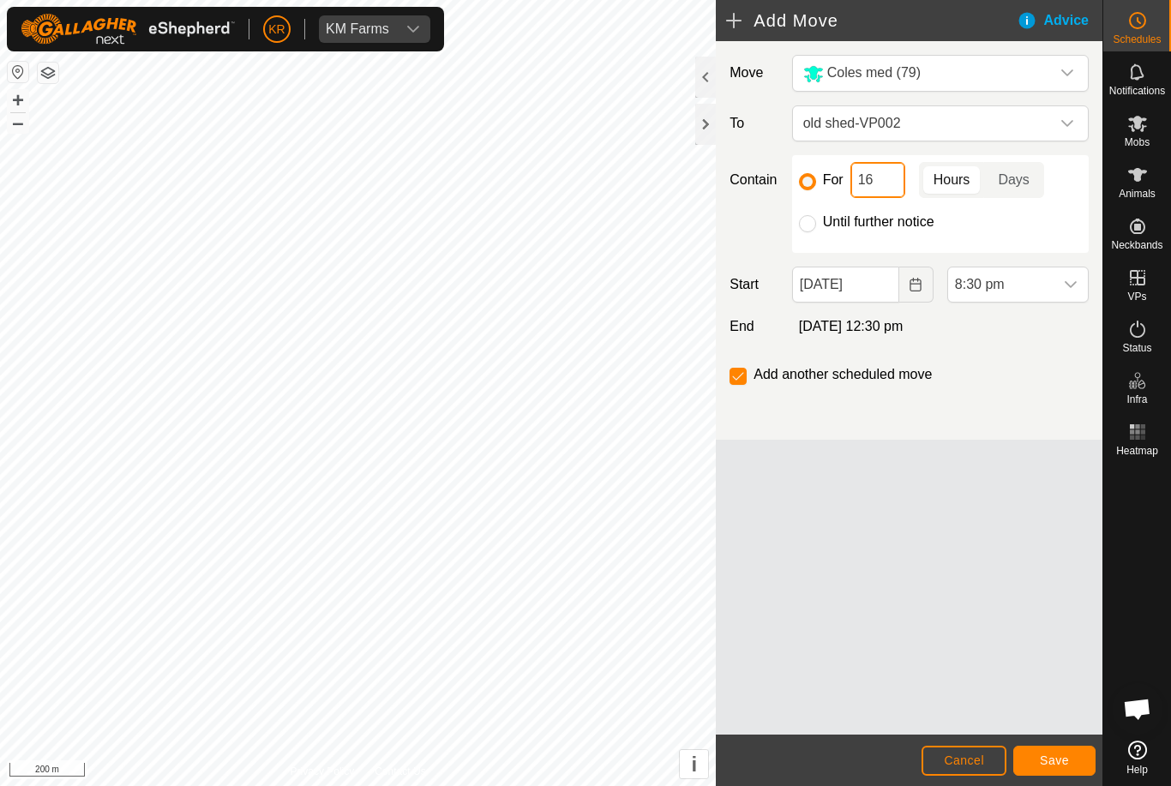
type input "1"
type input "24"
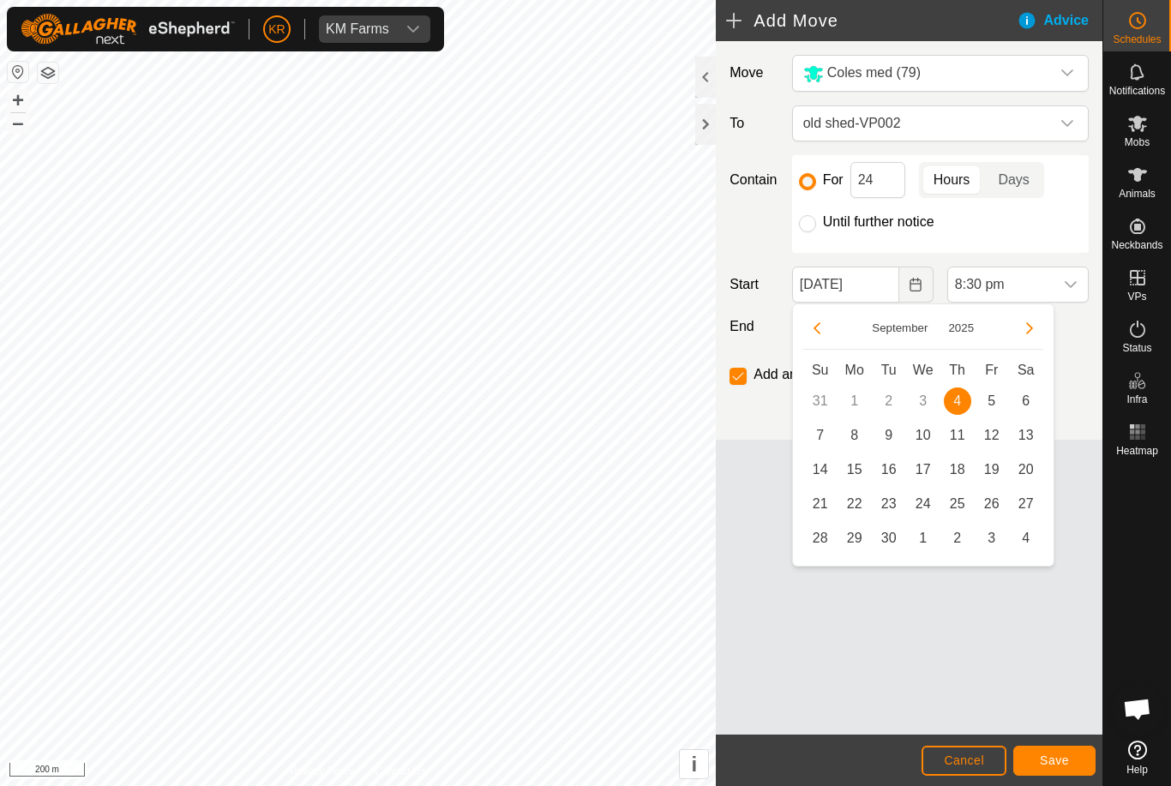
click at [990, 404] on span "5" at bounding box center [991, 400] width 27 height 27
type input "[DATE]"
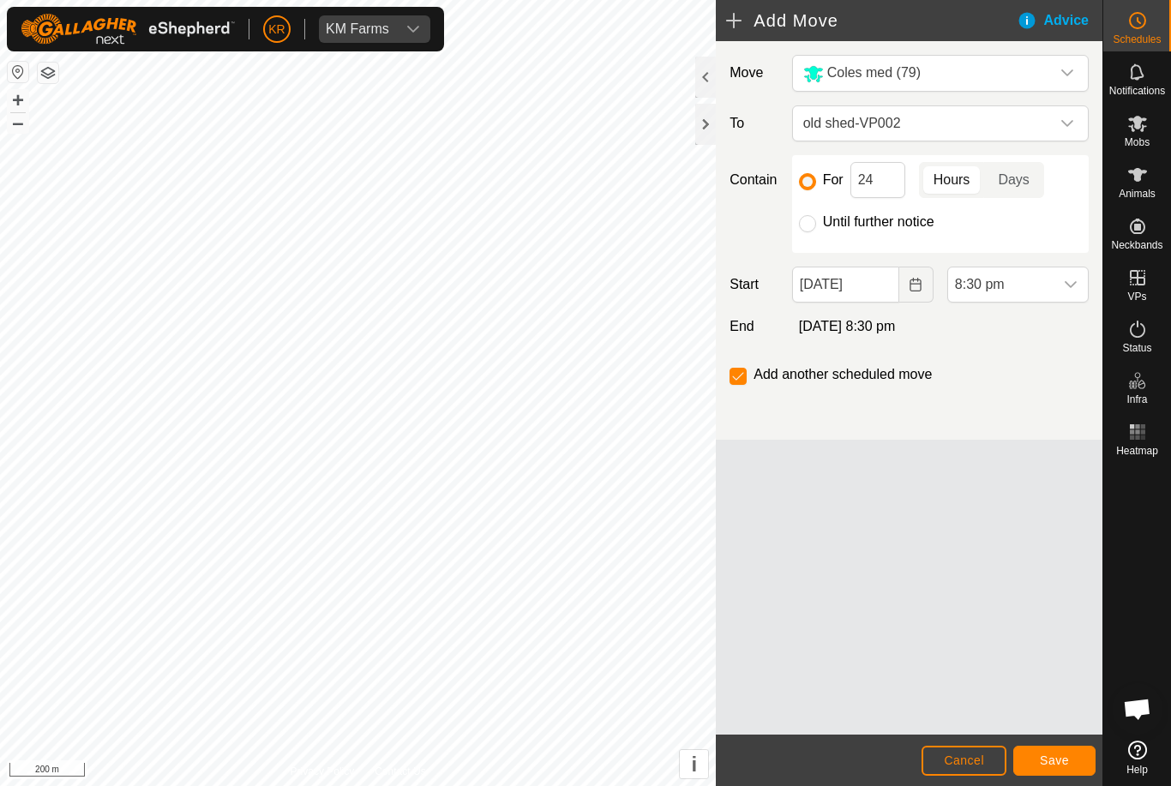
click at [1033, 291] on span "8:30 pm" at bounding box center [1000, 284] width 105 height 34
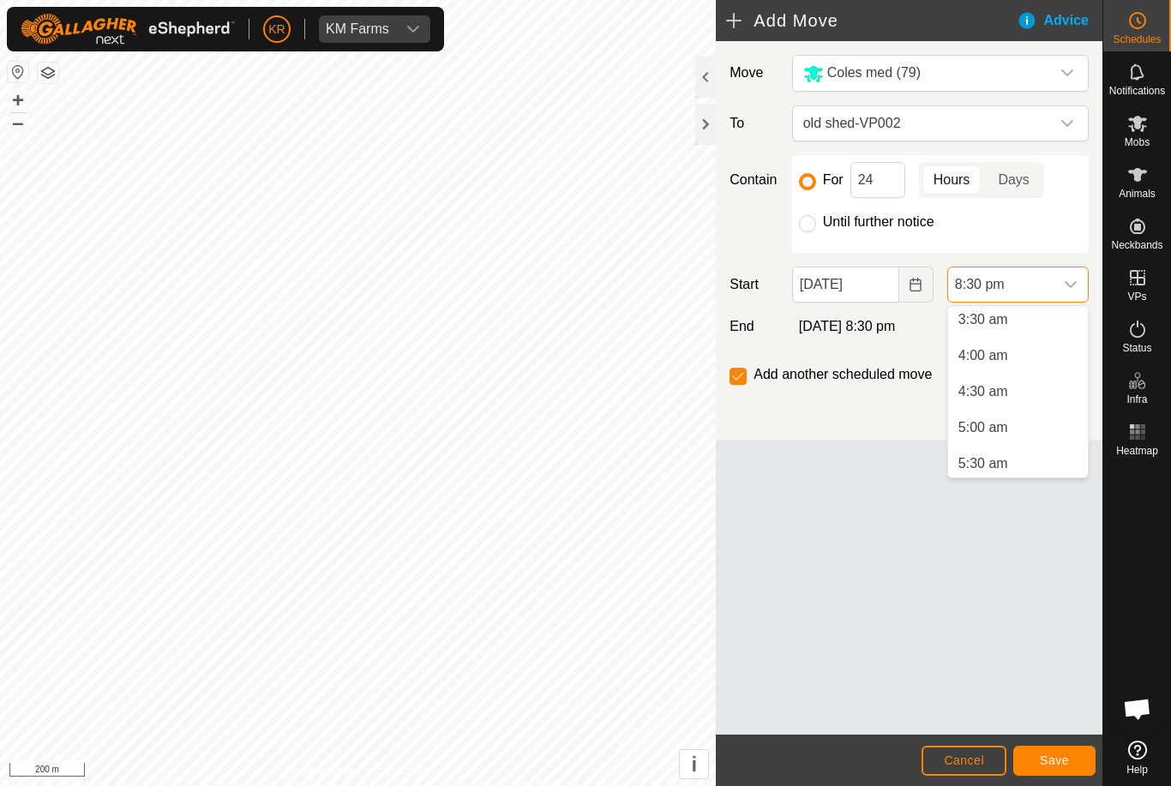
scroll to position [250, 0]
click at [992, 396] on span "4:30 am" at bounding box center [983, 396] width 50 height 21
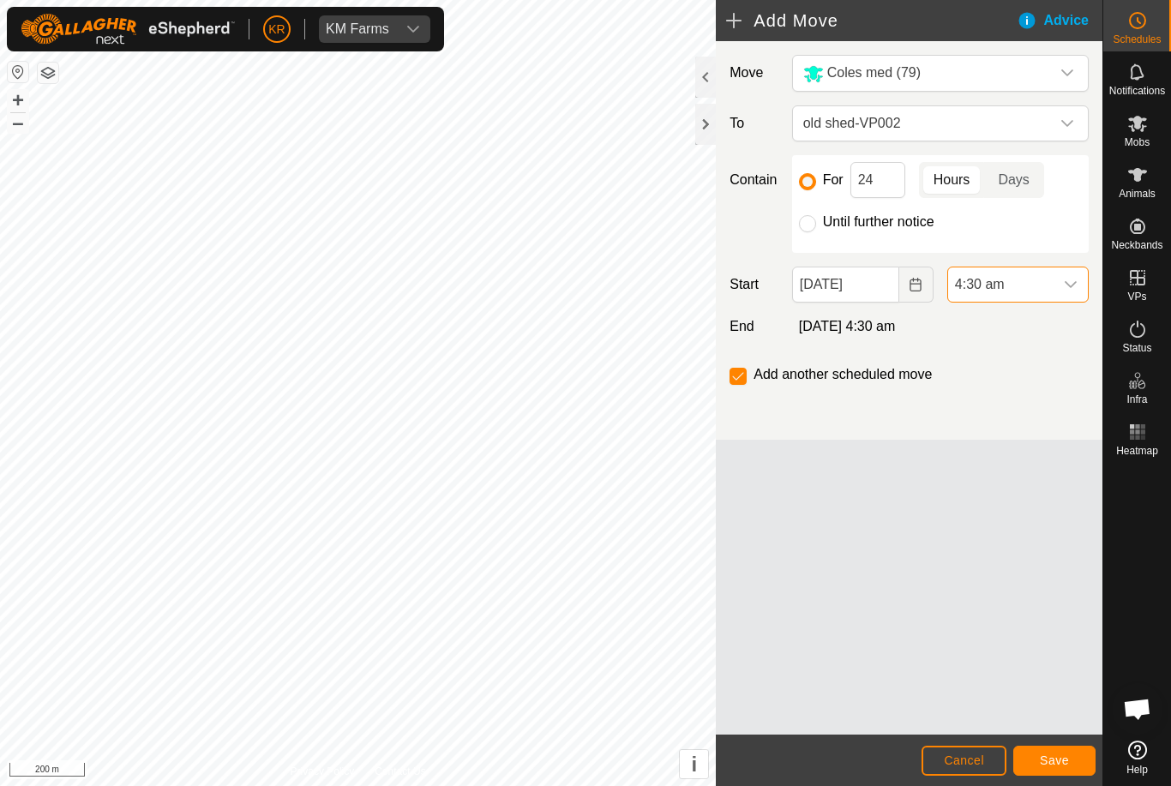
click at [1055, 764] on span "Save" at bounding box center [1053, 760] width 29 height 14
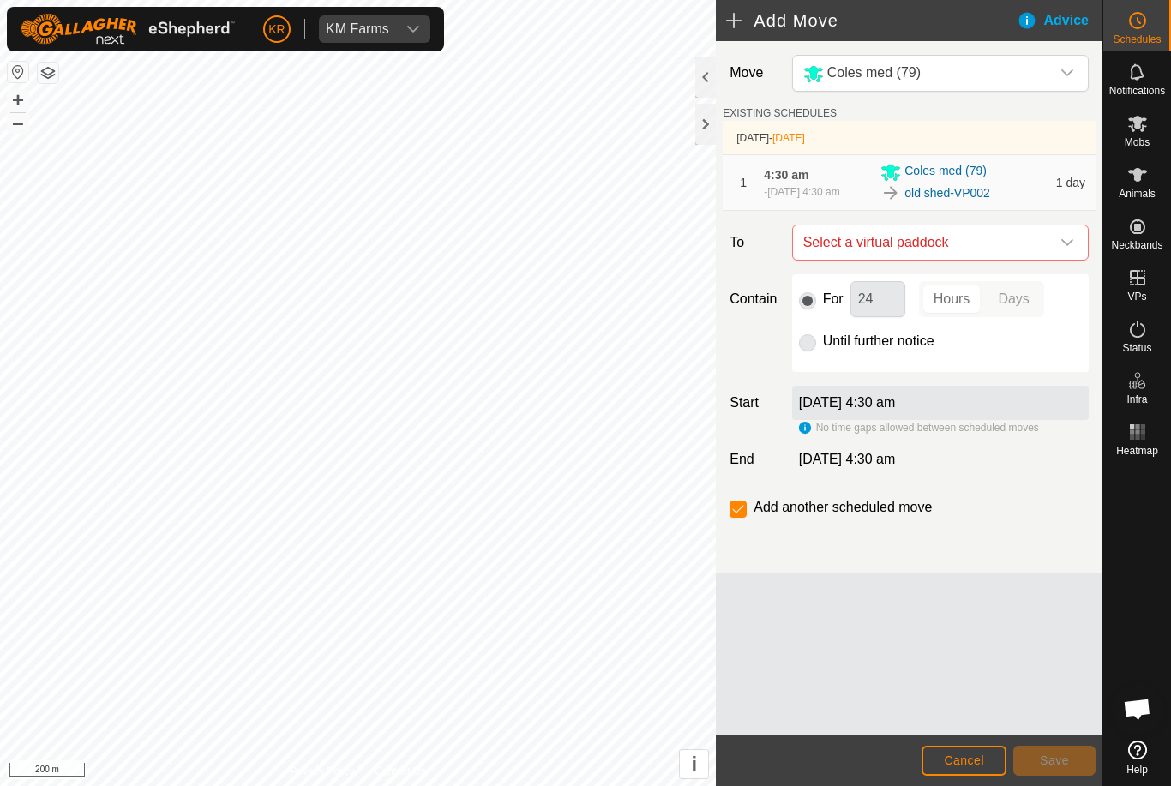
click at [1063, 249] on icon "dropdown trigger" at bounding box center [1067, 243] width 14 height 14
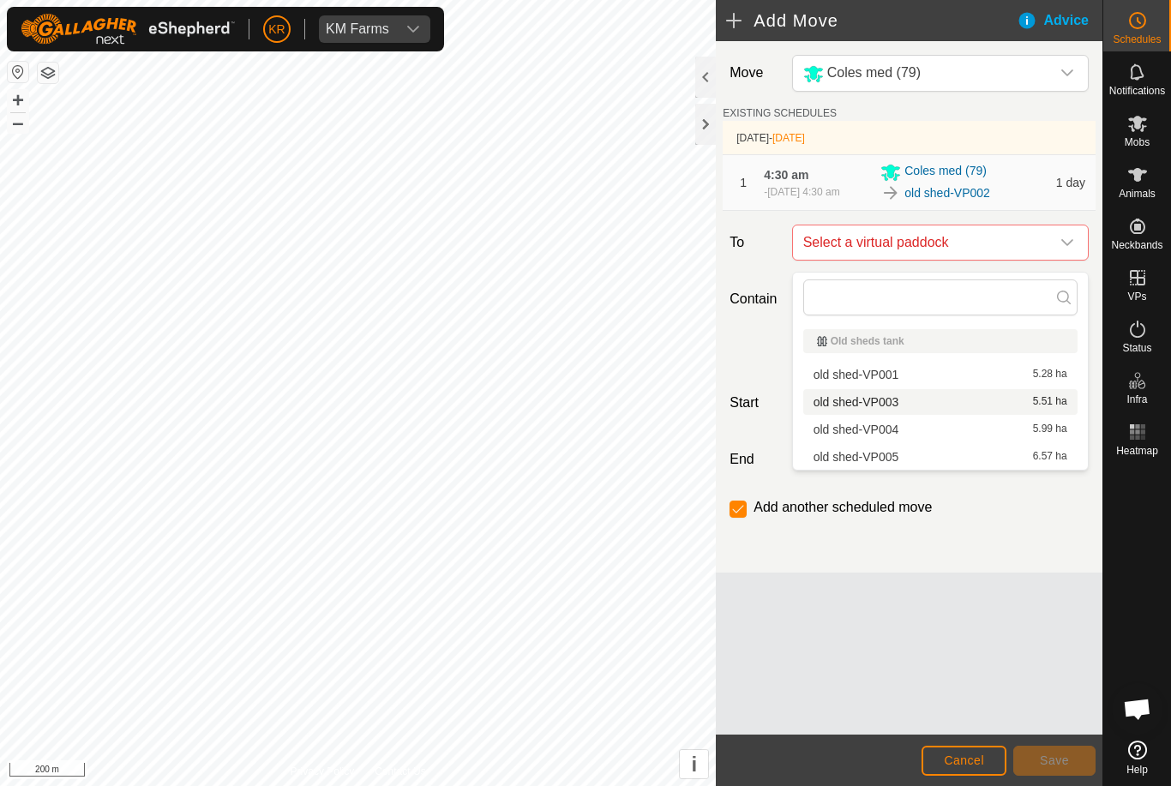
click at [879, 402] on span "old shed-VP003" at bounding box center [856, 402] width 86 height 12
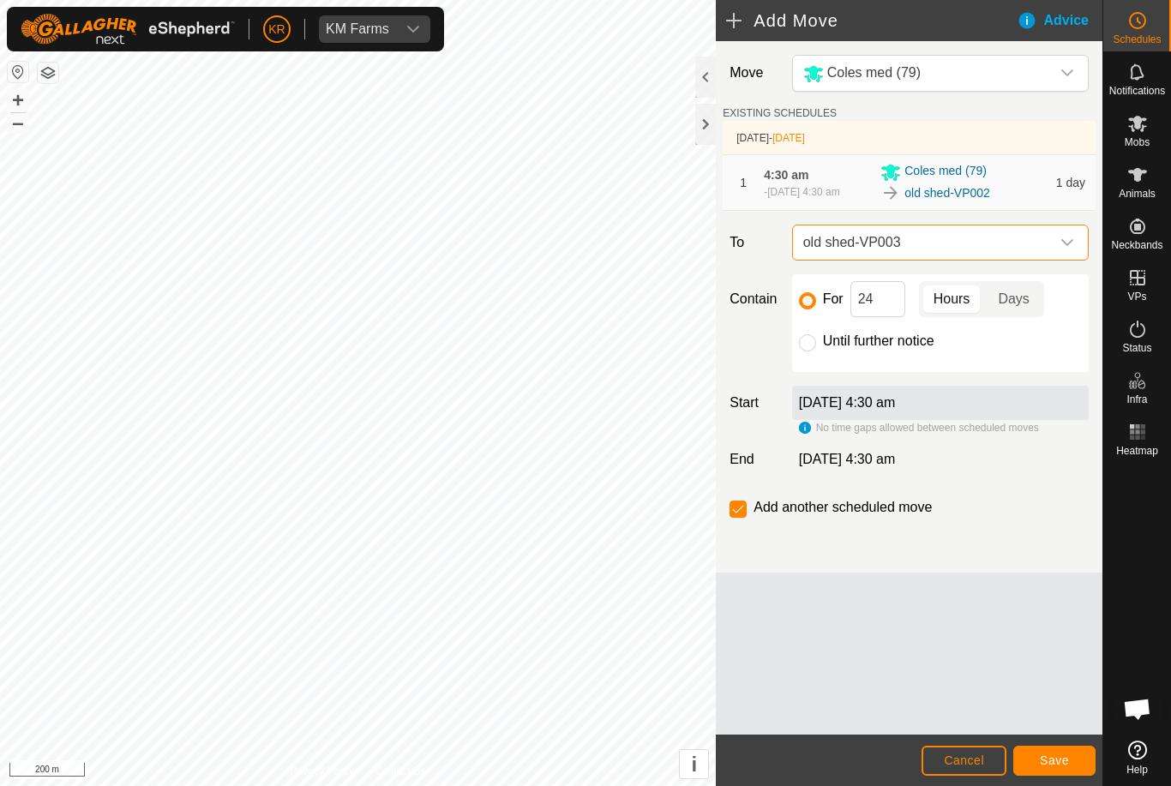
click at [1063, 759] on span "Save" at bounding box center [1053, 760] width 29 height 14
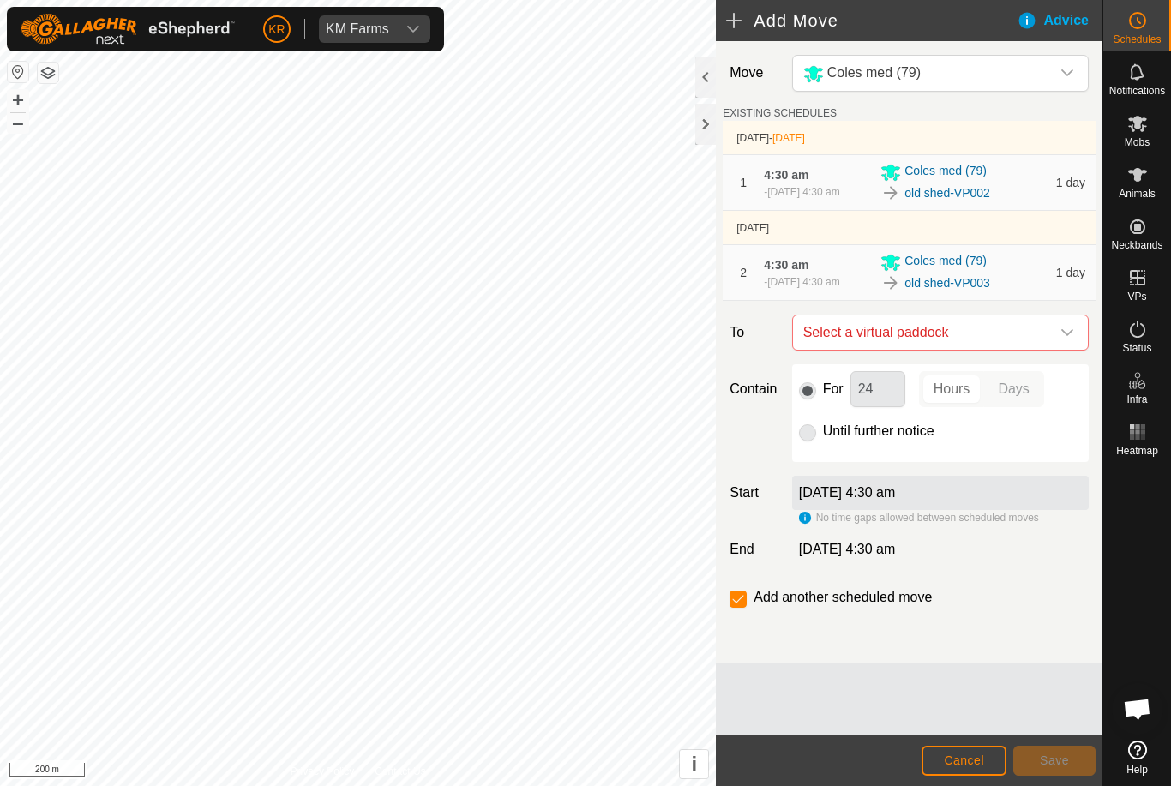
click at [1057, 347] on div "dropdown trigger" at bounding box center [1067, 332] width 34 height 34
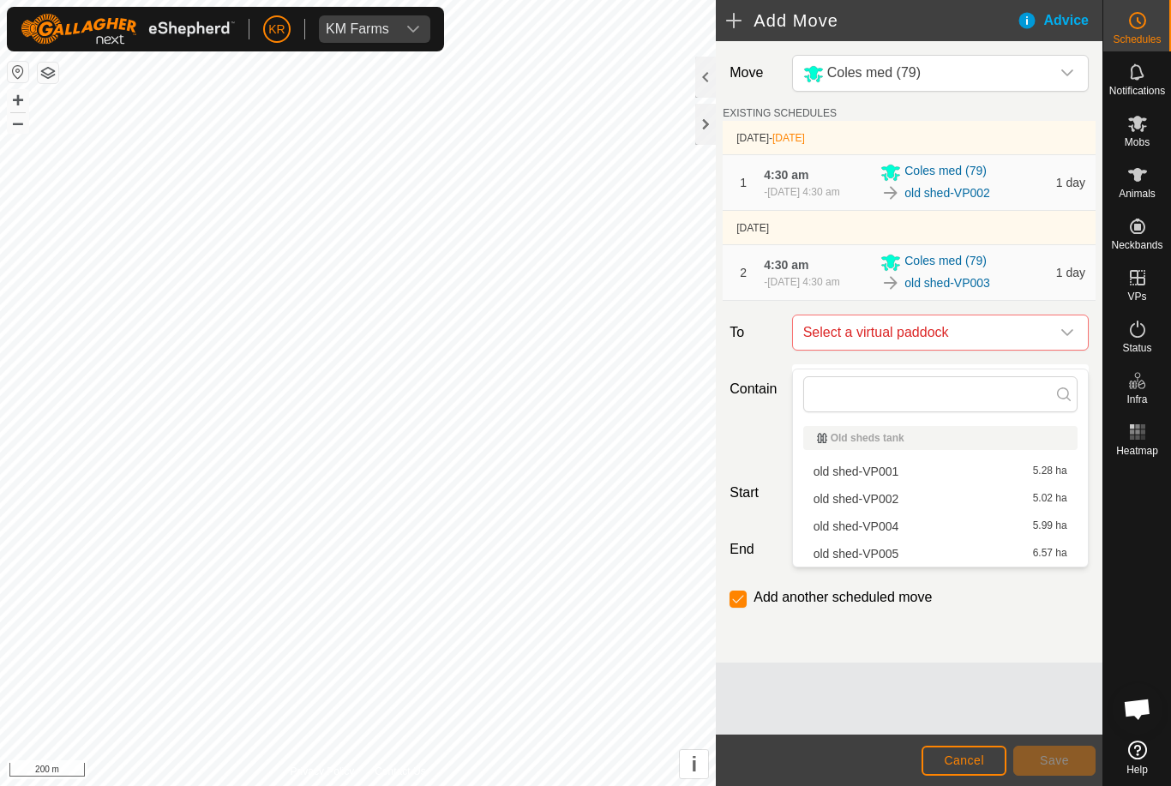
click at [889, 530] on span "old shed-VP004" at bounding box center [856, 526] width 86 height 12
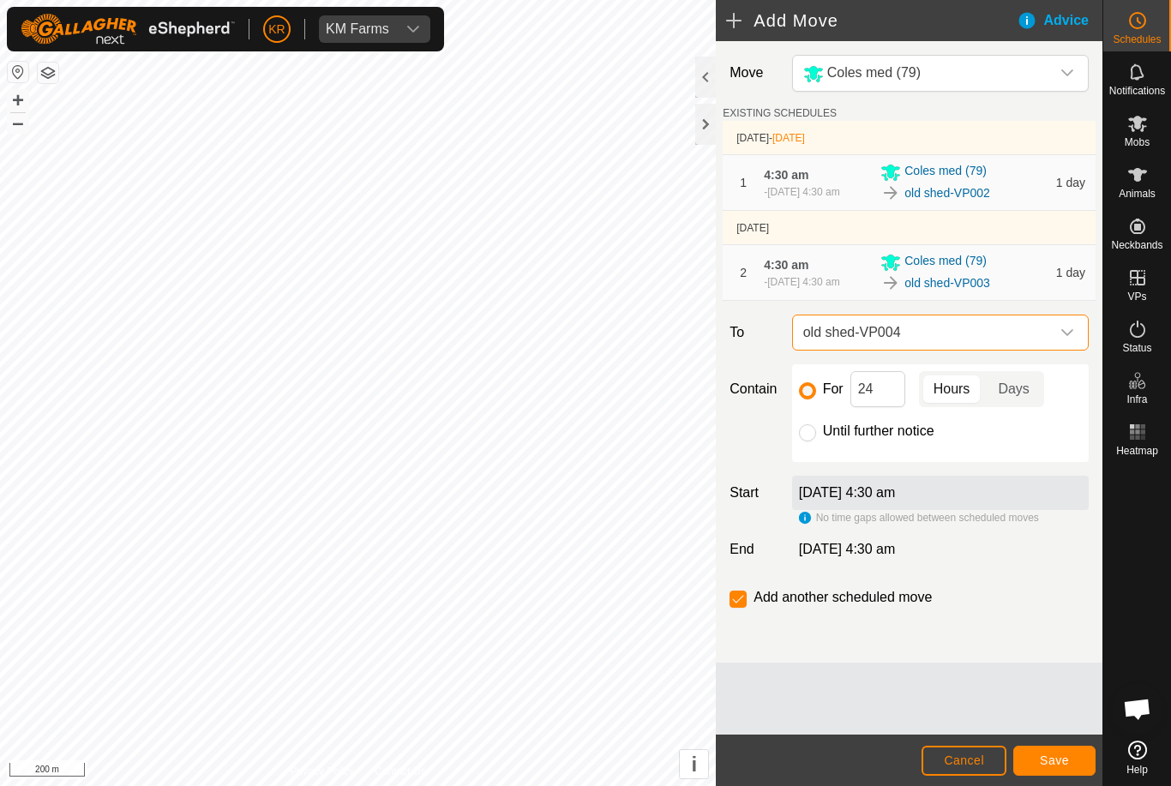
click at [1056, 758] on span "Save" at bounding box center [1053, 760] width 29 height 14
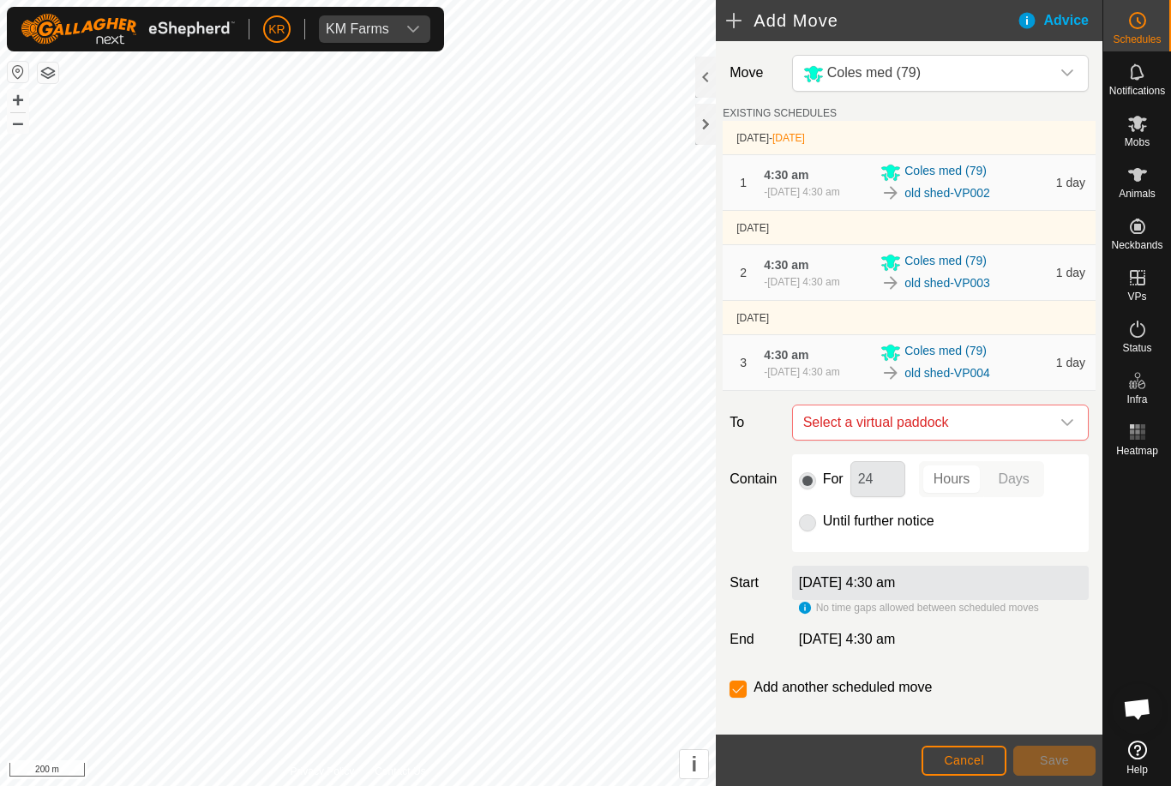
click at [1076, 440] on div "dropdown trigger" at bounding box center [1067, 422] width 34 height 34
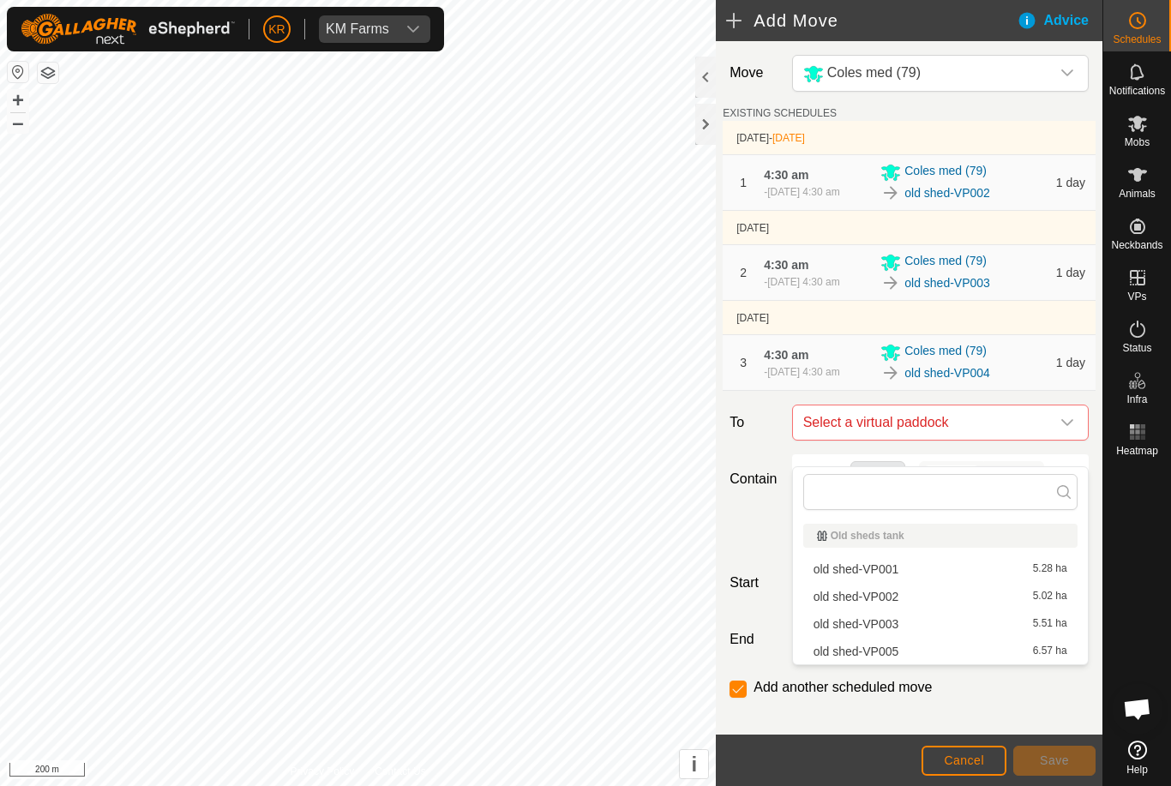
click at [914, 653] on div "old shed-VP005 6.57 ha" at bounding box center [940, 651] width 254 height 12
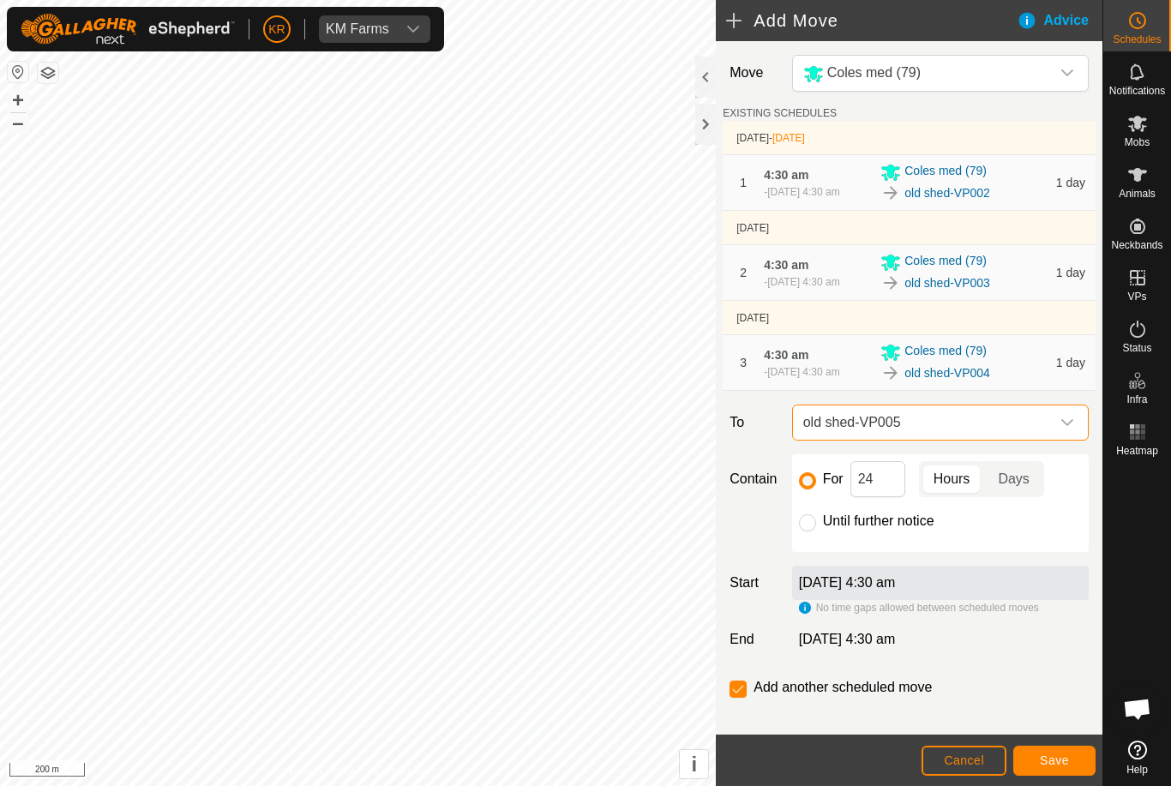
click at [809, 531] on input "Until further notice" at bounding box center [807, 522] width 17 height 17
radio input "true"
checkbox input "false"
click at [1048, 761] on span "Save" at bounding box center [1053, 760] width 29 height 14
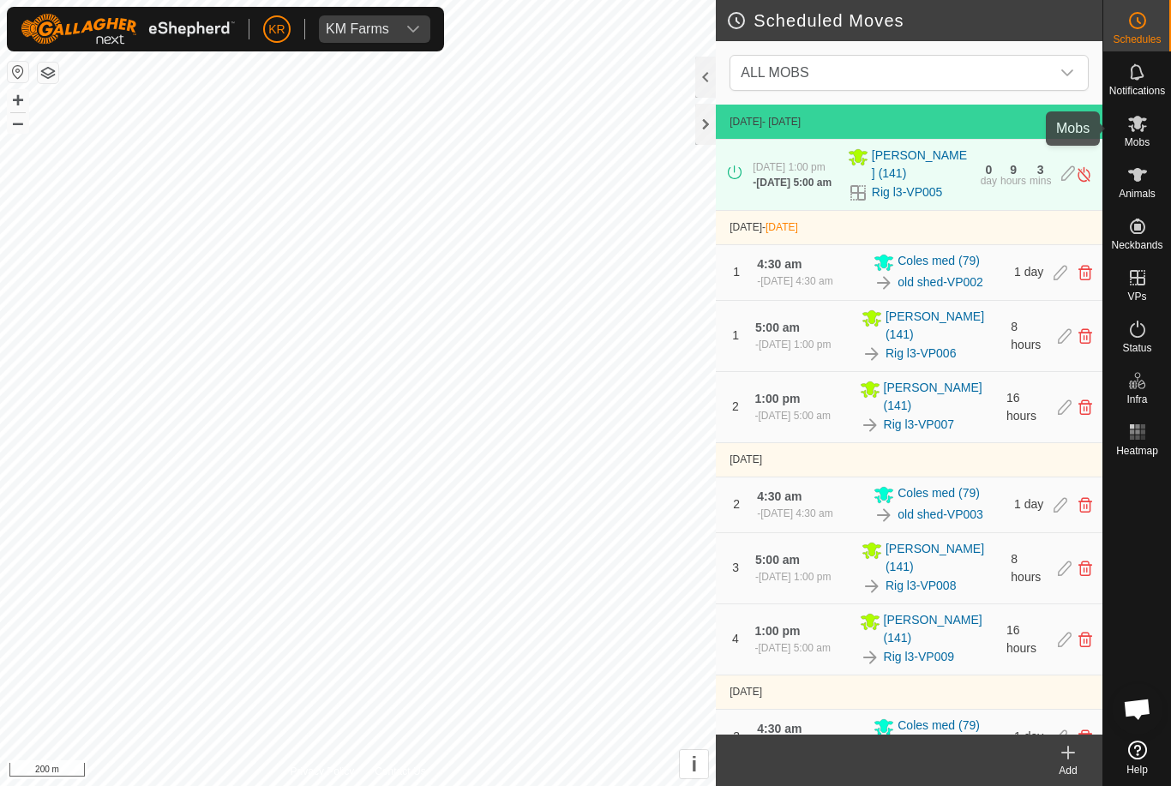
click at [1149, 130] on es-mob-svg-icon at bounding box center [1137, 123] width 31 height 27
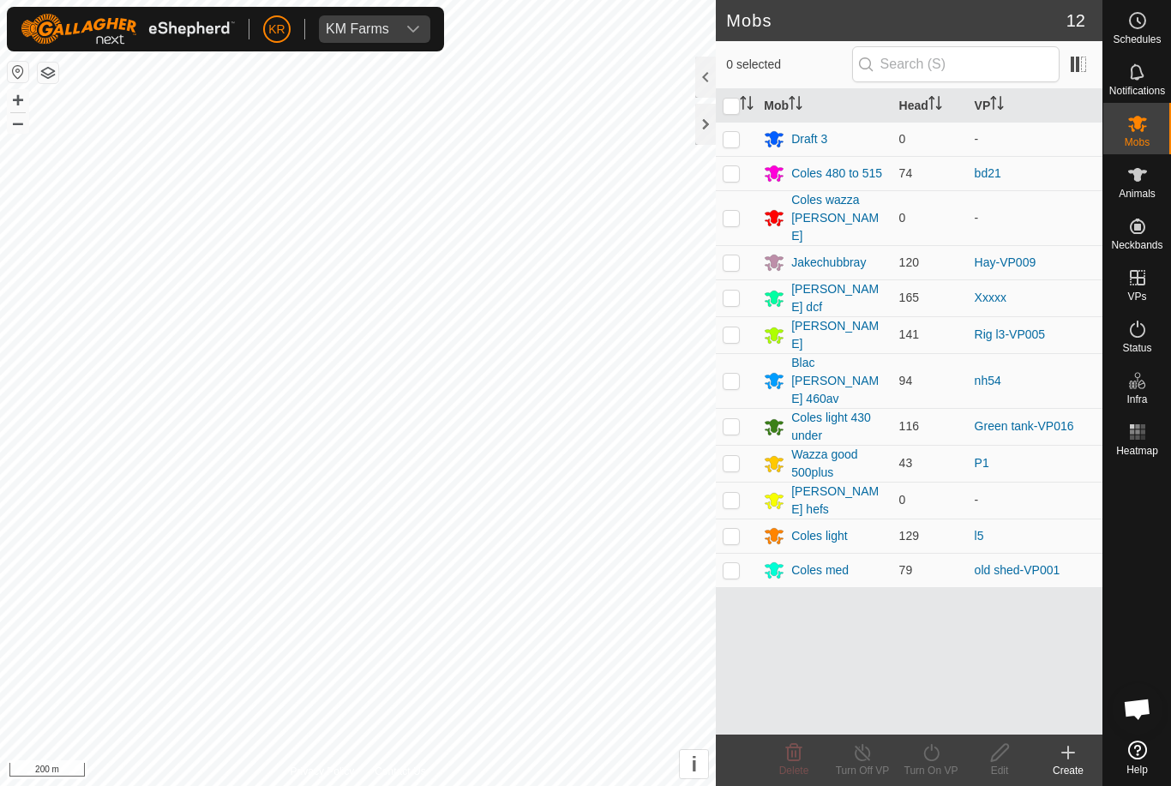
click at [736, 529] on p-checkbox at bounding box center [730, 536] width 17 height 14
checkbox input "true"
click at [930, 764] on div "Turn On VP" at bounding box center [930, 770] width 69 height 15
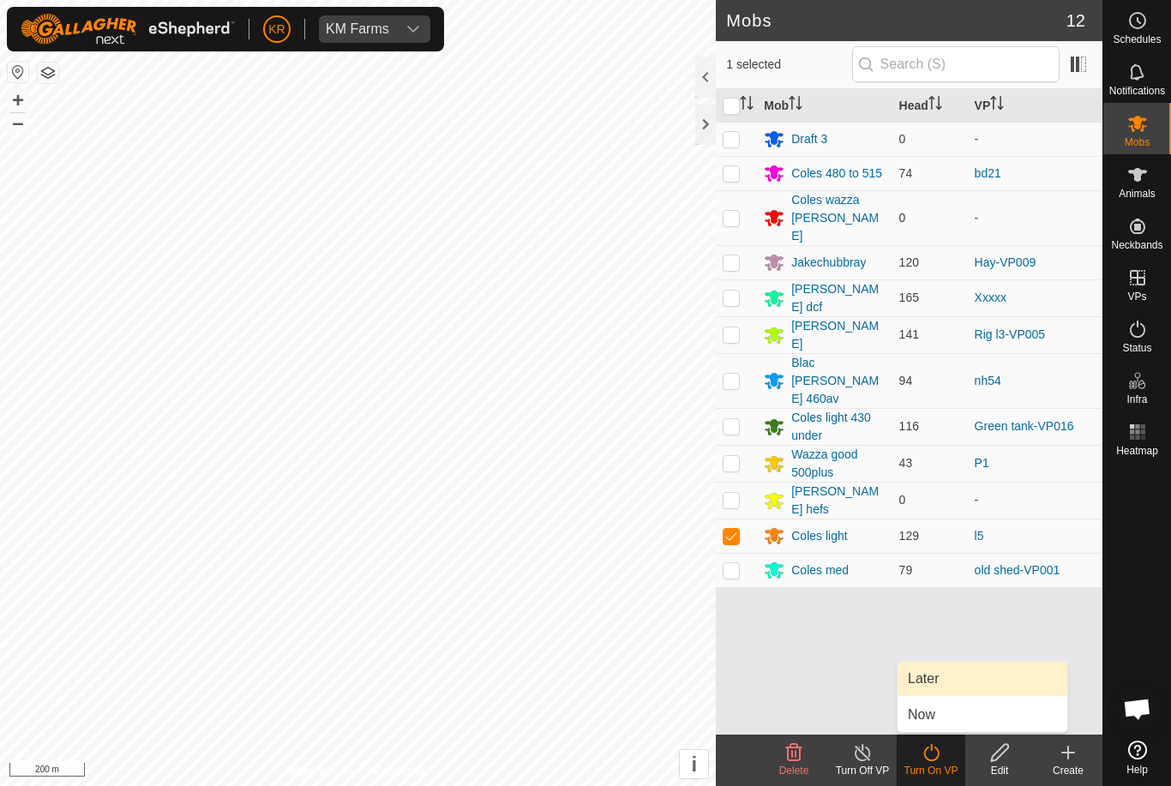
click at [930, 684] on span "Later" at bounding box center [923, 678] width 31 height 21
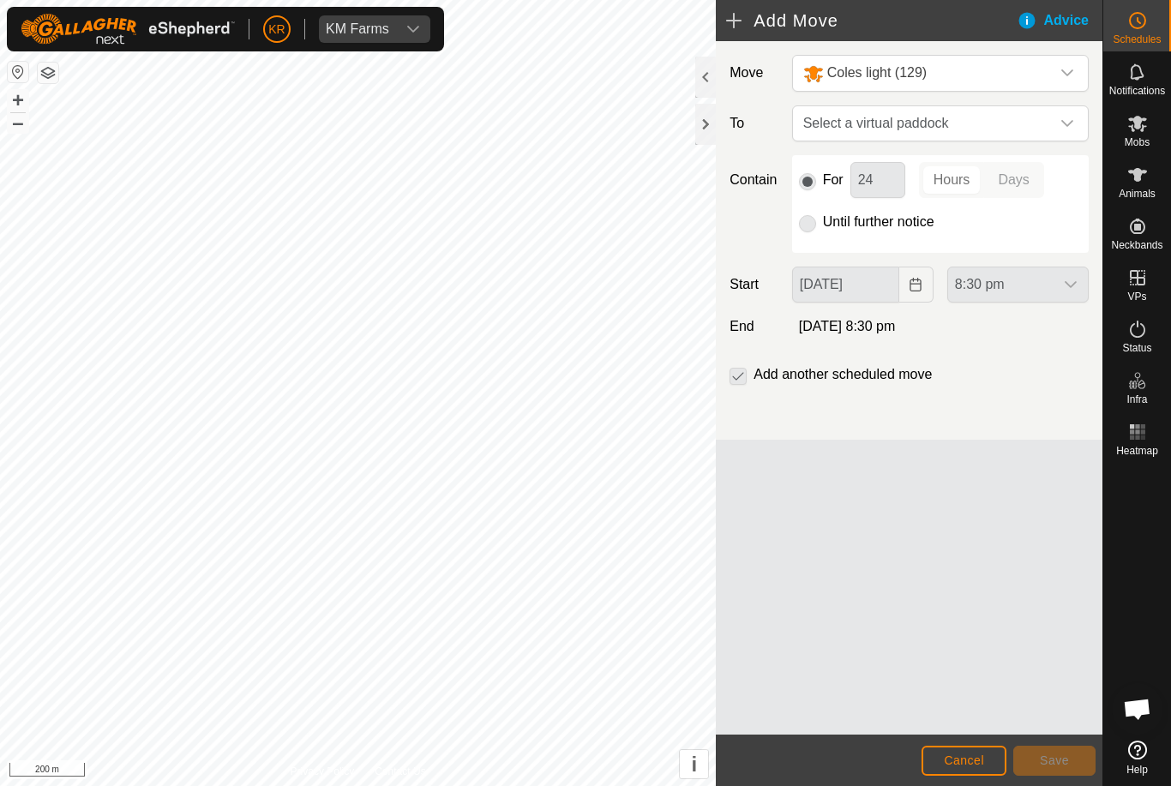
click at [1064, 126] on icon "dropdown trigger" at bounding box center [1067, 124] width 14 height 14
type input "L6"
click at [993, 244] on div "l6 0.97 ha" at bounding box center [940, 247] width 254 height 12
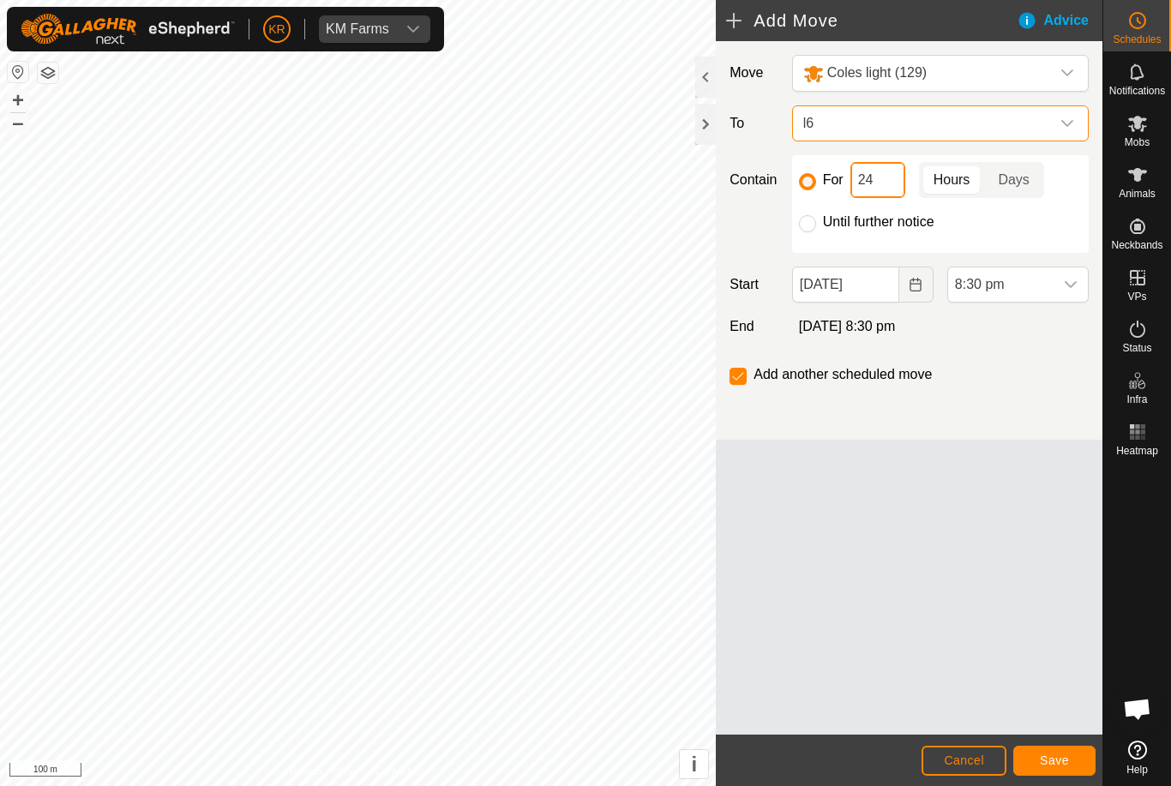
click at [896, 190] on input "24" at bounding box center [877, 180] width 55 height 36
type input "2"
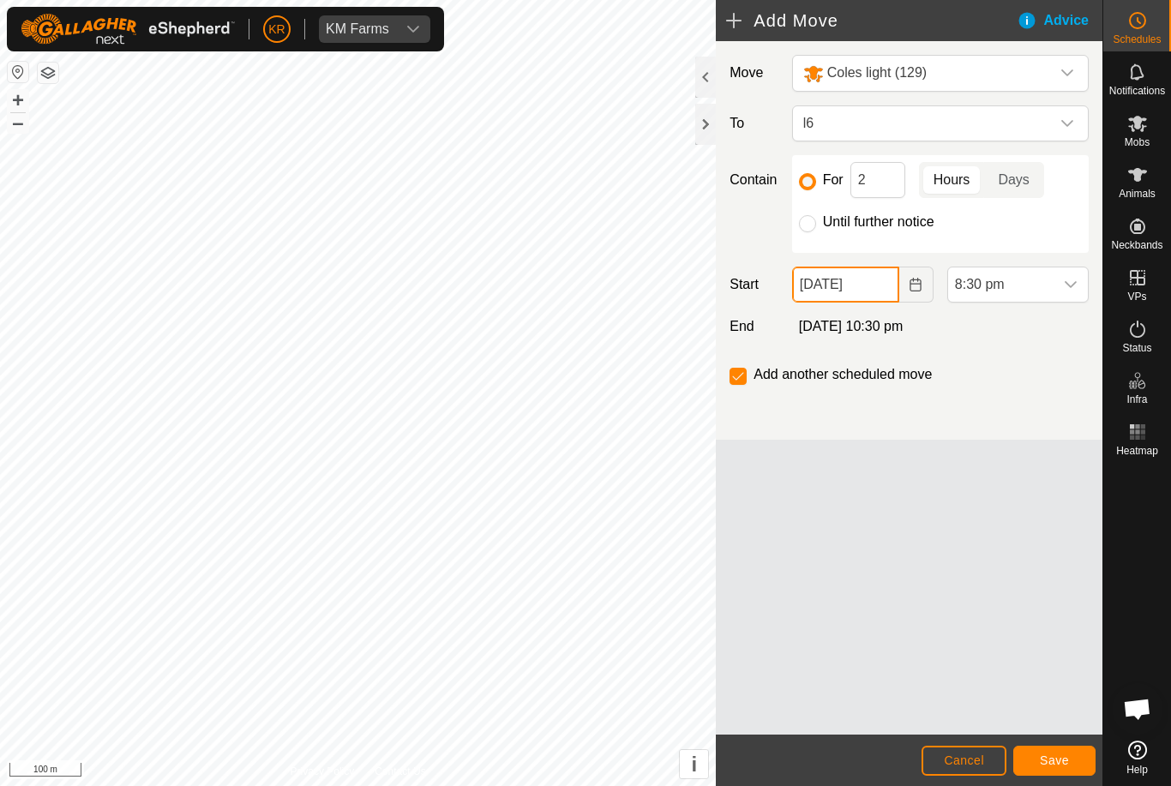
click at [886, 294] on input "[DATE]" at bounding box center [845, 285] width 107 height 36
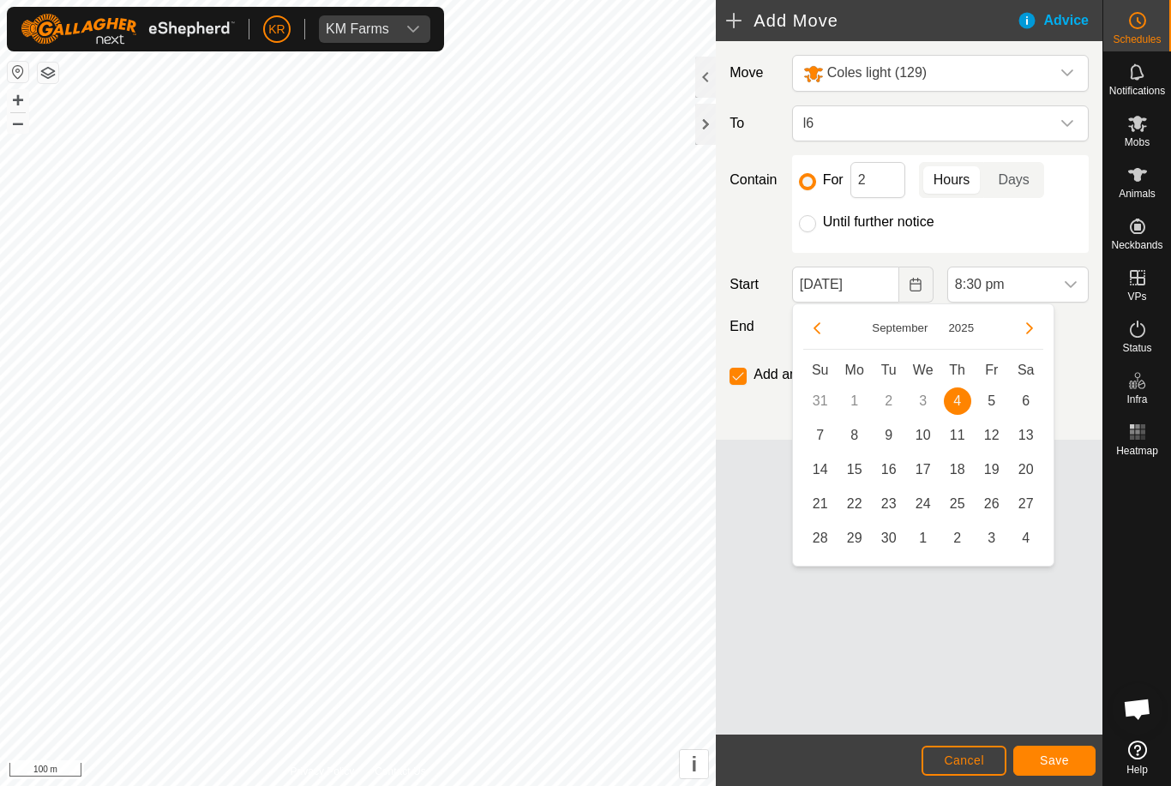
click at [991, 401] on span "5" at bounding box center [991, 400] width 27 height 27
type input "[DATE]"
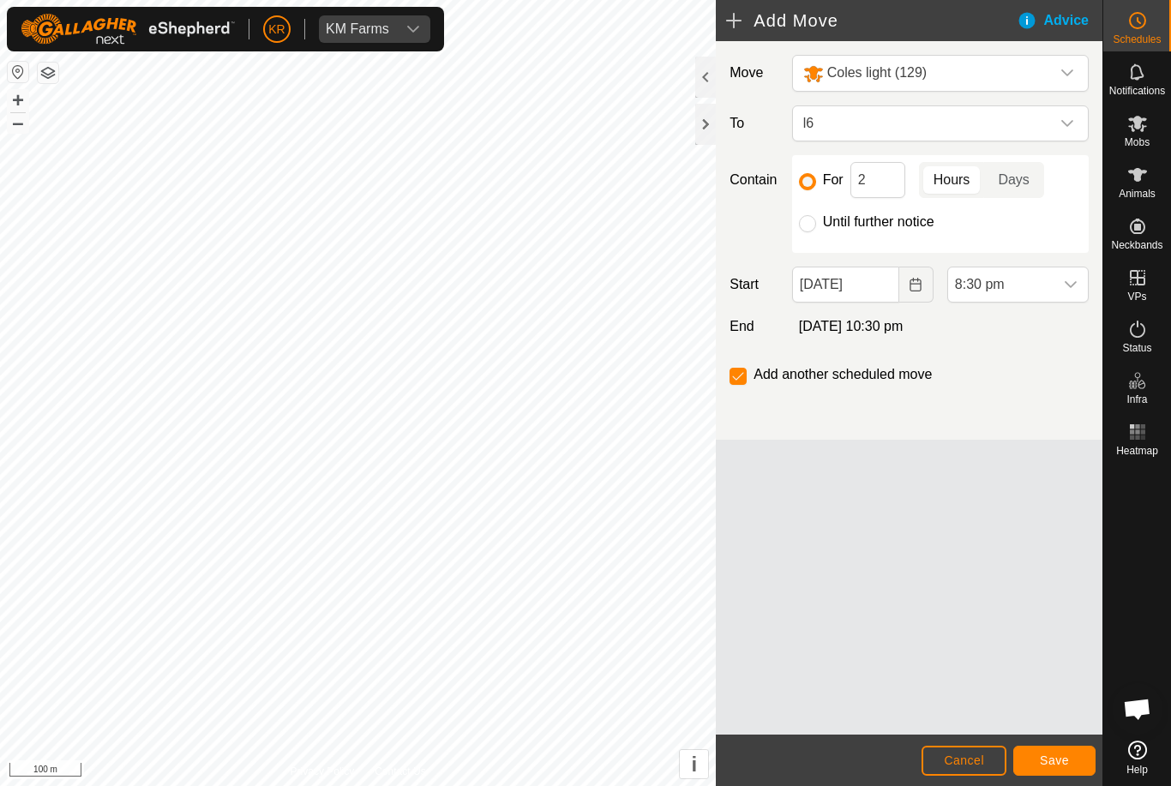
click at [1051, 291] on span "8:30 pm" at bounding box center [1000, 284] width 105 height 34
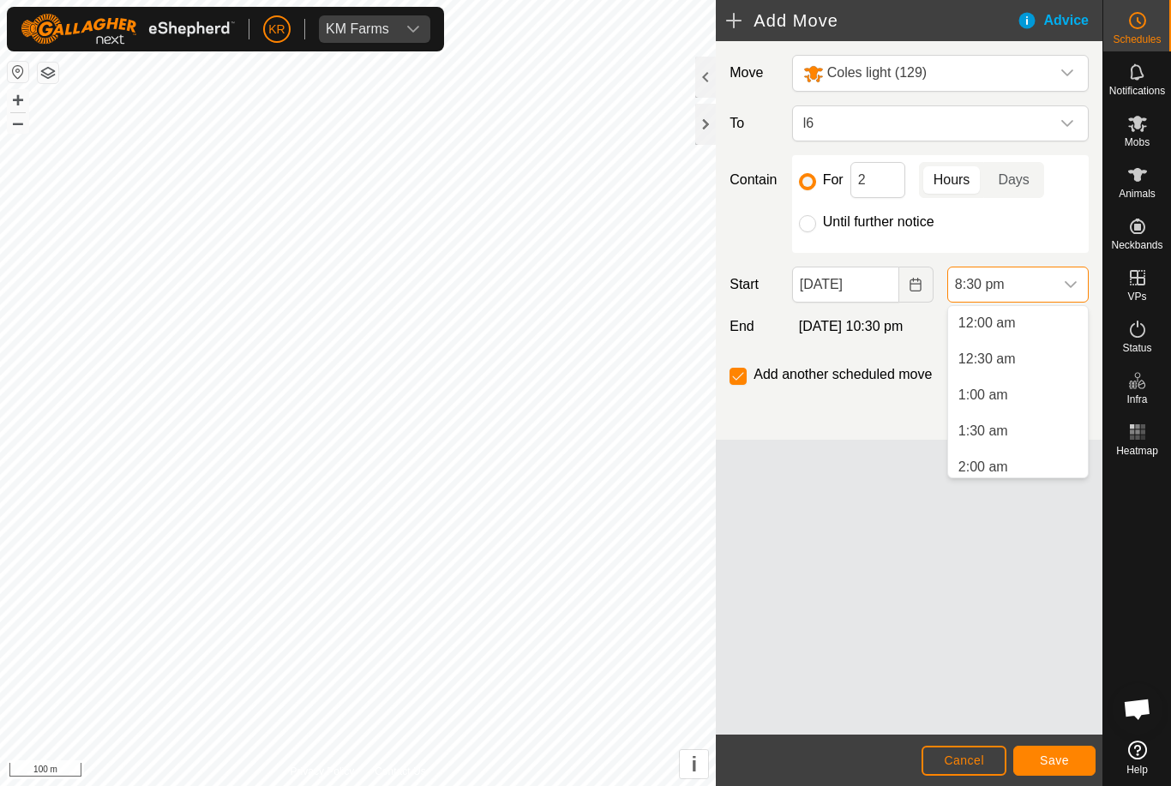
scroll to position [1339, 0]
click at [1001, 386] on span "6:00 am" at bounding box center [983, 384] width 50 height 21
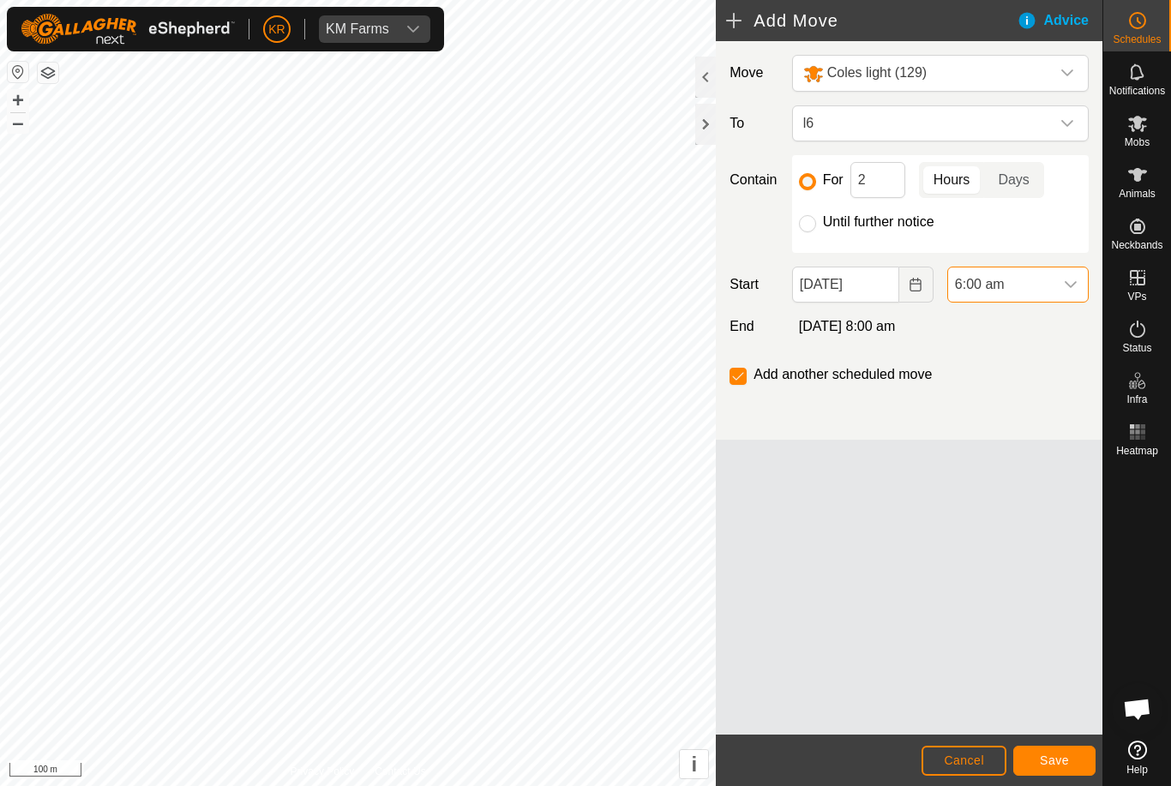
click at [1057, 762] on span "Save" at bounding box center [1053, 760] width 29 height 14
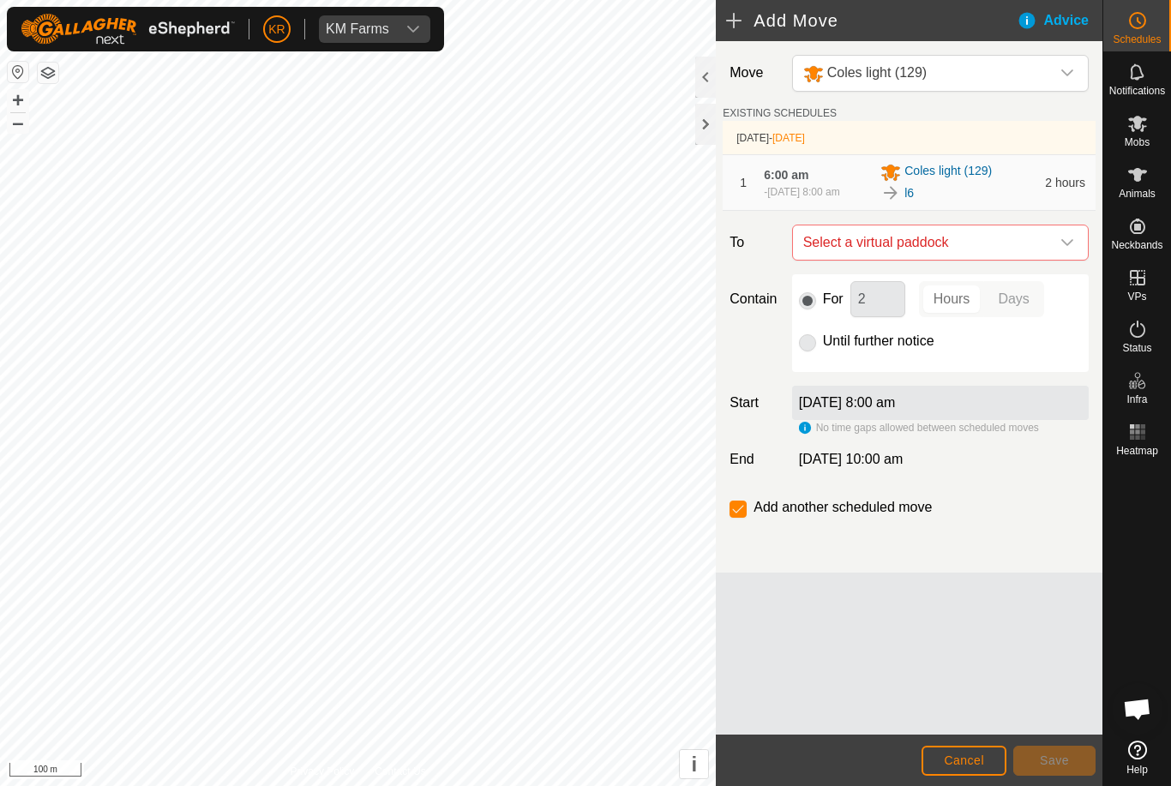
click at [1048, 249] on span "Select a virtual paddock" at bounding box center [923, 242] width 254 height 34
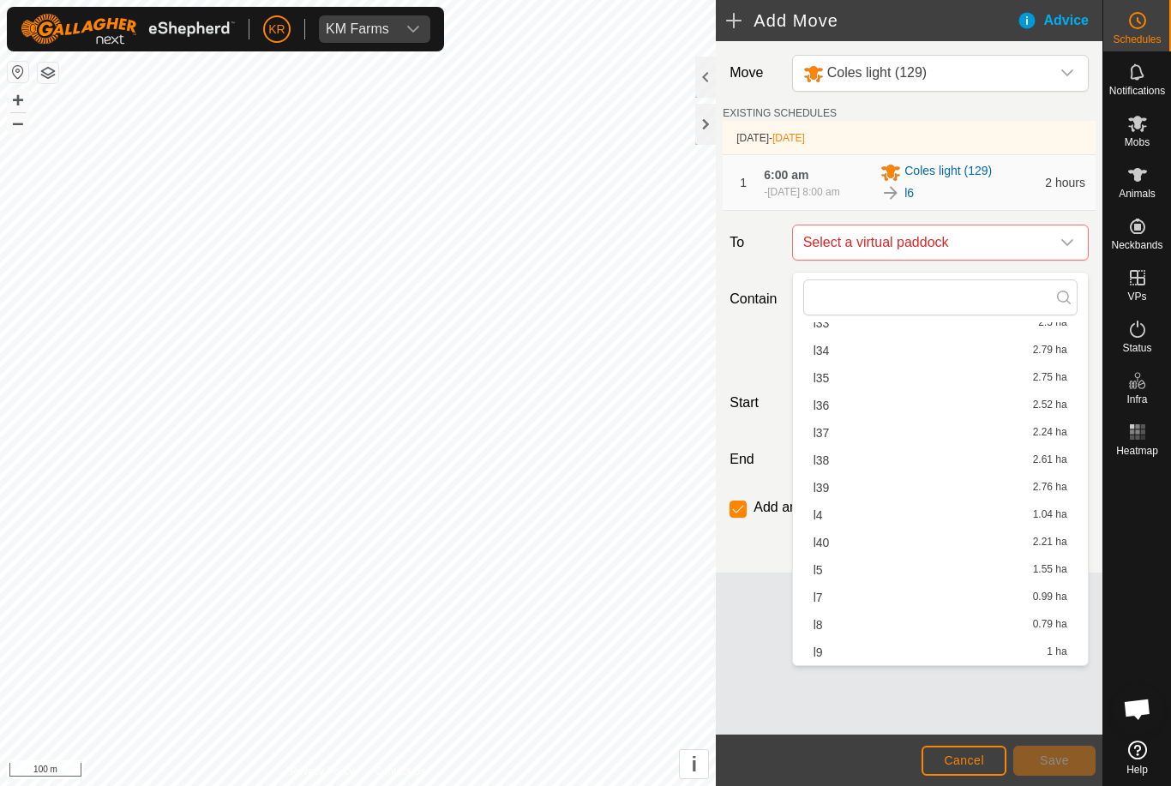
scroll to position [737, 0]
click at [821, 596] on span "l7" at bounding box center [817, 597] width 9 height 12
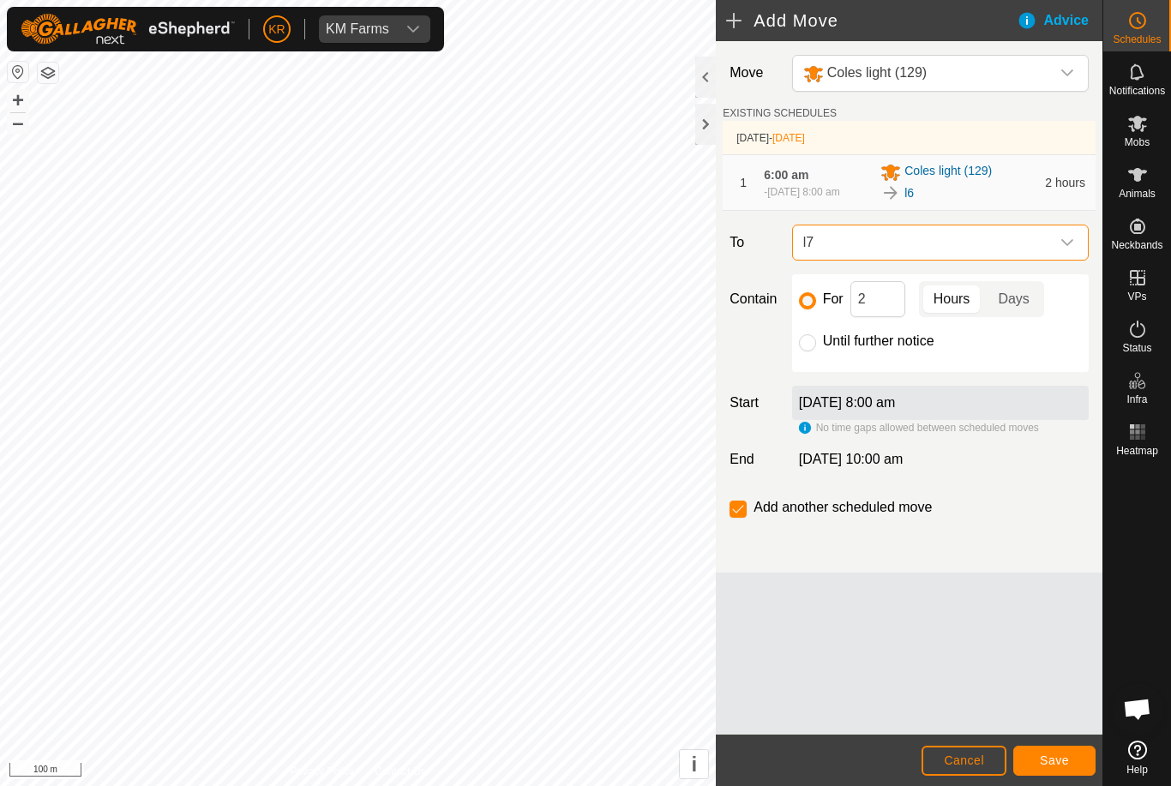
click at [1053, 756] on span "Save" at bounding box center [1053, 760] width 29 height 14
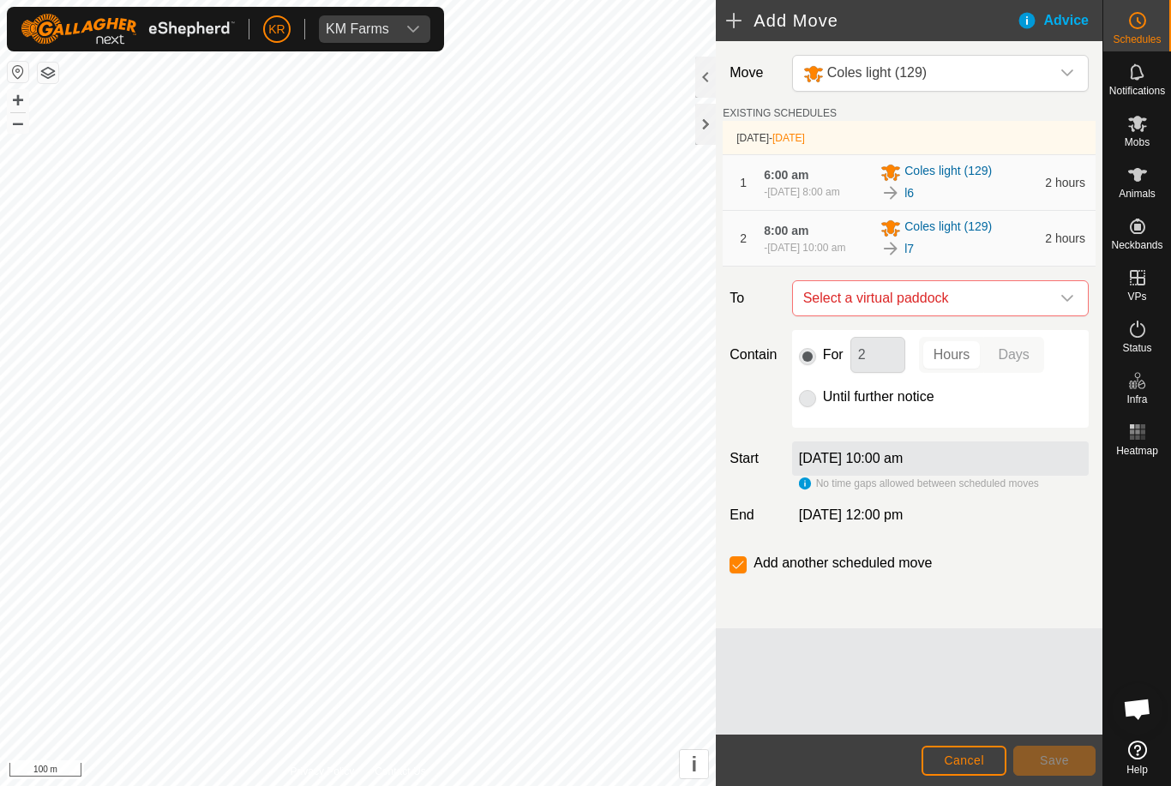
click at [1057, 312] on div "dropdown trigger" at bounding box center [1067, 298] width 34 height 34
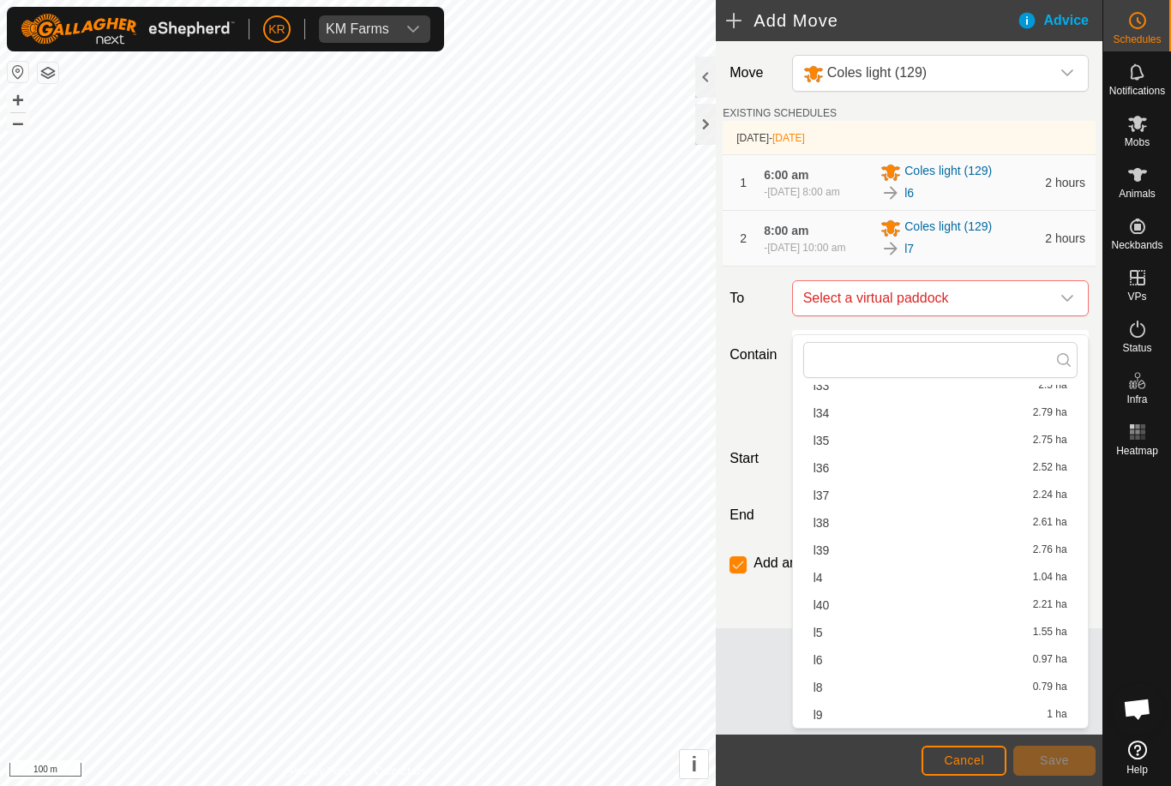
click at [823, 693] on div "l8 0.79 ha" at bounding box center [940, 687] width 254 height 12
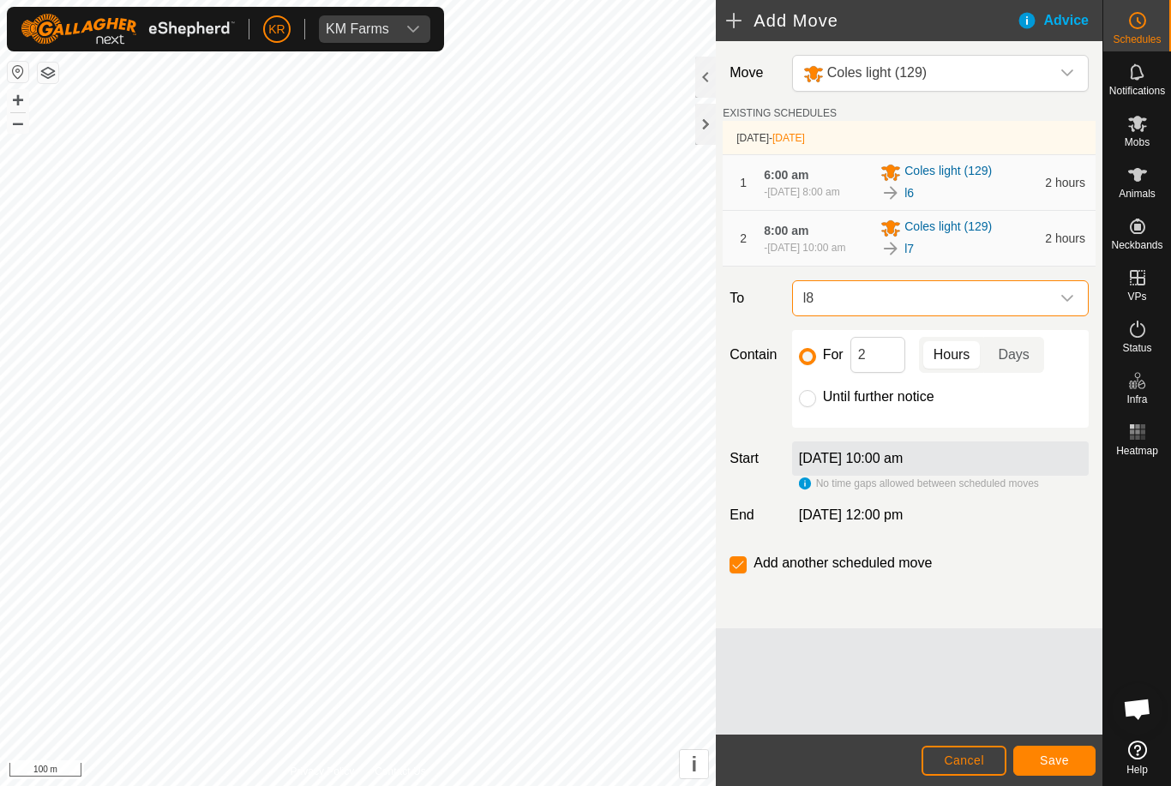
click at [1065, 761] on span "Save" at bounding box center [1053, 760] width 29 height 14
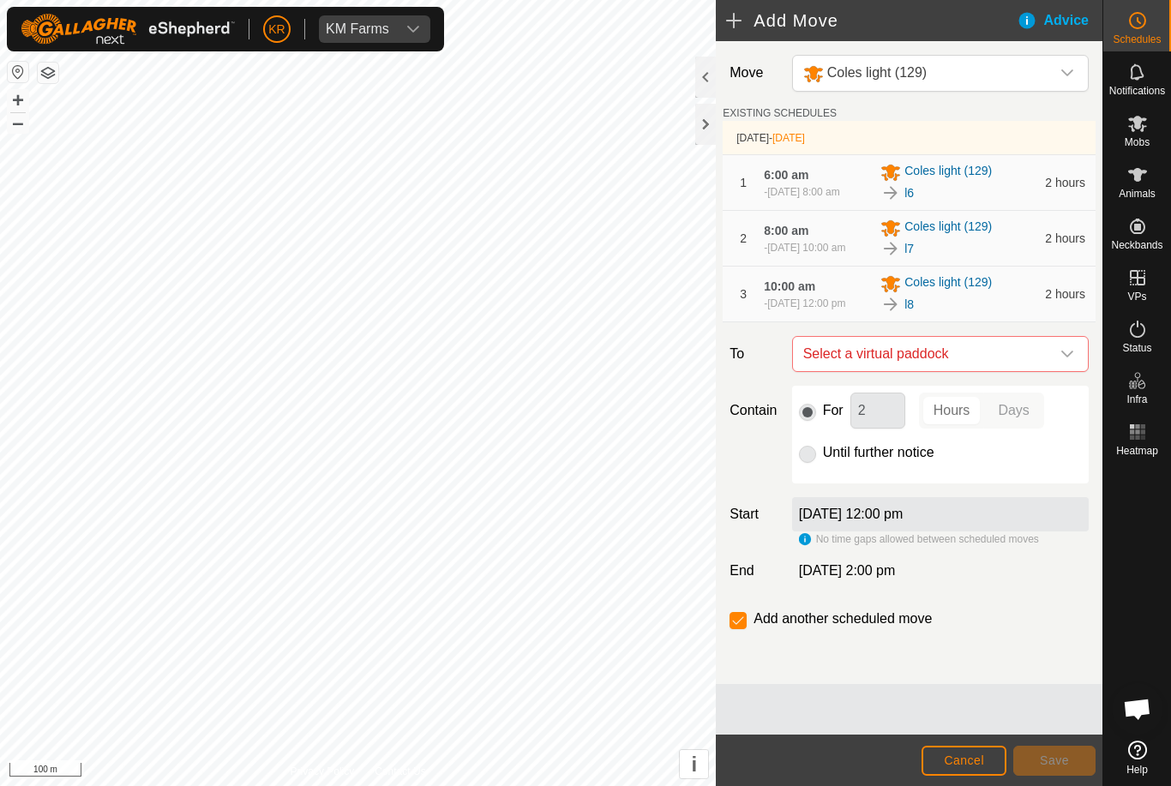
click at [1063, 361] on icon "dropdown trigger" at bounding box center [1067, 354] width 14 height 14
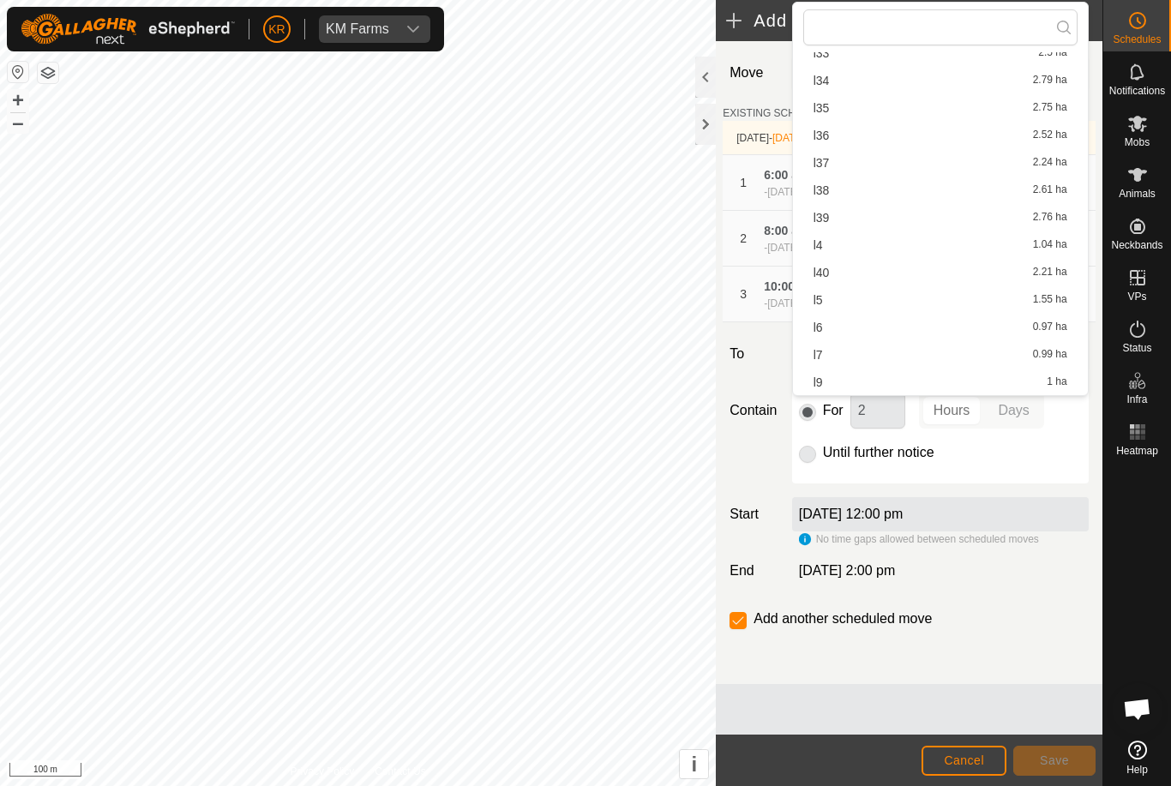
click at [830, 381] on div "l9 1 ha" at bounding box center [940, 382] width 254 height 12
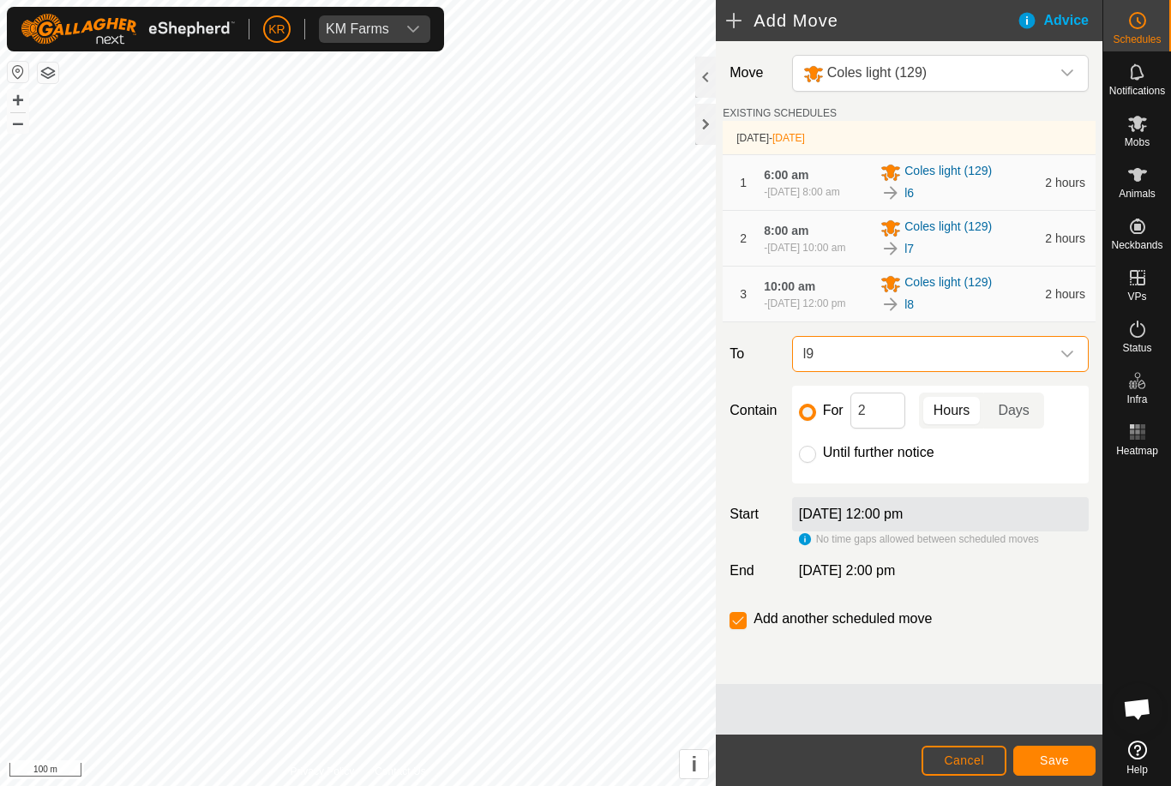
click at [1050, 765] on span "Save" at bounding box center [1053, 760] width 29 height 14
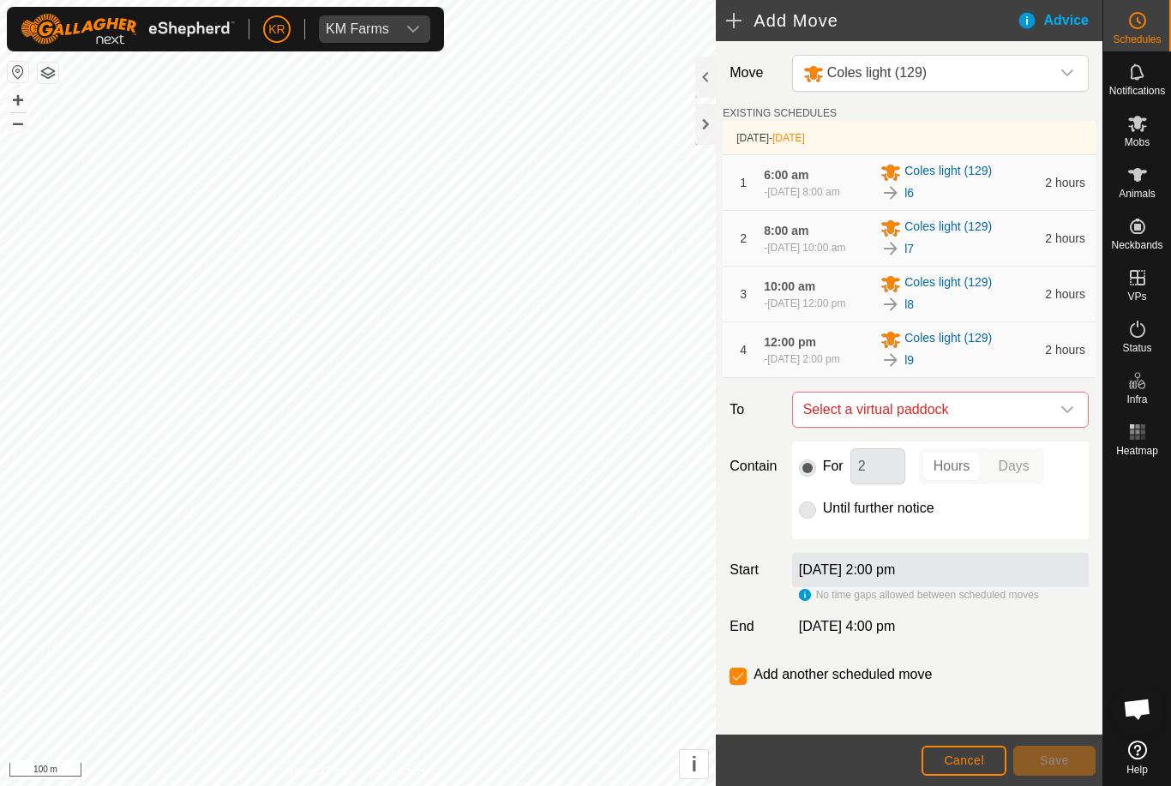
click at [1069, 416] on icon "dropdown trigger" at bounding box center [1067, 410] width 14 height 14
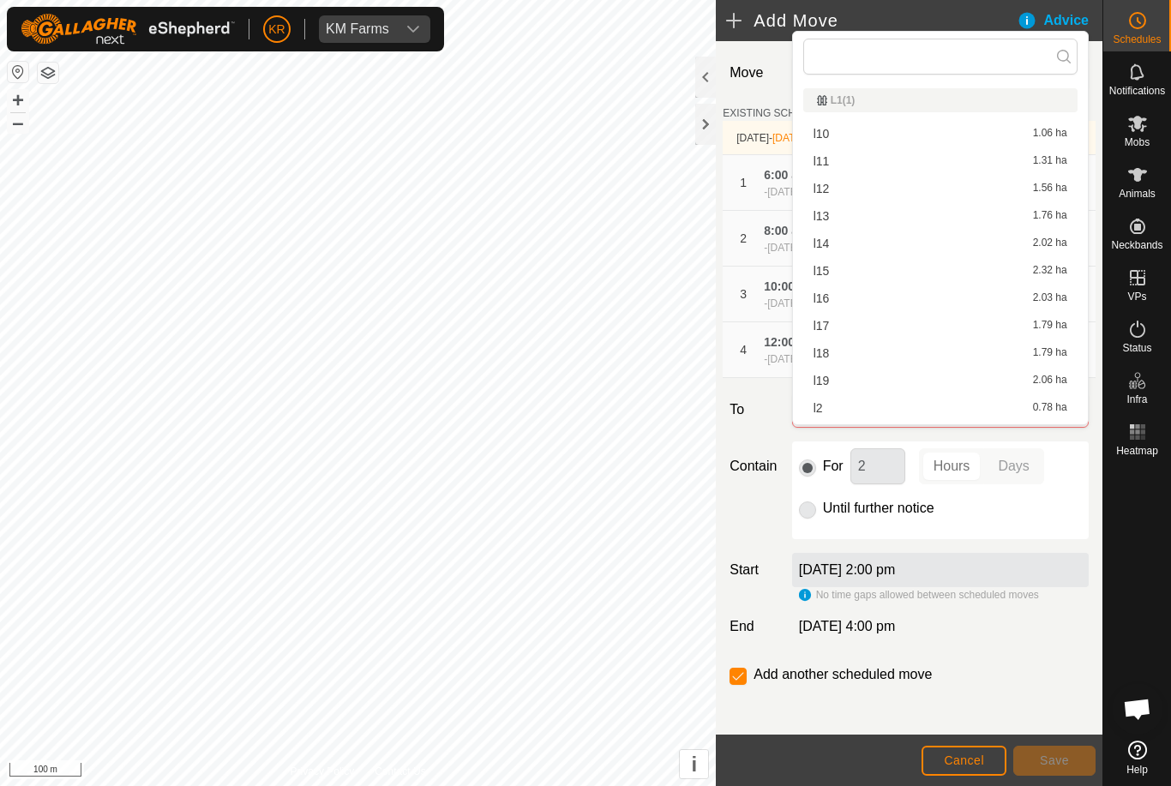
click at [828, 135] on span "l10" at bounding box center [821, 134] width 16 height 12
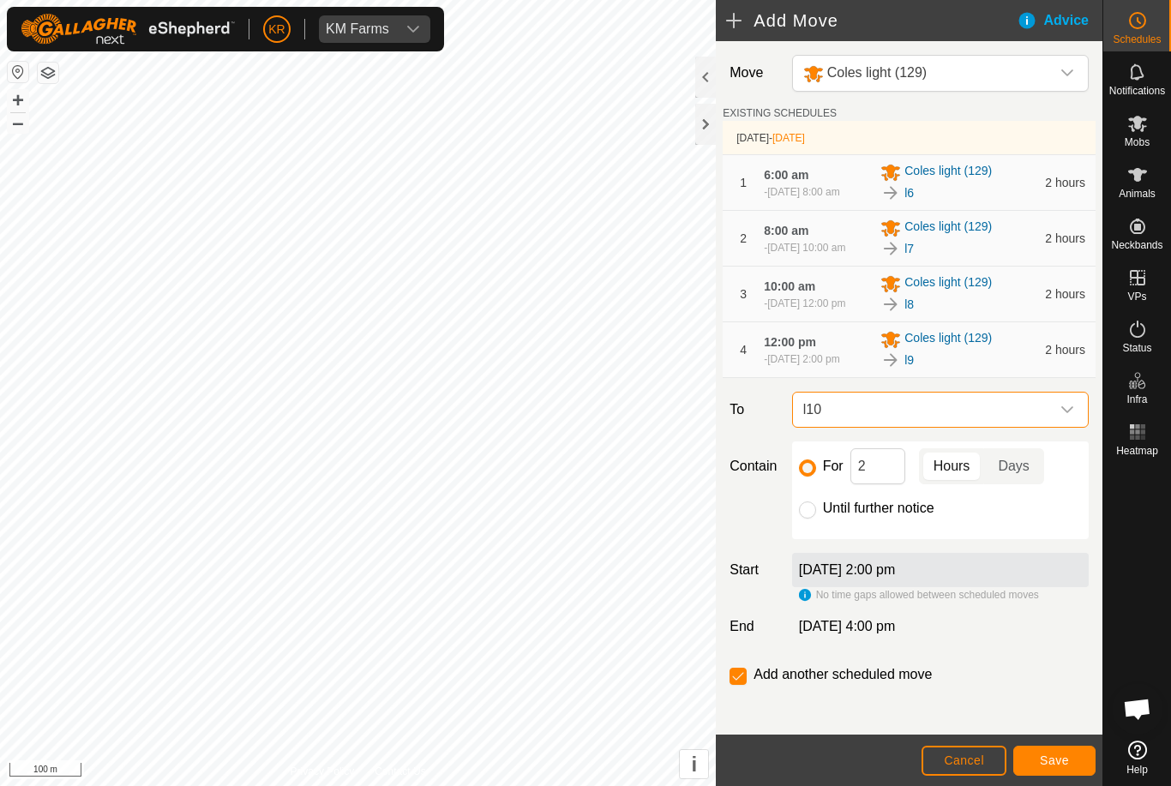
click at [1061, 769] on button "Save" at bounding box center [1054, 761] width 82 height 30
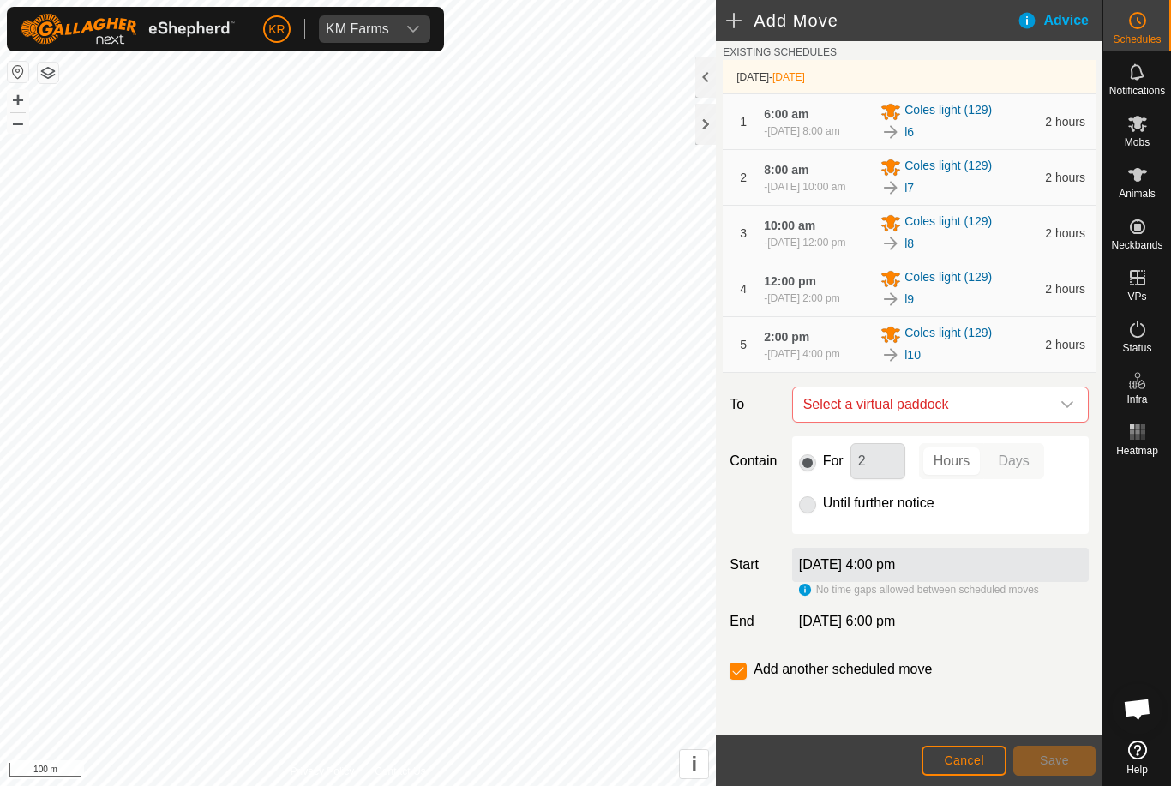
scroll to position [90, 0]
click at [1063, 411] on icon "dropdown trigger" at bounding box center [1067, 405] width 14 height 14
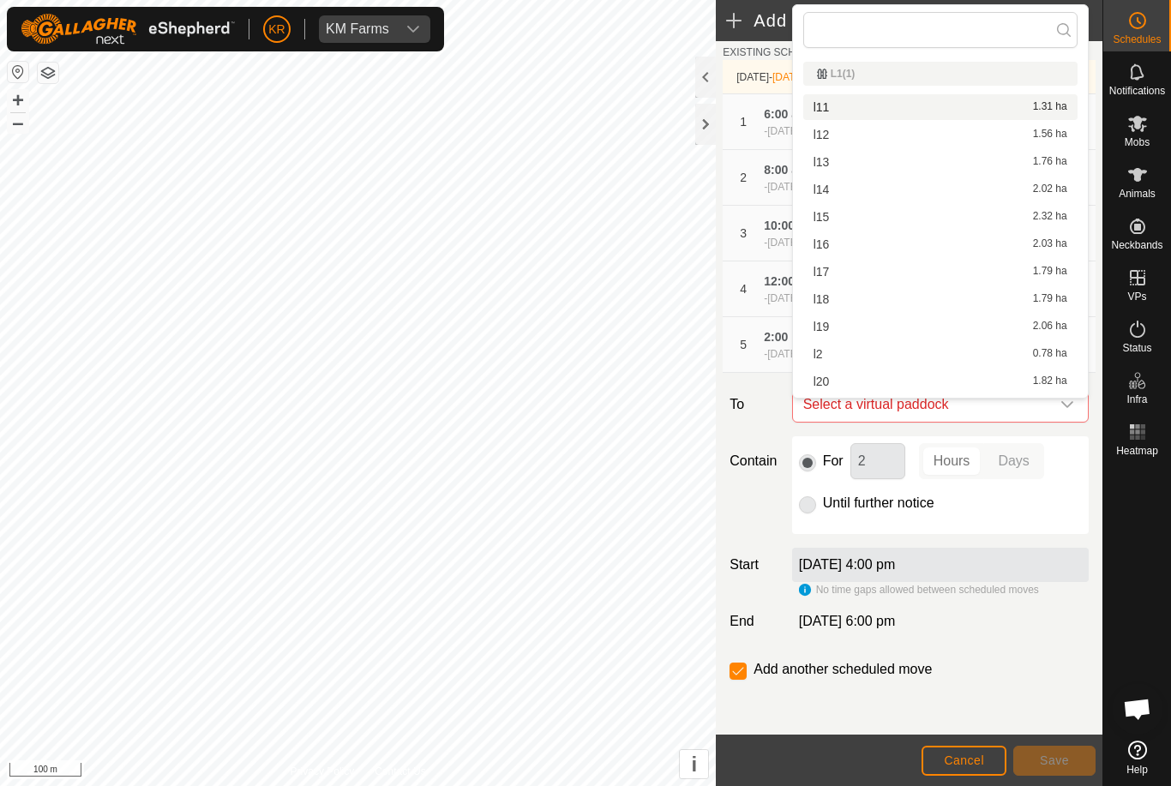
click at [828, 110] on span "l11" at bounding box center [821, 107] width 16 height 12
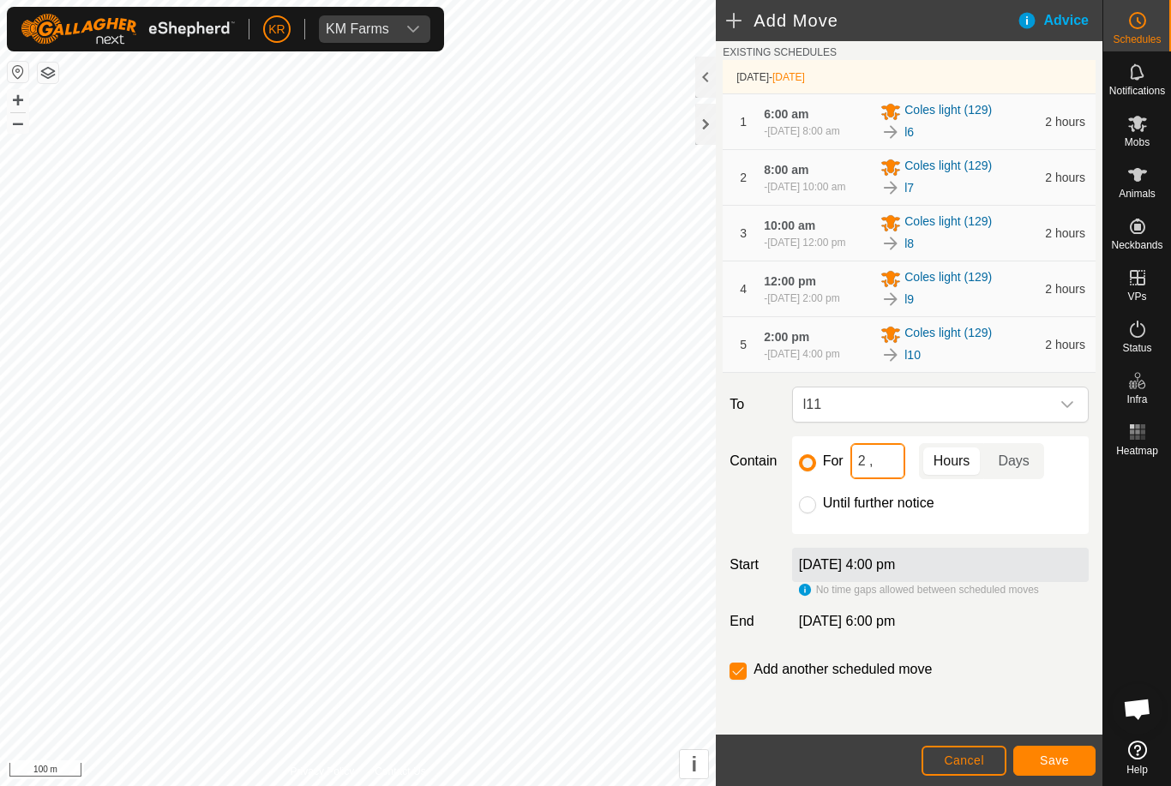
type input "2"
click at [1052, 758] on span "Save" at bounding box center [1053, 760] width 29 height 14
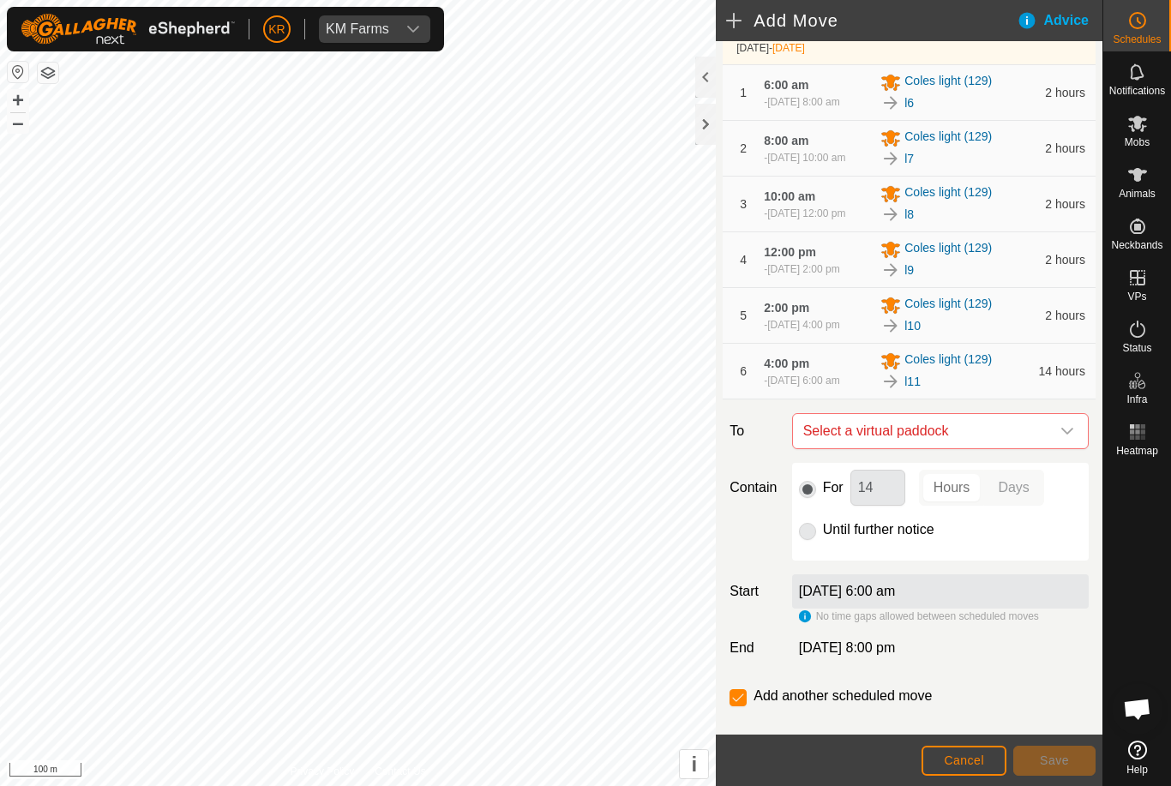
click at [1025, 448] on span "Select a virtual paddock" at bounding box center [923, 431] width 254 height 34
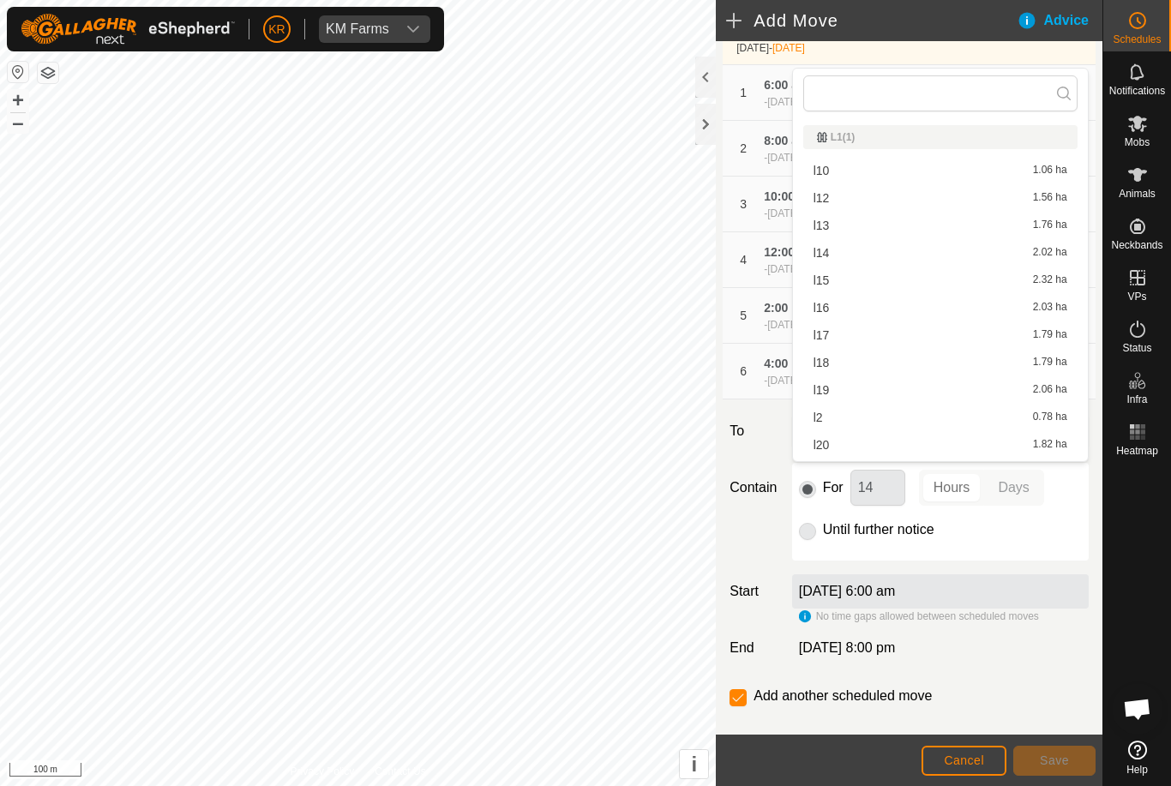
click at [836, 203] on div "l12 1.56 ha" at bounding box center [940, 198] width 254 height 12
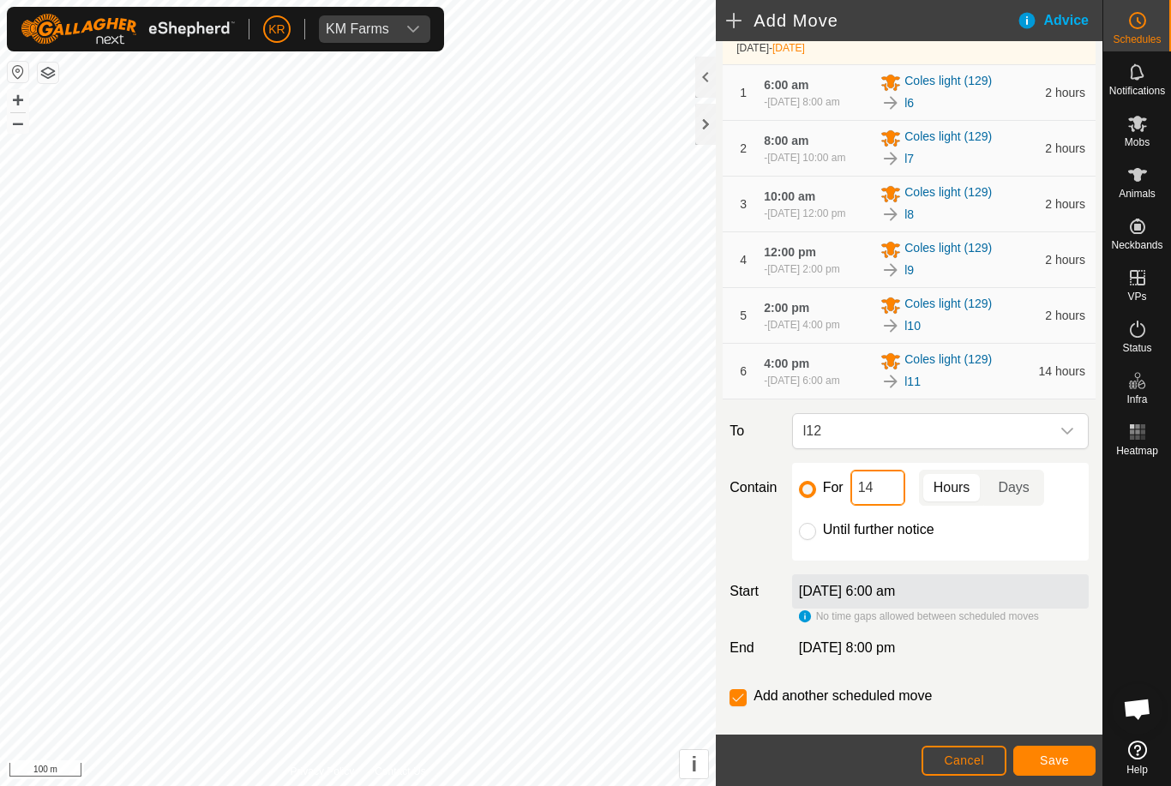
type input "4"
click at [876, 506] on input "4" at bounding box center [877, 488] width 55 height 36
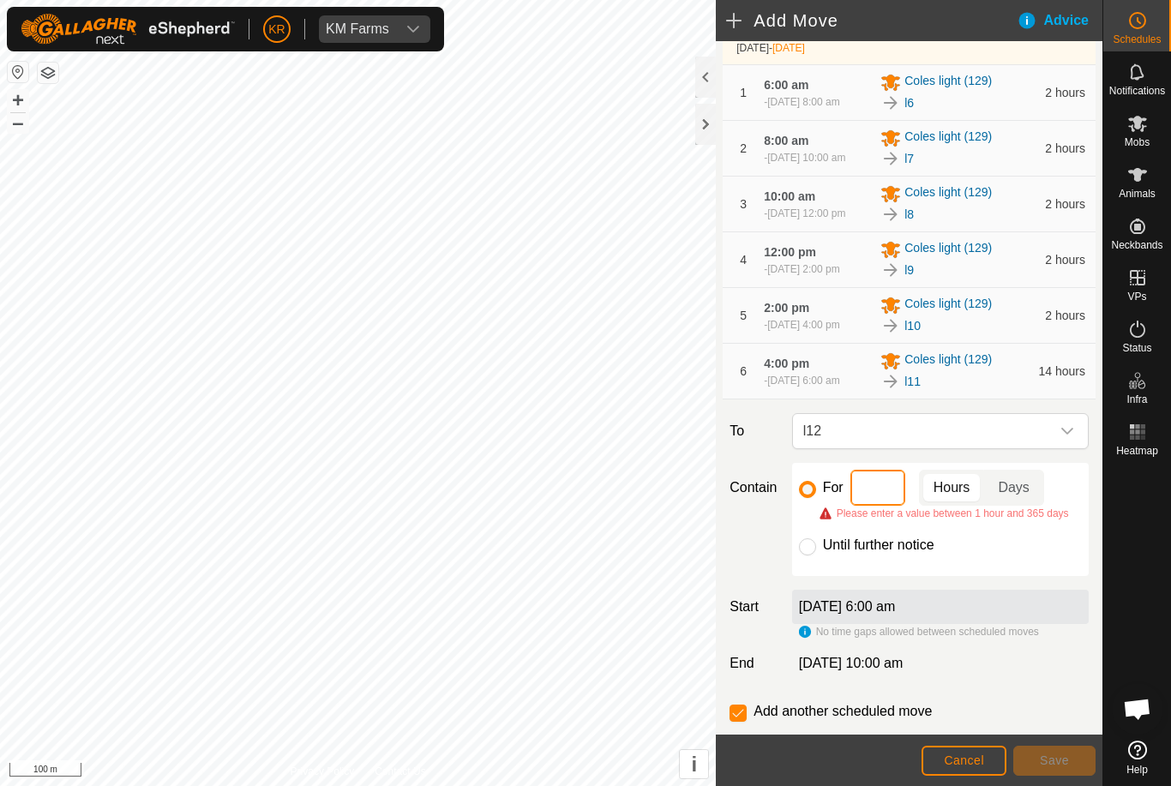
type input "2"
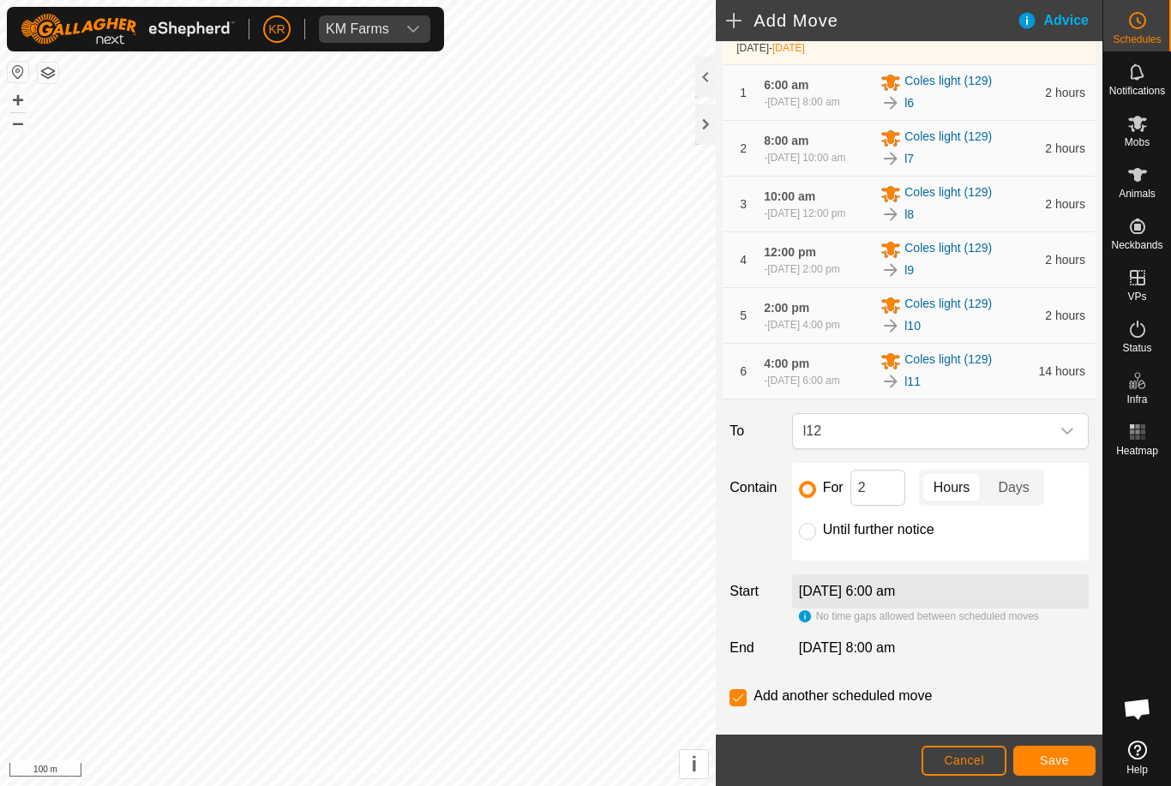
click at [1055, 764] on span "Save" at bounding box center [1053, 760] width 29 height 14
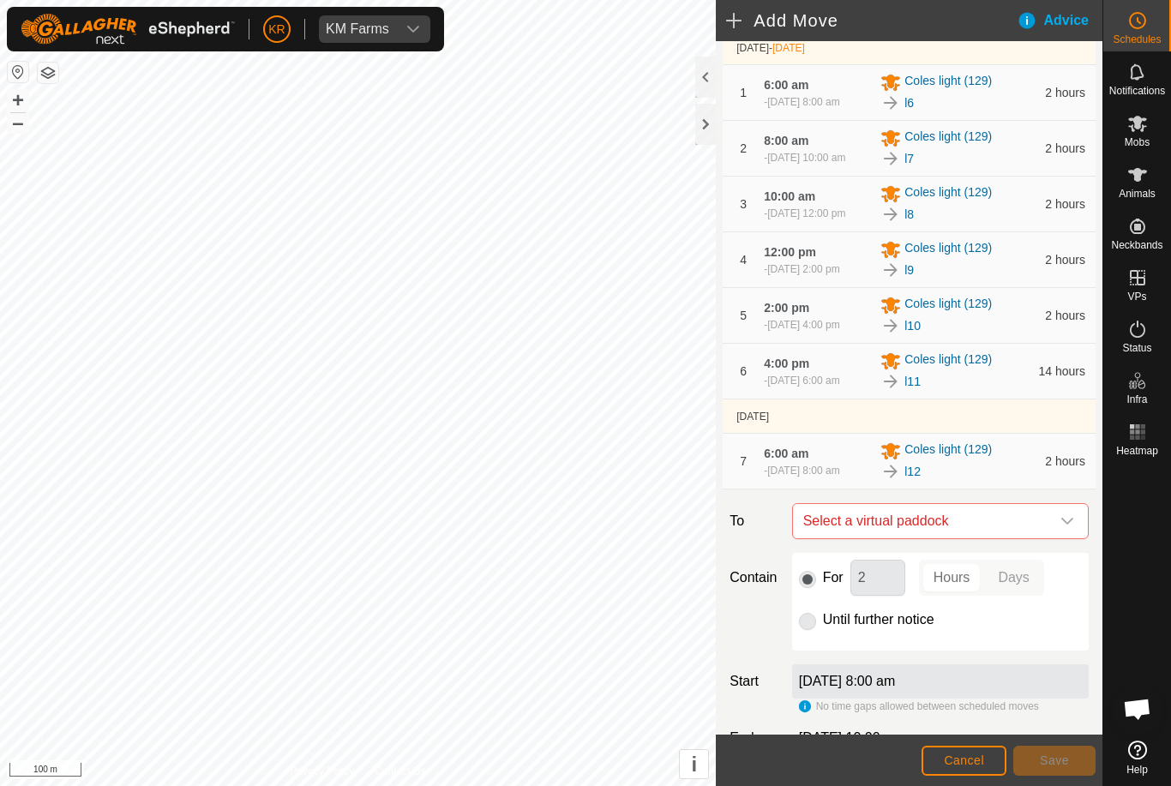
click at [1075, 538] on div "dropdown trigger" at bounding box center [1067, 521] width 34 height 34
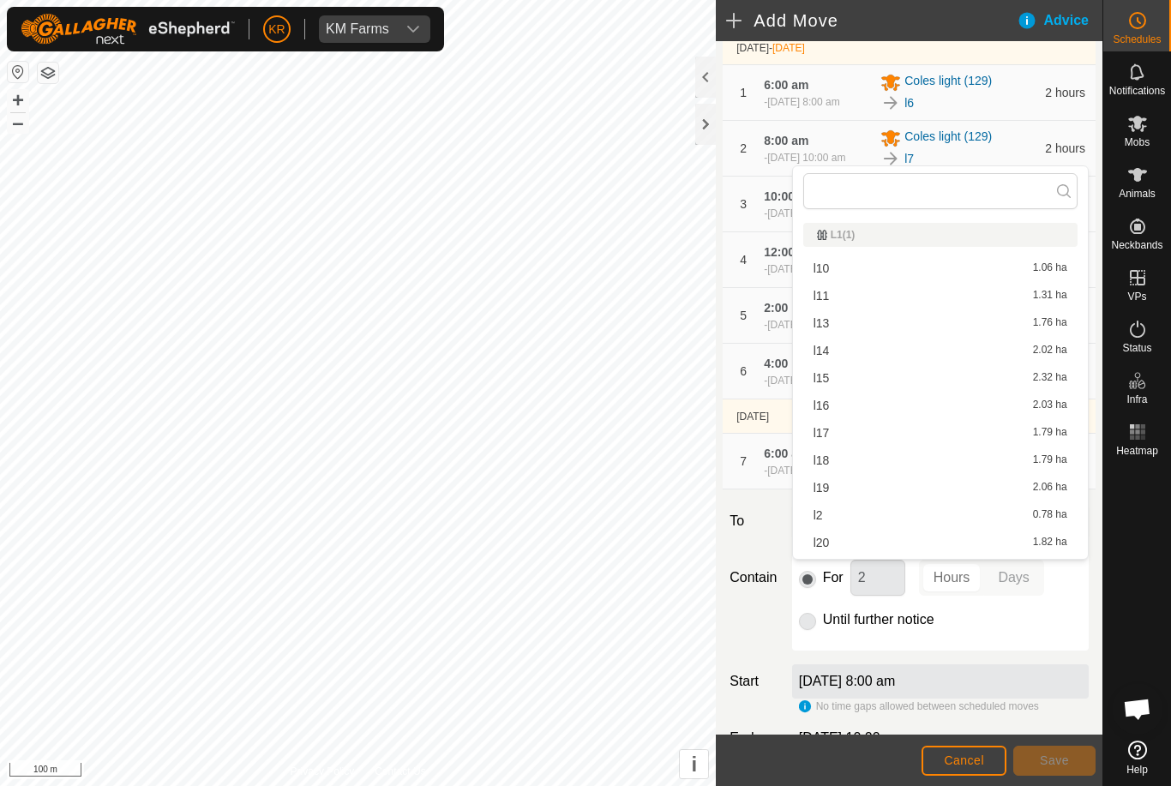
click at [832, 323] on div "l13 1.76 ha" at bounding box center [940, 323] width 254 height 12
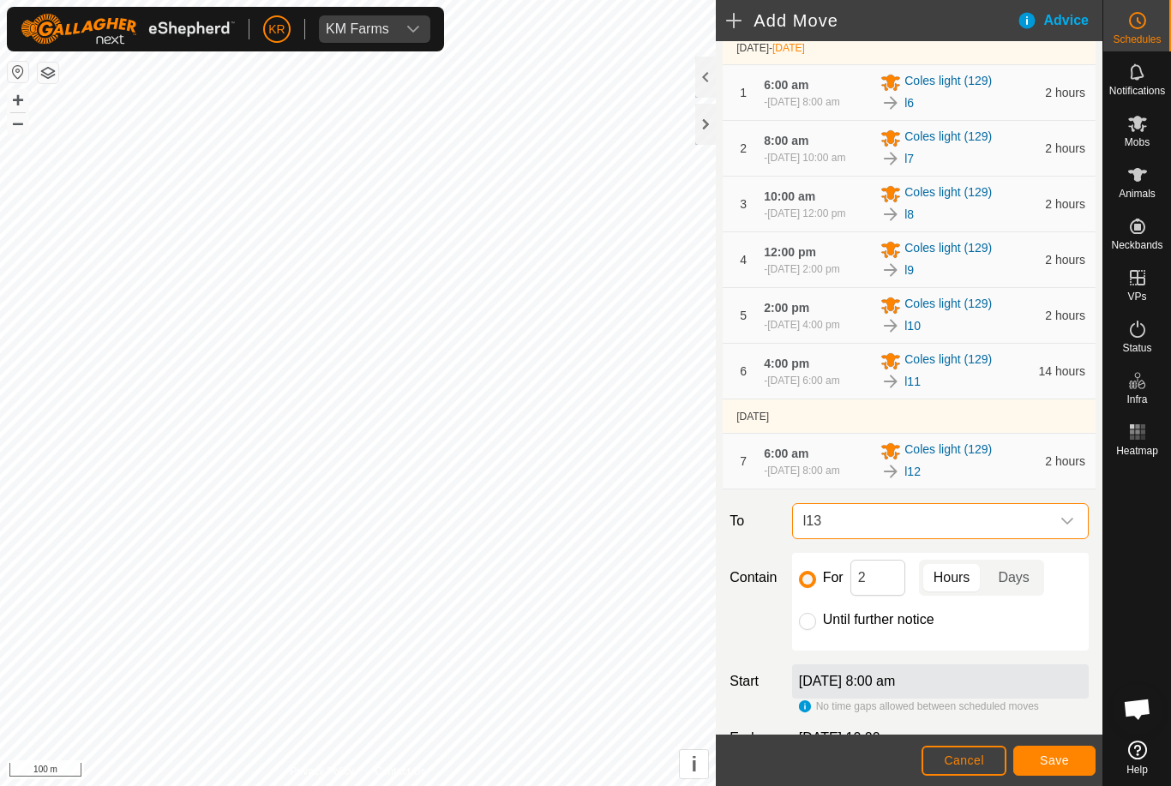
click at [1055, 760] on span "Save" at bounding box center [1053, 760] width 29 height 14
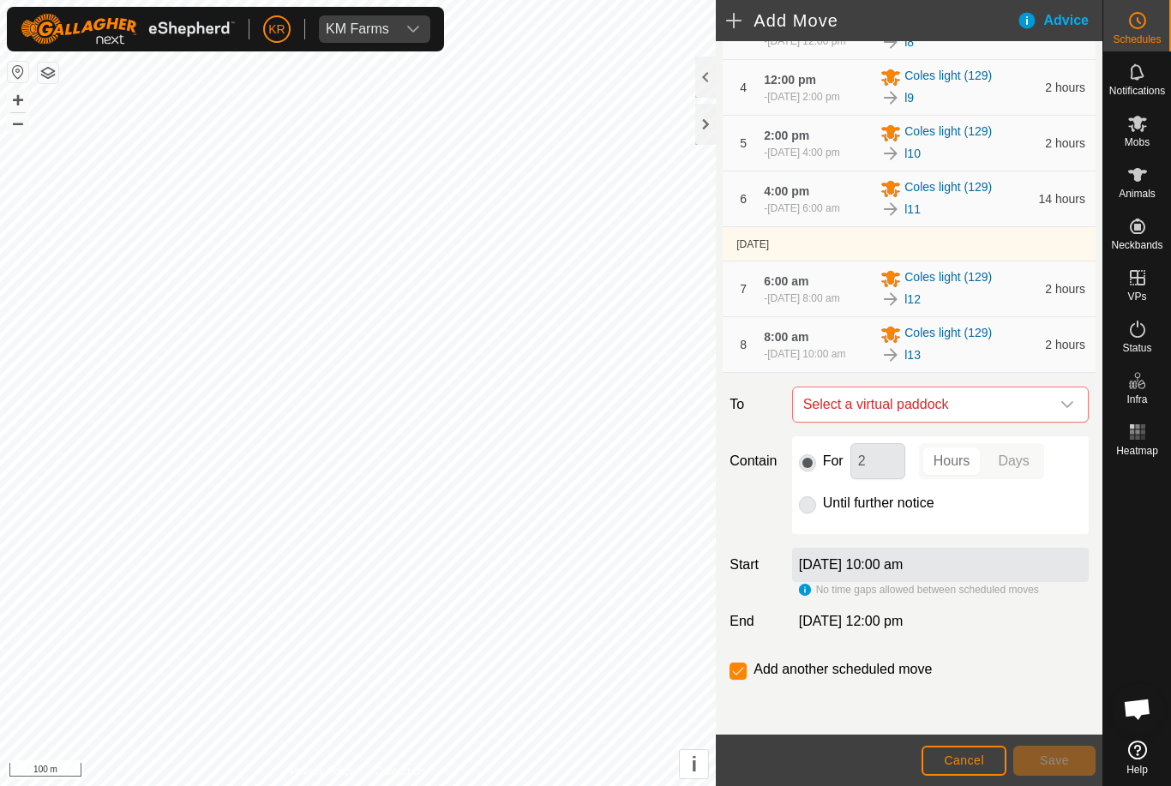
scroll to position [325, 0]
click at [1063, 415] on div "dropdown trigger" at bounding box center [1067, 404] width 34 height 34
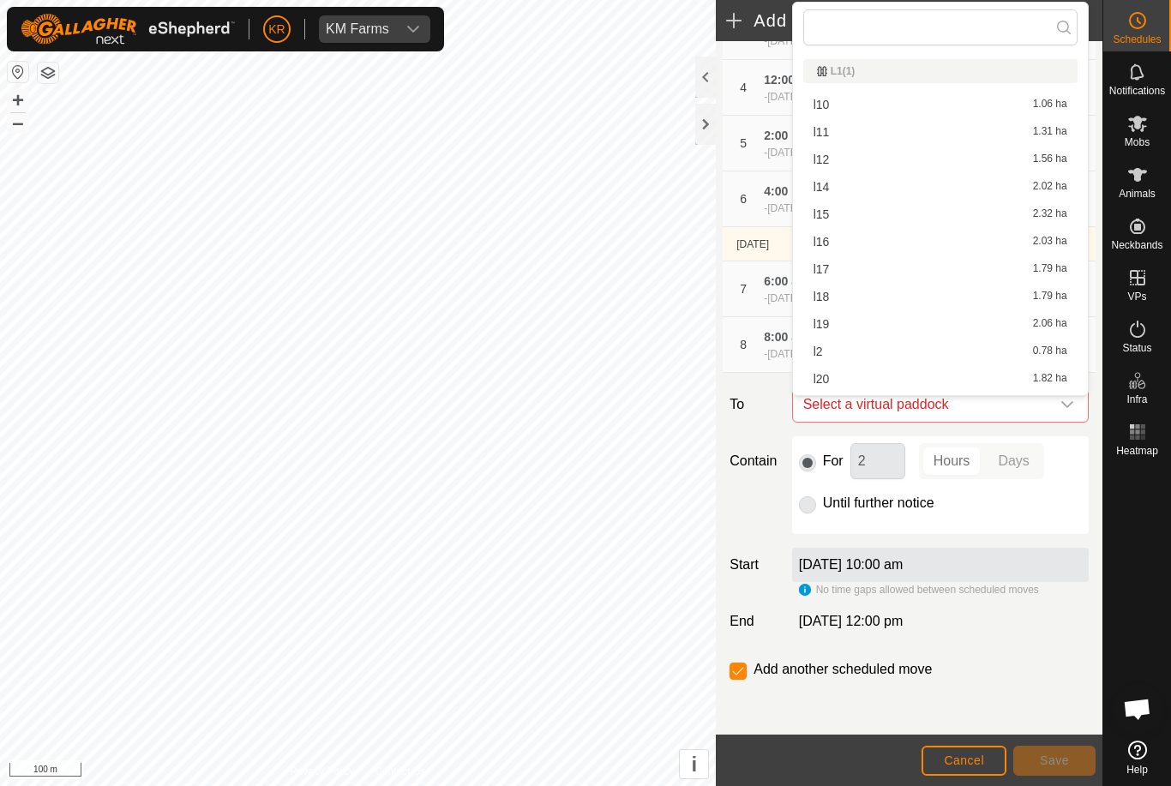
click at [830, 191] on div "l14 2.02 ha" at bounding box center [940, 187] width 254 height 12
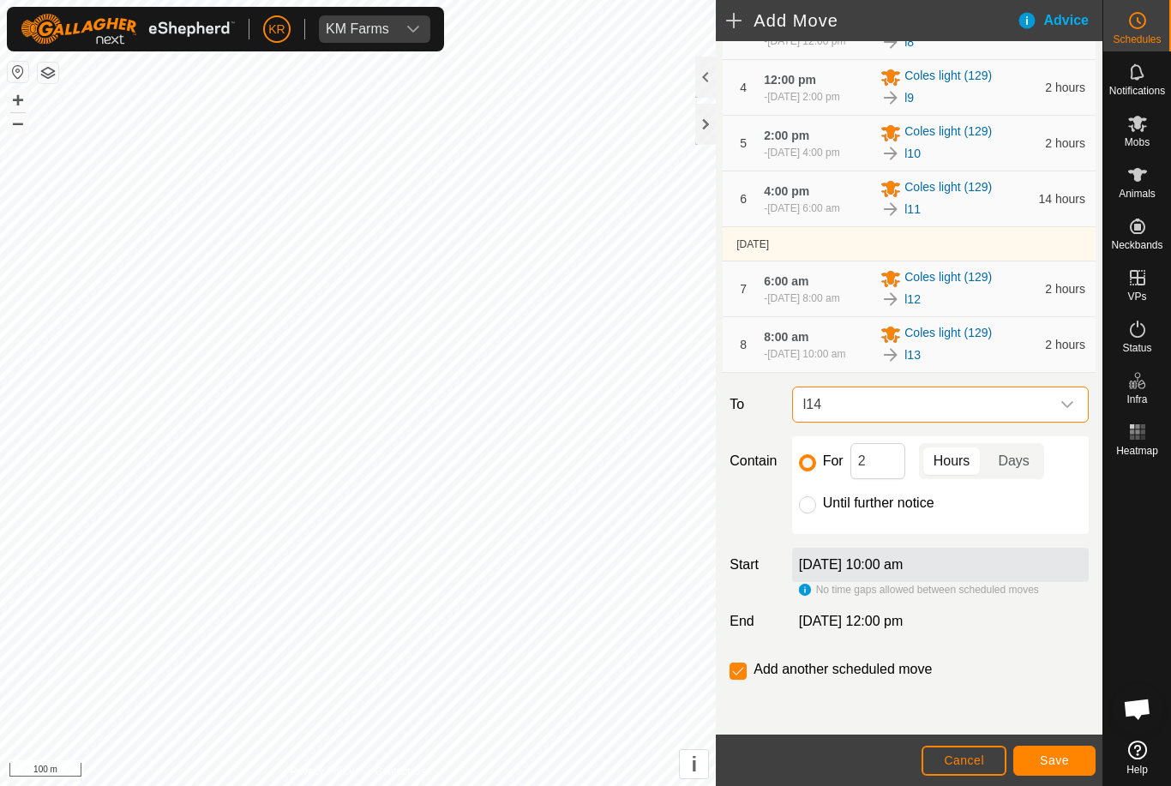
click at [1058, 770] on button "Save" at bounding box center [1054, 761] width 82 height 30
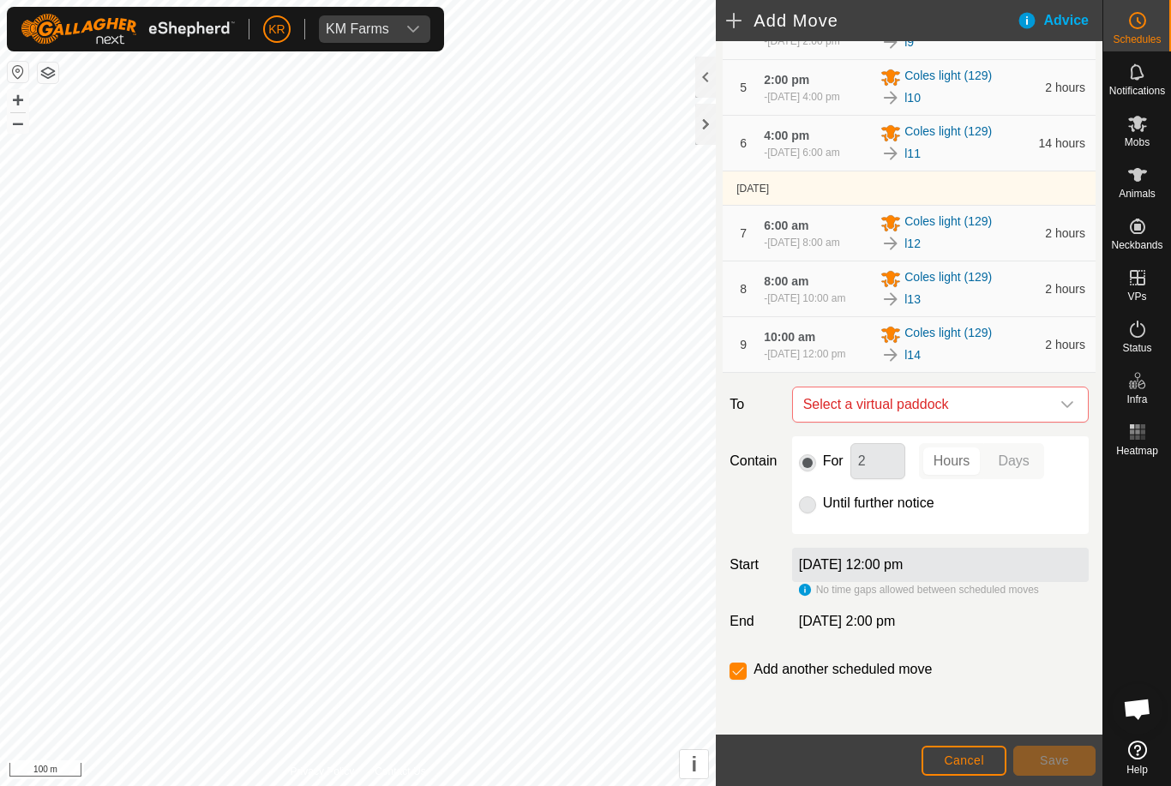
click at [963, 422] on span "Select a virtual paddock" at bounding box center [923, 404] width 254 height 34
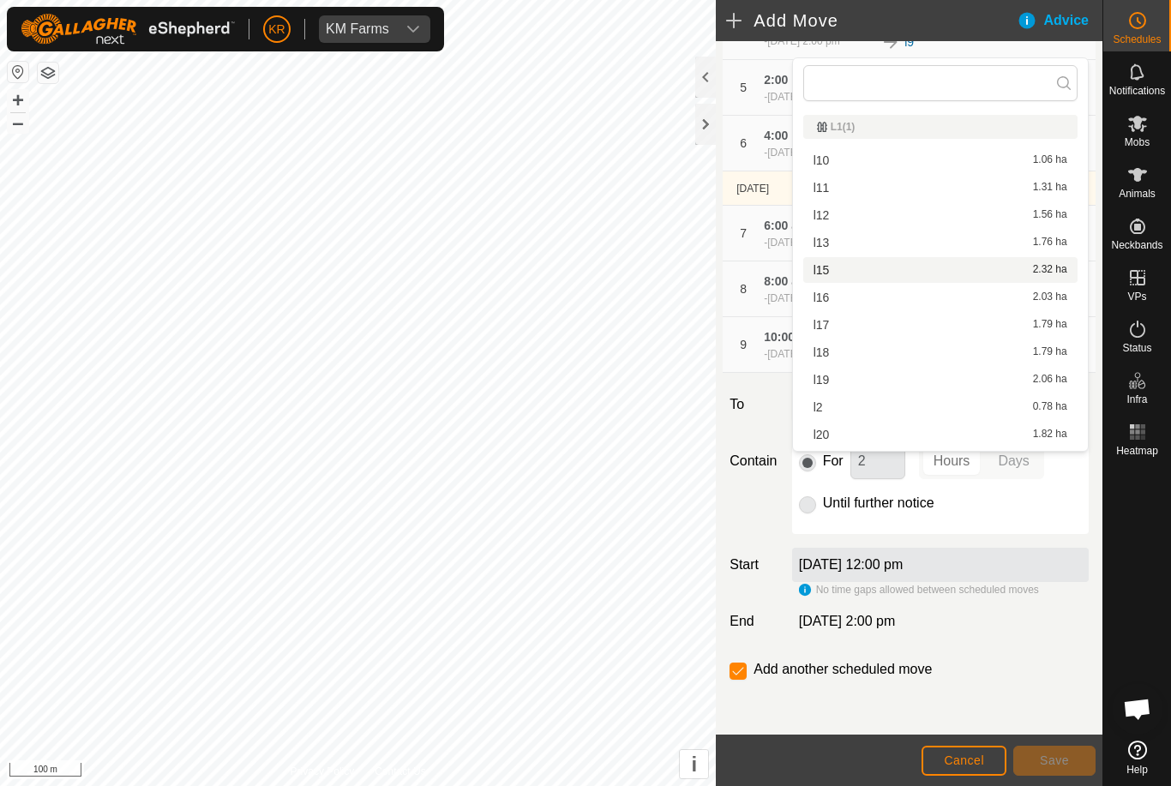
click at [827, 271] on span "l15" at bounding box center [821, 270] width 16 height 12
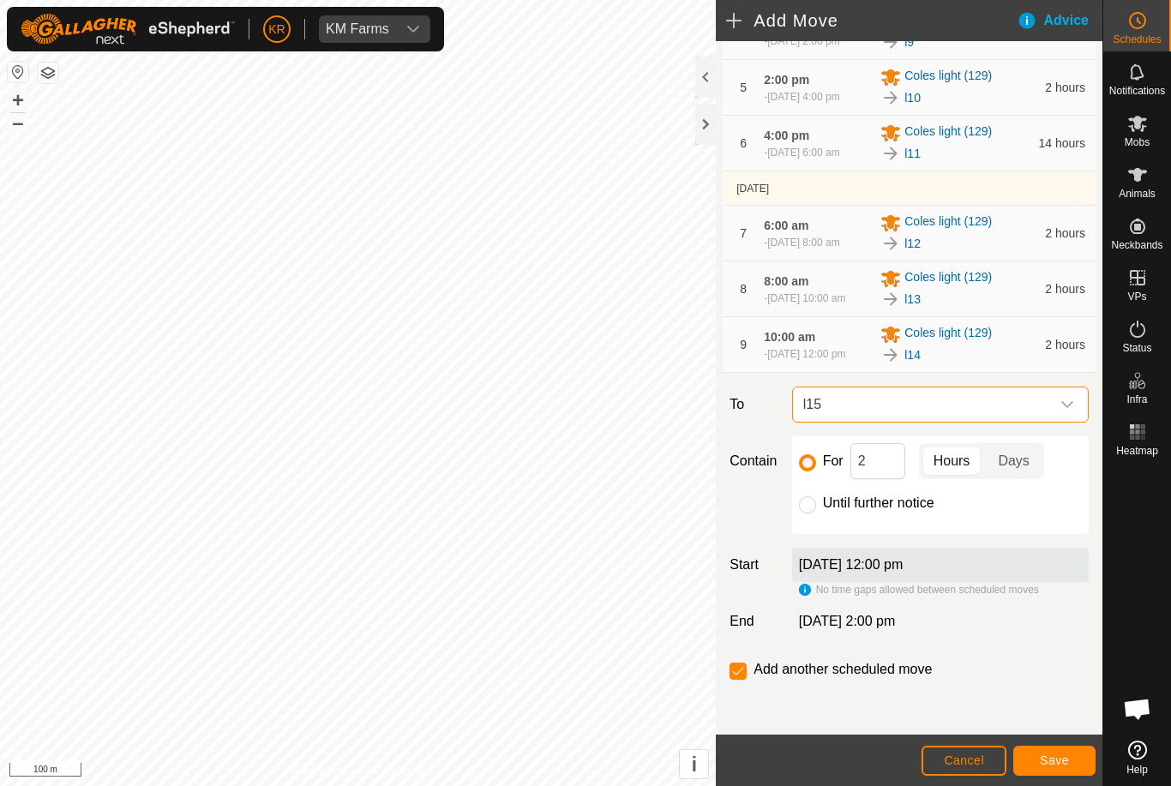
click at [1050, 764] on span "Save" at bounding box center [1053, 760] width 29 height 14
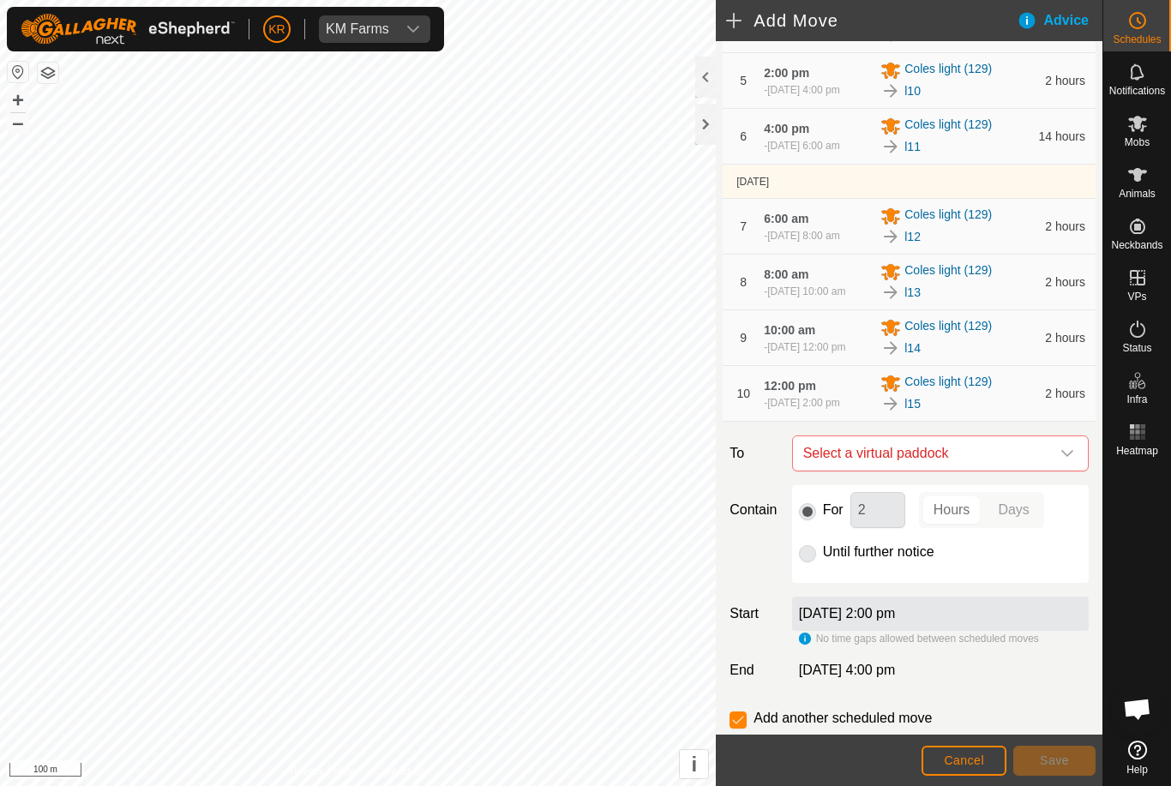
click at [1065, 457] on icon "dropdown trigger" at bounding box center [1067, 453] width 12 height 7
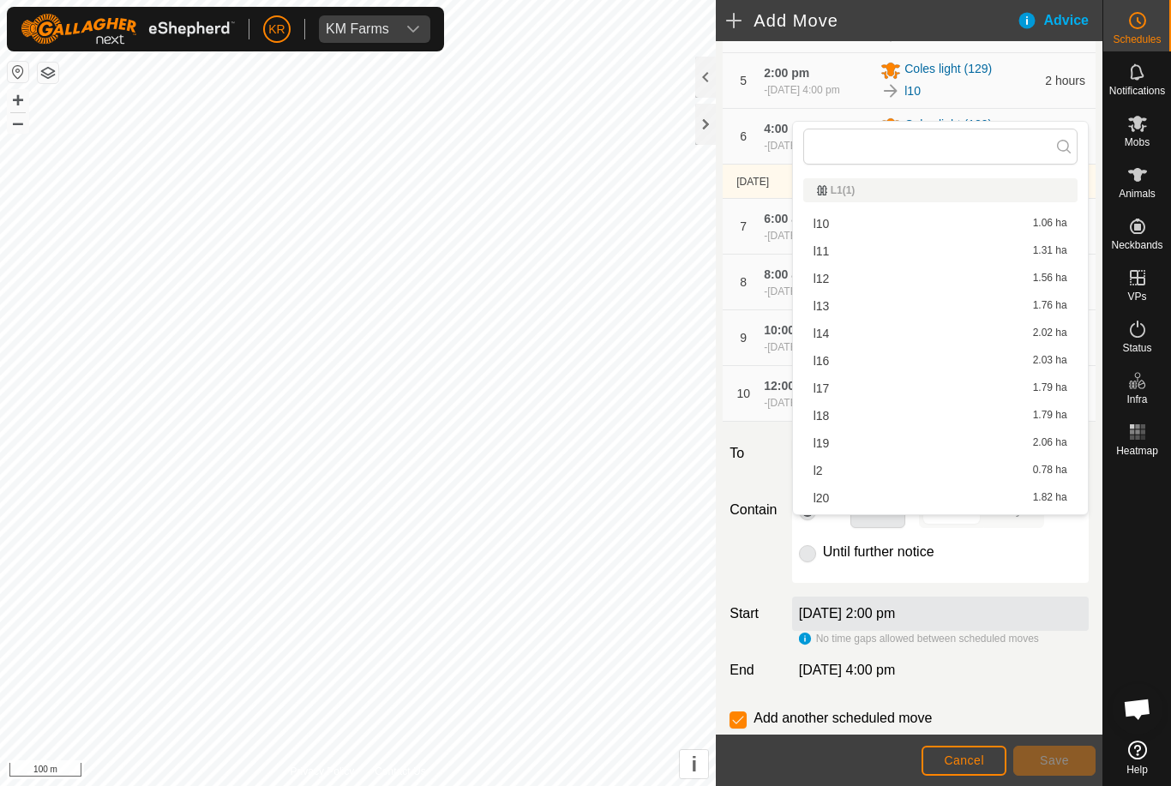
click at [820, 366] on span "l16" at bounding box center [821, 361] width 16 height 12
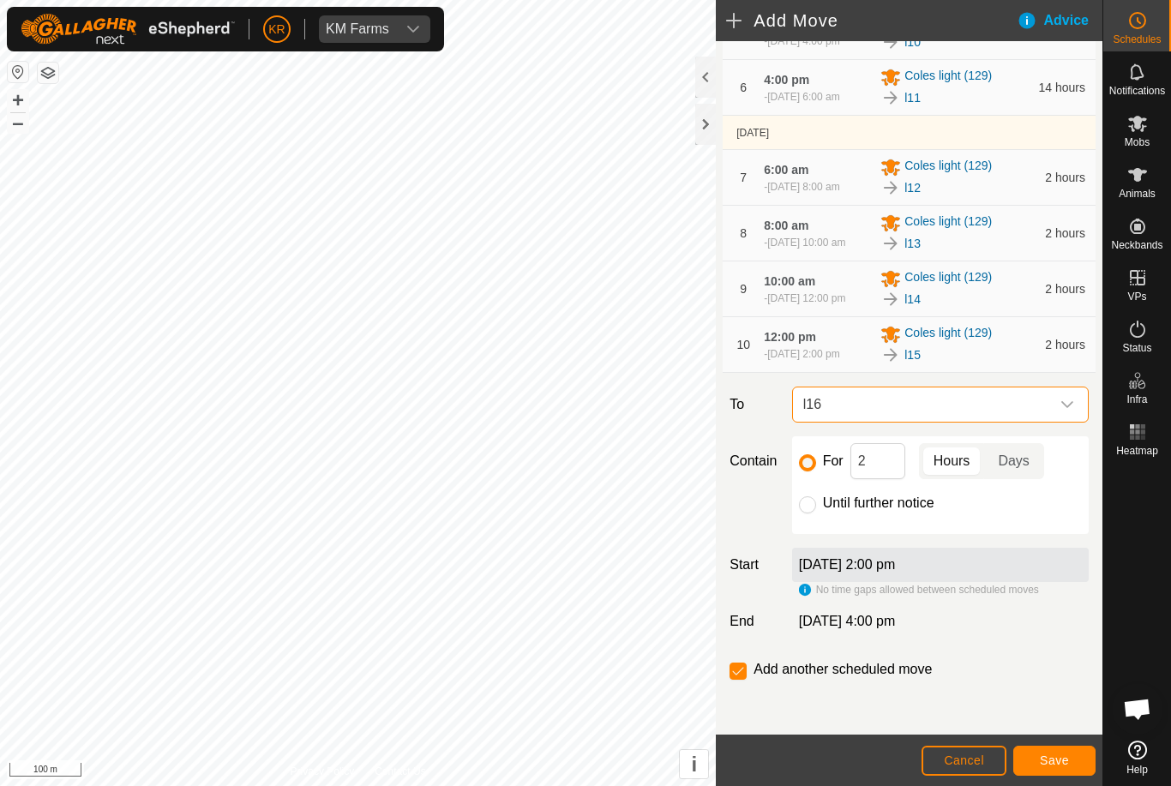
scroll to position [452, 0]
click at [1048, 759] on span "Save" at bounding box center [1053, 760] width 29 height 14
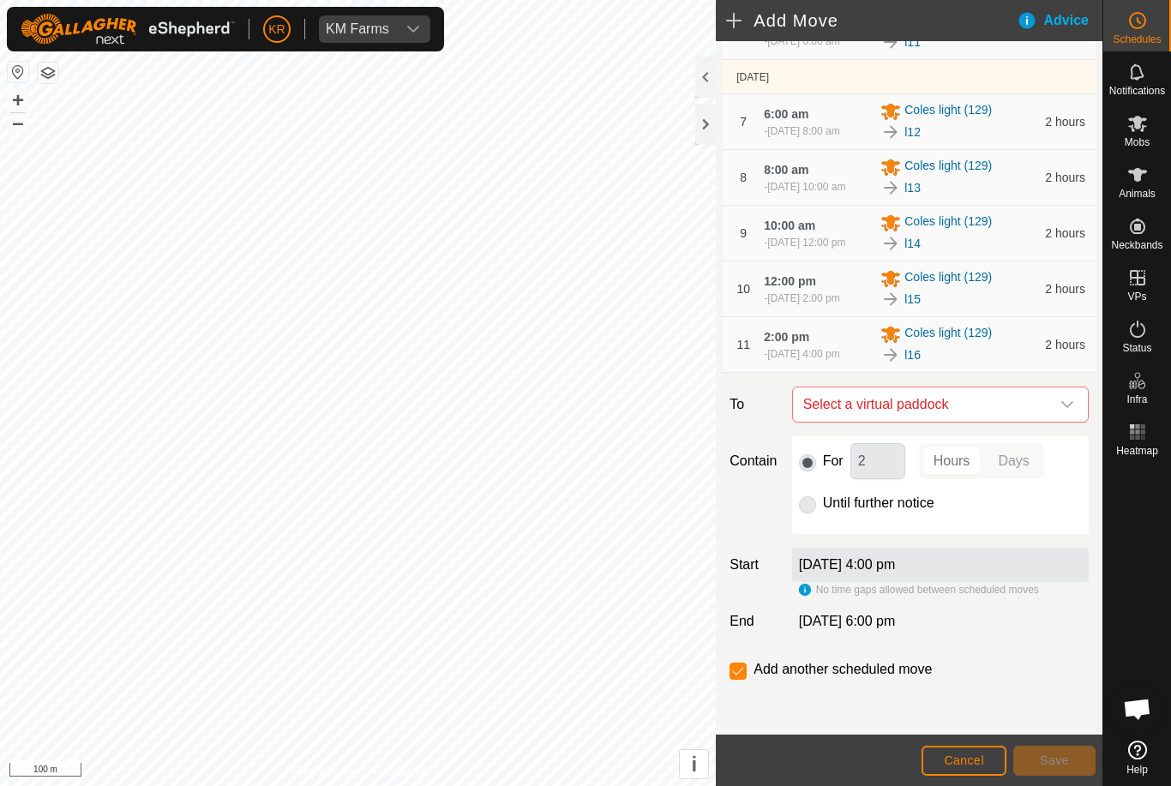
click at [1071, 408] on icon "dropdown trigger" at bounding box center [1067, 404] width 12 height 7
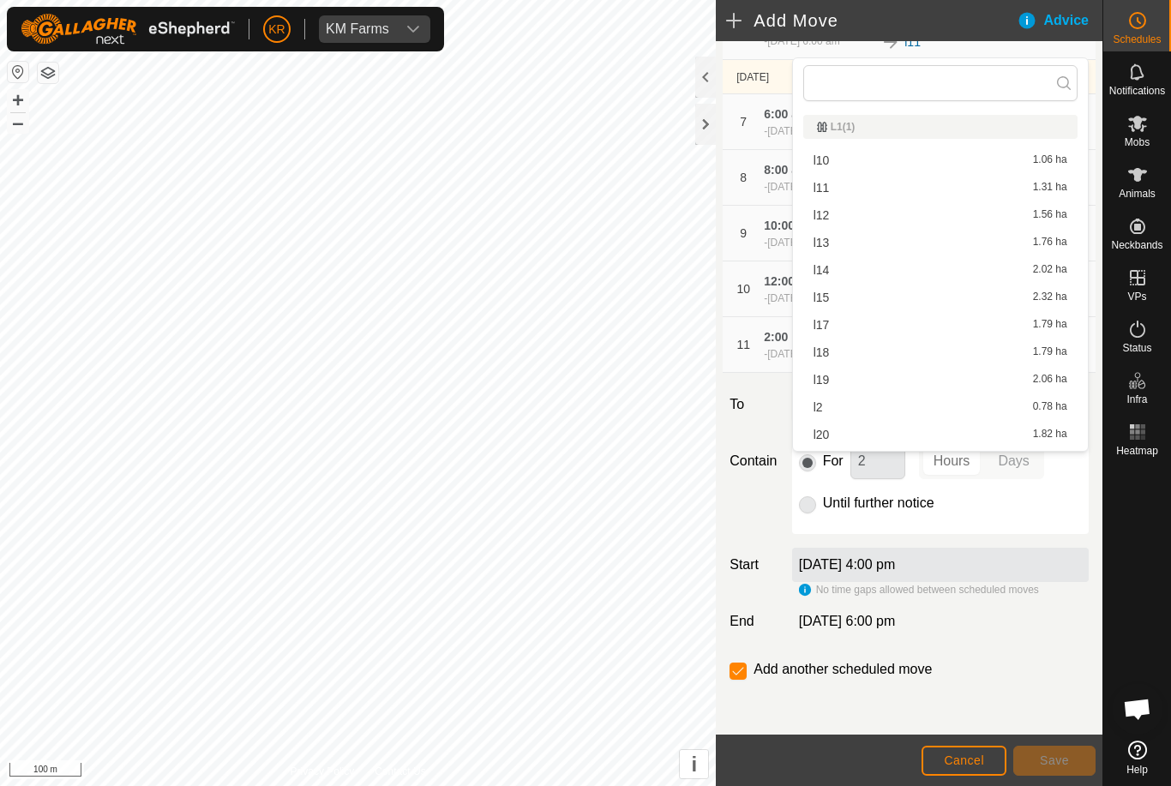
click at [825, 326] on span "l17" at bounding box center [821, 325] width 16 height 12
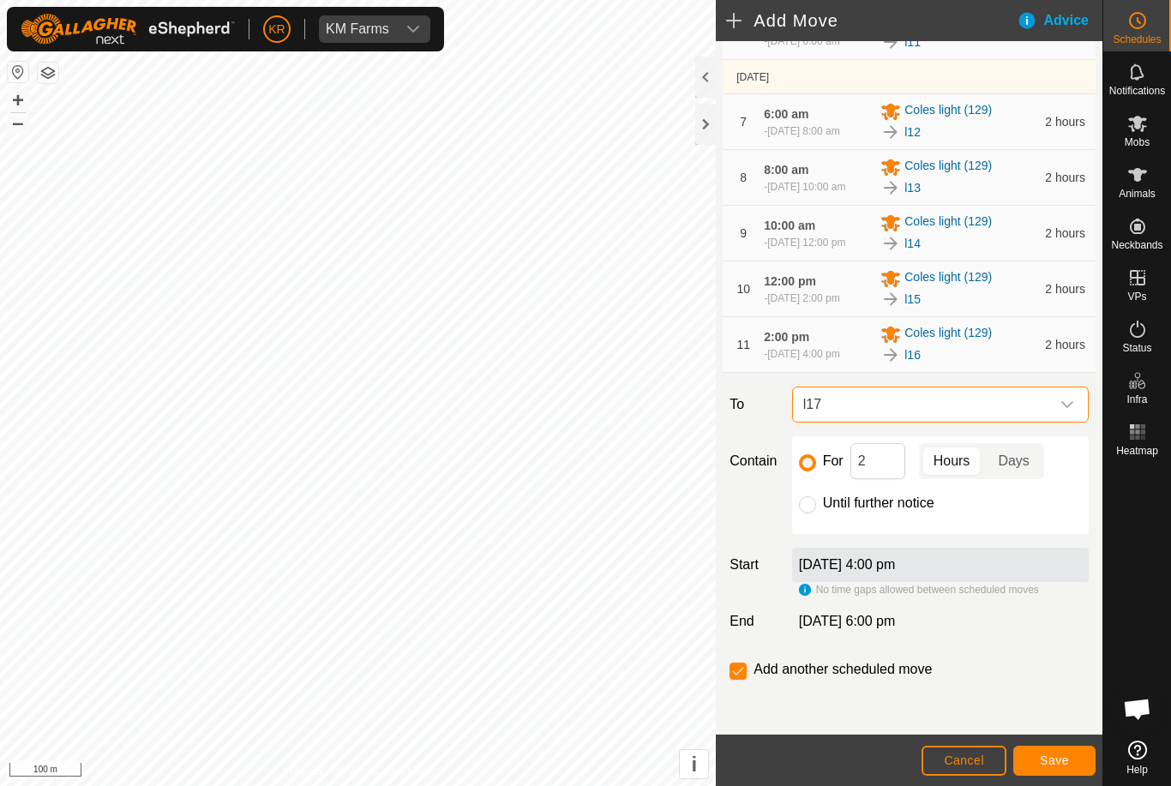
scroll to position [486, 0]
click at [882, 479] on input "2" at bounding box center [877, 461] width 55 height 36
click at [1051, 758] on span "Save" at bounding box center [1053, 760] width 29 height 14
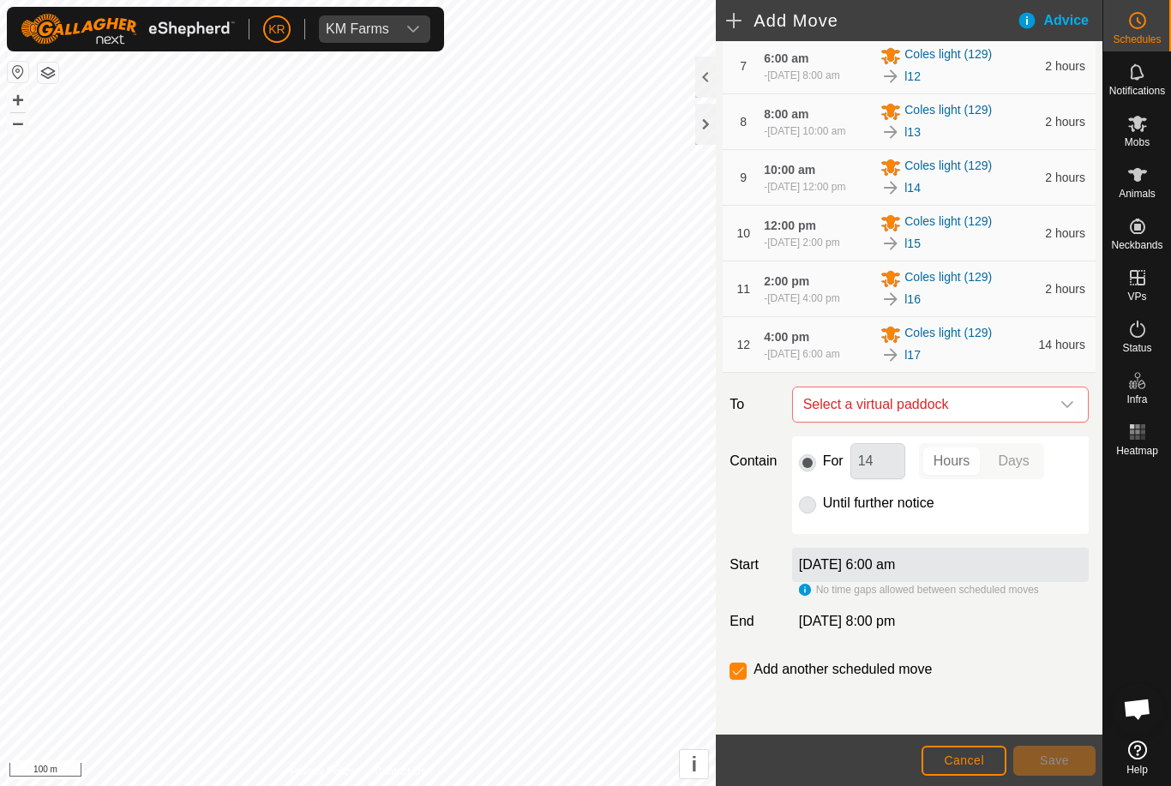
click at [1074, 422] on div "dropdown trigger" at bounding box center [1067, 404] width 34 height 34
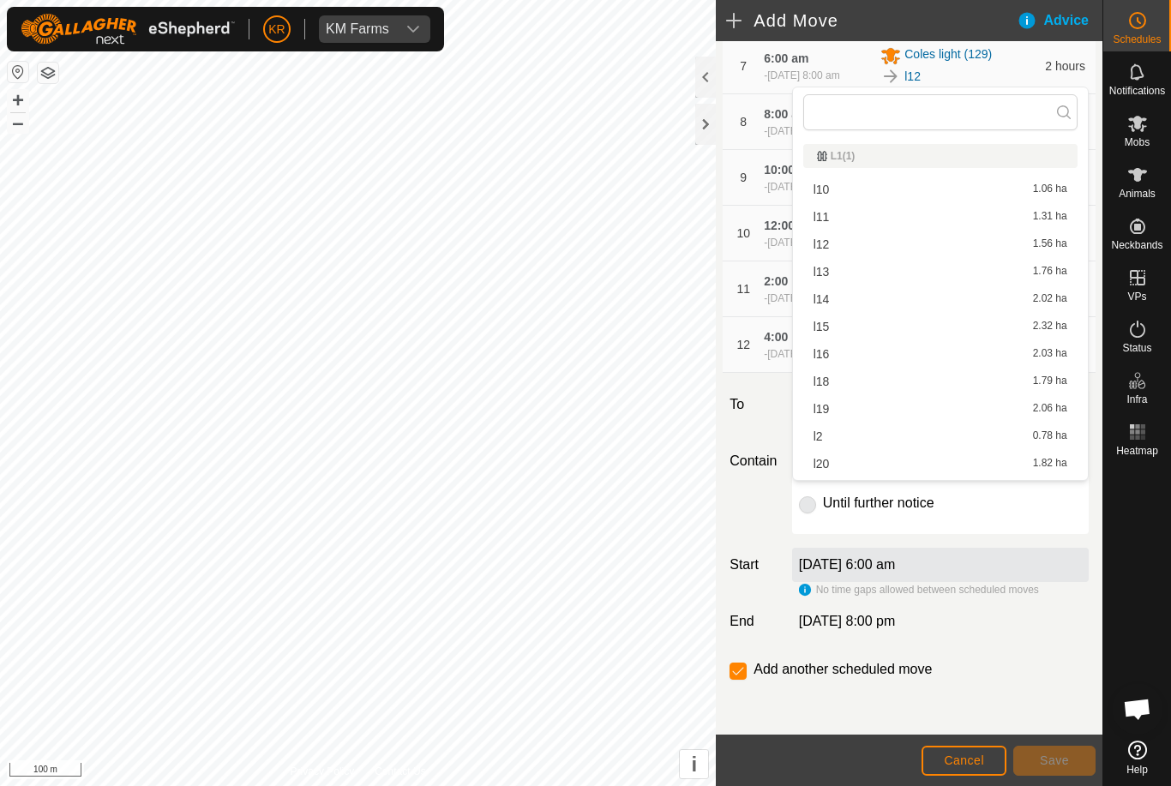
click at [823, 385] on span "l18" at bounding box center [821, 381] width 16 height 12
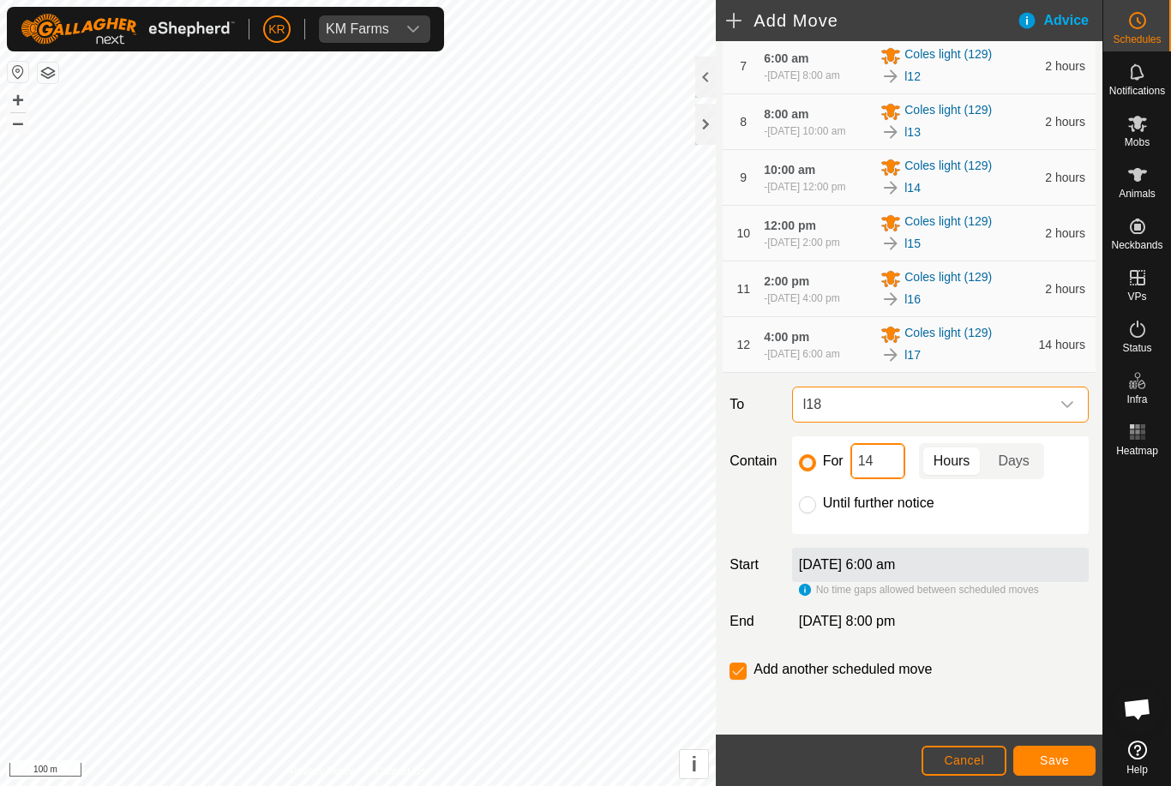
click at [892, 479] on input "14" at bounding box center [877, 461] width 55 height 36
type input "1"
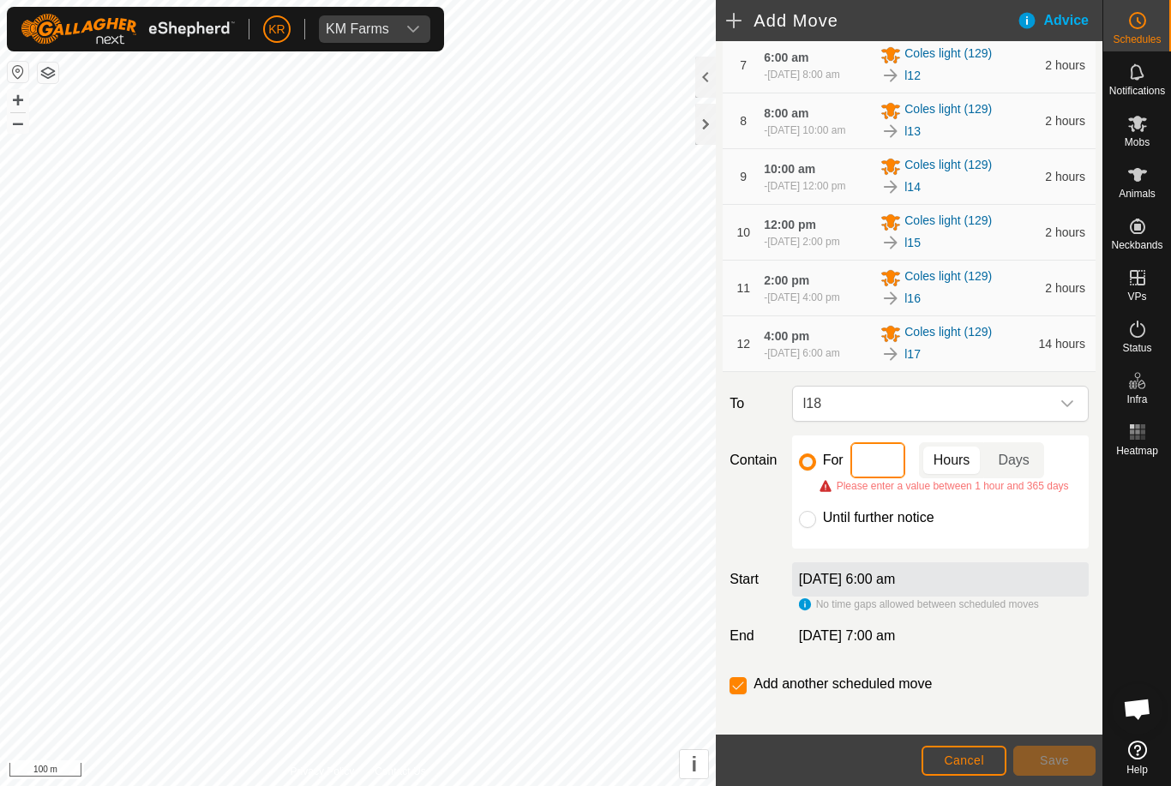
type input "2"
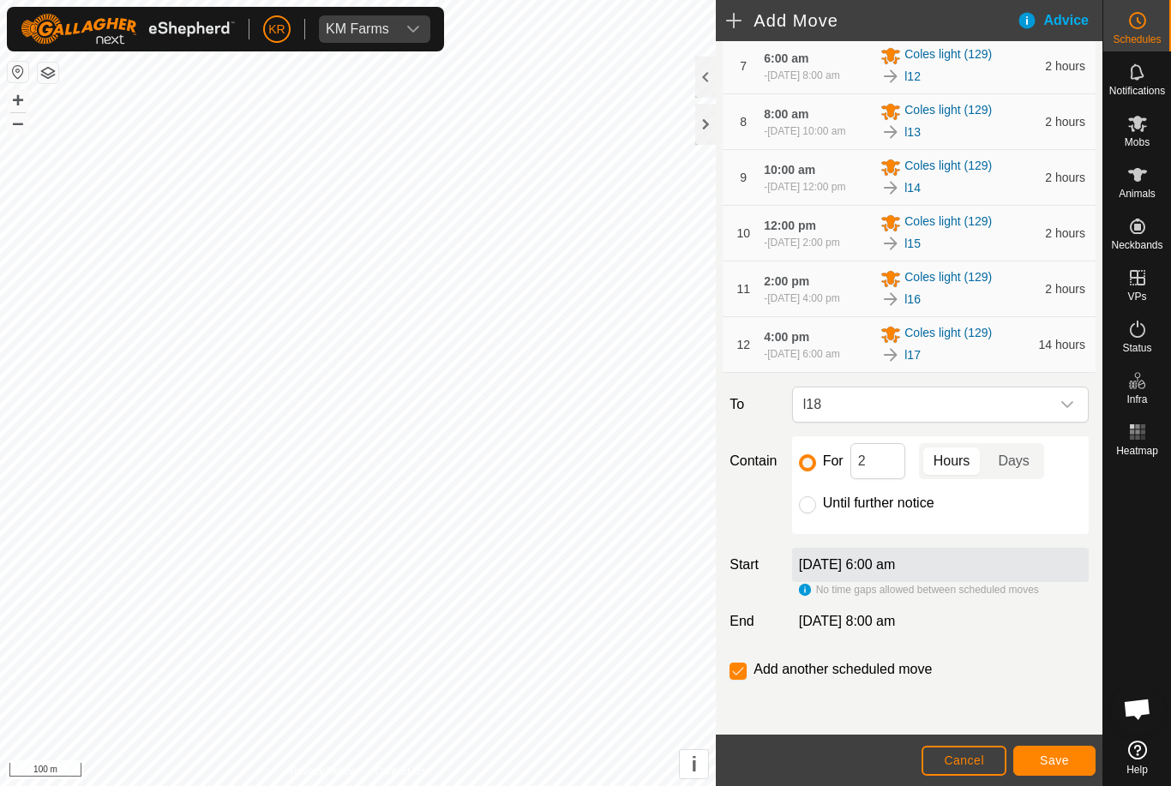
click at [1046, 766] on span "Save" at bounding box center [1053, 760] width 29 height 14
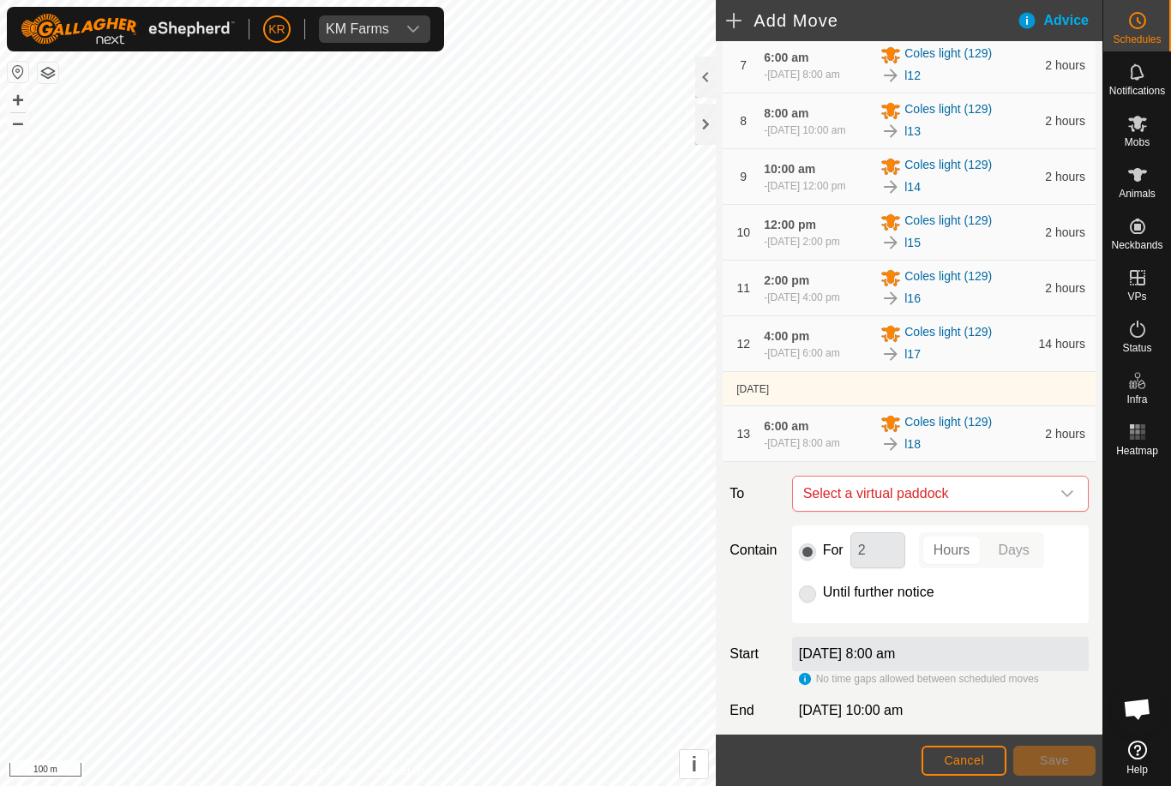
click at [1057, 511] on div "dropdown trigger" at bounding box center [1067, 493] width 34 height 34
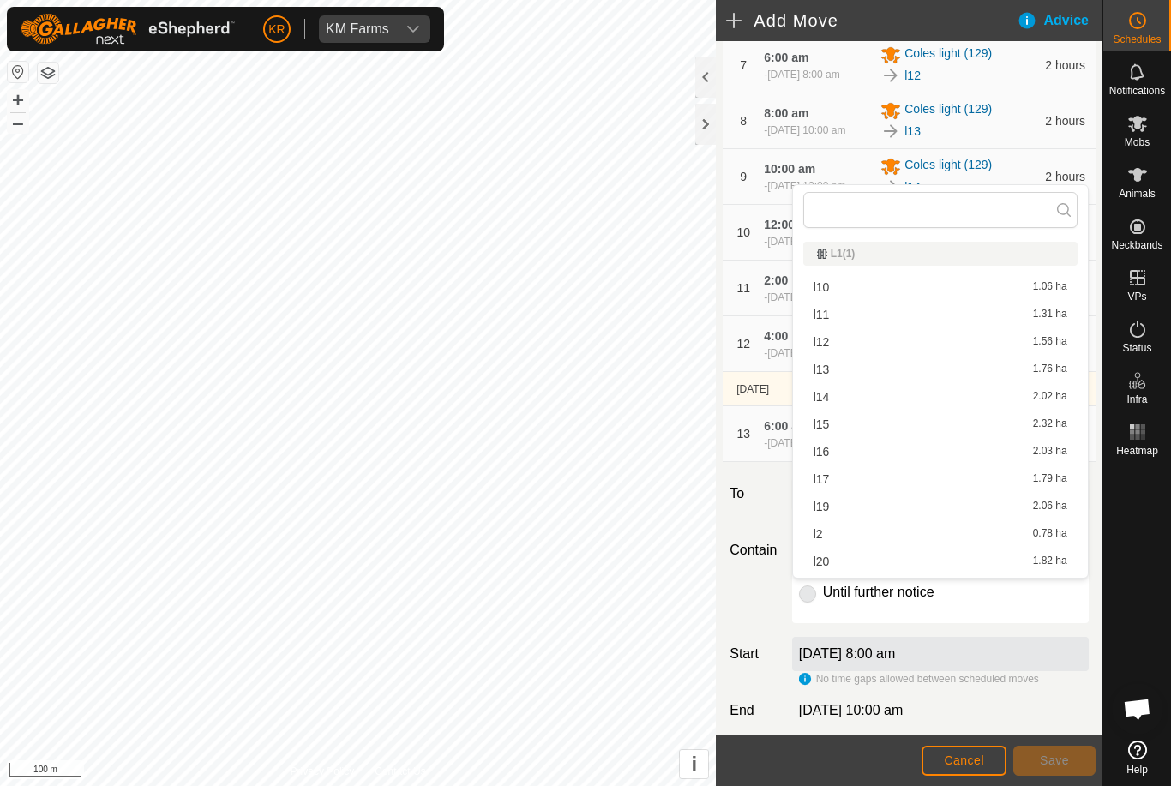
click at [837, 512] on div "l19 2.06 ha" at bounding box center [940, 506] width 254 height 12
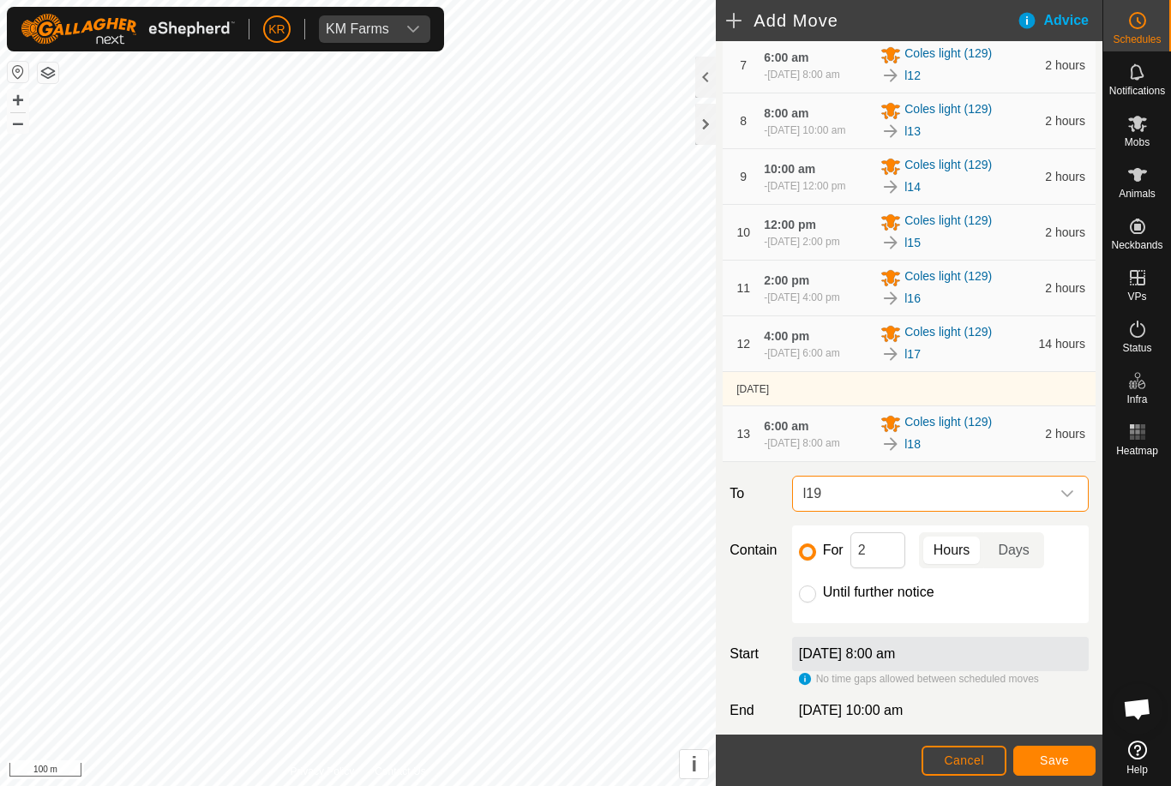
click at [1051, 757] on span "Save" at bounding box center [1053, 760] width 29 height 14
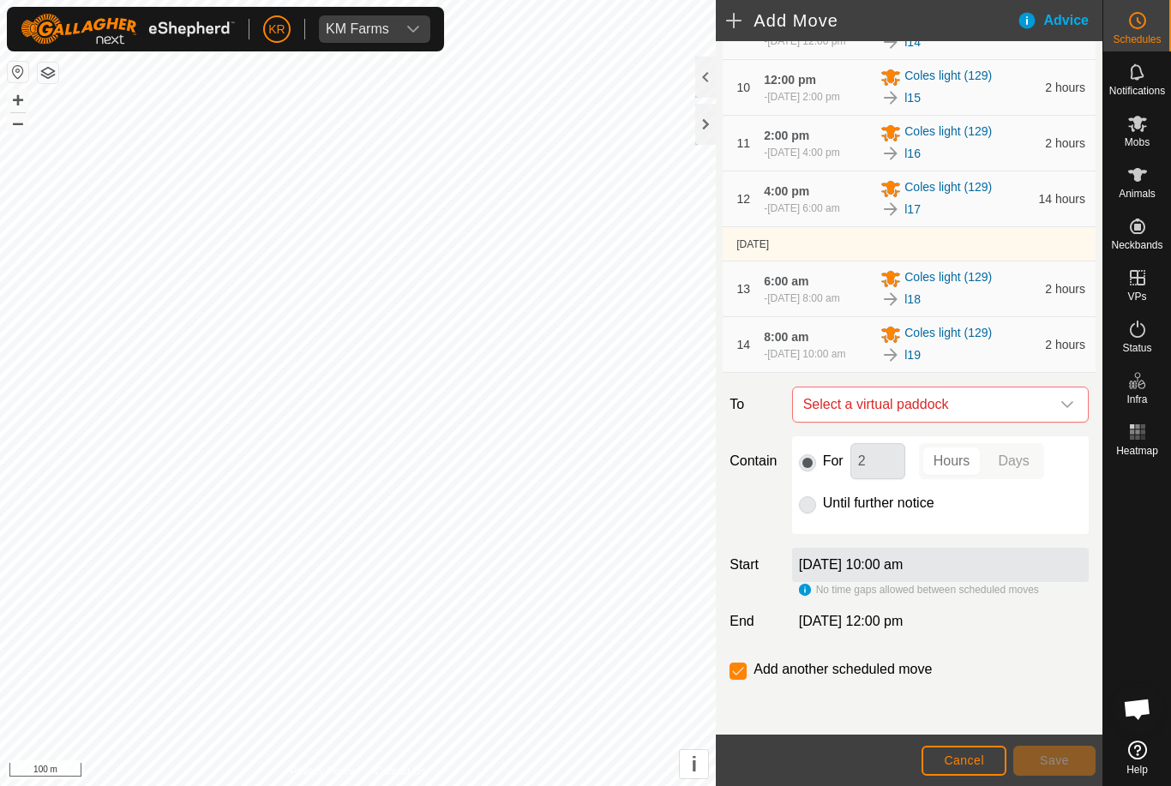
scroll to position [697, 0]
click at [1069, 411] on icon "dropdown trigger" at bounding box center [1067, 405] width 14 height 14
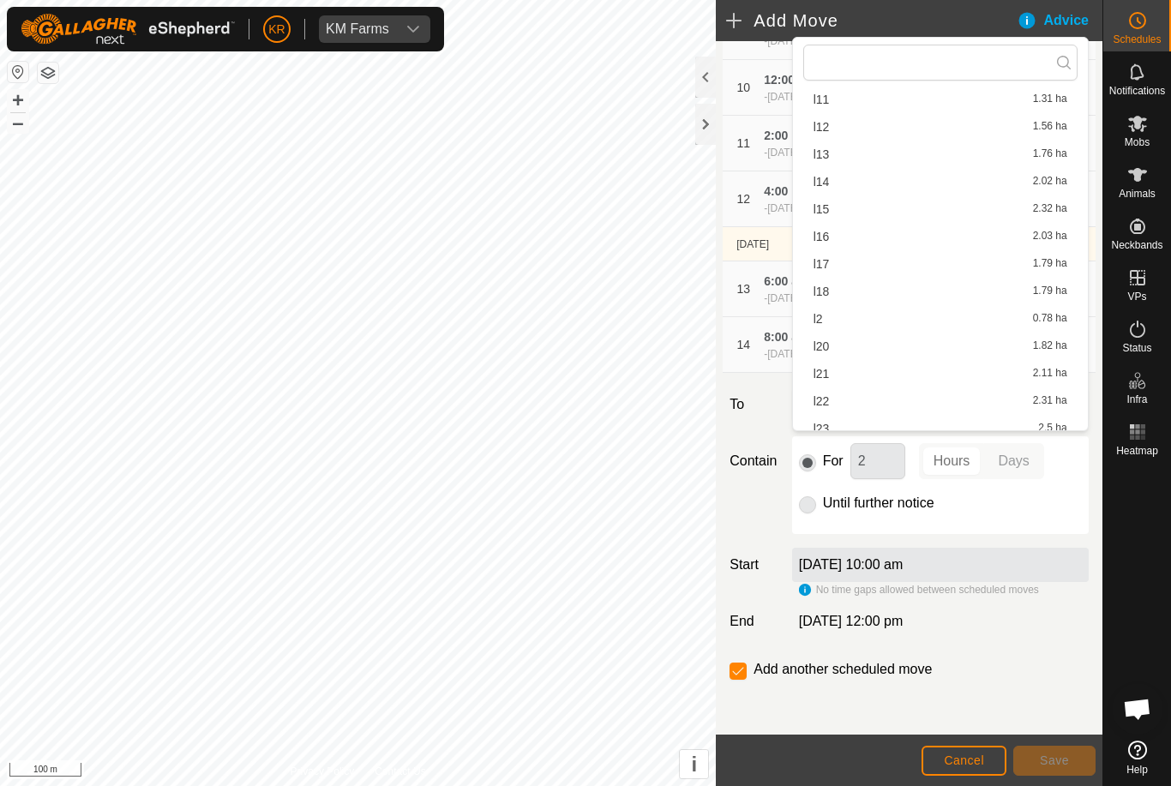
scroll to position [79, 0]
click at [827, 341] on span "l20" at bounding box center [821, 335] width 16 height 12
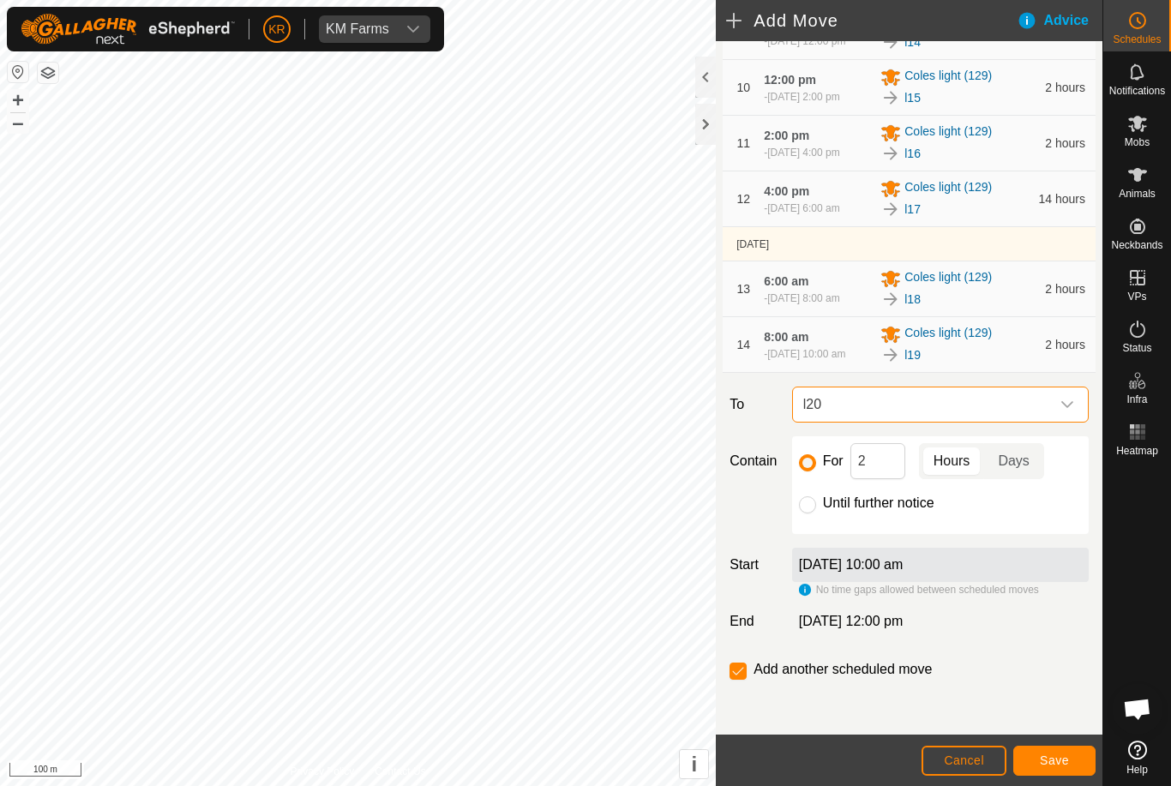
click at [1039, 759] on span "Save" at bounding box center [1053, 760] width 29 height 14
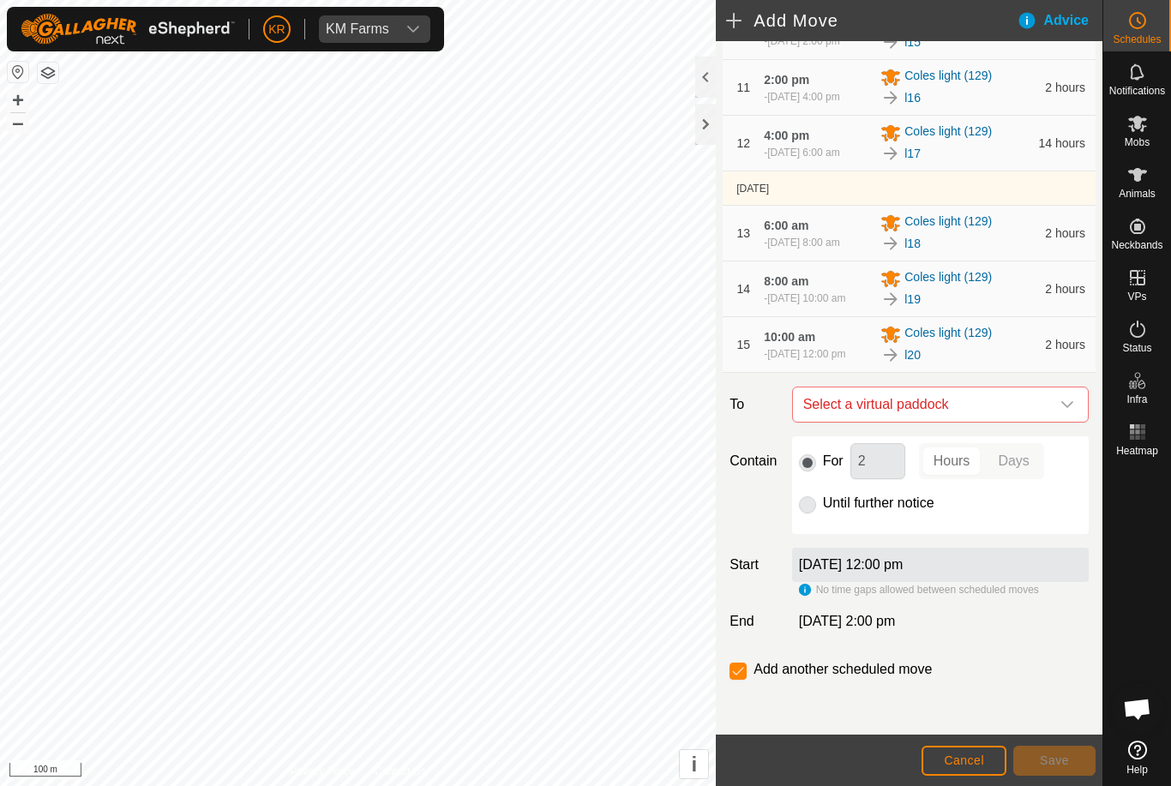
click at [1058, 422] on div "dropdown trigger" at bounding box center [1067, 404] width 34 height 34
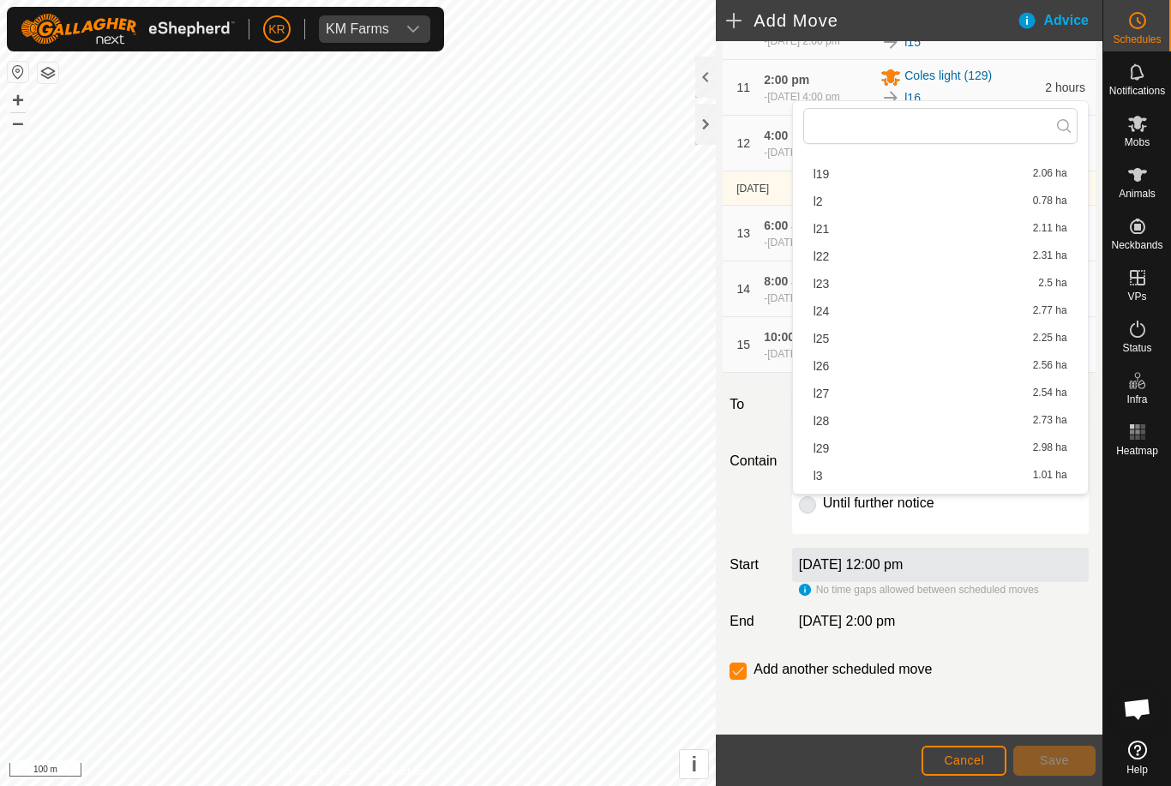
scroll to position [316, 0]
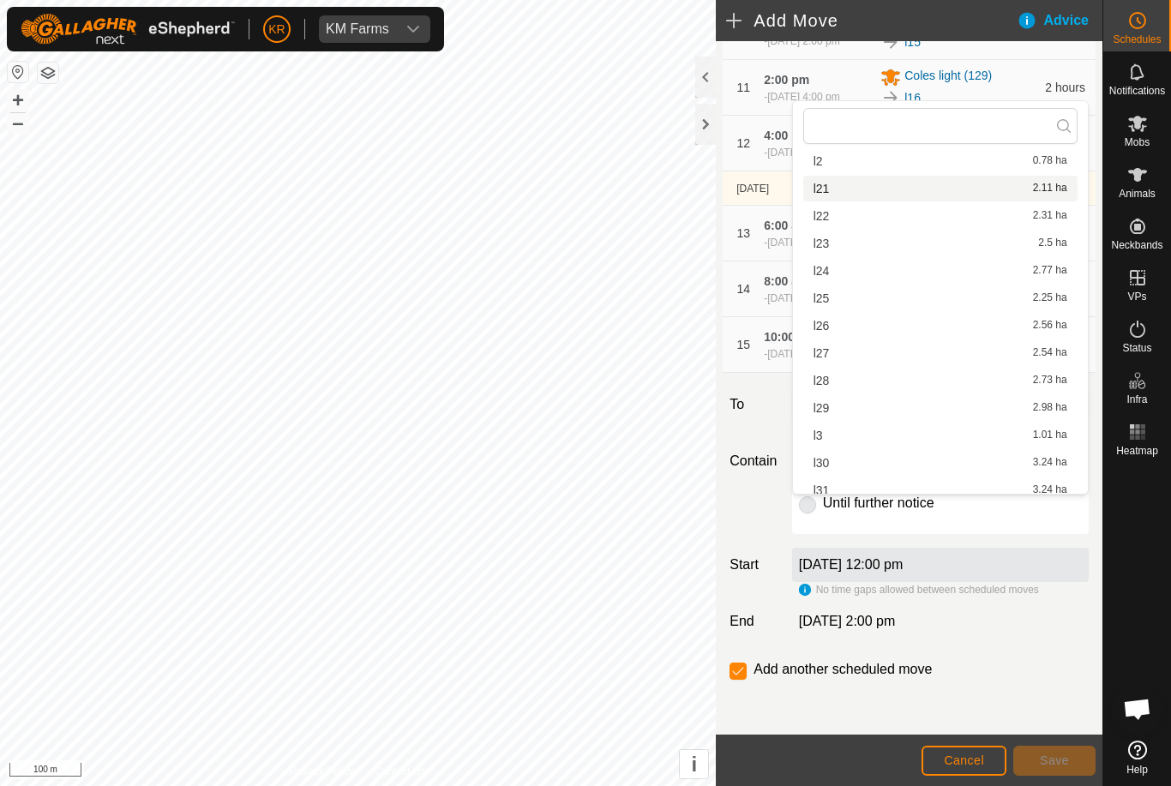
click at [825, 189] on span "l21" at bounding box center [821, 189] width 16 height 12
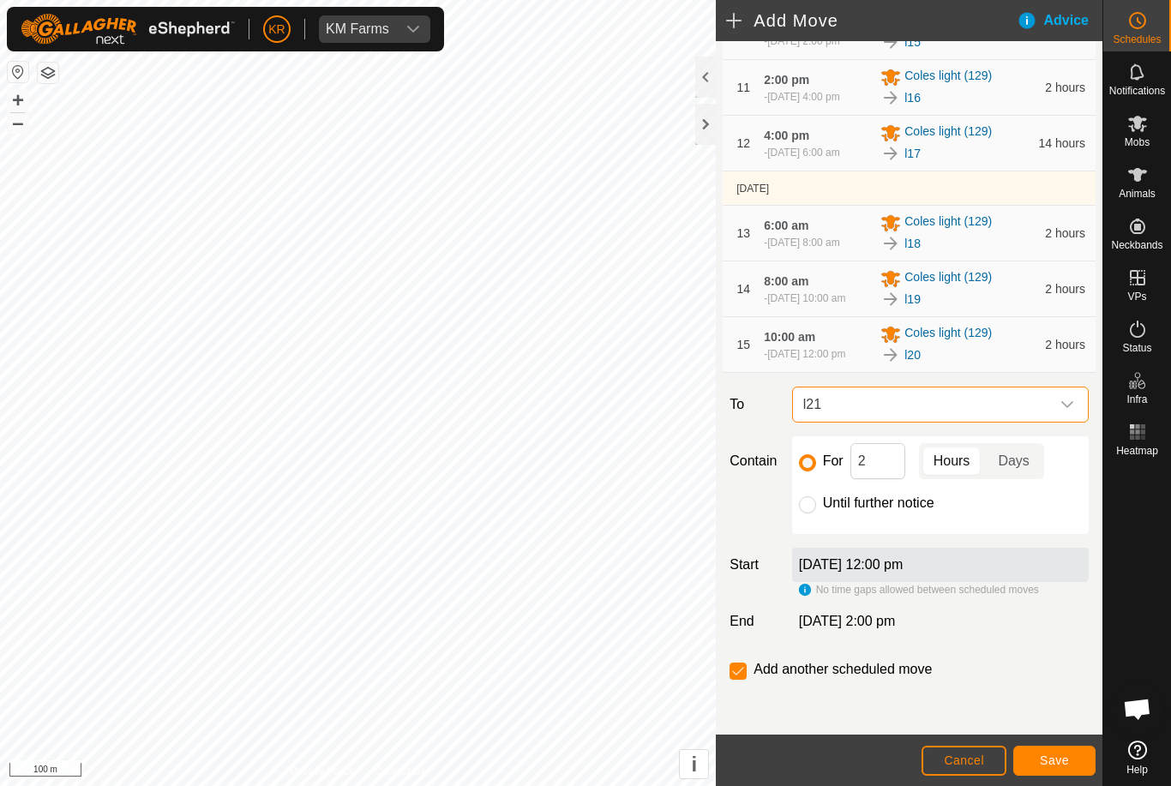
click at [1042, 763] on span "Save" at bounding box center [1053, 760] width 29 height 14
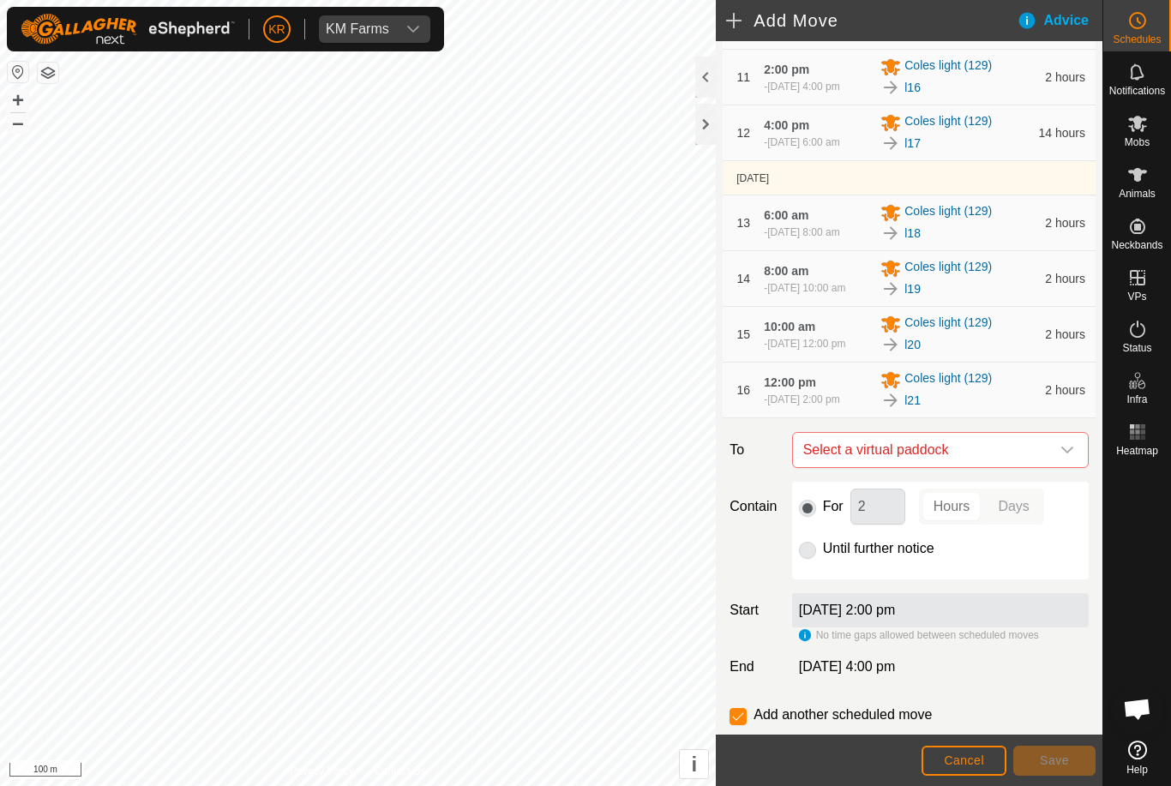
click at [1075, 467] on div "dropdown trigger" at bounding box center [1067, 450] width 34 height 34
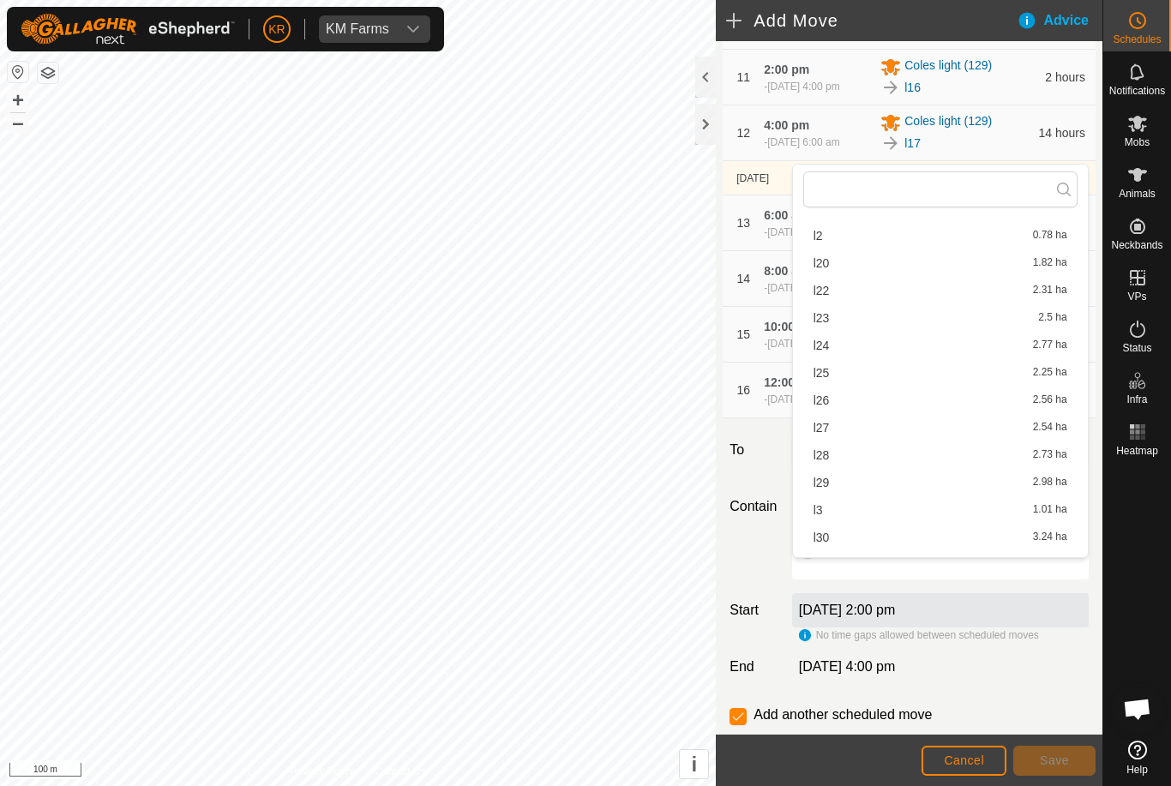
scroll to position [359, 0]
type input "."
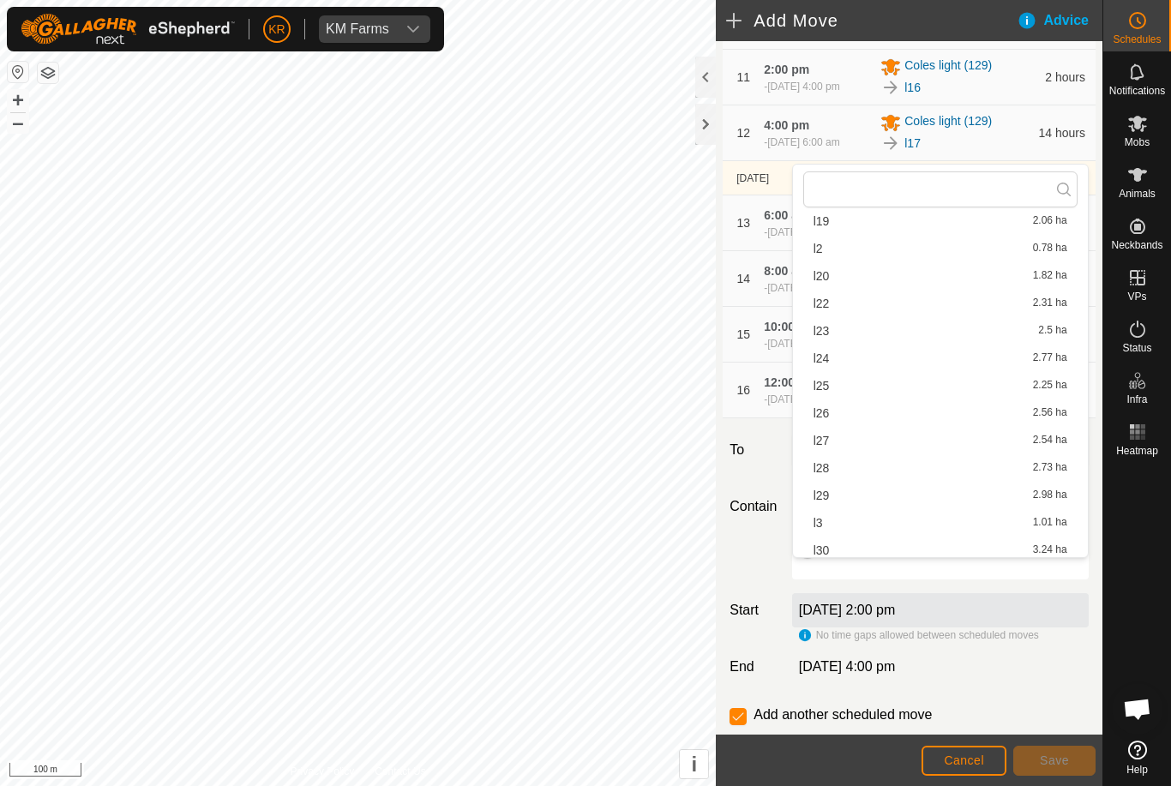
scroll to position [297, 0]
click at [813, 297] on span "l22" at bounding box center [821, 299] width 16 height 12
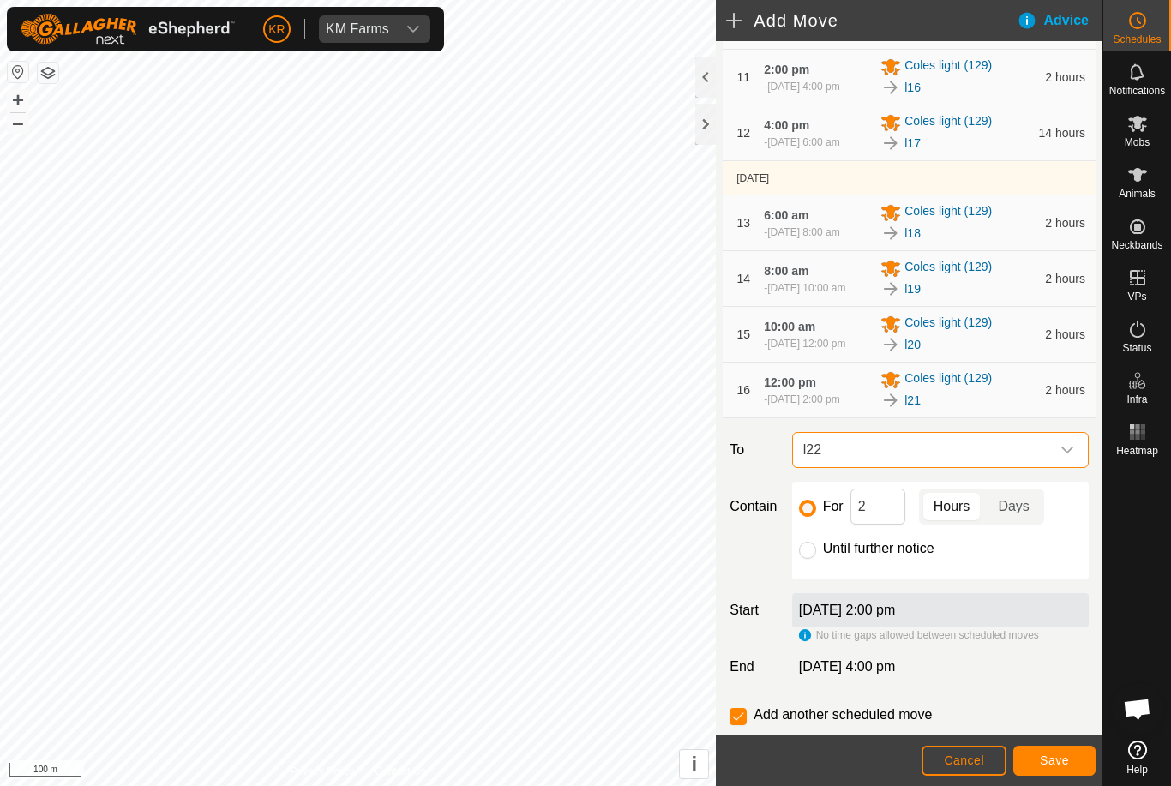
click at [1035, 760] on button "Save" at bounding box center [1054, 761] width 82 height 30
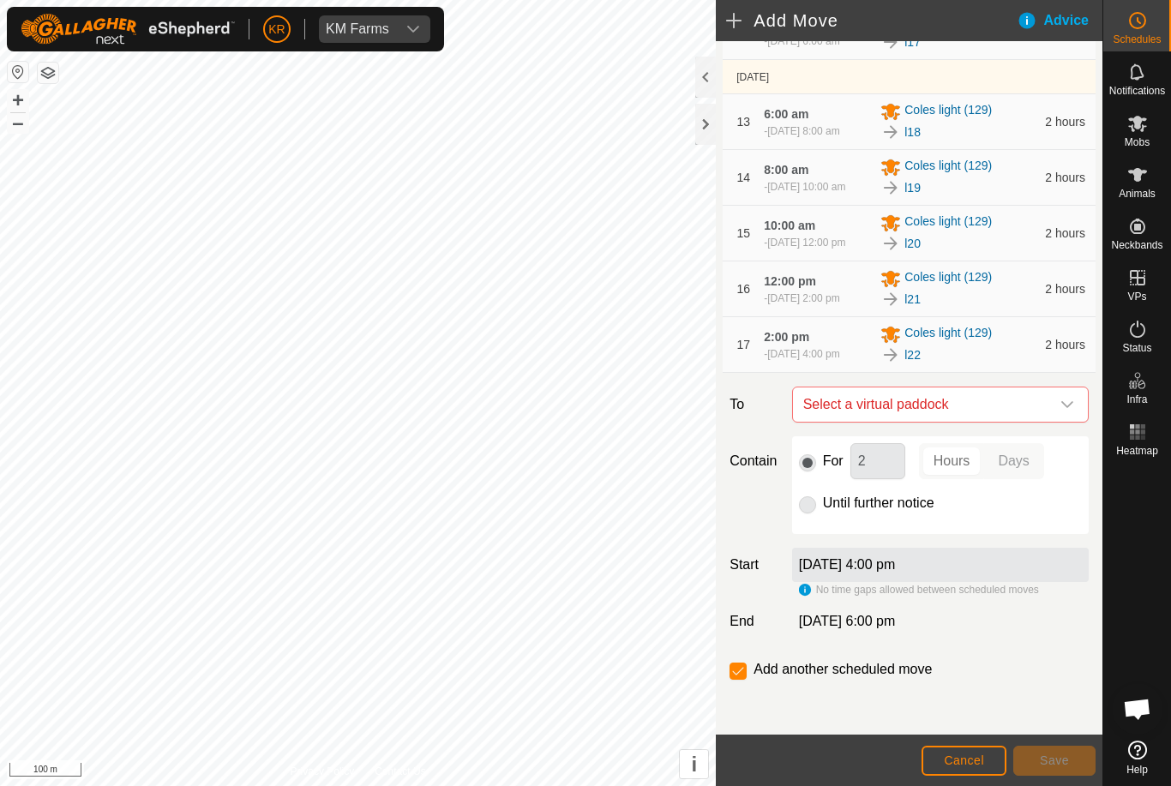
scroll to position [930, 0]
click at [1066, 406] on icon "dropdown trigger" at bounding box center [1067, 404] width 12 height 7
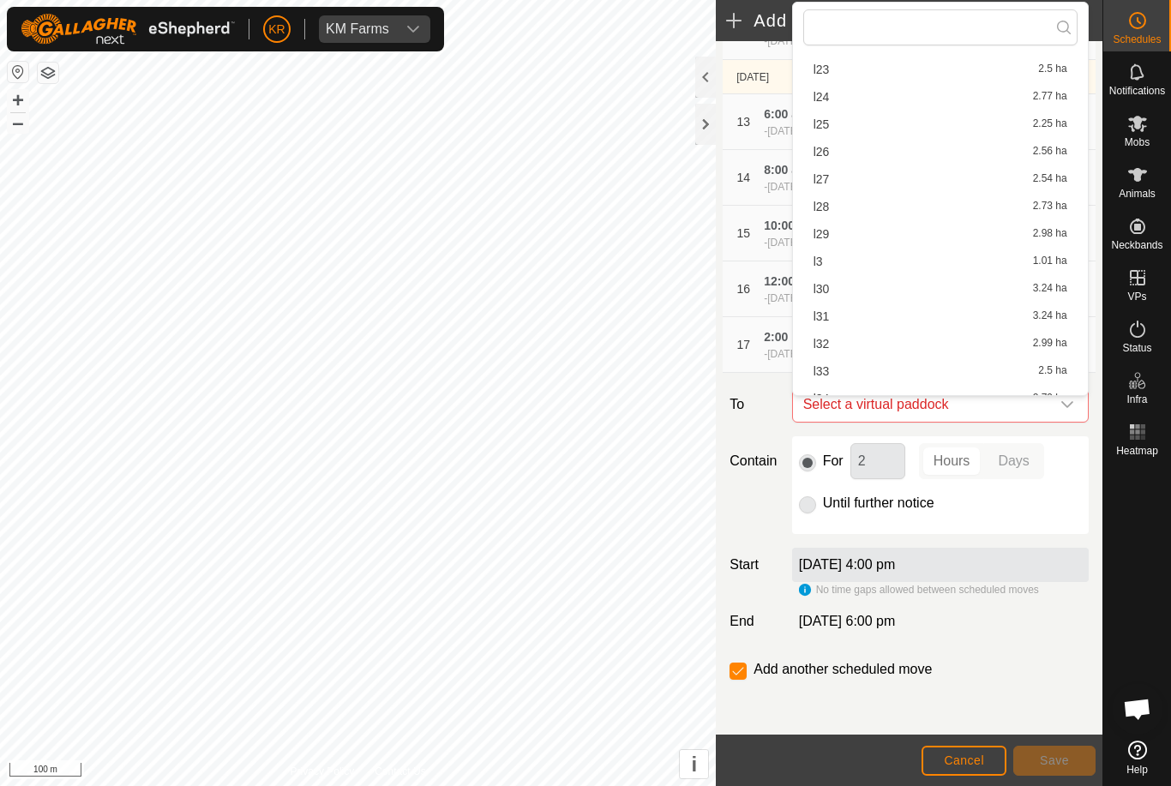
scroll to position [380, 0]
type input "."
click at [822, 85] on span "l23" at bounding box center [821, 79] width 16 height 12
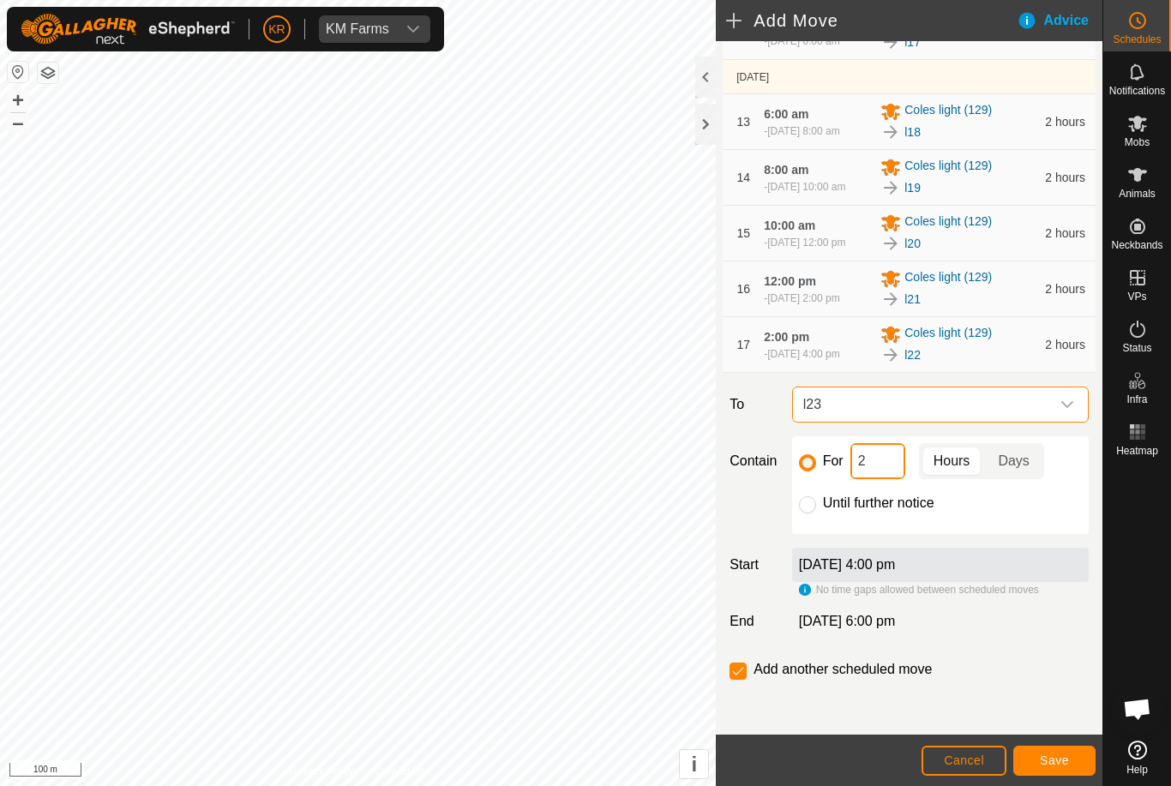
click at [890, 470] on input "2" at bounding box center [877, 461] width 55 height 36
type input "4"
click at [1055, 762] on span "Save" at bounding box center [1053, 760] width 29 height 14
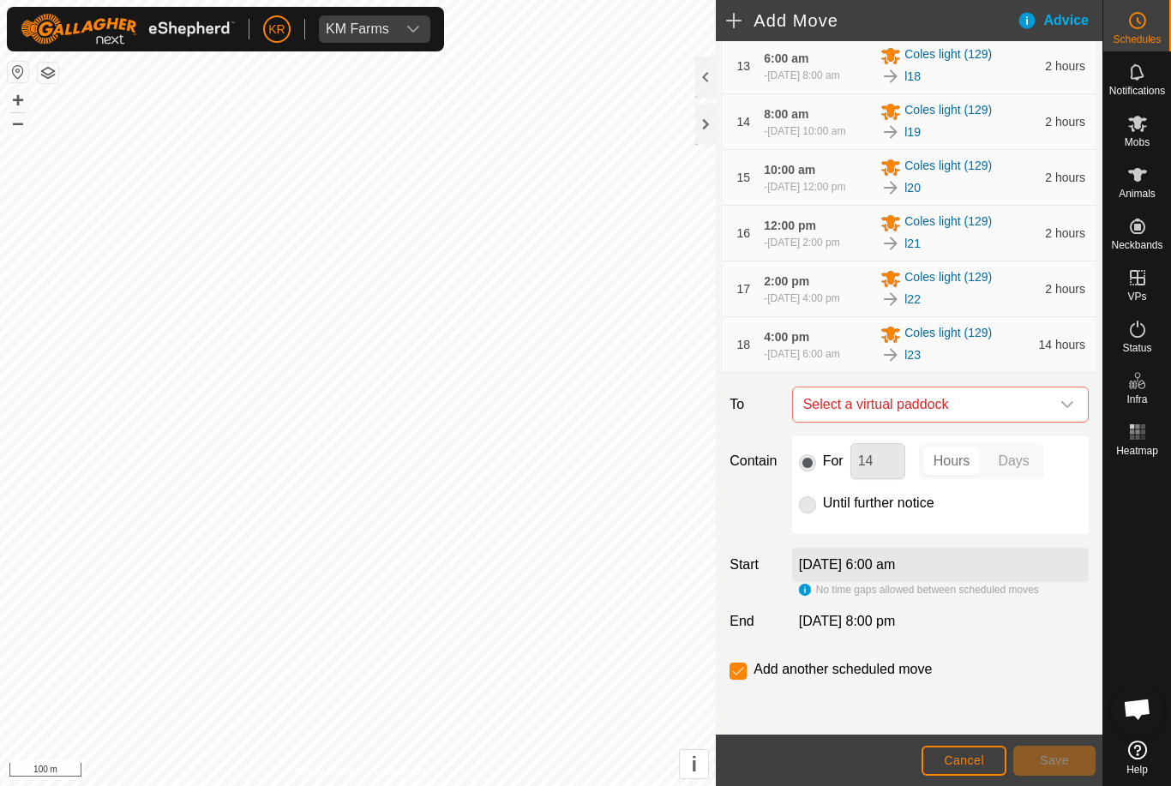
click at [1069, 411] on icon "dropdown trigger" at bounding box center [1067, 405] width 14 height 14
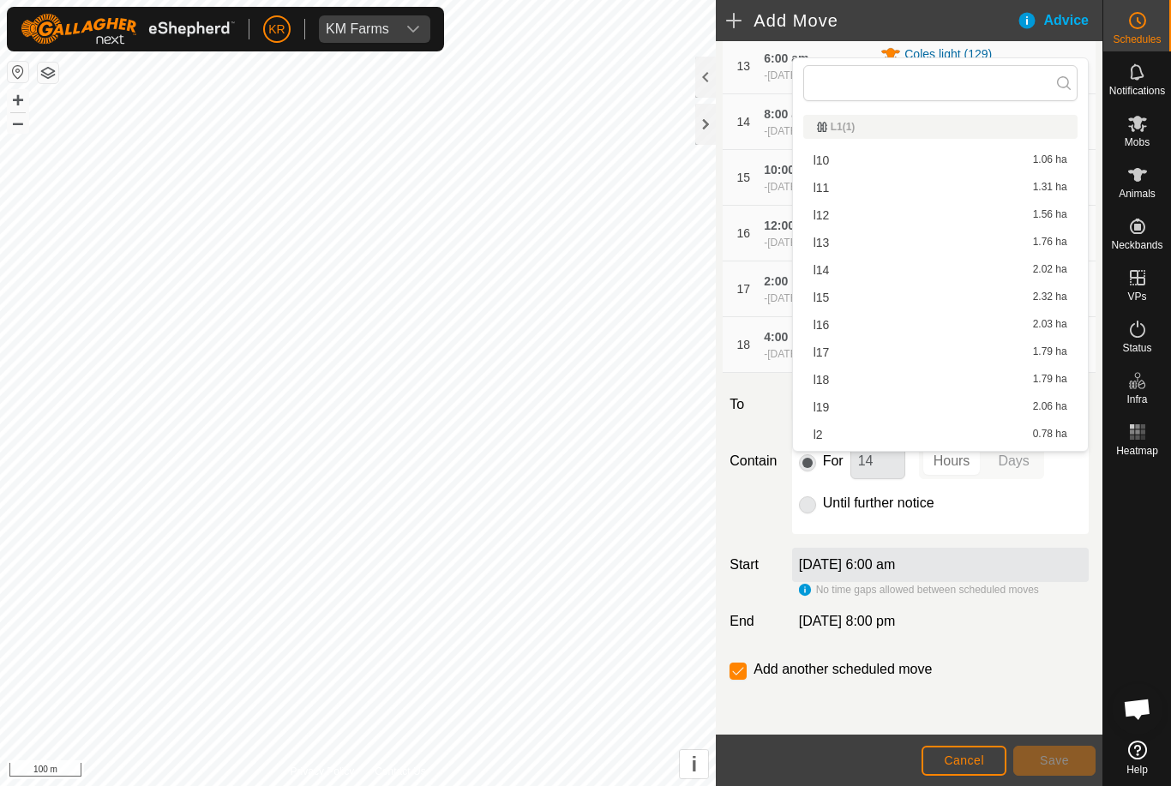
click at [898, 406] on div "l19 2.06 ha" at bounding box center [940, 407] width 254 height 12
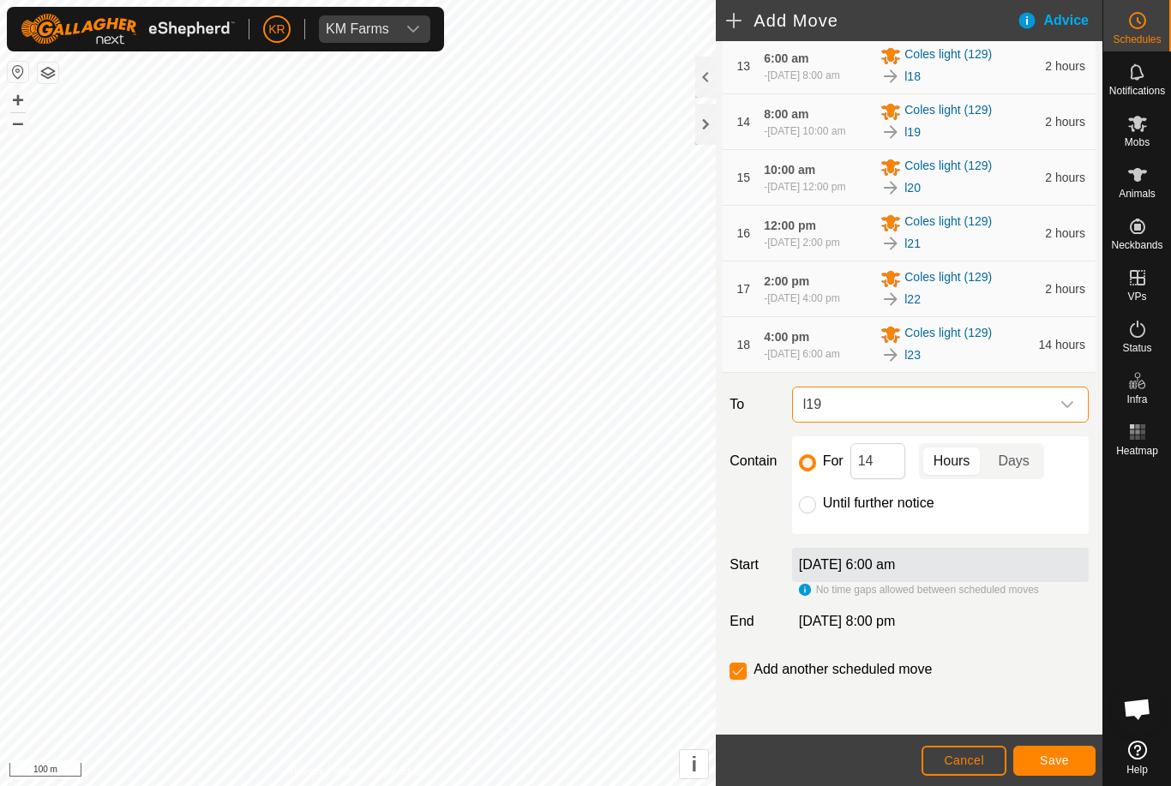
click at [1071, 411] on icon "dropdown trigger" at bounding box center [1067, 405] width 14 height 14
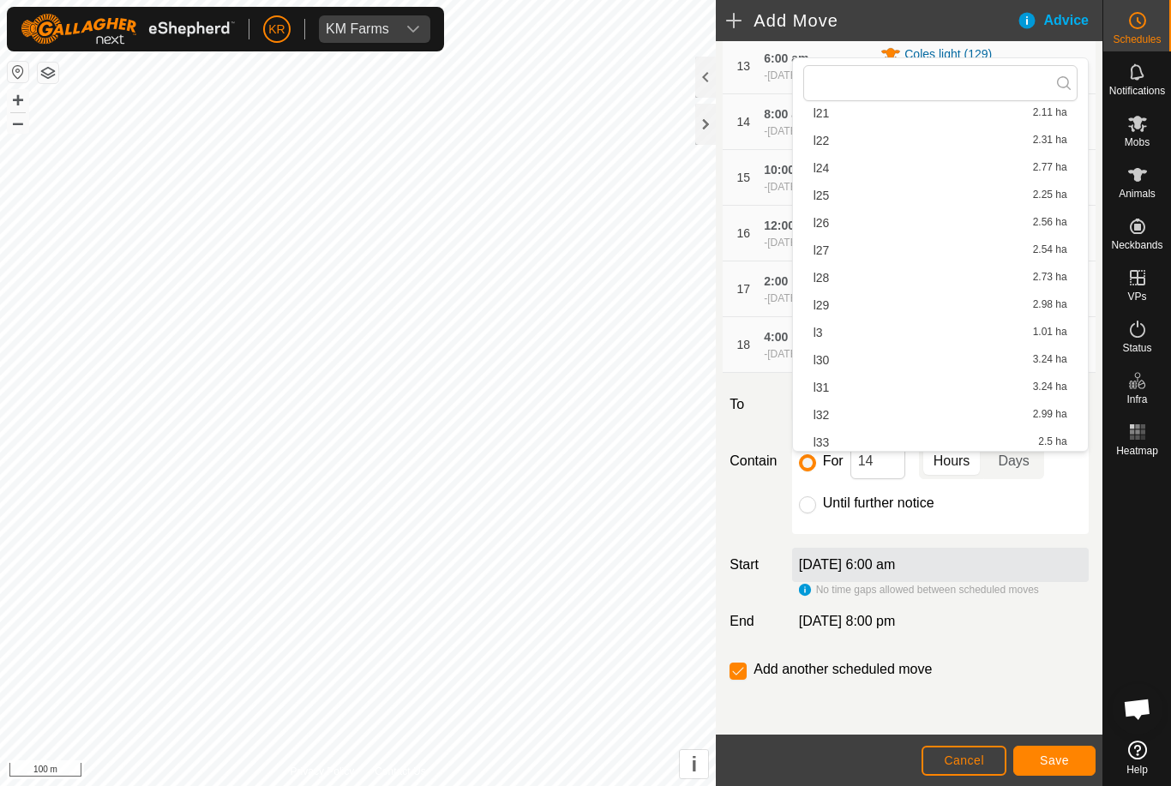
scroll to position [398, 0]
click at [826, 149] on span "l24" at bounding box center [821, 146] width 16 height 12
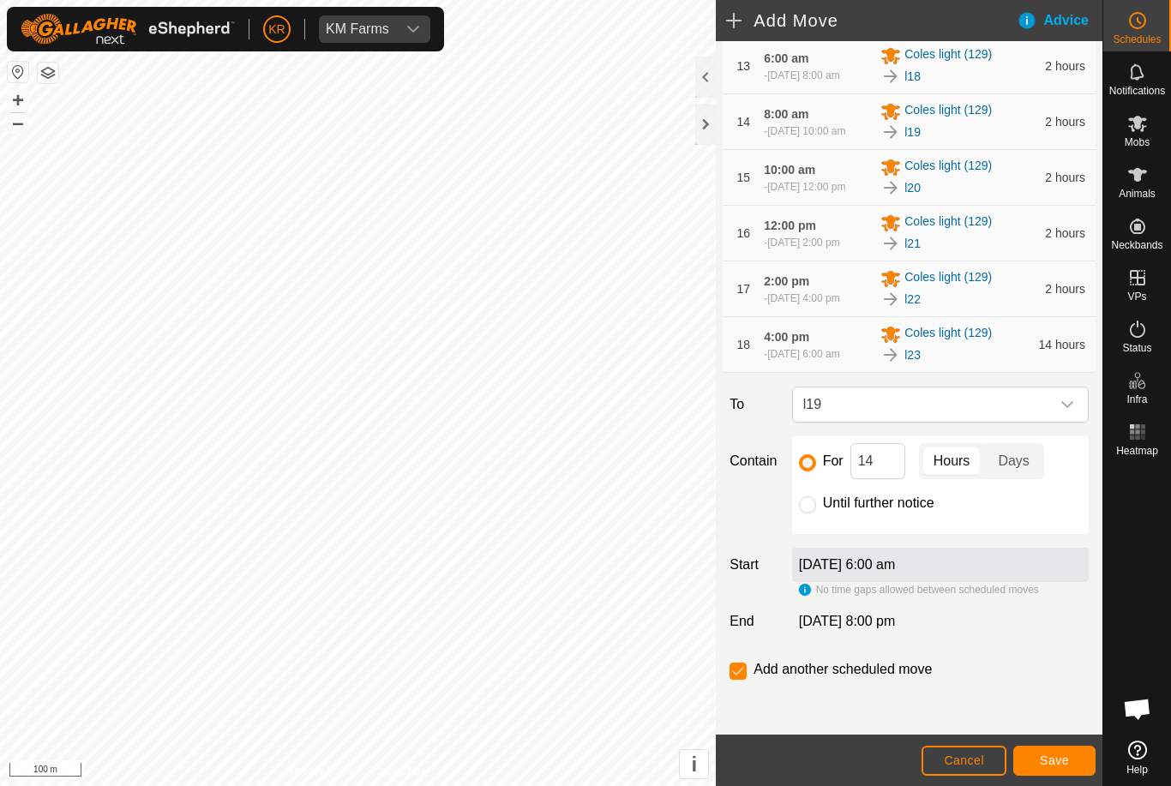
scroll to position [286, 0]
click at [884, 479] on input "14" at bounding box center [877, 461] width 55 height 36
type input "1"
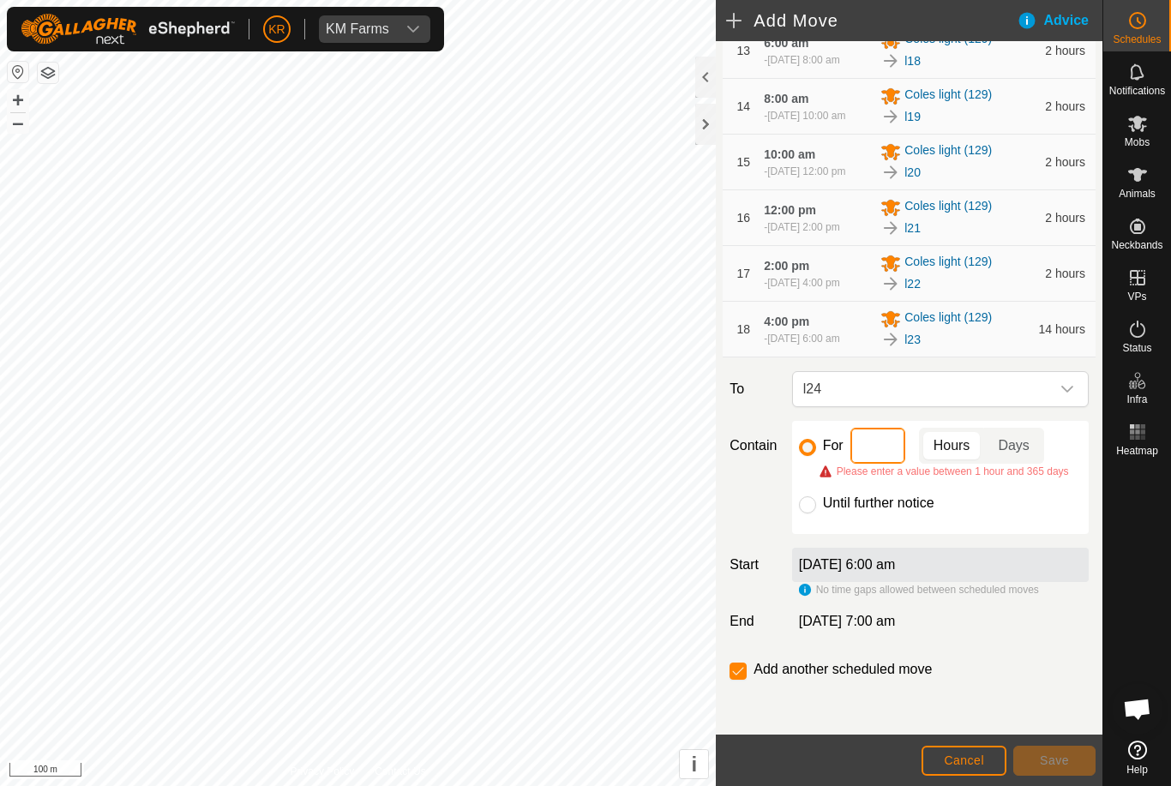
type input "2"
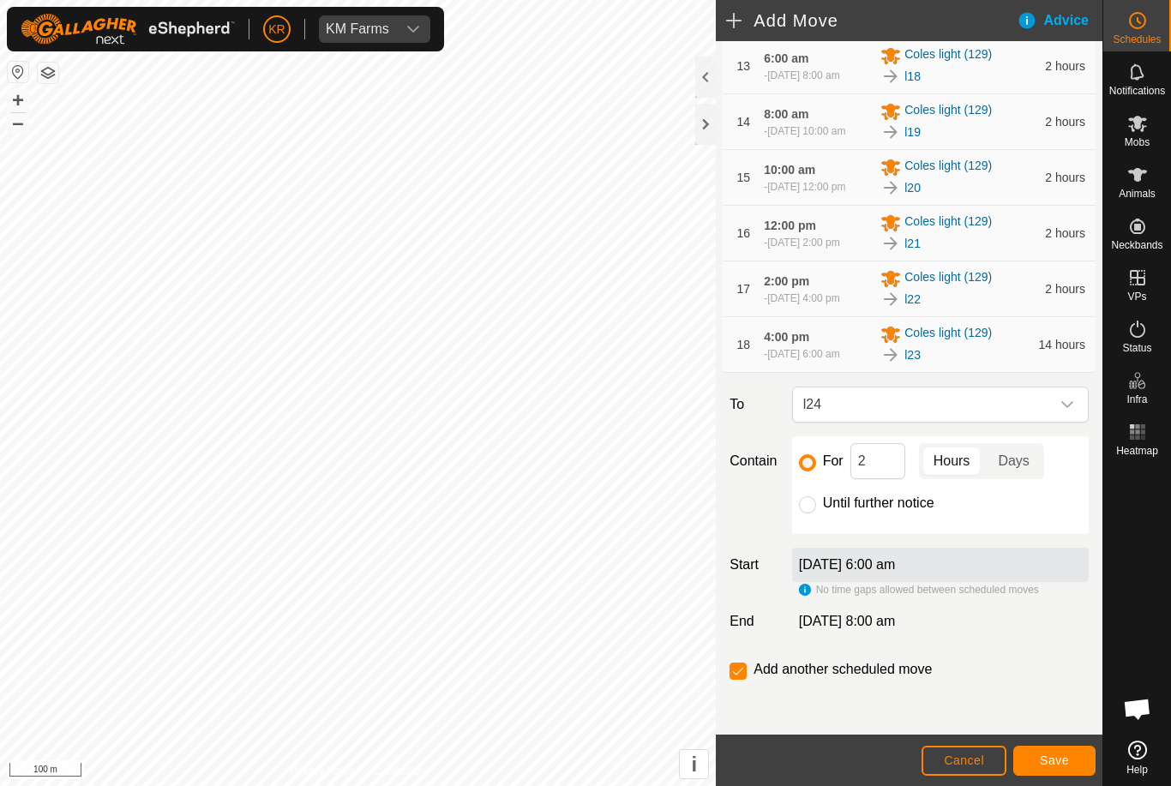
click at [1046, 757] on span "Save" at bounding box center [1053, 760] width 29 height 14
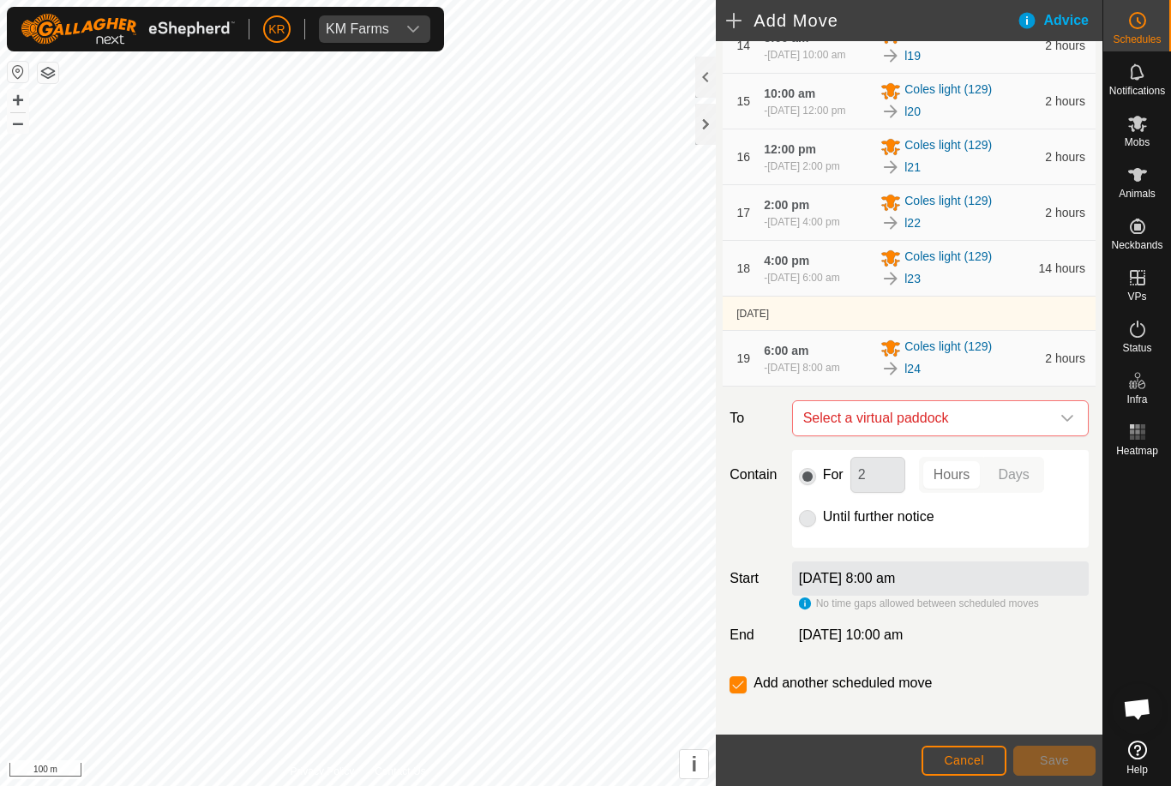
click at [1061, 425] on icon "dropdown trigger" at bounding box center [1067, 418] width 14 height 14
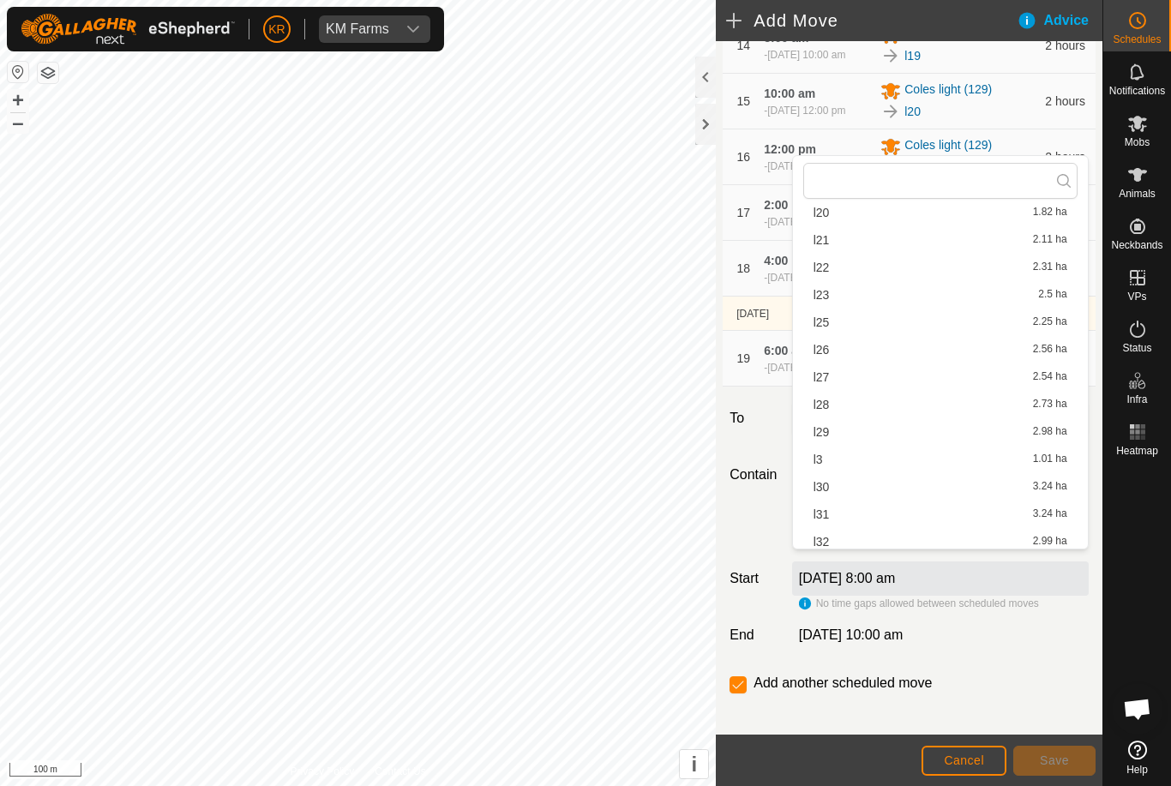
scroll to position [372, 0]
click at [825, 297] on span "l25" at bounding box center [821, 297] width 16 height 12
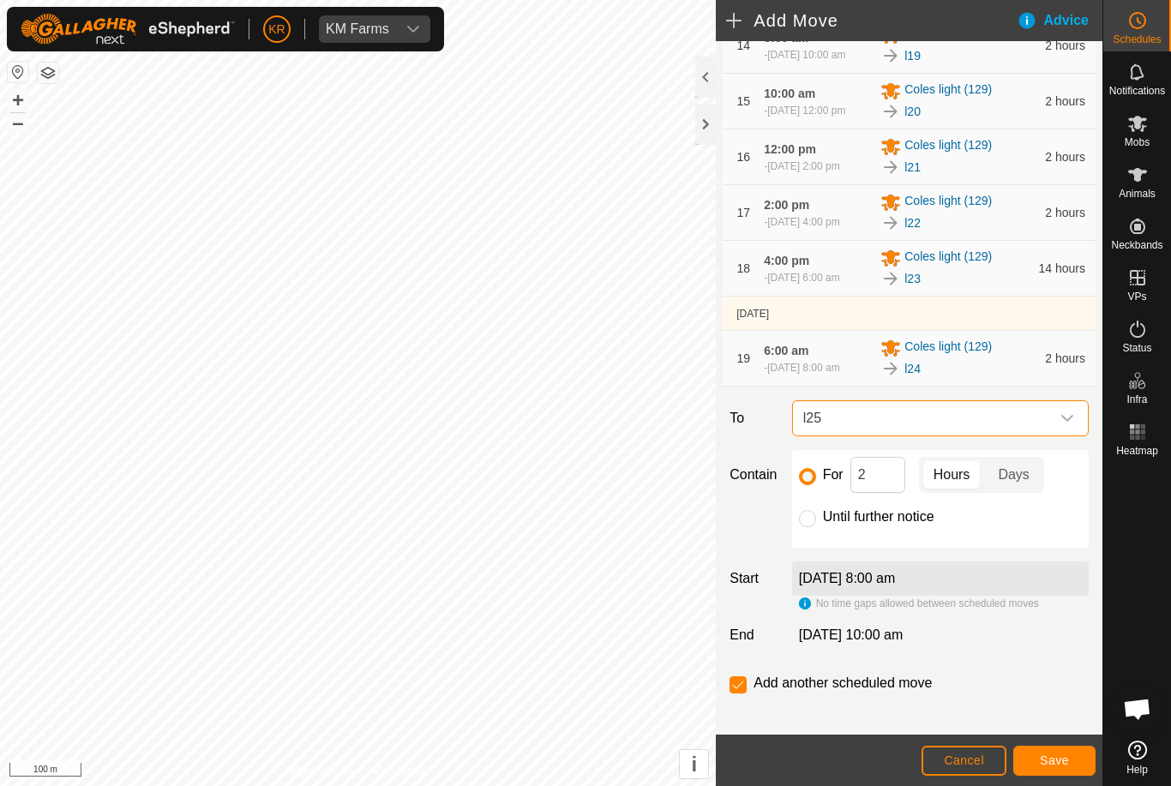
click at [1060, 764] on span "Save" at bounding box center [1053, 760] width 29 height 14
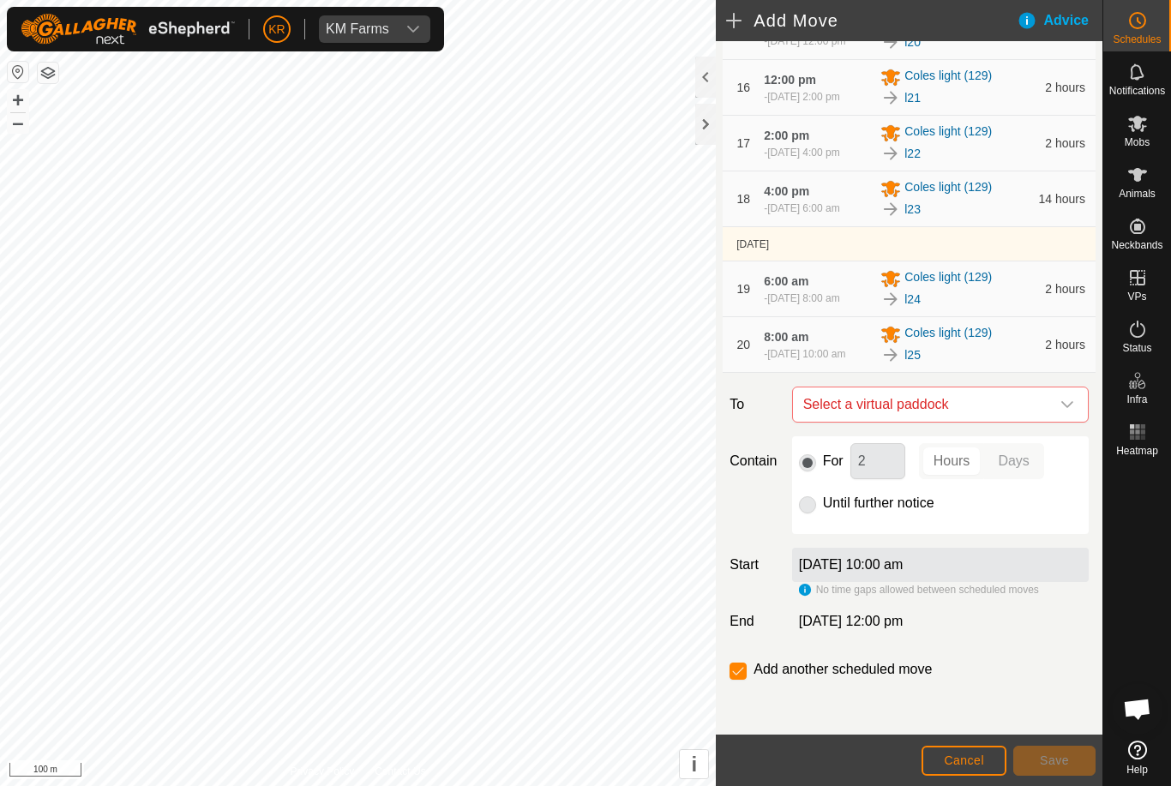
scroll to position [1154, 0]
click at [1048, 412] on span "Select a virtual paddock" at bounding box center [923, 404] width 254 height 34
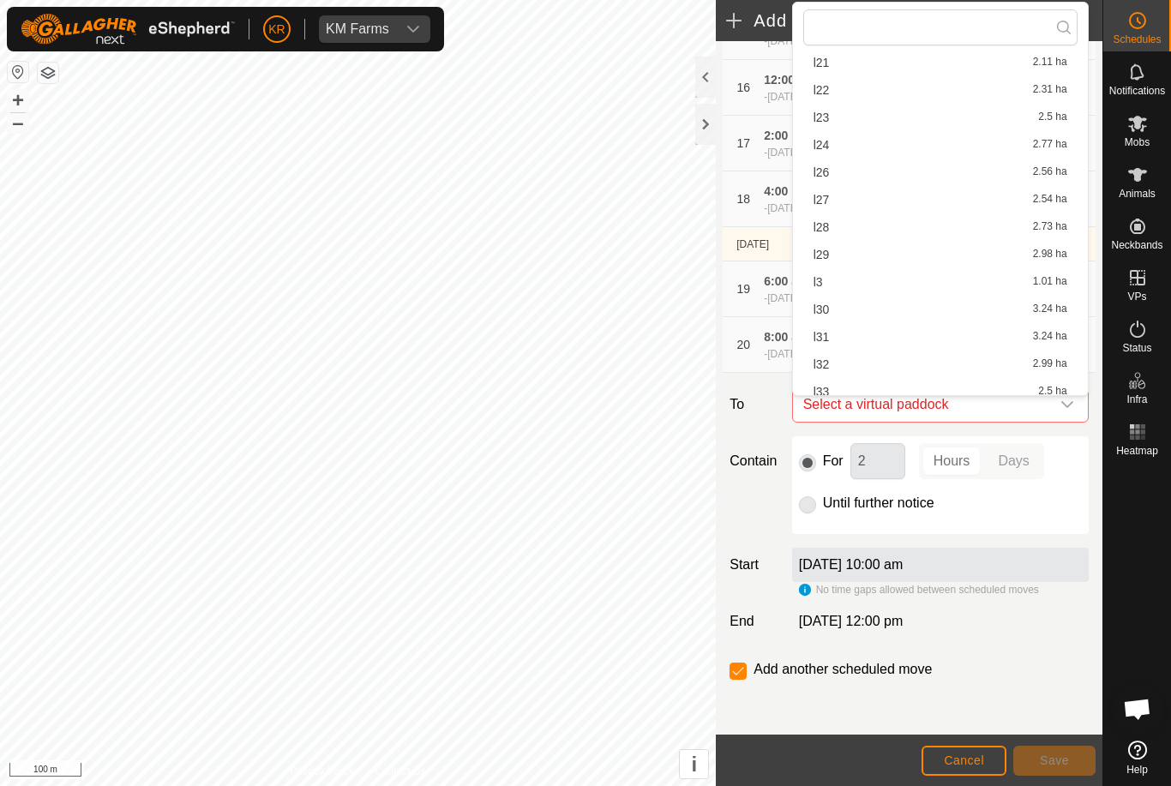
scroll to position [399, 0]
click at [825, 142] on span "l26" at bounding box center [821, 144] width 16 height 12
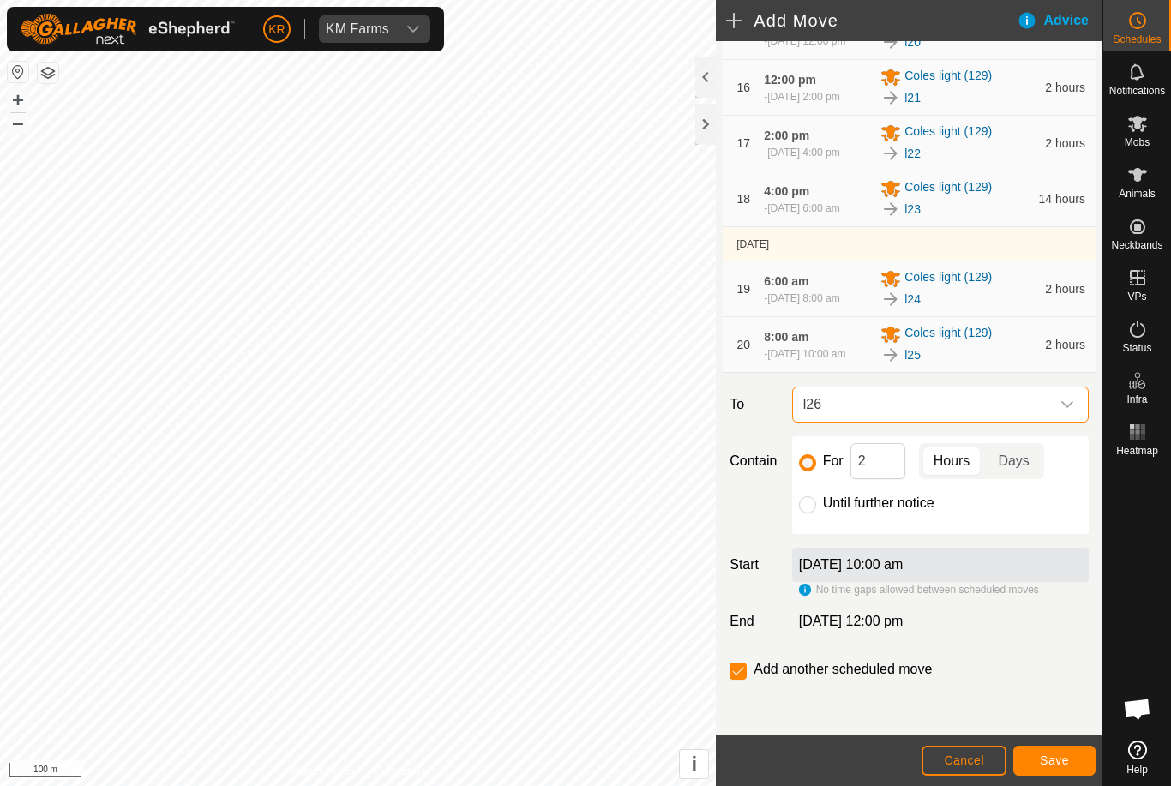
click at [1044, 764] on span "Save" at bounding box center [1053, 760] width 29 height 14
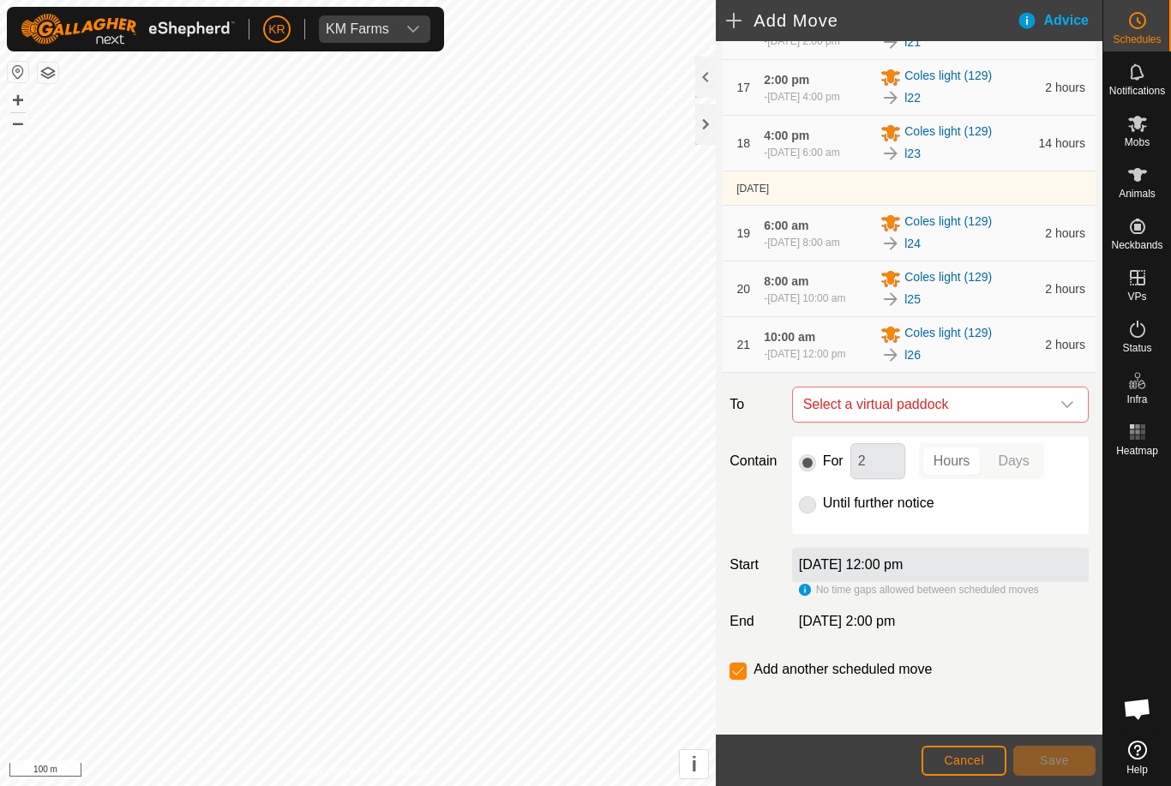
click at [1045, 422] on span "Select a virtual paddock" at bounding box center [923, 404] width 254 height 34
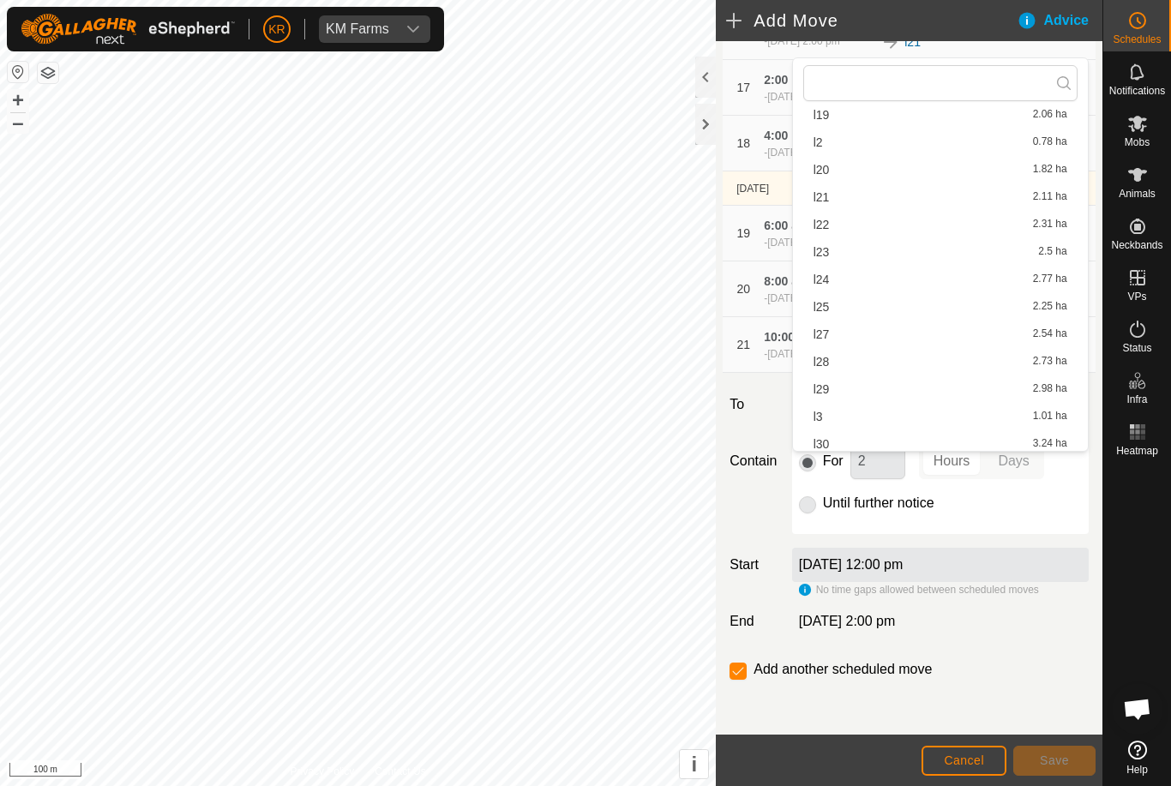
scroll to position [402, 0]
click at [825, 226] on span "l27" at bounding box center [821, 225] width 16 height 12
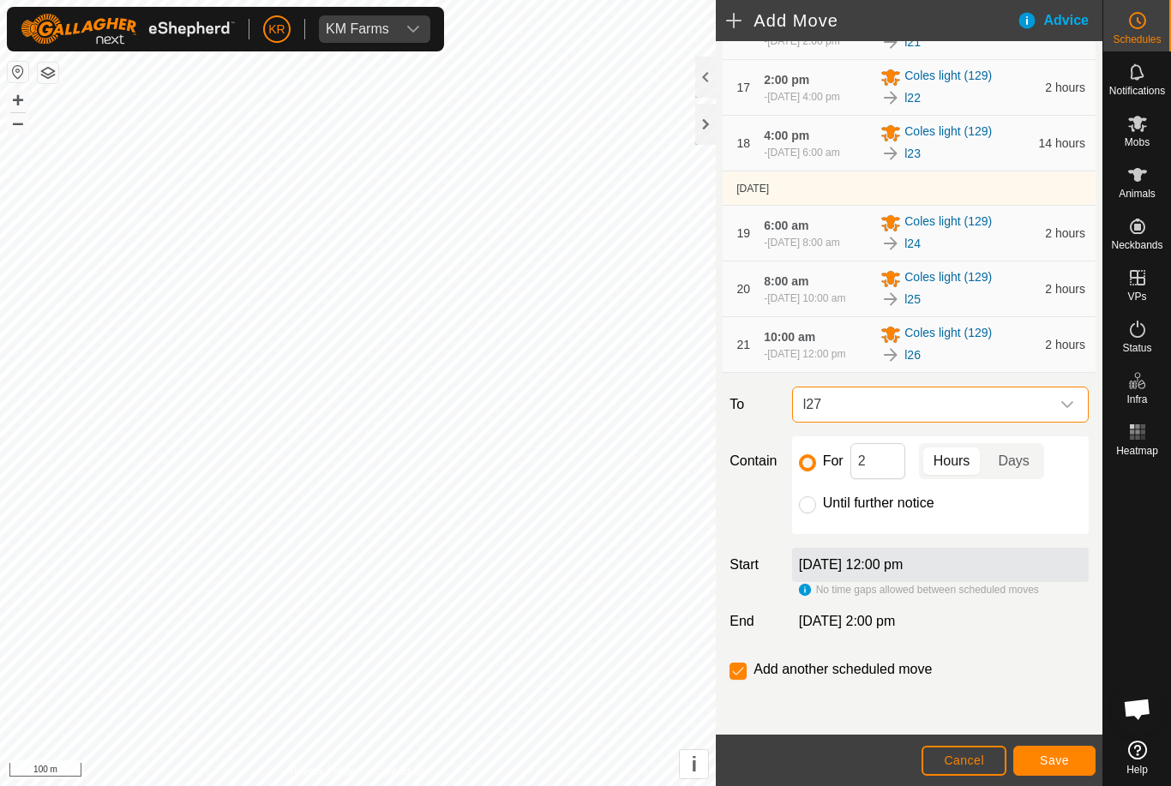
click at [1055, 766] on span "Save" at bounding box center [1053, 760] width 29 height 14
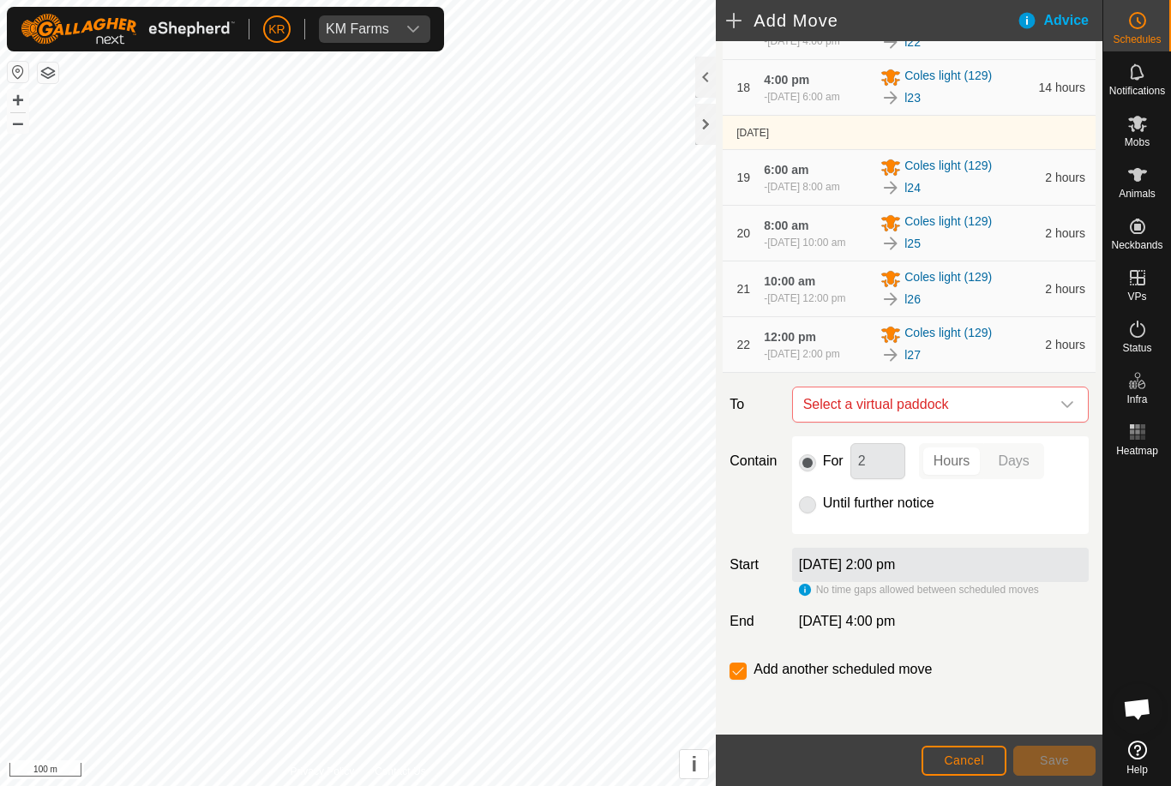
click at [1046, 422] on span "Select a virtual paddock" at bounding box center [923, 404] width 254 height 34
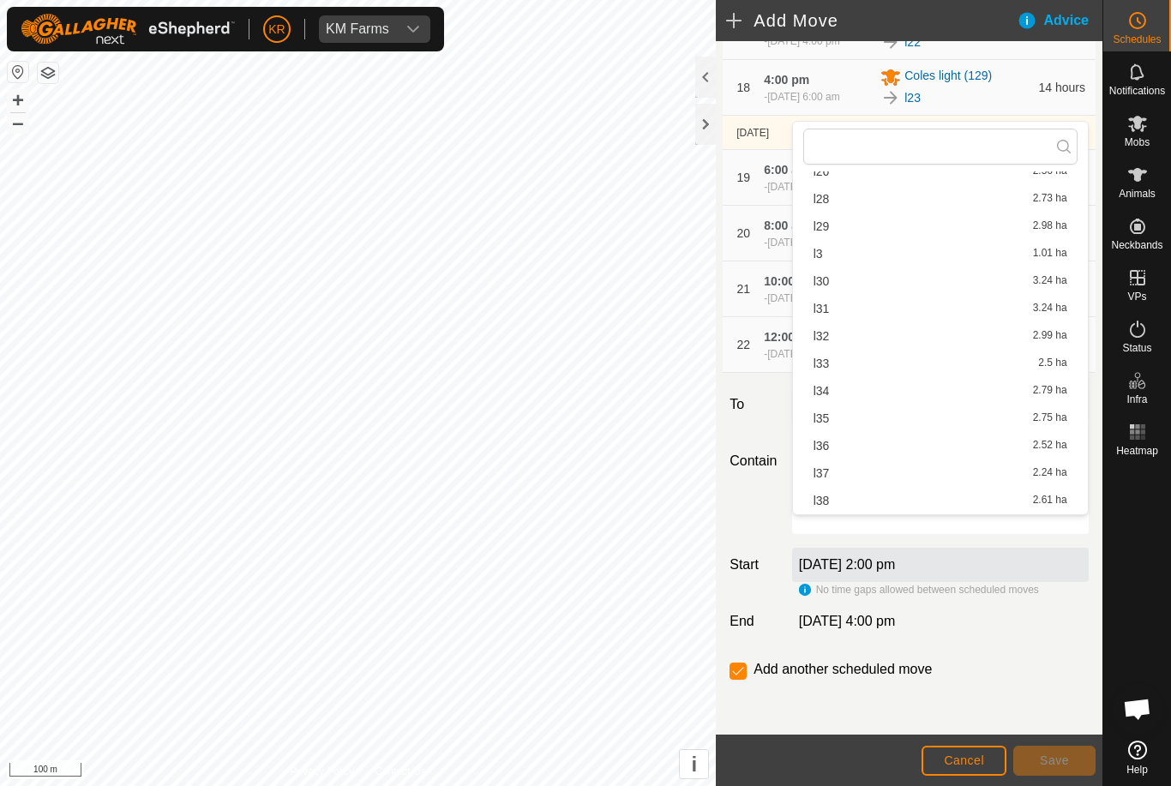
scroll to position [527, 0]
type input "."
click at [824, 196] on span "l28" at bounding box center [821, 193] width 16 height 12
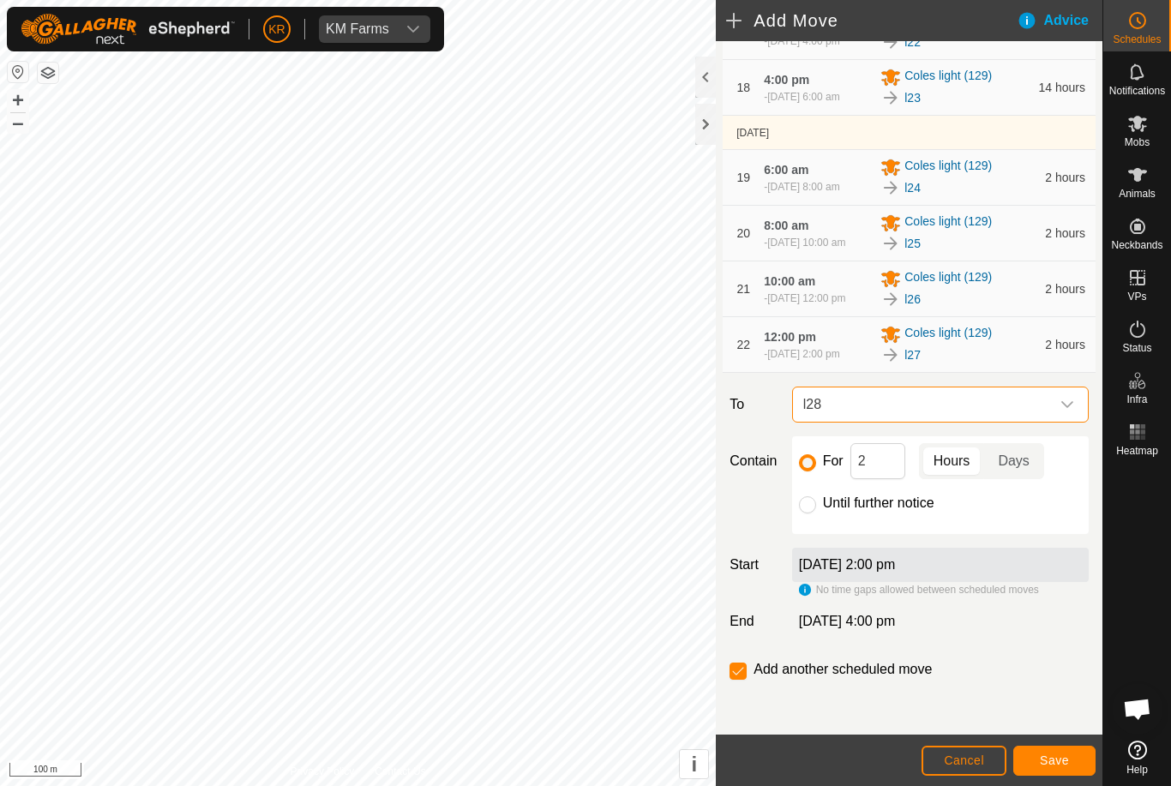
click at [1046, 760] on span "Save" at bounding box center [1053, 760] width 29 height 14
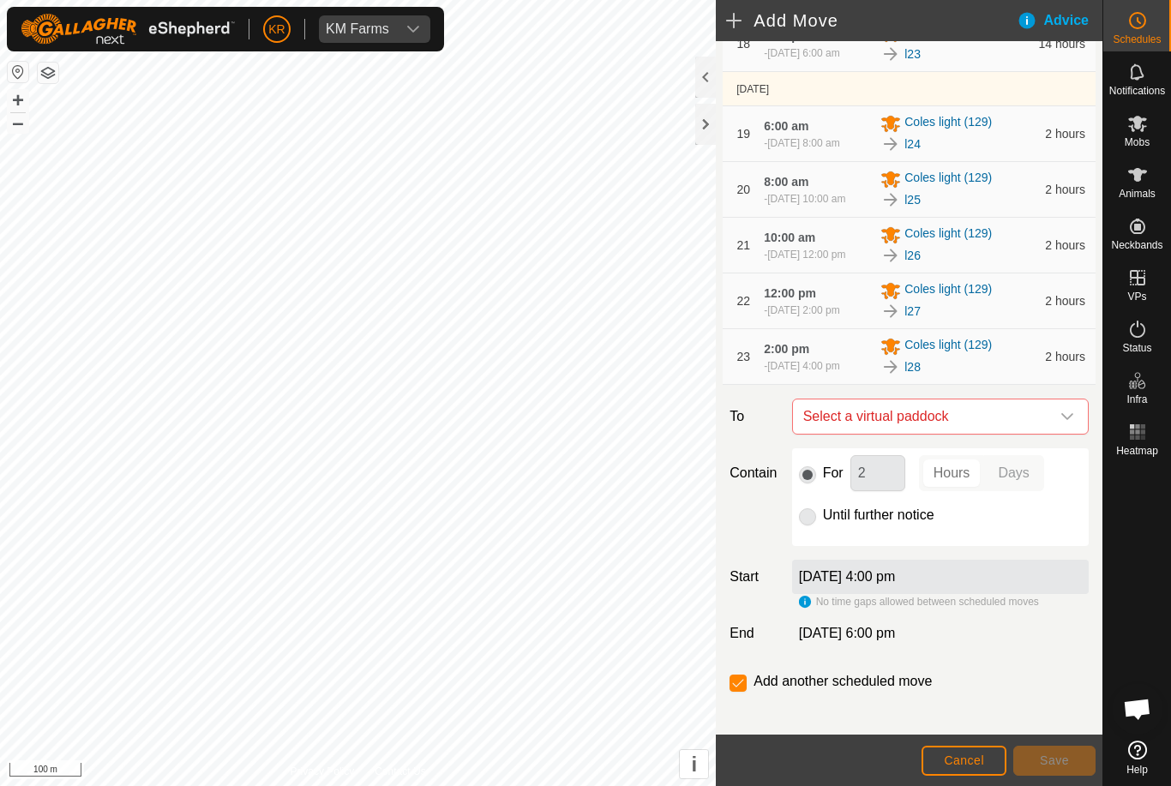
click at [1063, 423] on icon "dropdown trigger" at bounding box center [1067, 417] width 14 height 14
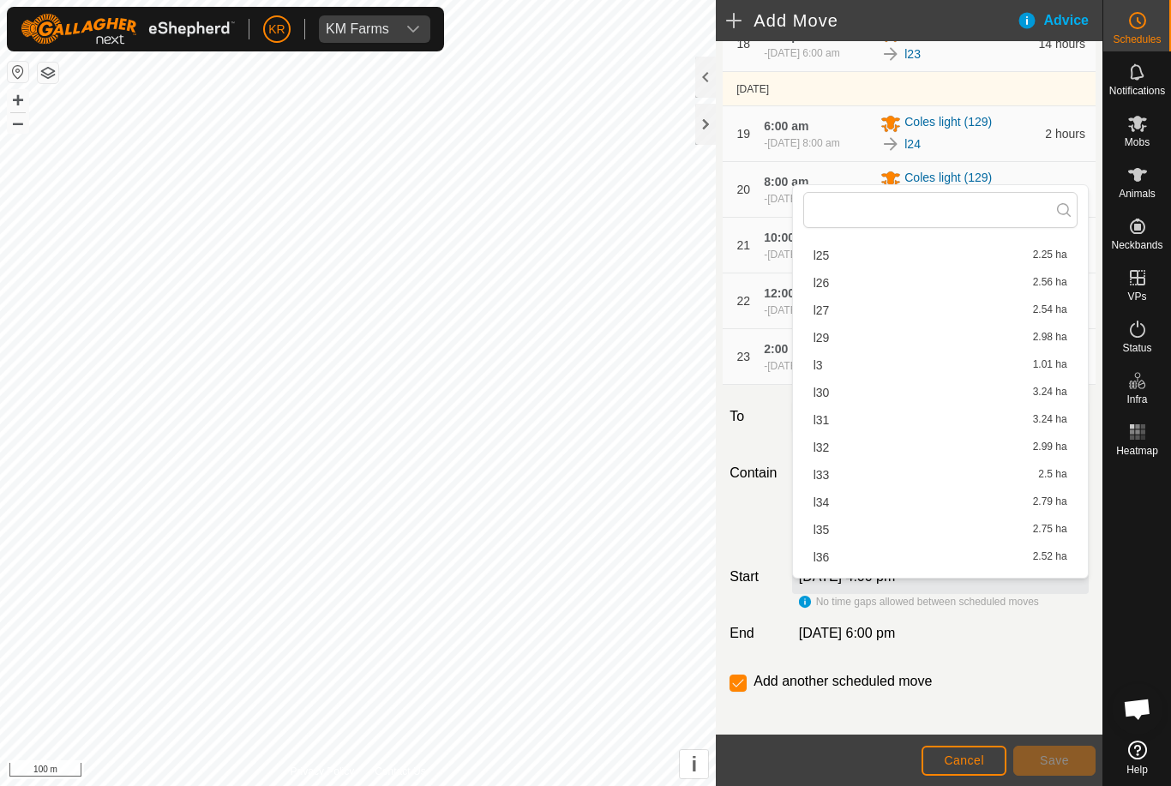
scroll to position [558, 0]
click at [823, 255] on span "l29" at bounding box center [821, 250] width 16 height 12
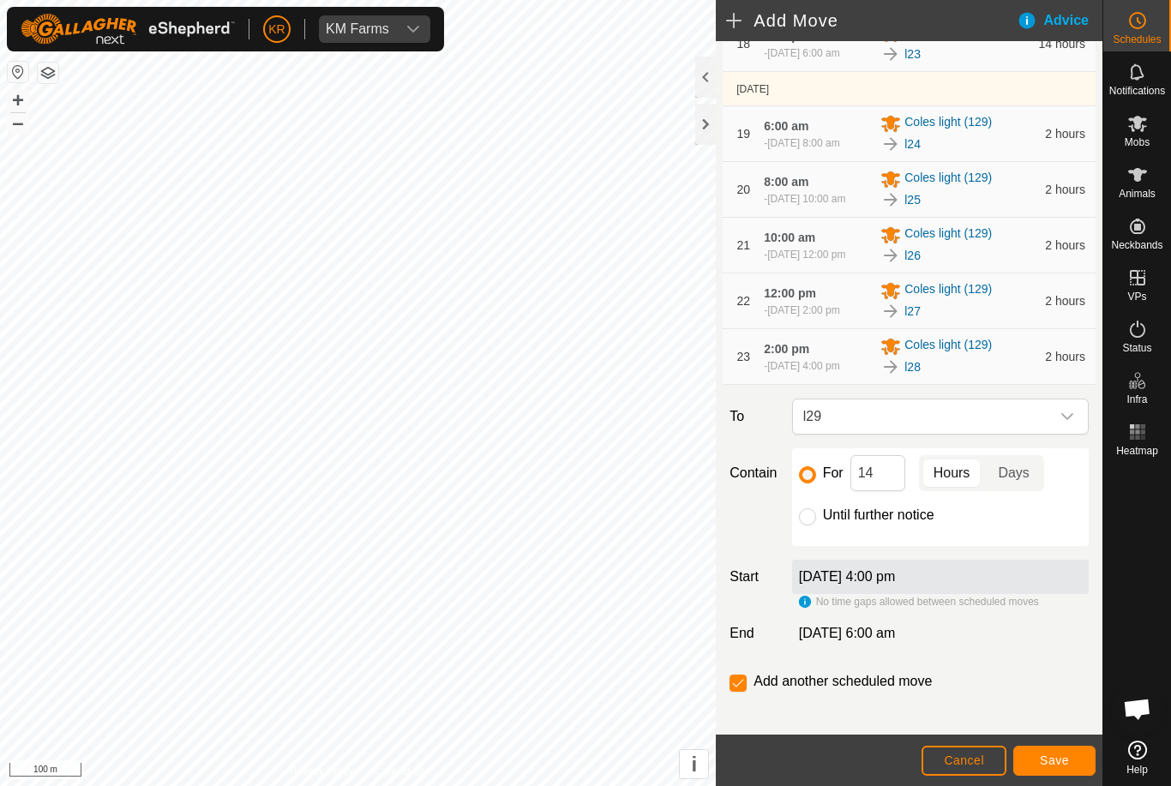
click at [1067, 758] on span "Save" at bounding box center [1053, 760] width 29 height 14
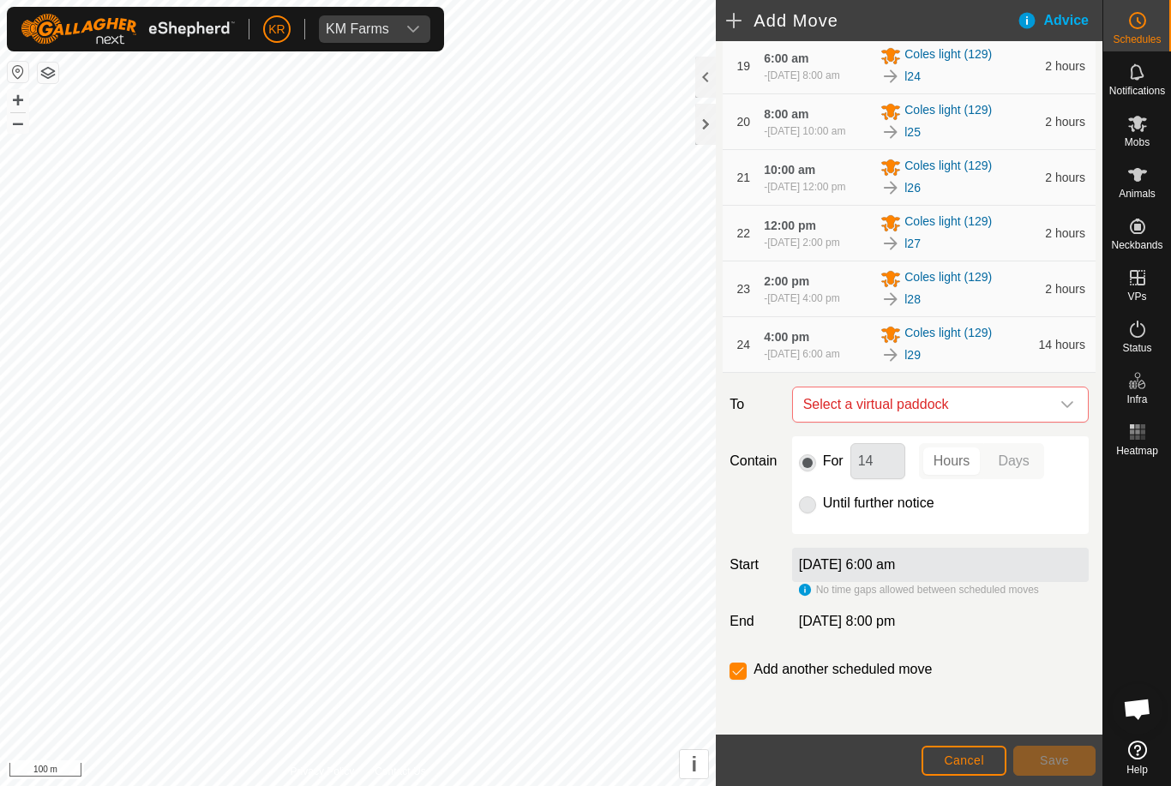
scroll to position [1408, 0]
click at [1077, 406] on div "dropdown trigger" at bounding box center [1067, 404] width 34 height 34
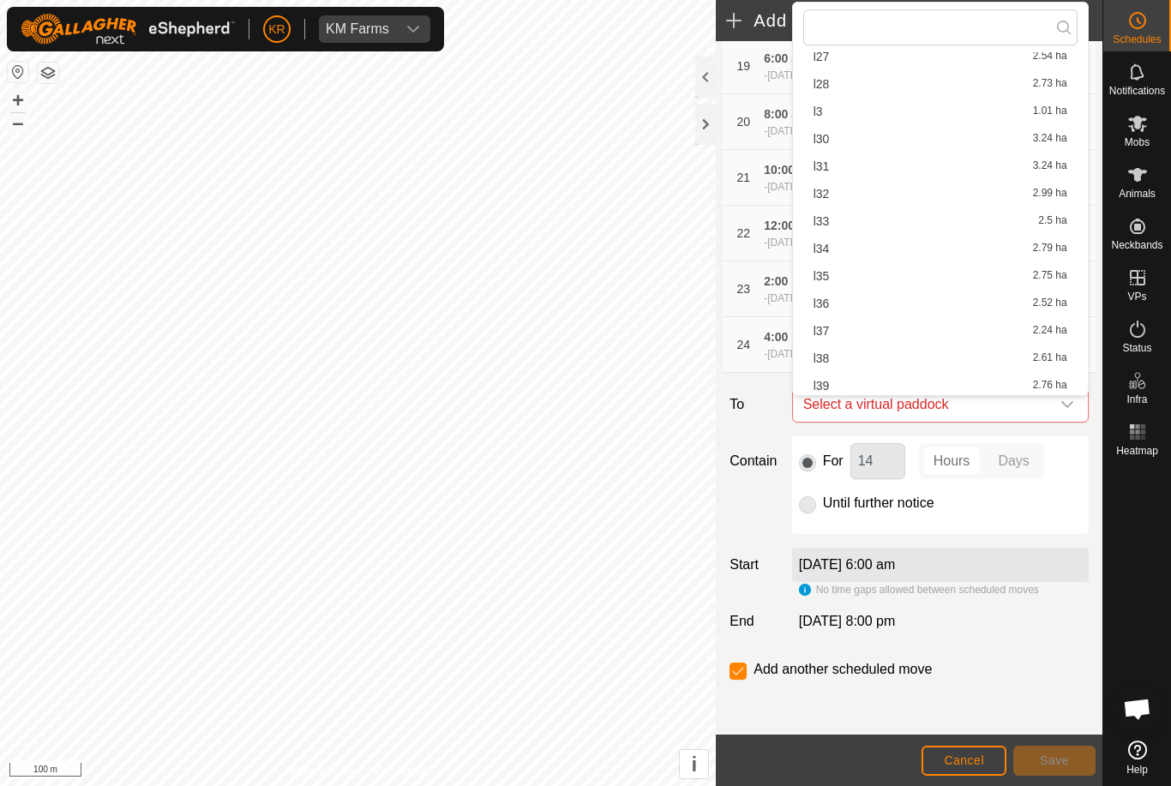
scroll to position [537, 0]
click at [830, 147] on div "l30 3.24 ha" at bounding box center [940, 143] width 254 height 12
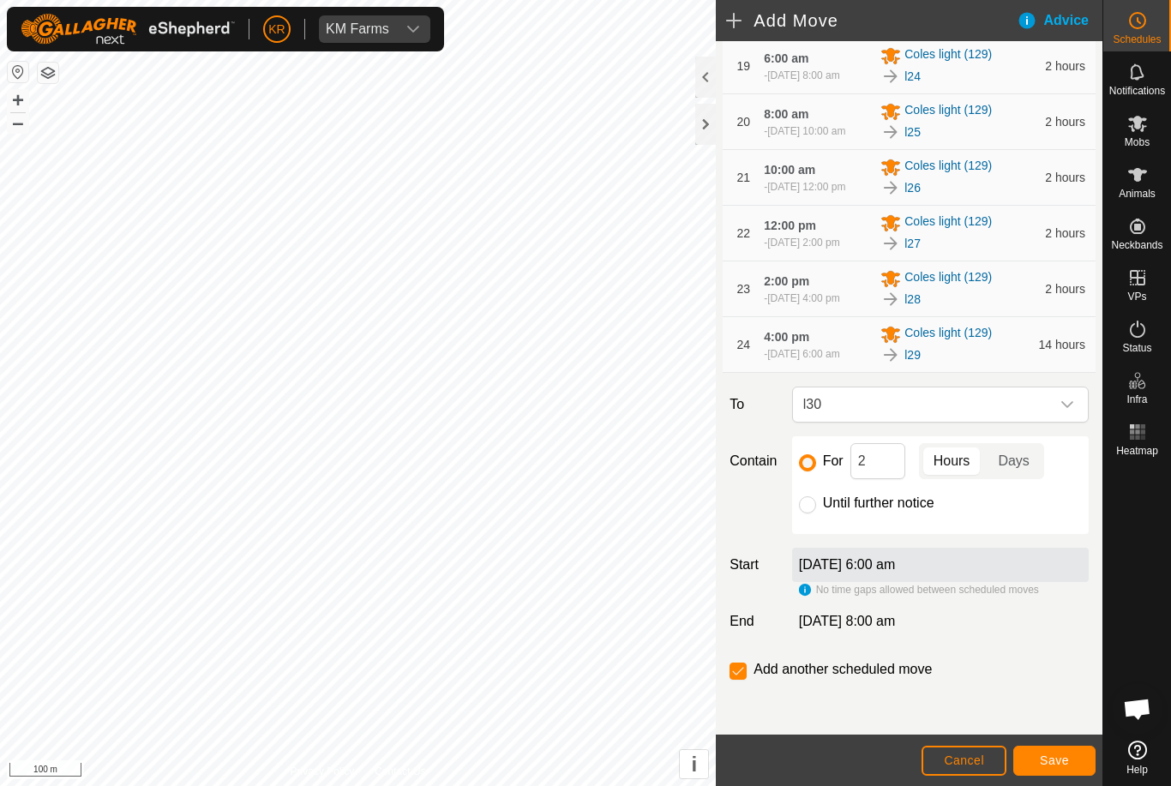
click at [1057, 761] on span "Save" at bounding box center [1053, 760] width 29 height 14
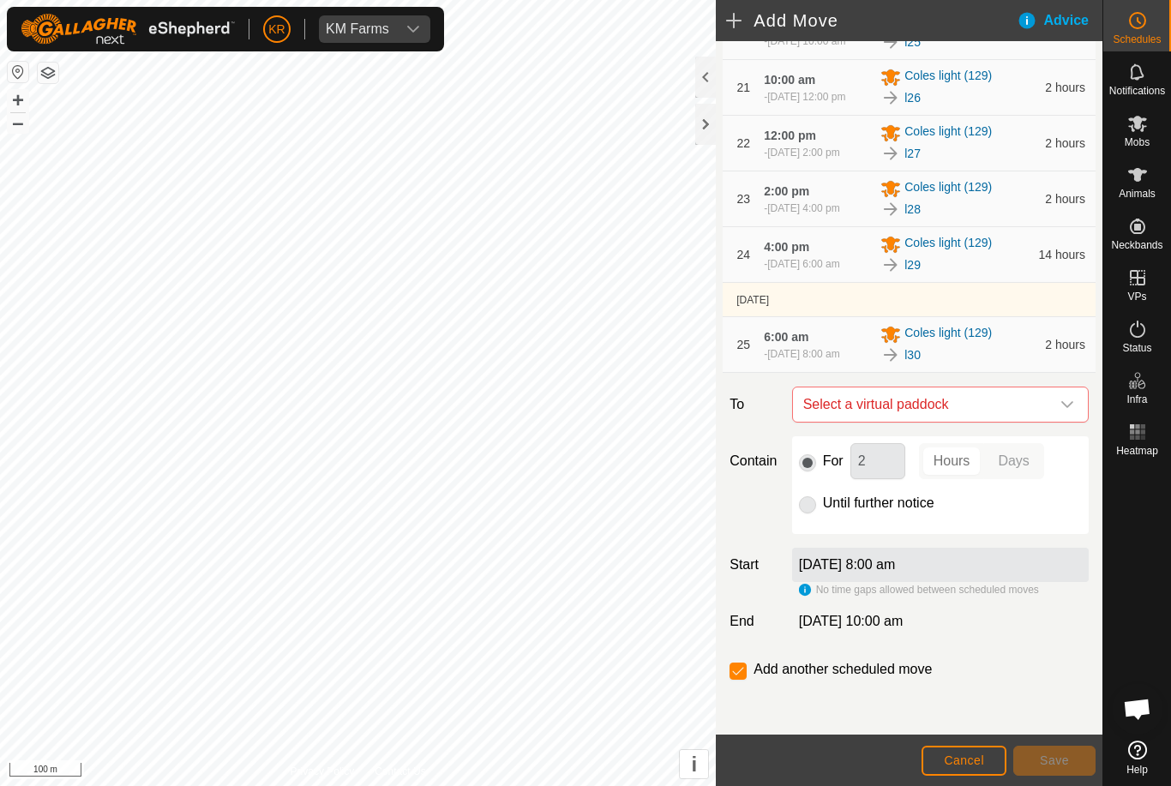
click at [1060, 411] on icon "dropdown trigger" at bounding box center [1067, 405] width 14 height 14
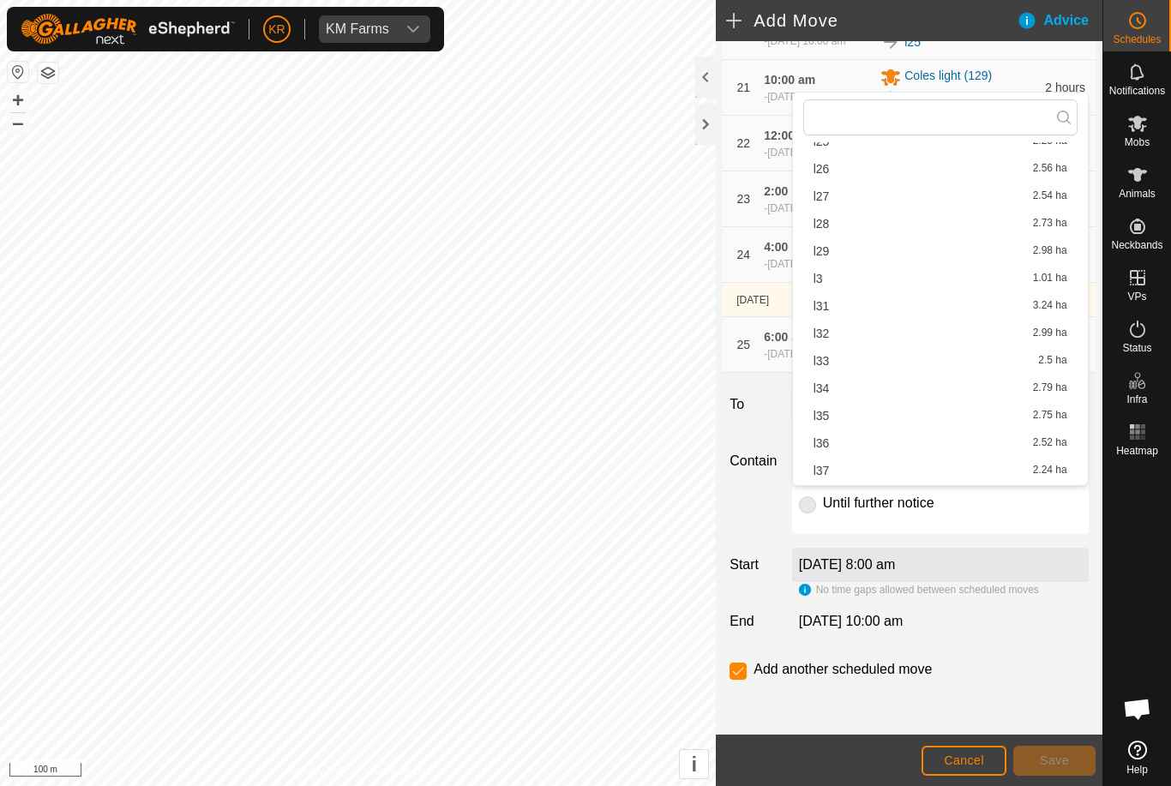
scroll to position [504, 0]
click at [824, 295] on span "l31" at bounding box center [821, 294] width 16 height 12
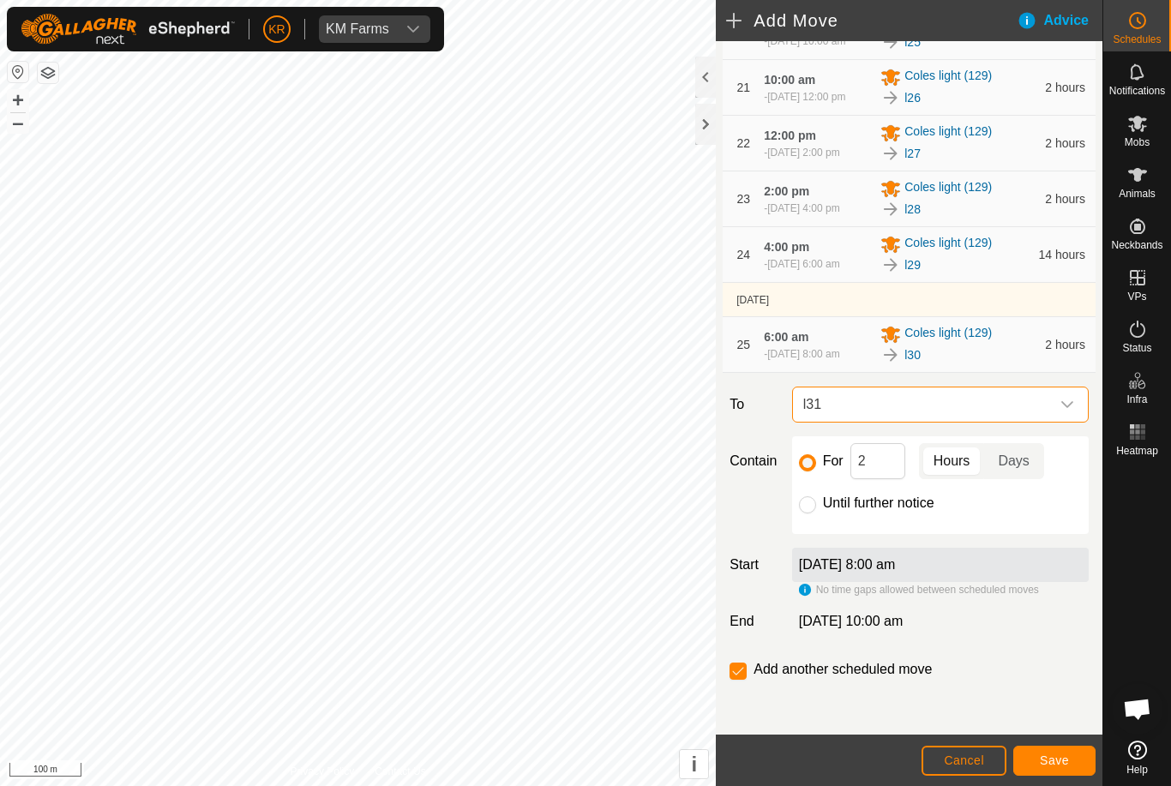
click at [1053, 751] on button "Save" at bounding box center [1054, 761] width 82 height 30
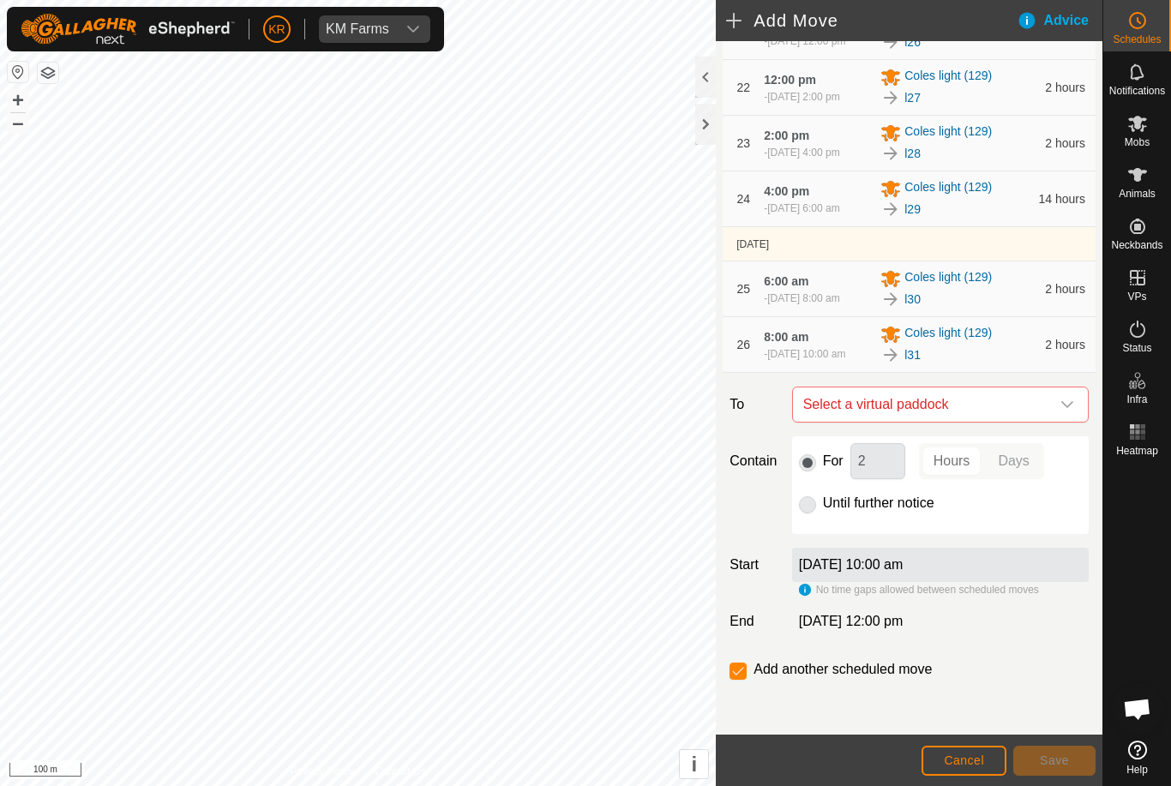
scroll to position [1569, 0]
click at [1063, 407] on icon "dropdown trigger" at bounding box center [1067, 405] width 14 height 14
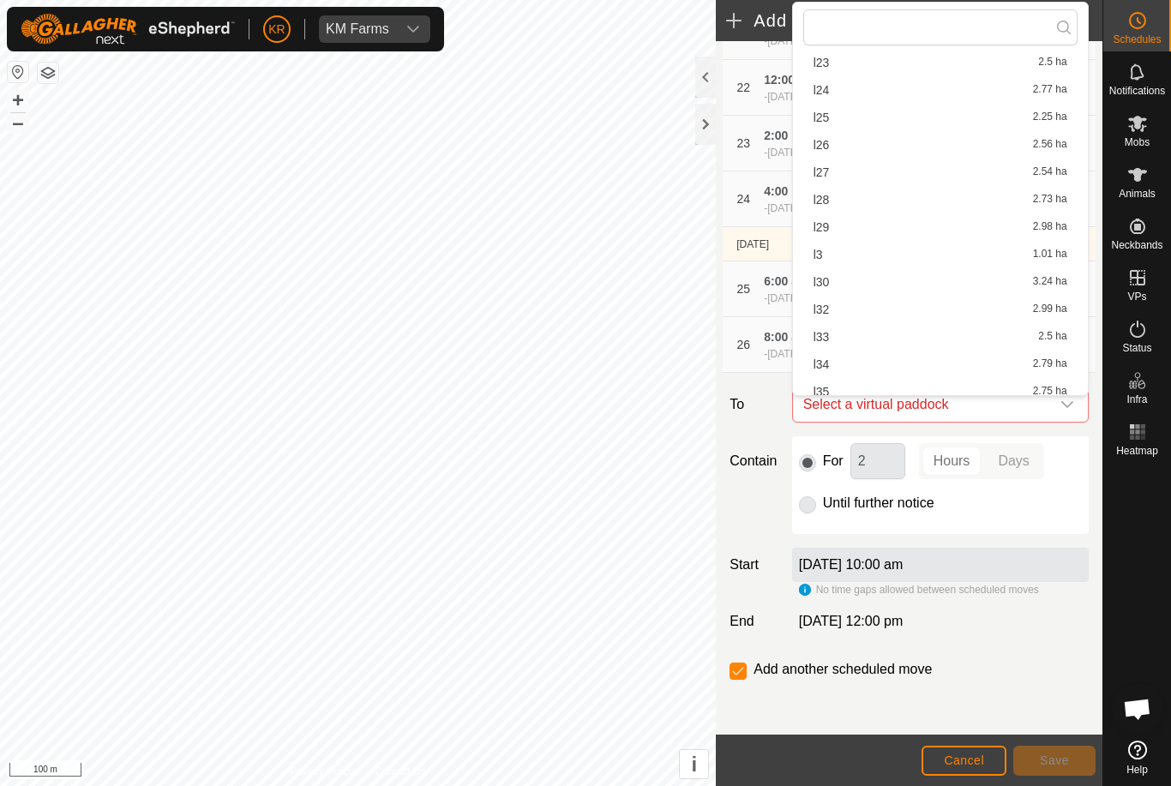
scroll to position [482, 0]
click at [822, 256] on span "l32" at bounding box center [821, 254] width 16 height 12
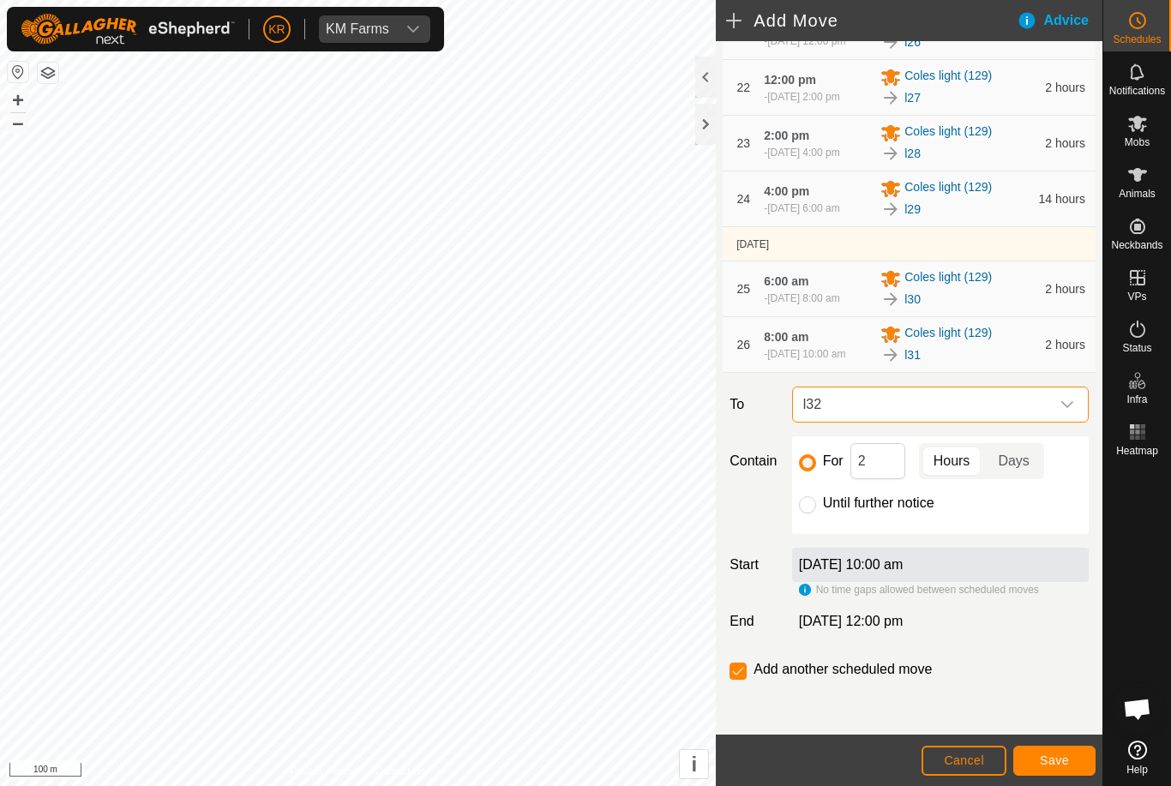
click at [1063, 759] on span "Save" at bounding box center [1053, 760] width 29 height 14
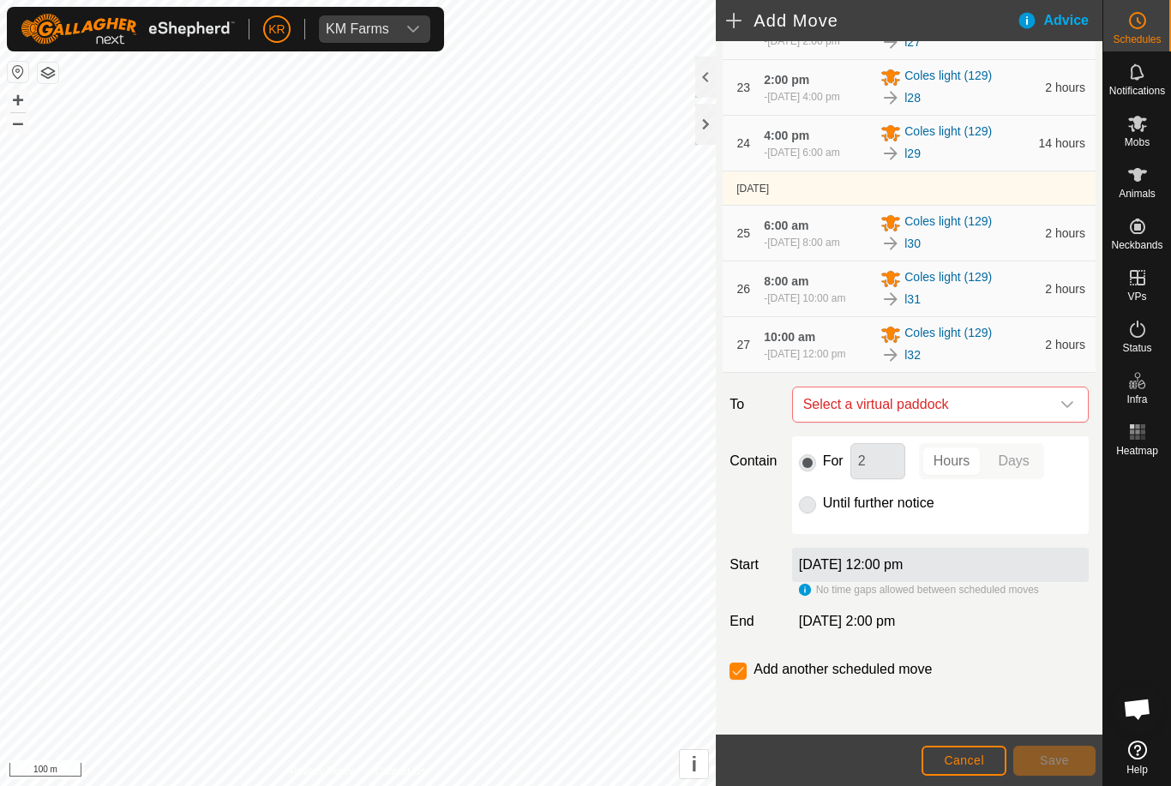
click at [1067, 411] on icon "dropdown trigger" at bounding box center [1067, 405] width 14 height 14
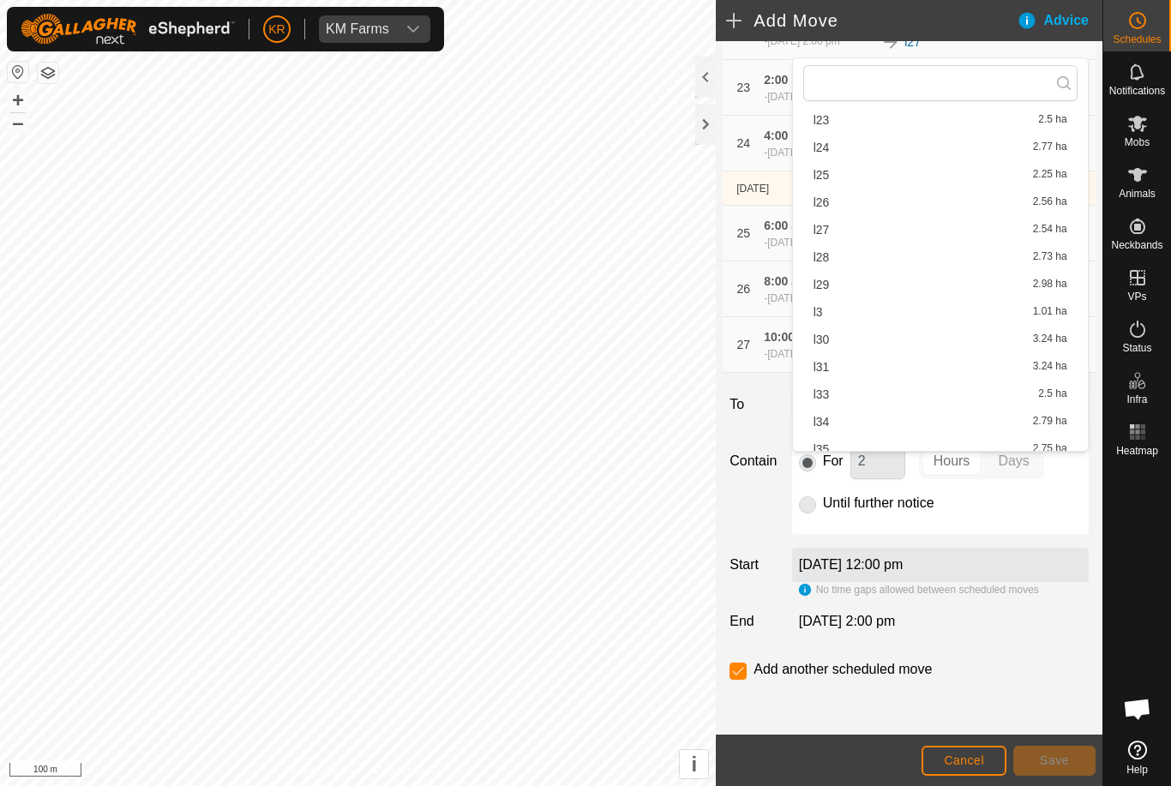
scroll to position [427, 0]
click at [822, 394] on span "l33" at bounding box center [821, 392] width 16 height 12
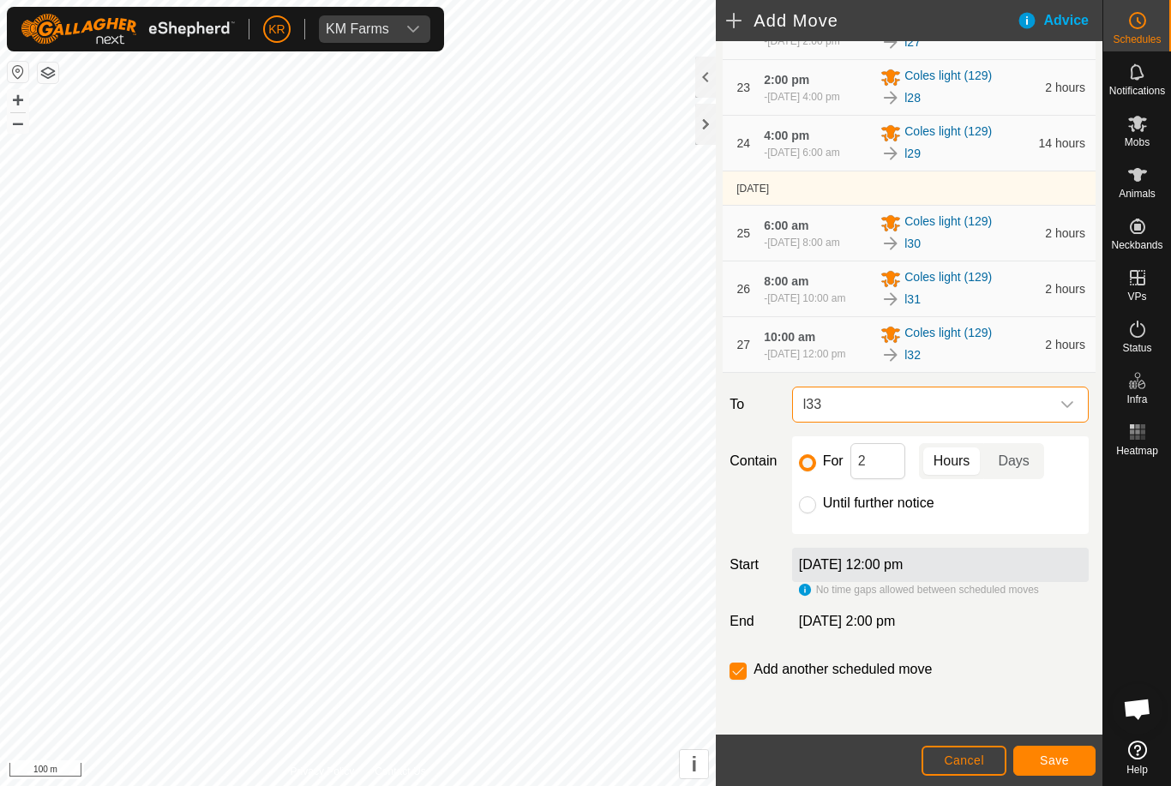
click at [1060, 762] on span "Save" at bounding box center [1053, 760] width 29 height 14
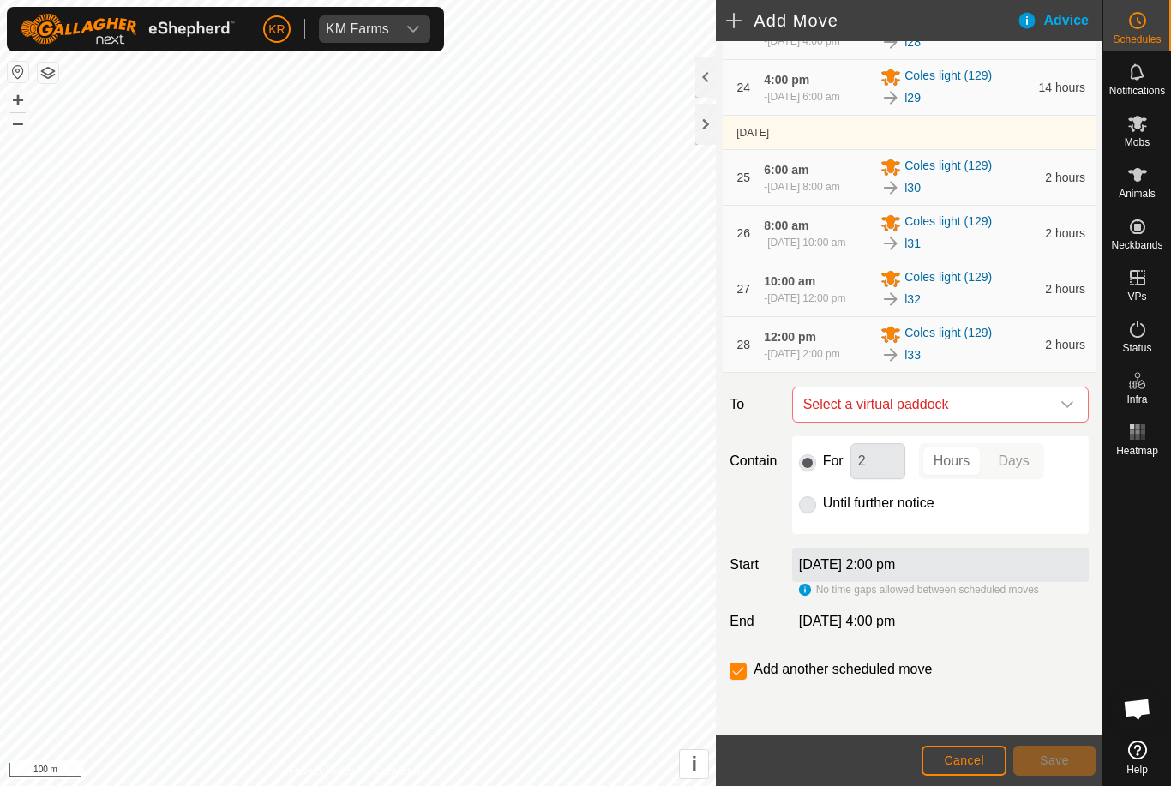
click at [1062, 411] on icon "dropdown trigger" at bounding box center [1067, 405] width 14 height 14
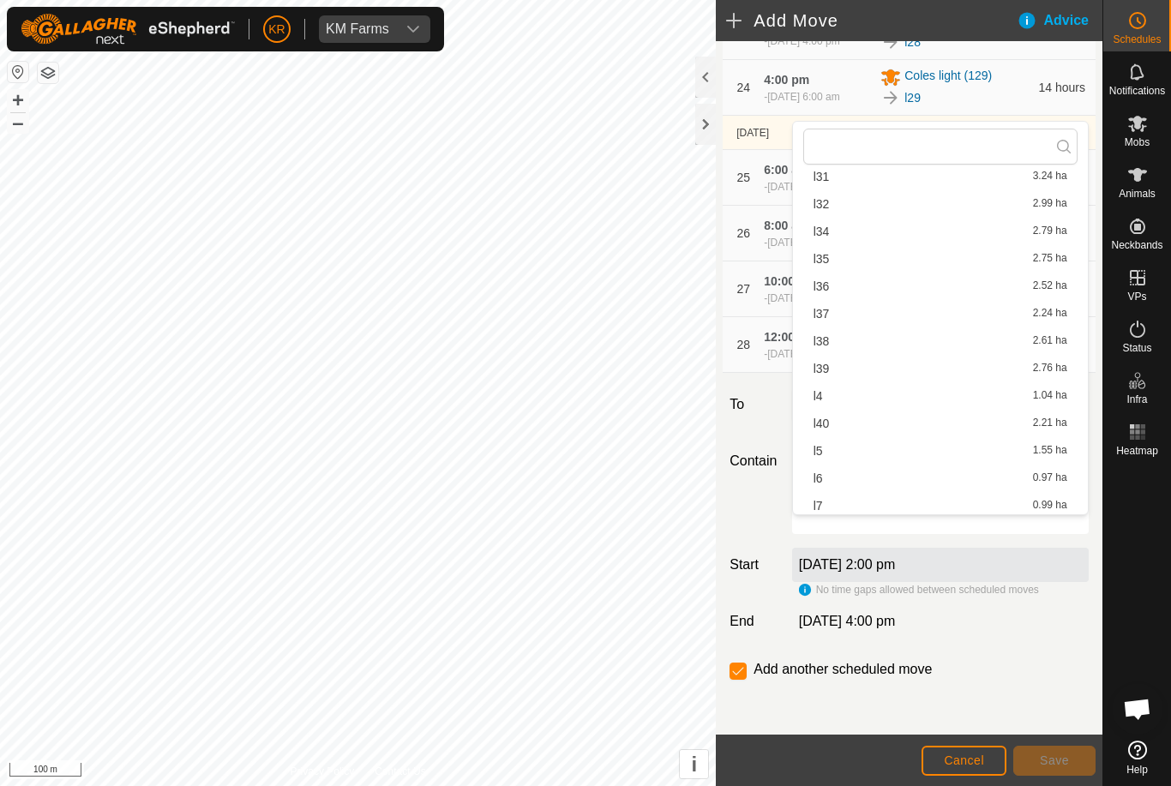
scroll to position [687, 0]
click at [830, 221] on div "l34 2.79 ha" at bounding box center [940, 222] width 254 height 12
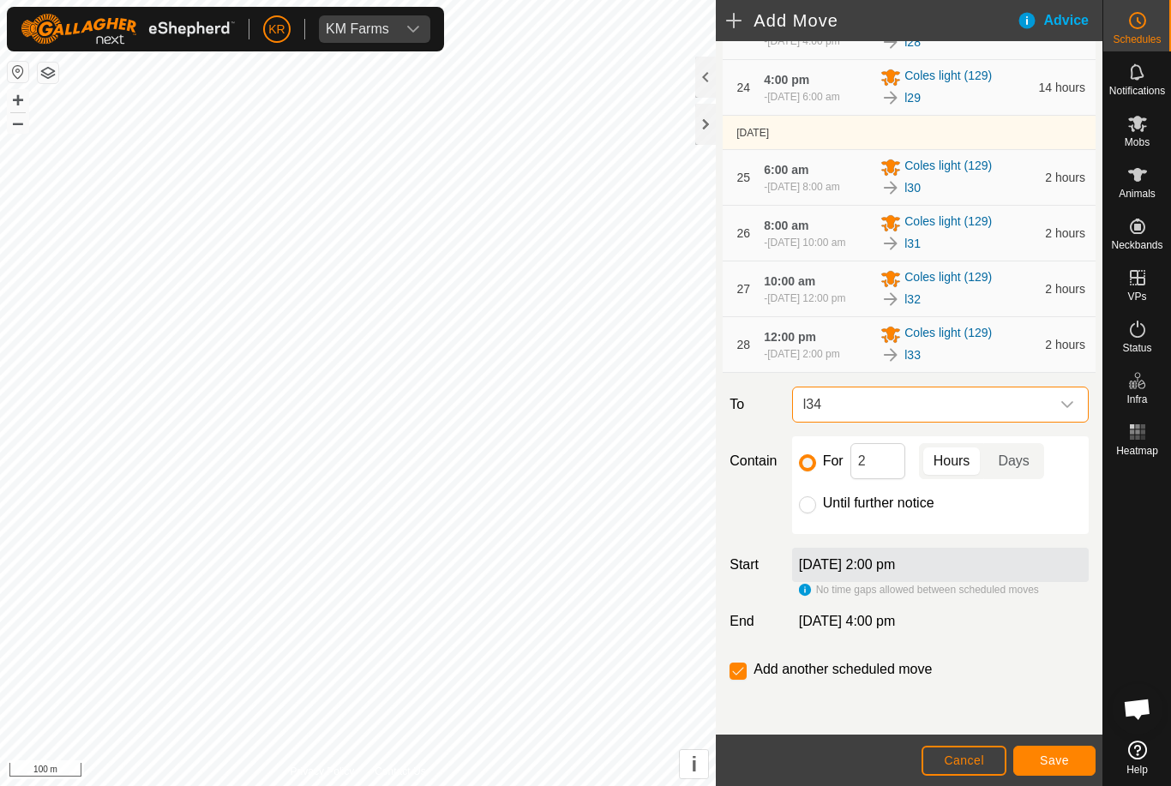
click at [1040, 760] on span "Save" at bounding box center [1053, 760] width 29 height 14
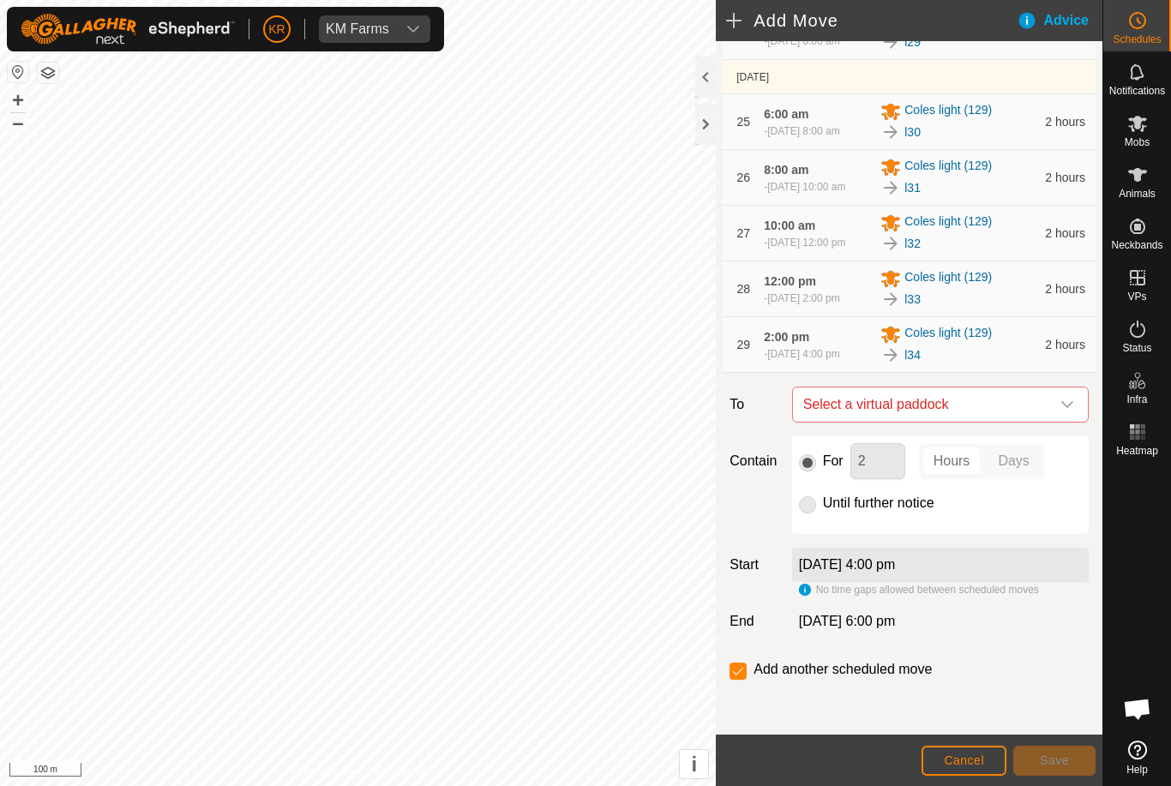
scroll to position [1759, 0]
click at [1048, 398] on span "Select a virtual paddock" at bounding box center [923, 404] width 254 height 34
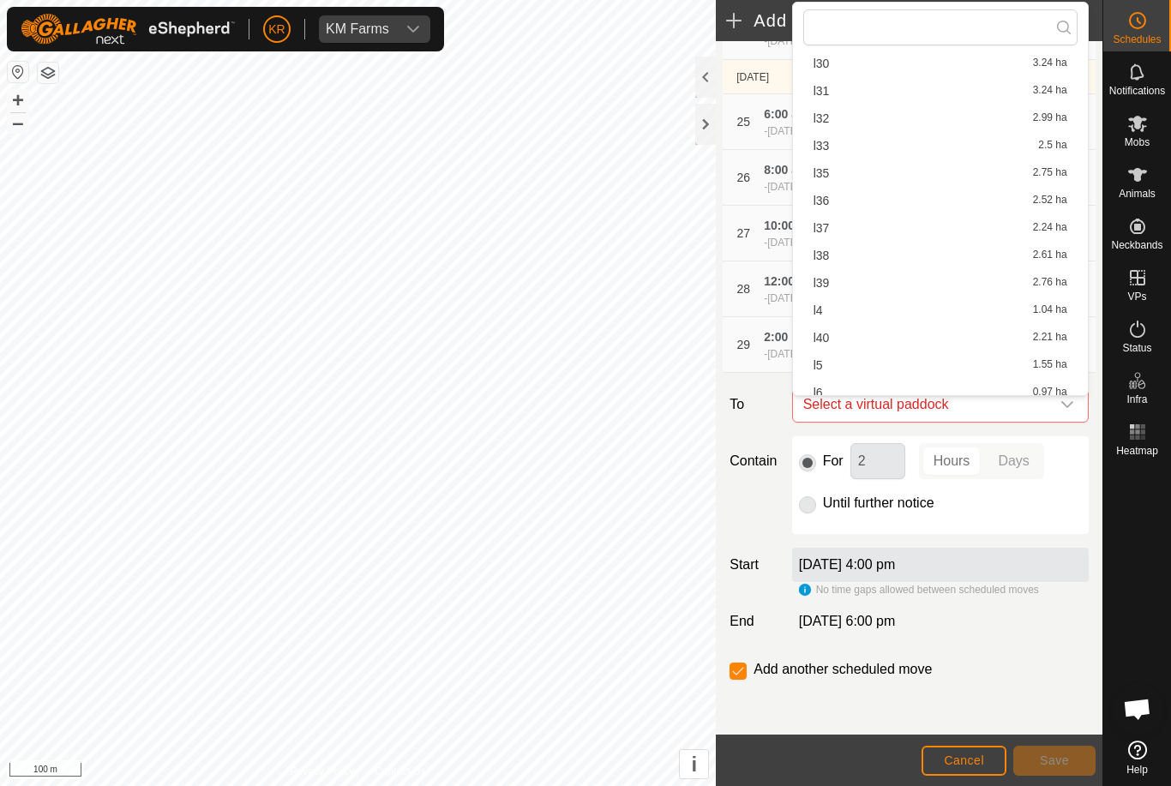
scroll to position [669, 0]
click at [828, 152] on span "l35" at bounding box center [821, 148] width 16 height 12
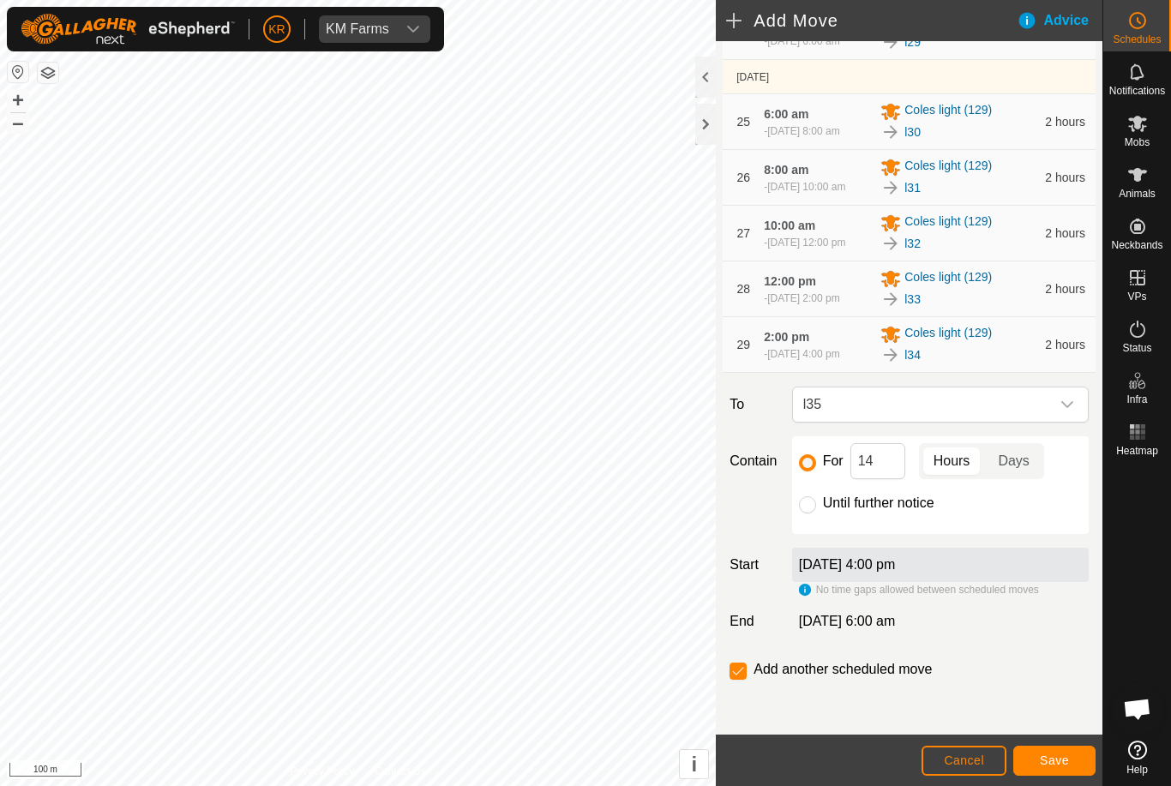
click at [1061, 767] on span "Save" at bounding box center [1053, 760] width 29 height 14
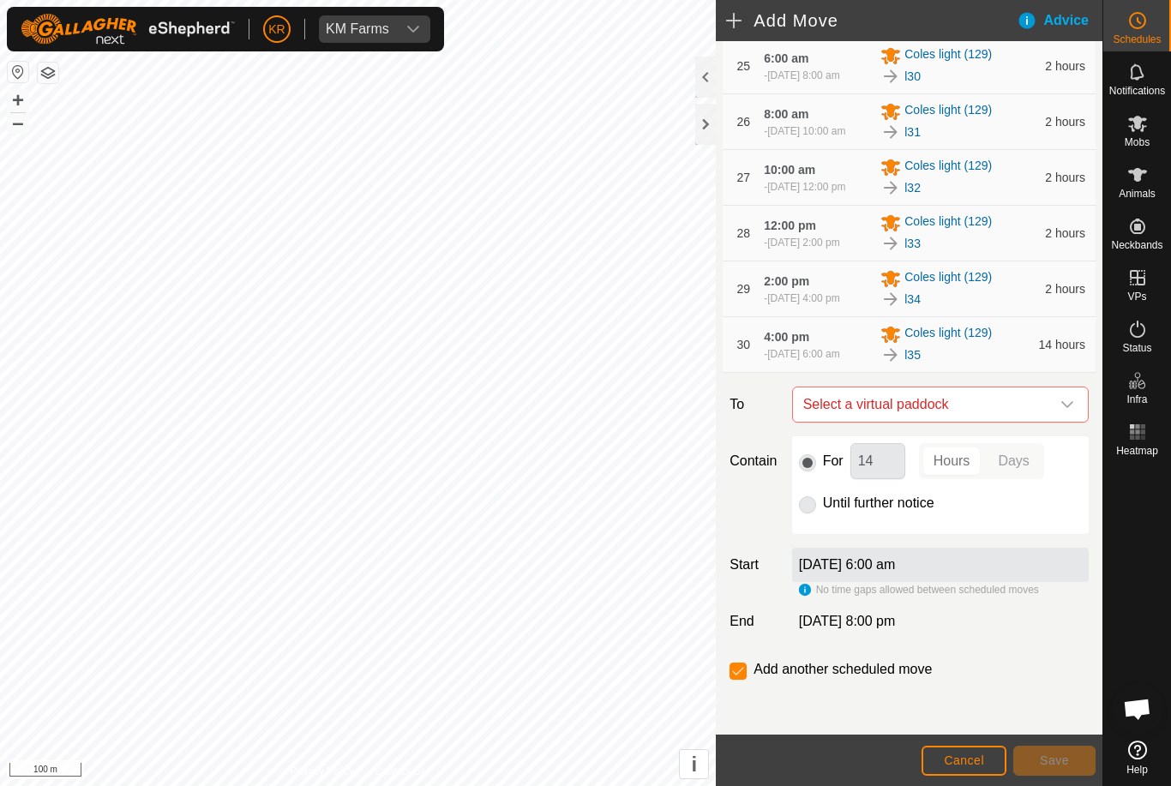
click at [1045, 422] on span "Select a virtual paddock" at bounding box center [923, 404] width 254 height 34
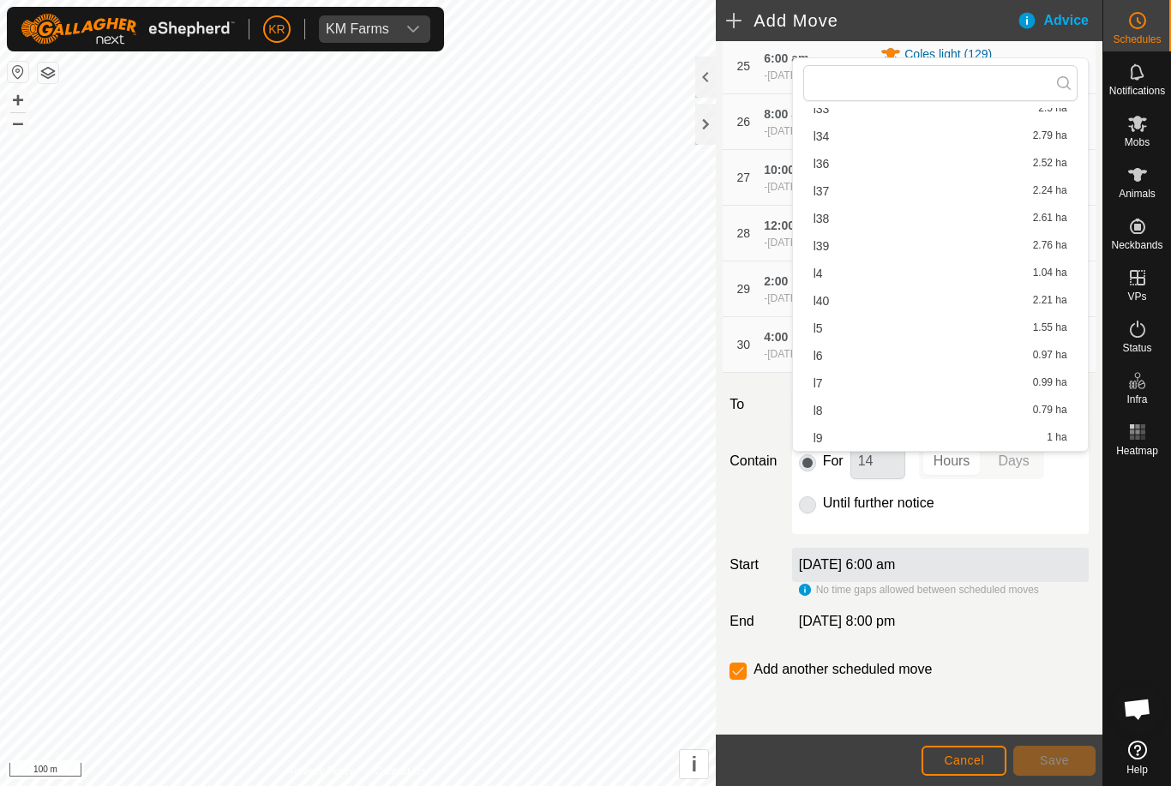
scroll to position [737, 0]
click at [821, 165] on span "l36" at bounding box center [821, 164] width 16 height 12
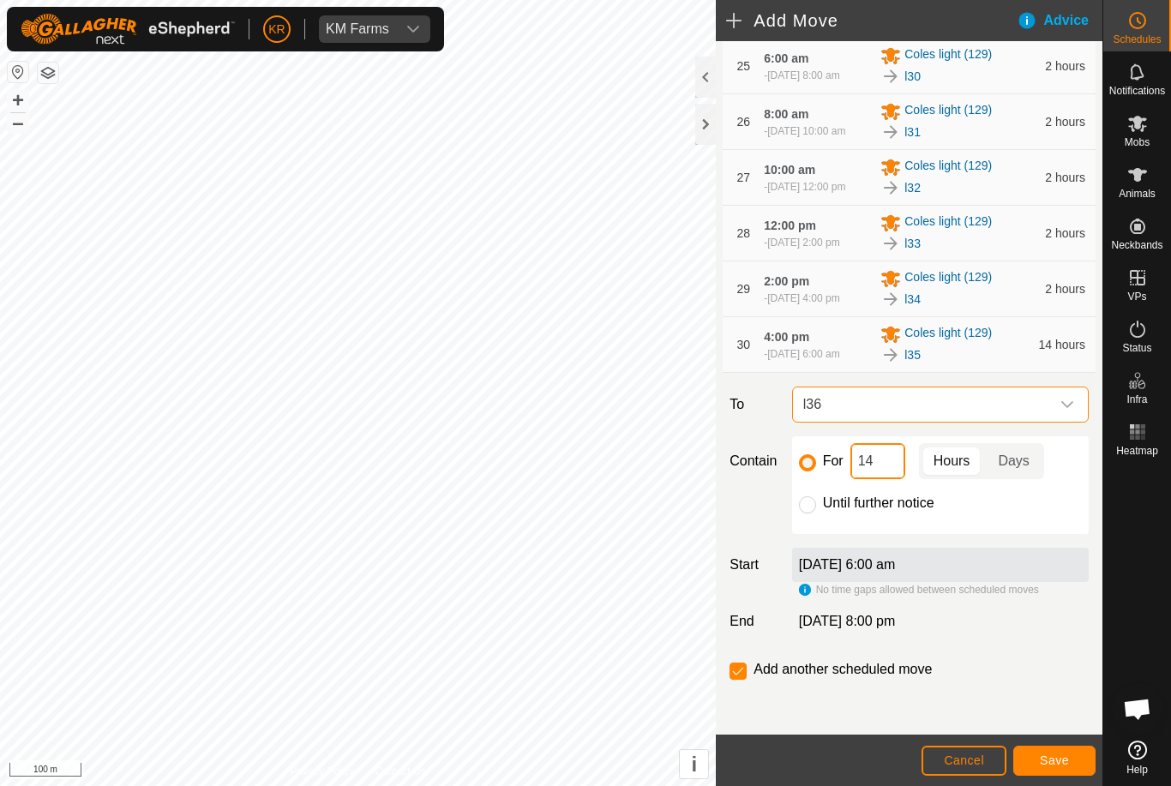
click at [880, 479] on input "14" at bounding box center [877, 461] width 55 height 36
click at [1062, 771] on button "Save" at bounding box center [1054, 761] width 82 height 30
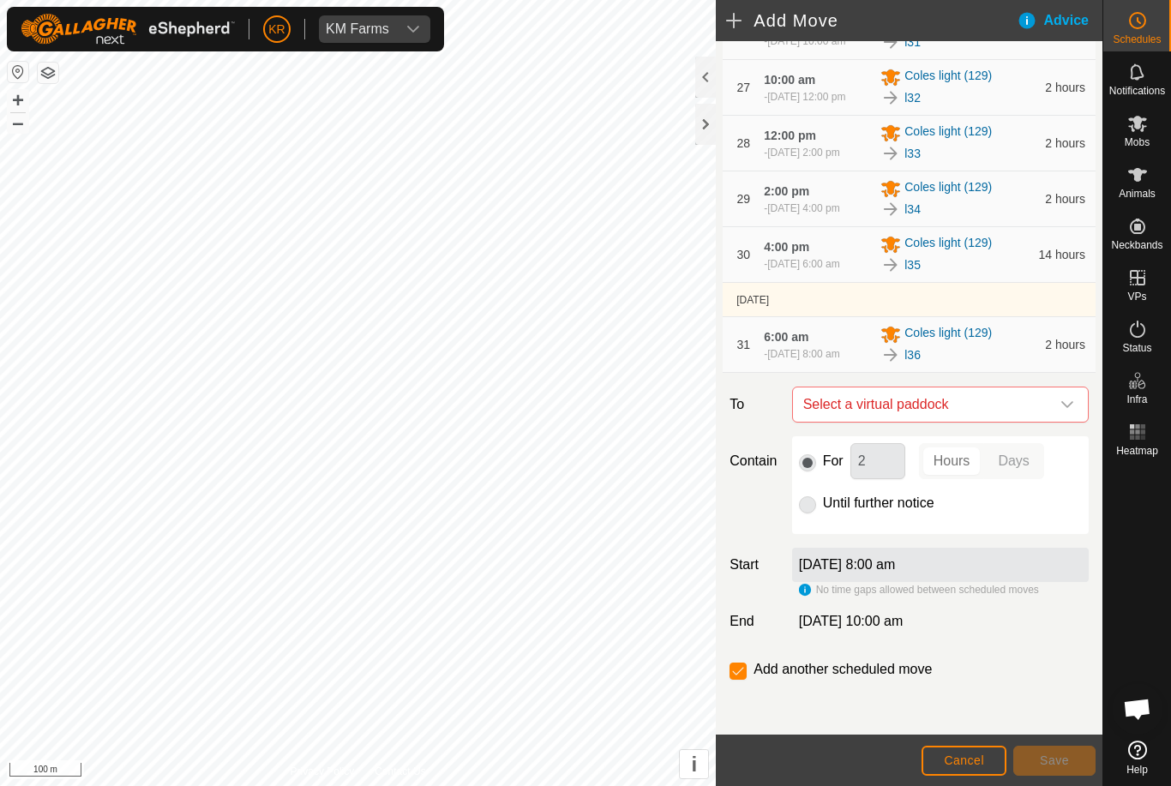
click at [1064, 411] on icon "dropdown trigger" at bounding box center [1067, 405] width 14 height 14
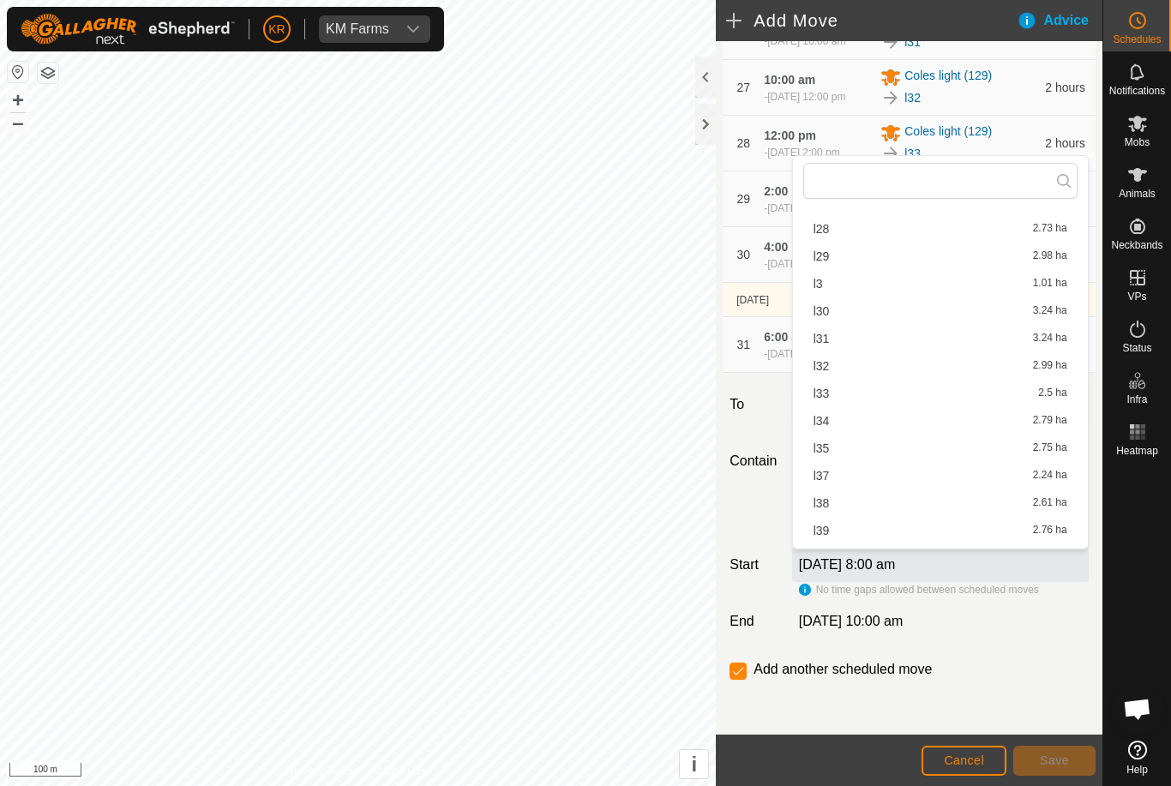
scroll to position [561, 0]
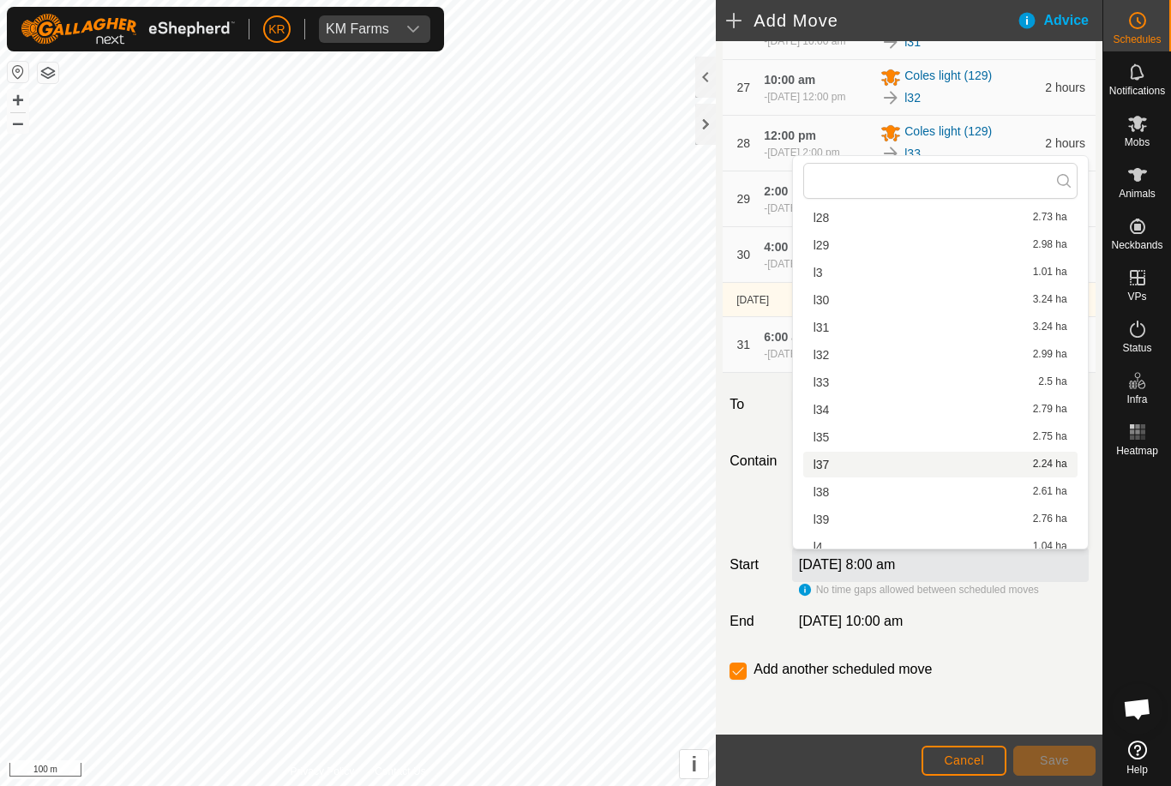
click at [824, 464] on span "l37" at bounding box center [821, 464] width 16 height 12
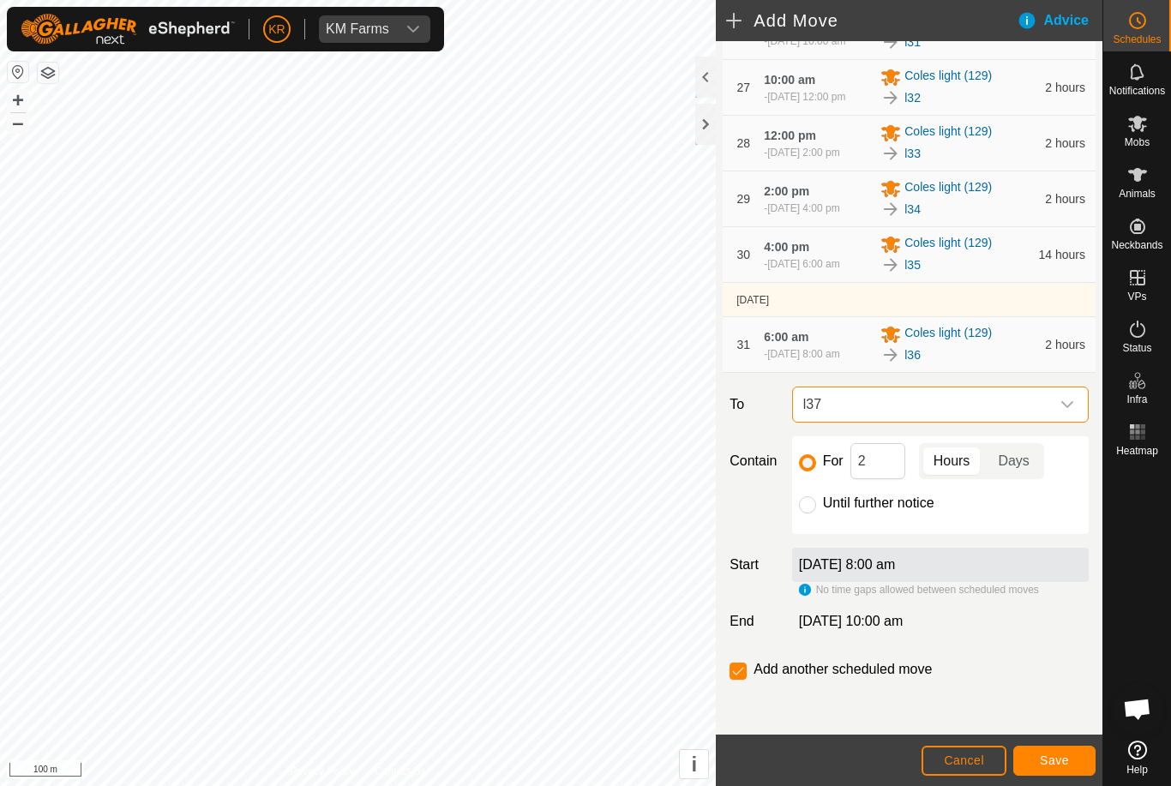
click at [1061, 767] on span "Save" at bounding box center [1053, 760] width 29 height 14
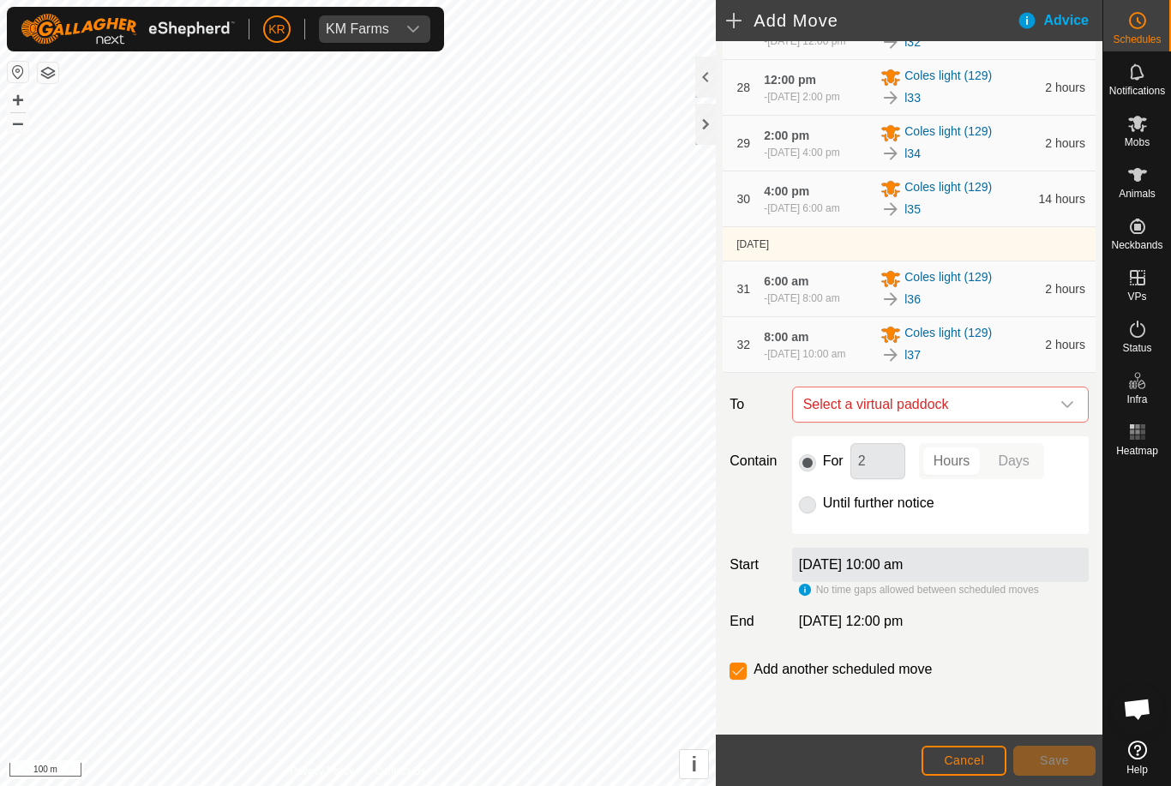
click at [1046, 422] on span "Select a virtual paddock" at bounding box center [923, 404] width 254 height 34
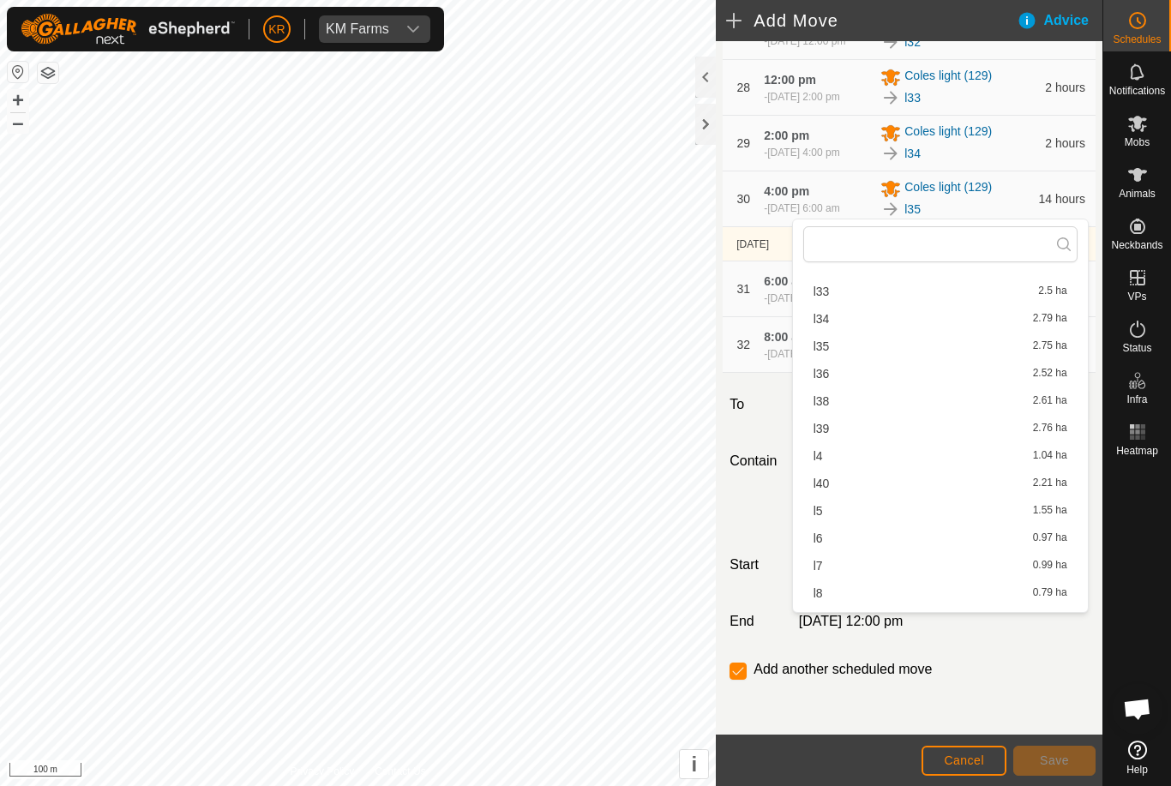
scroll to position [730, 0]
click at [822, 386] on span "l38" at bounding box center [821, 386] width 16 height 12
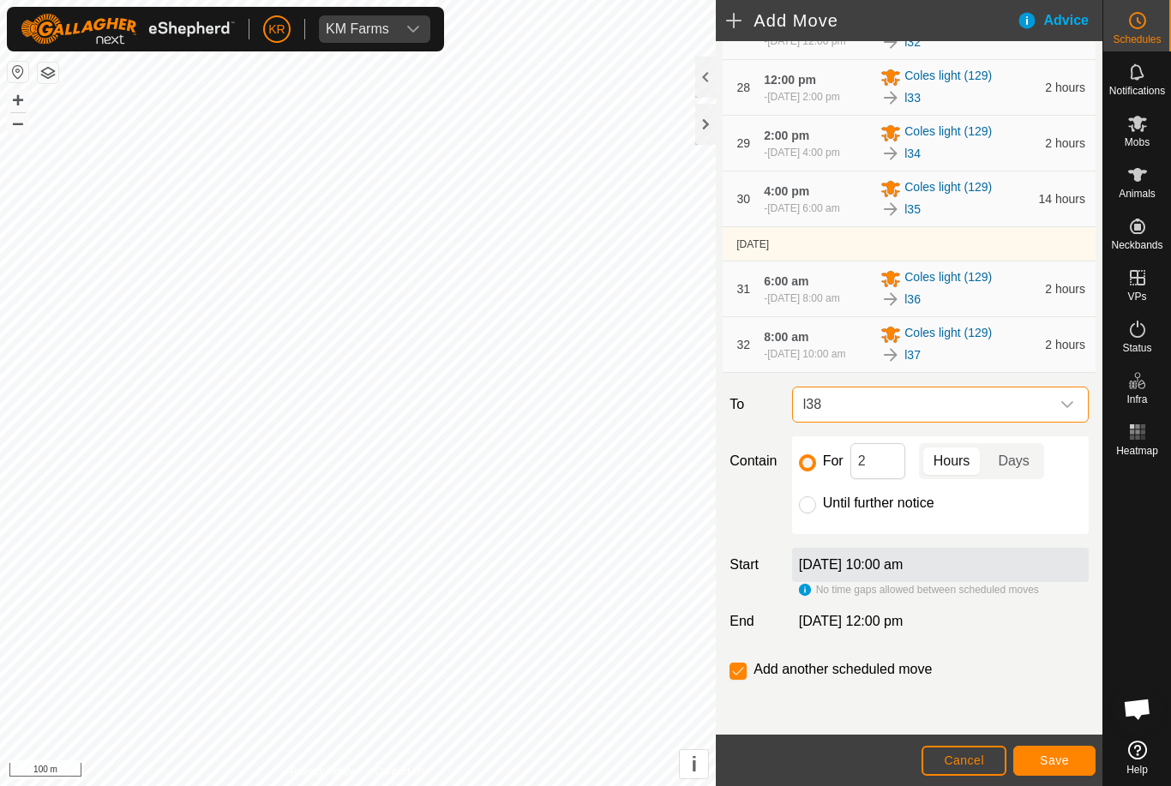
click at [1051, 765] on span "Save" at bounding box center [1053, 760] width 29 height 14
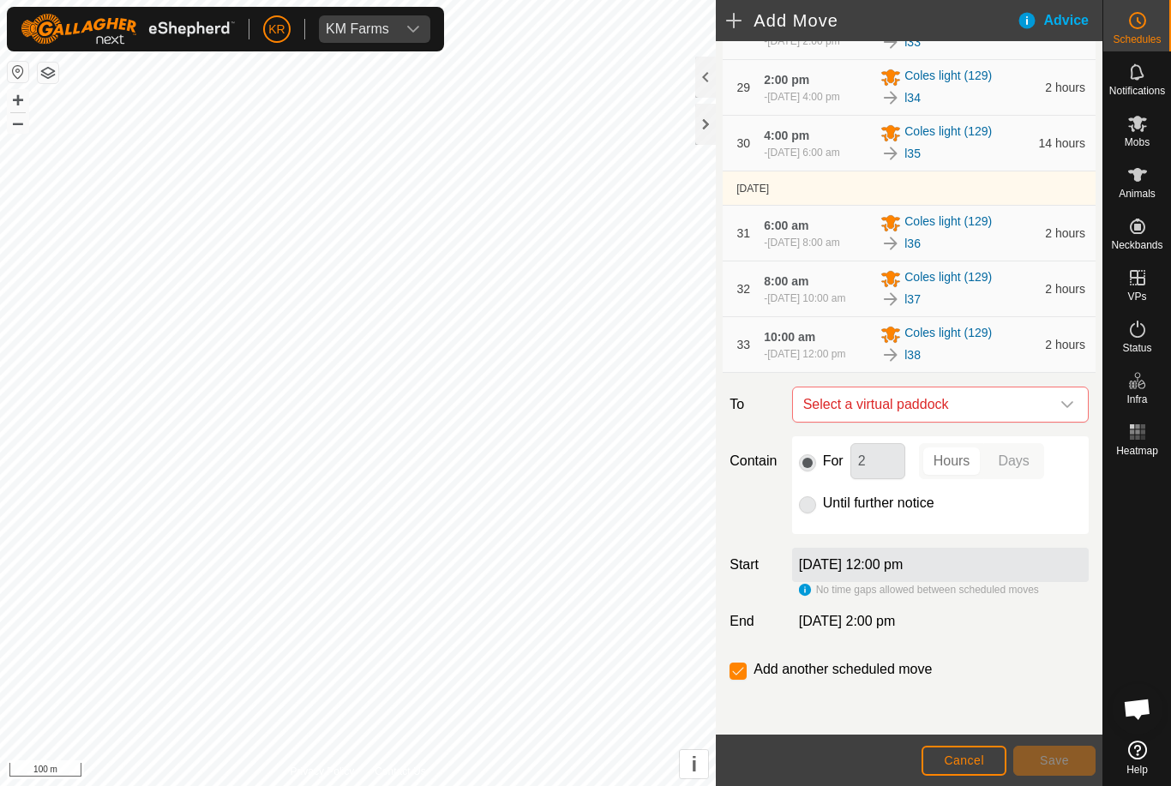
scroll to position [2036, 0]
click at [1067, 422] on div "dropdown trigger" at bounding box center [1067, 404] width 34 height 34
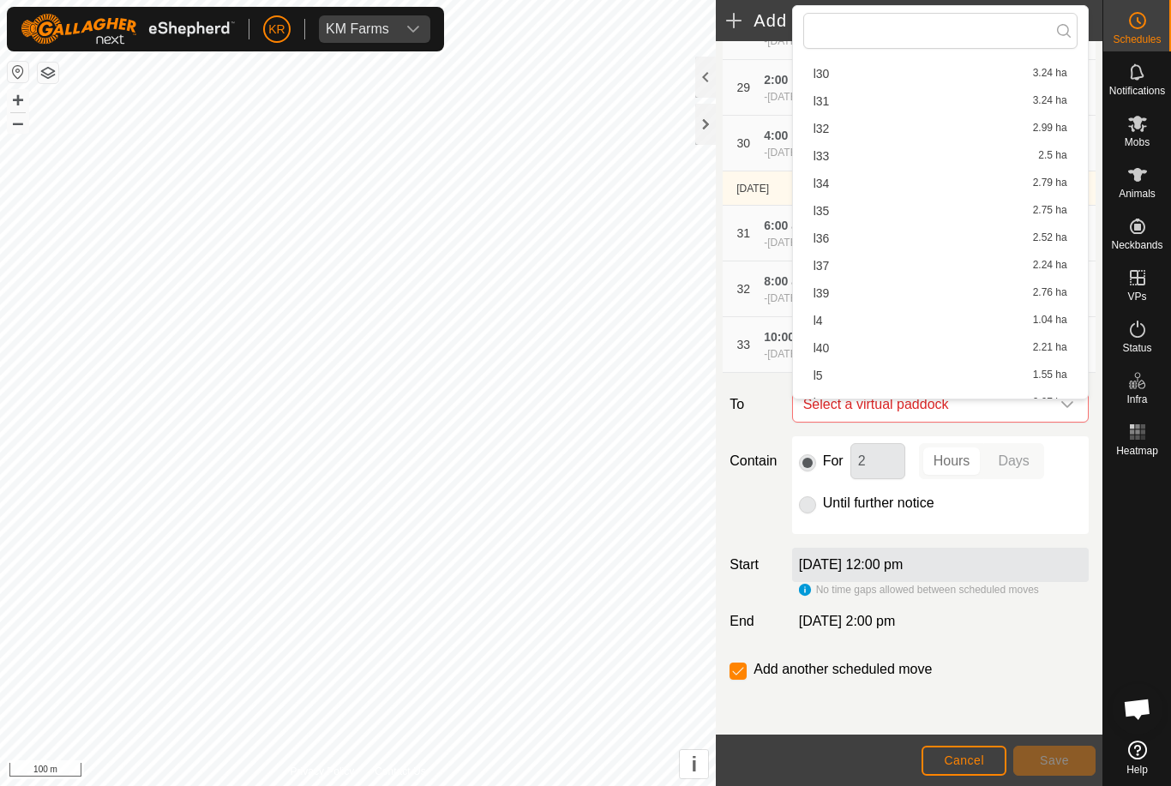
scroll to position [644, 0]
click at [825, 292] on span "l39" at bounding box center [821, 286] width 16 height 12
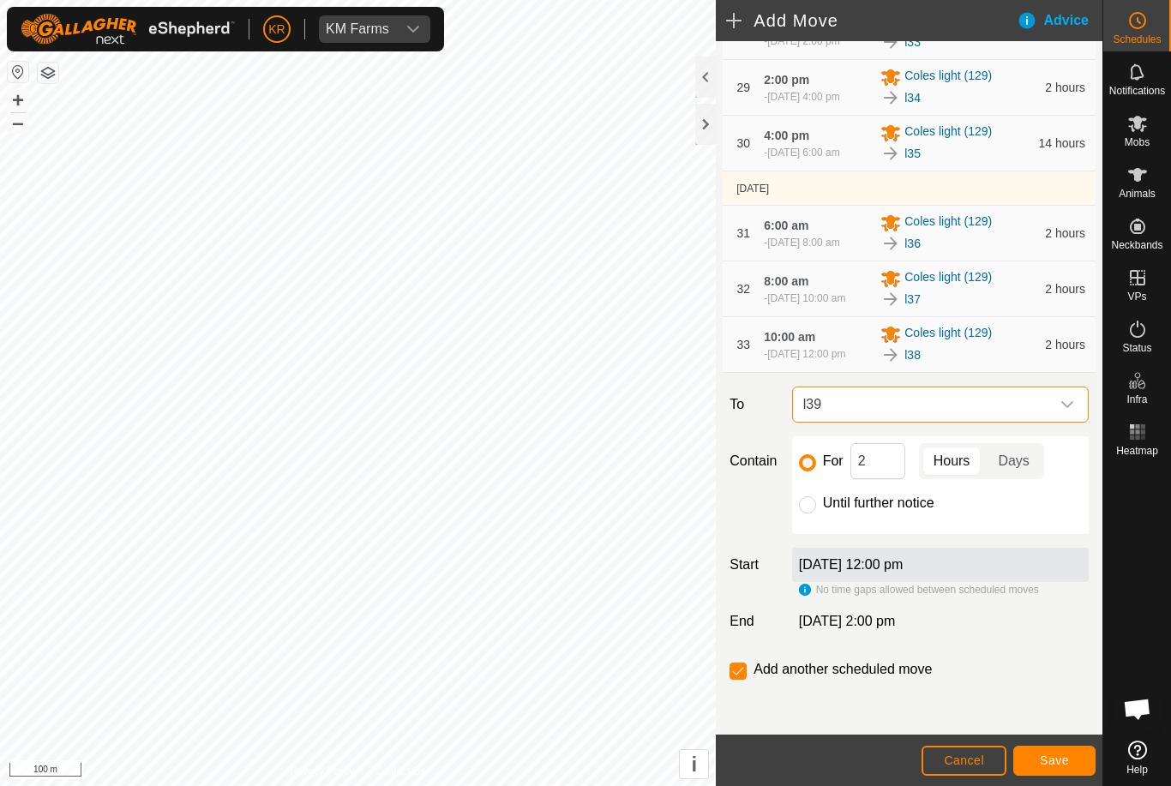
click at [1056, 762] on span "Save" at bounding box center [1053, 760] width 29 height 14
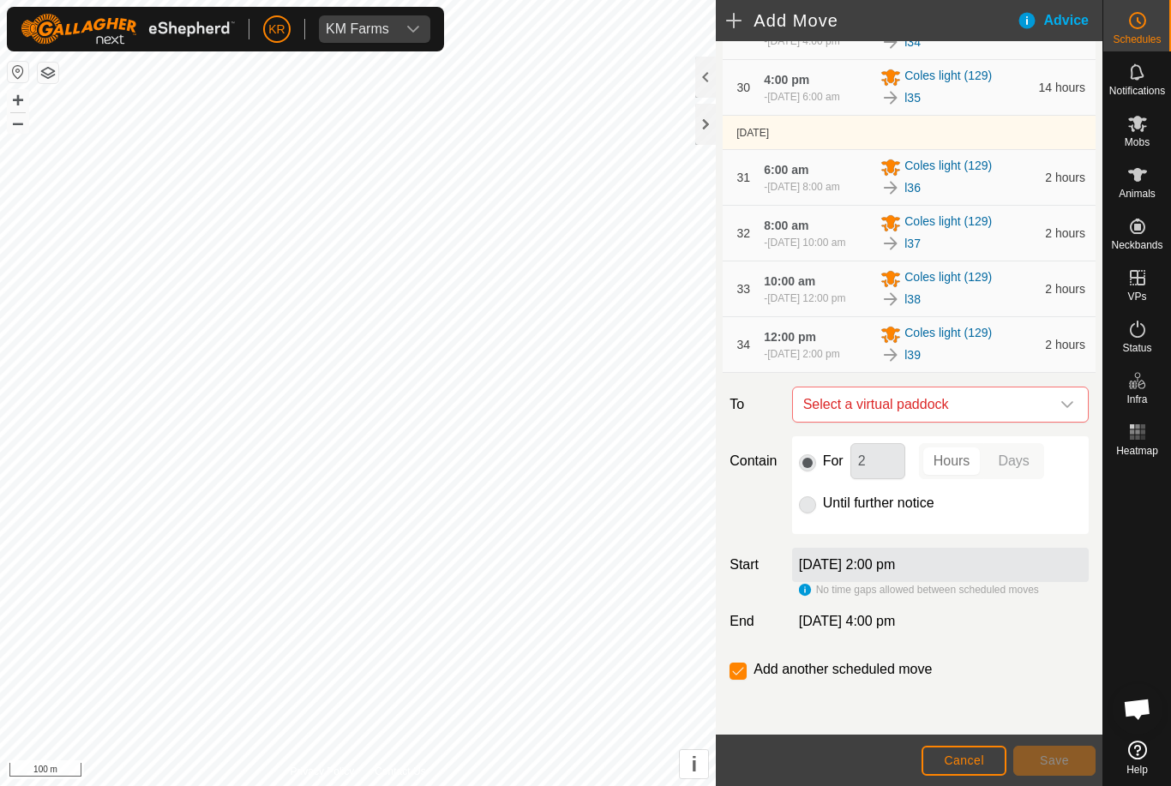
click at [1070, 408] on icon "dropdown trigger" at bounding box center [1067, 404] width 12 height 7
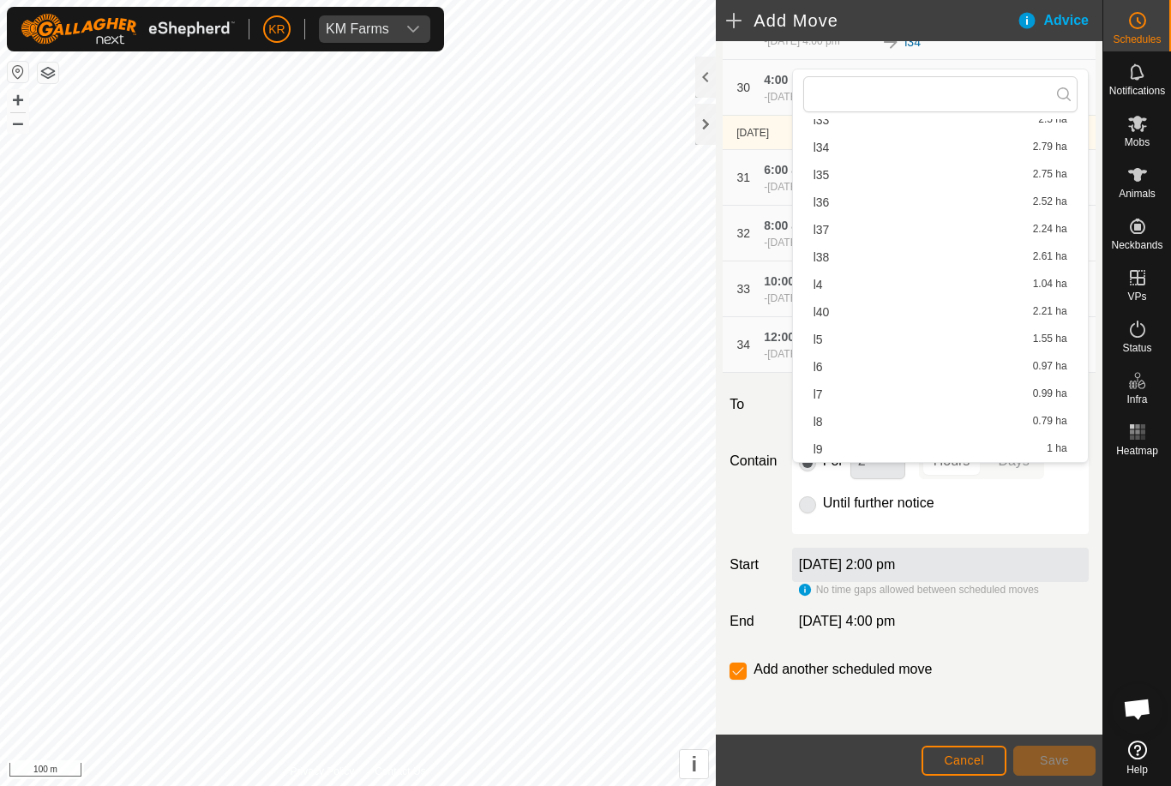
scroll to position [737, 0]
click at [825, 314] on span "l40" at bounding box center [821, 312] width 16 height 12
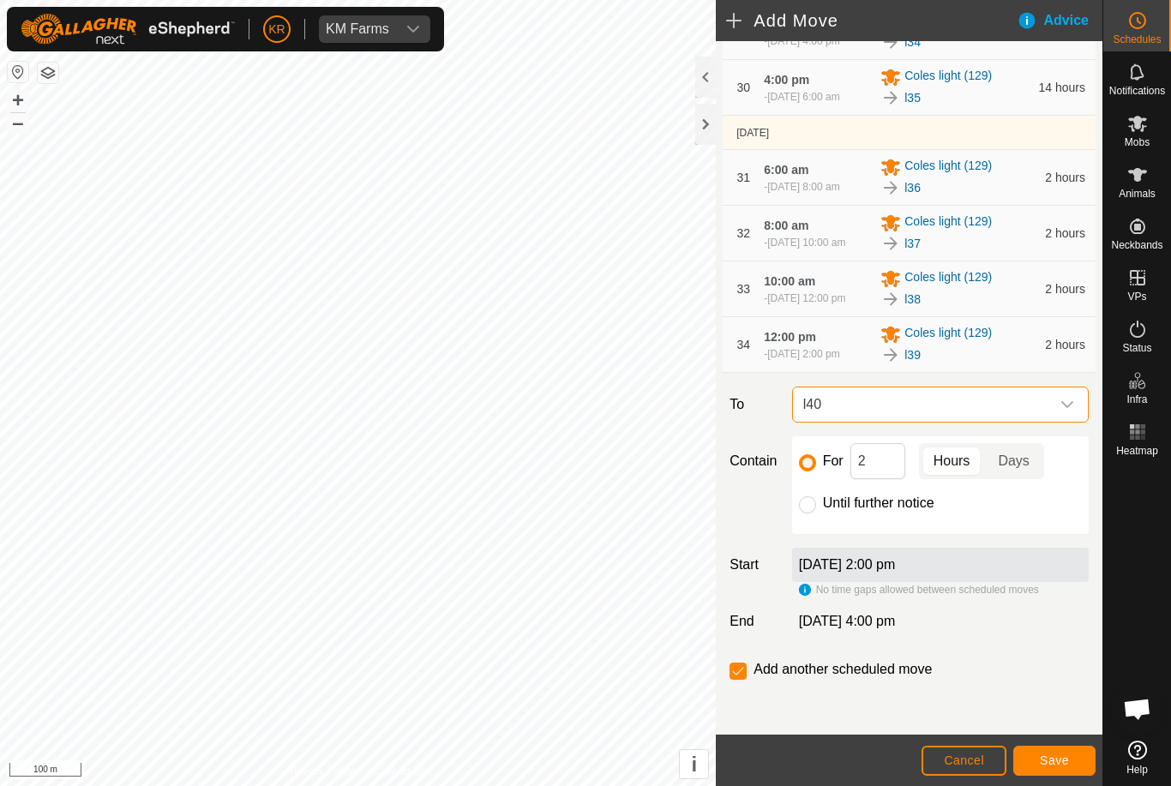
click at [806, 513] on input "Until further notice" at bounding box center [807, 504] width 17 height 17
click at [1049, 765] on span "Save" at bounding box center [1053, 760] width 29 height 14
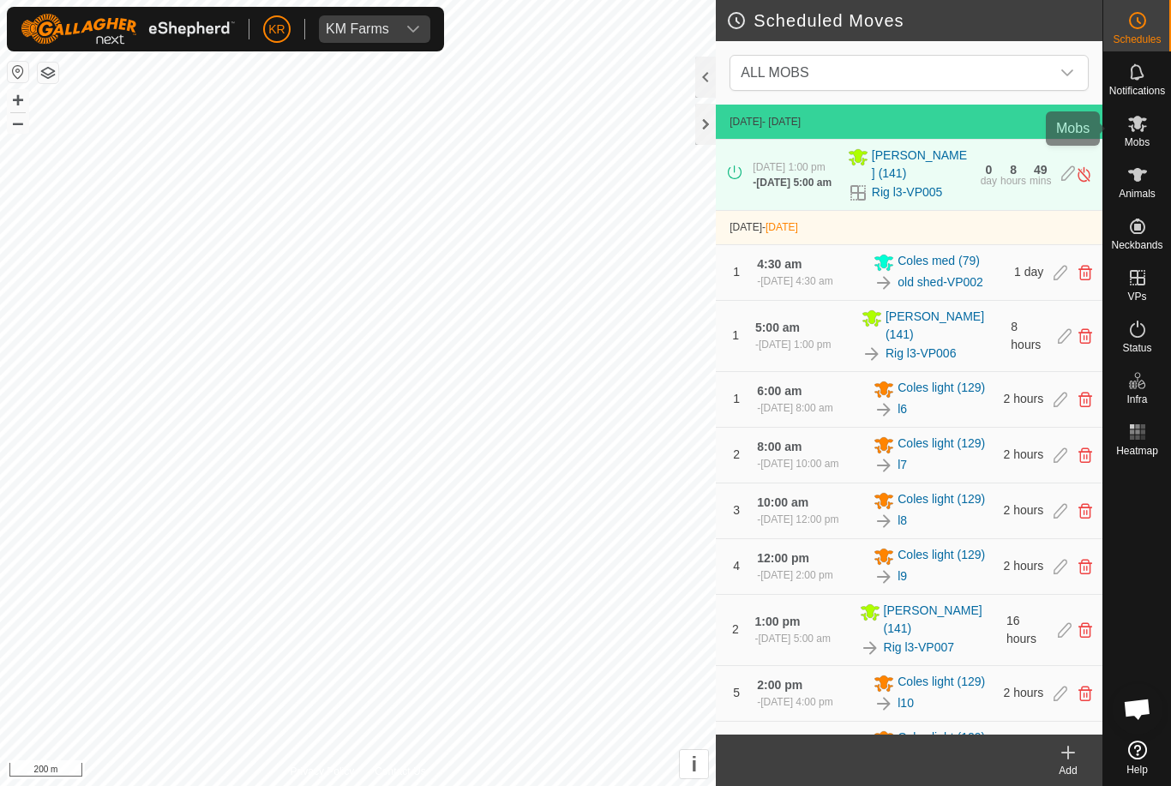
click at [1141, 144] on span "Mobs" at bounding box center [1136, 142] width 25 height 10
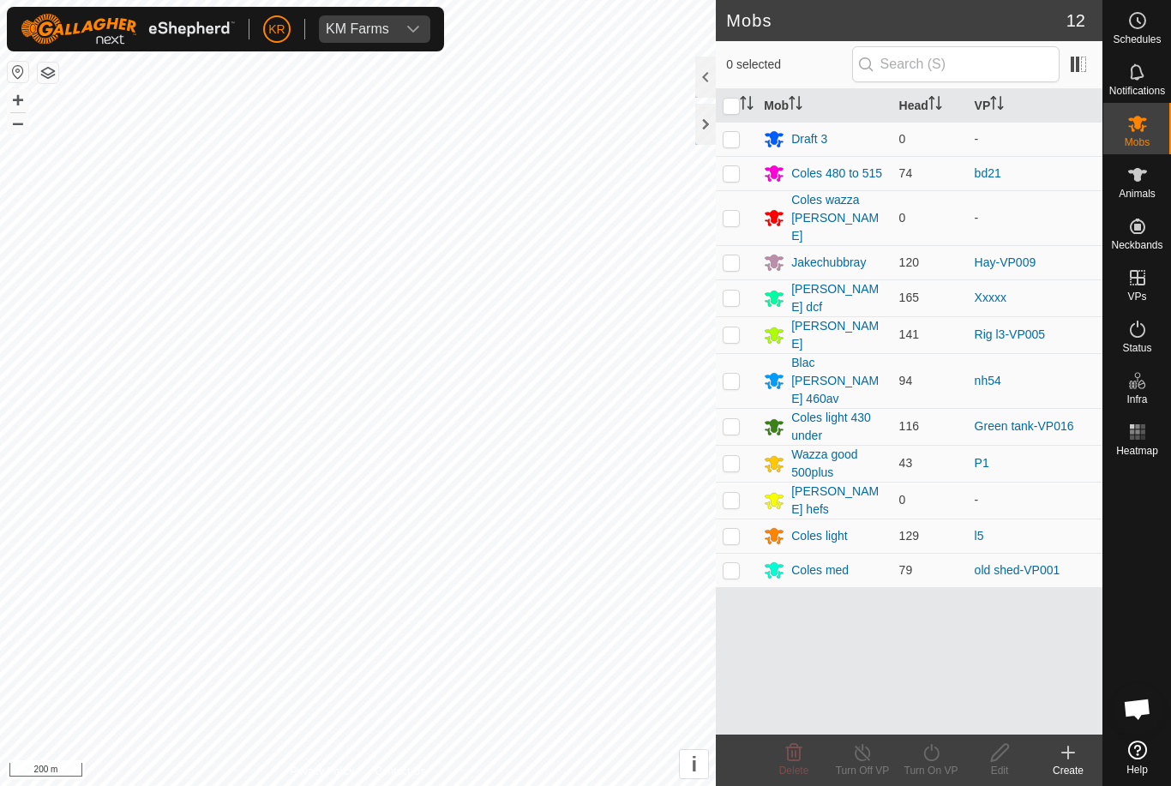
click at [736, 374] on p-checkbox at bounding box center [730, 381] width 17 height 14
click at [929, 755] on icon at bounding box center [930, 752] width 21 height 21
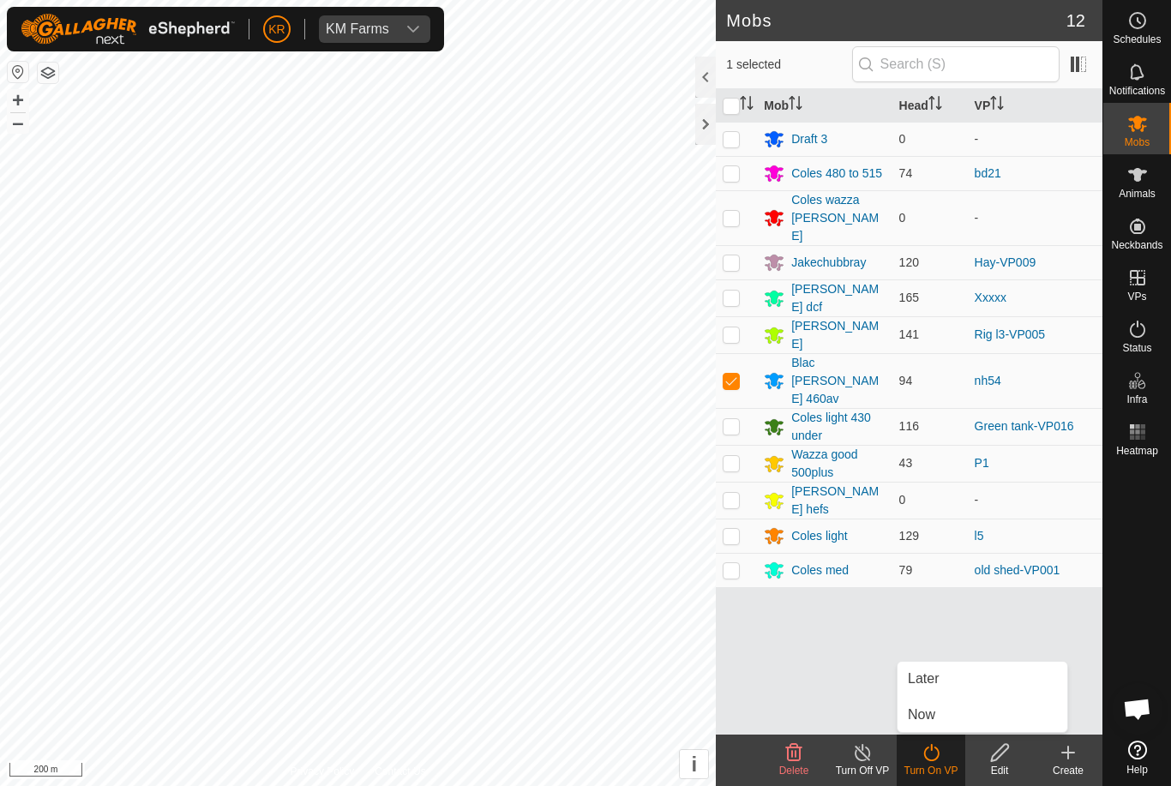
click at [930, 681] on span "Later" at bounding box center [923, 678] width 31 height 21
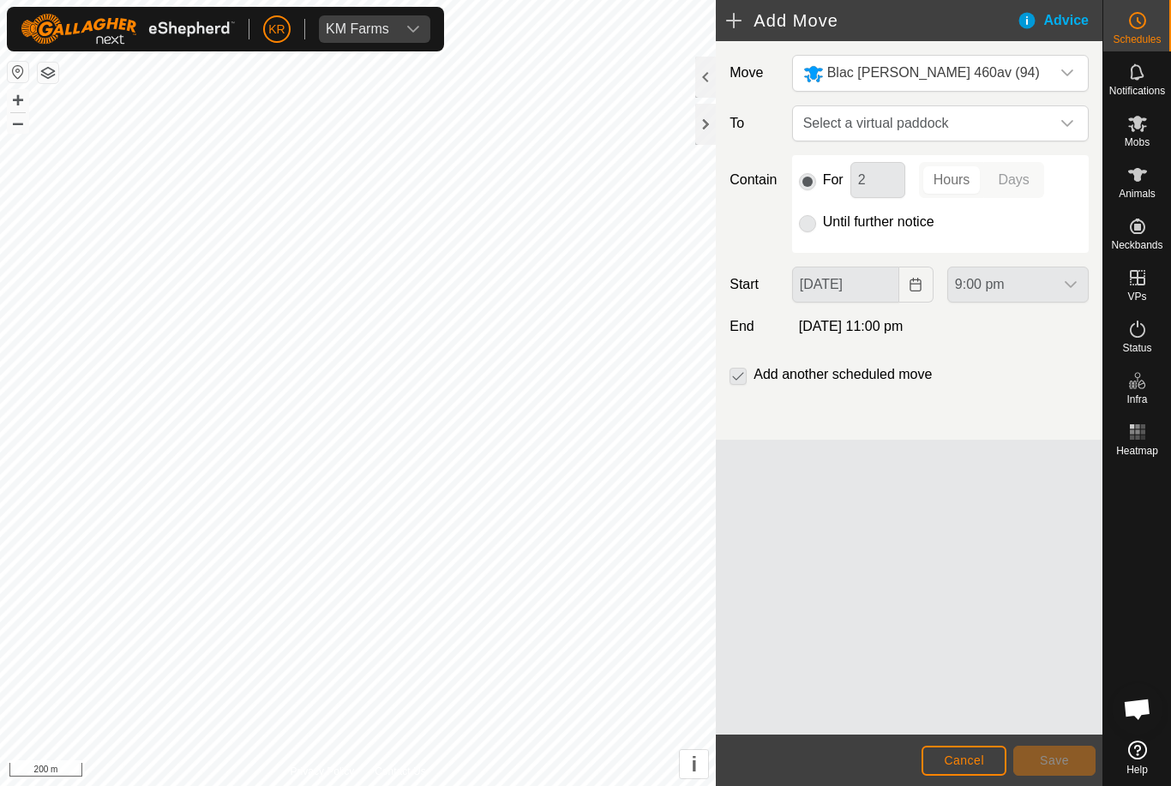
click at [1063, 125] on icon "dropdown trigger" at bounding box center [1067, 124] width 14 height 14
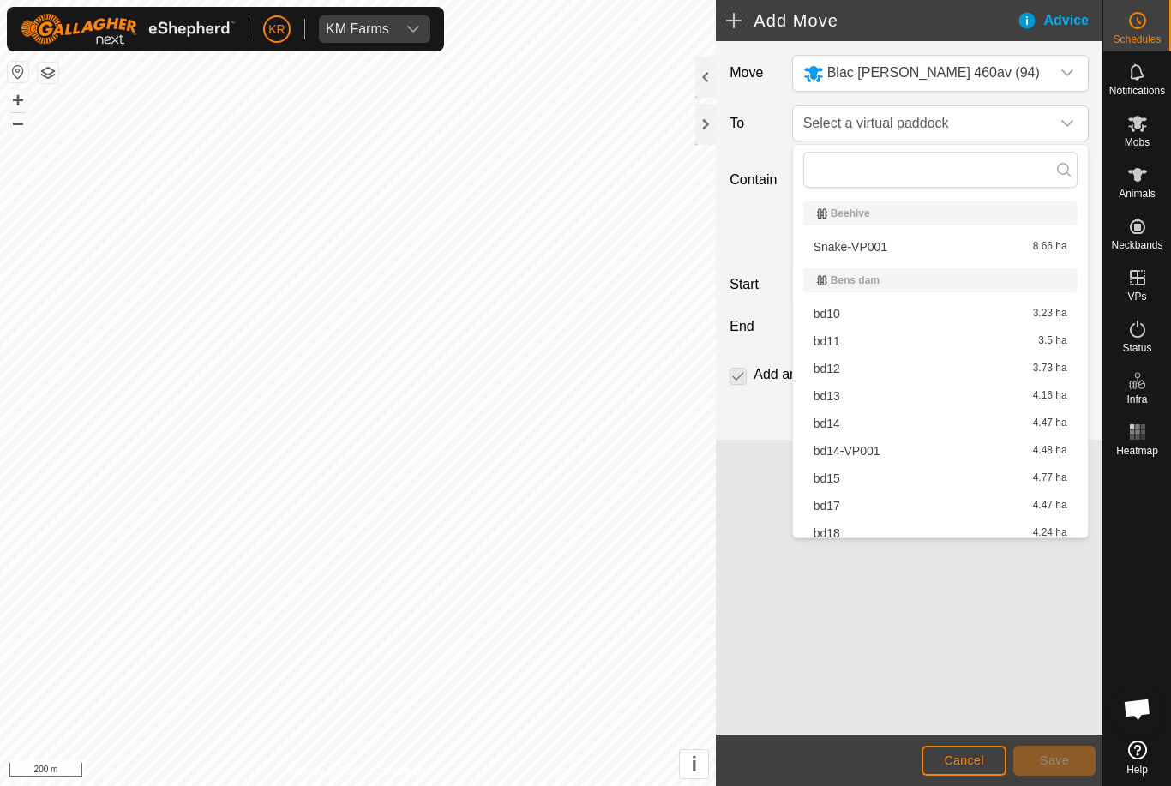
click at [1042, 609] on div "Move Blac [PERSON_NAME] 460av (94) To Select a virtual paddock Contain For 2 Ho…" at bounding box center [909, 387] width 386 height 693
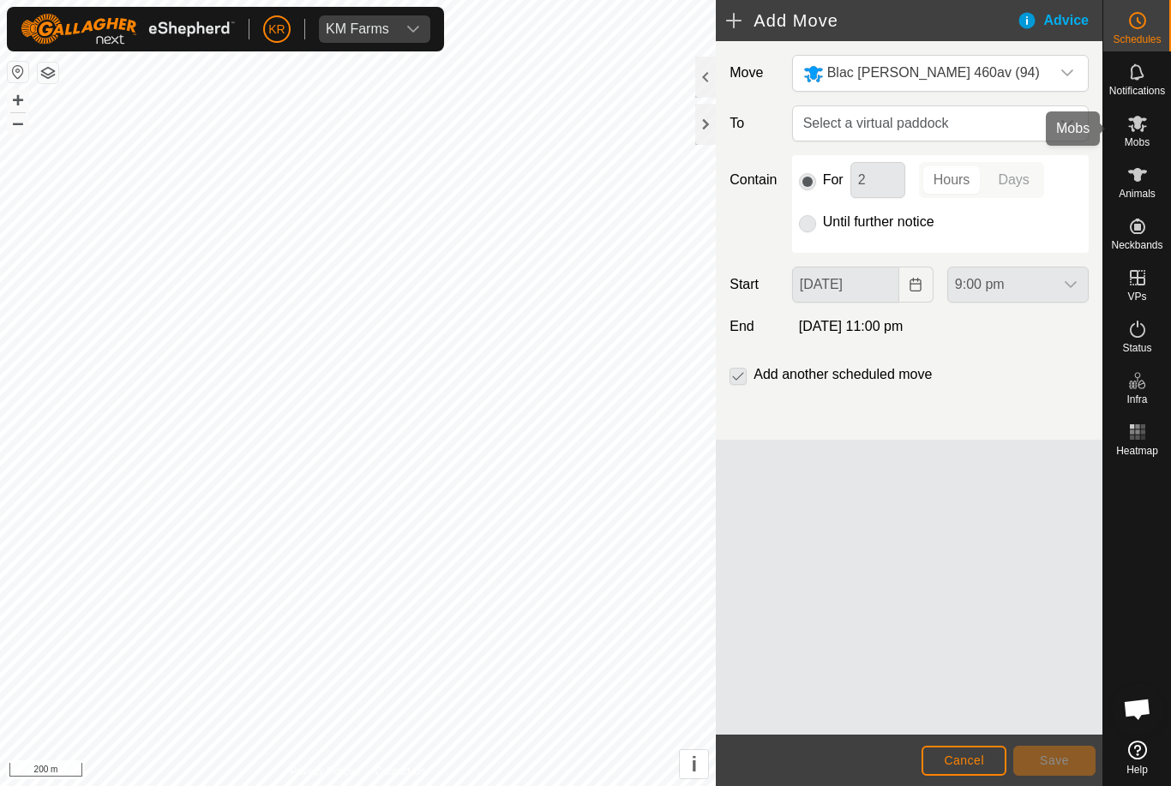
click at [1144, 137] on span "Mobs" at bounding box center [1136, 142] width 25 height 10
